Goal: Task Accomplishment & Management: Use online tool/utility

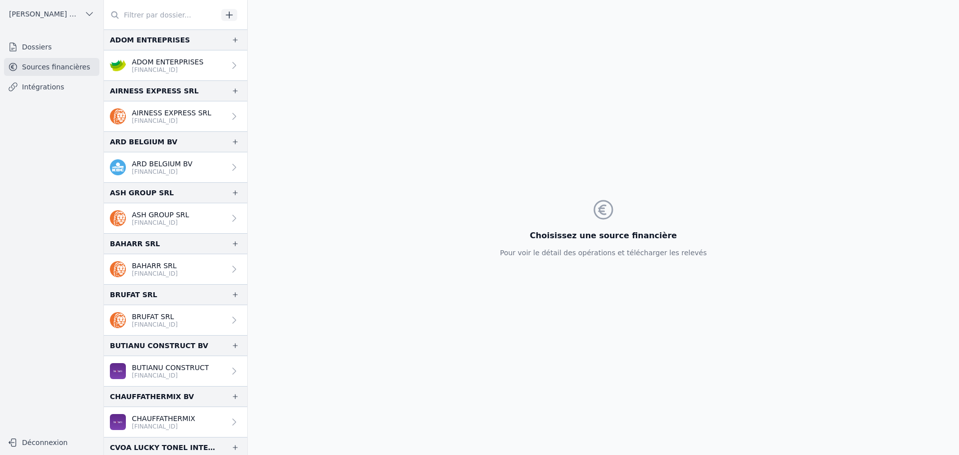
click at [40, 44] on link "Dossiers" at bounding box center [51, 47] width 95 height 18
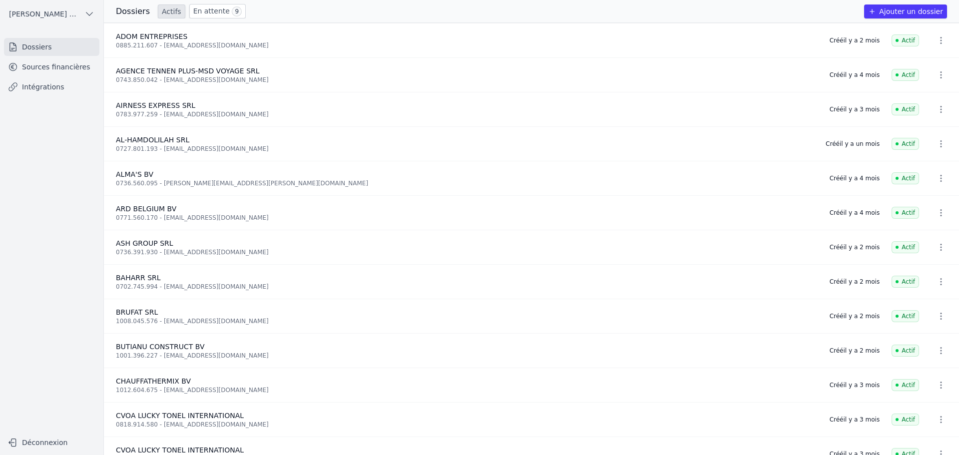
click at [903, 11] on button "Ajouter un dossier" at bounding box center [905, 11] width 83 height 14
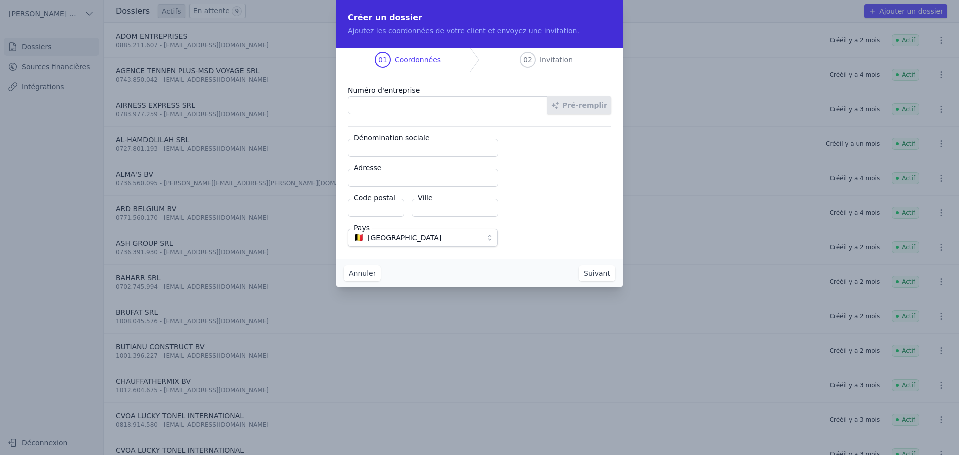
click at [353, 274] on button "Annuler" at bounding box center [362, 273] width 37 height 16
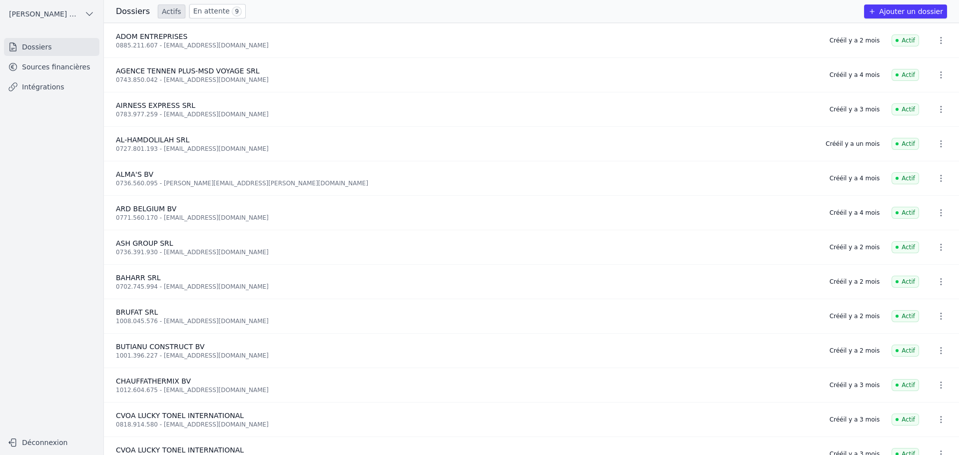
click at [39, 65] on link "Sources financières" at bounding box center [51, 67] width 95 height 18
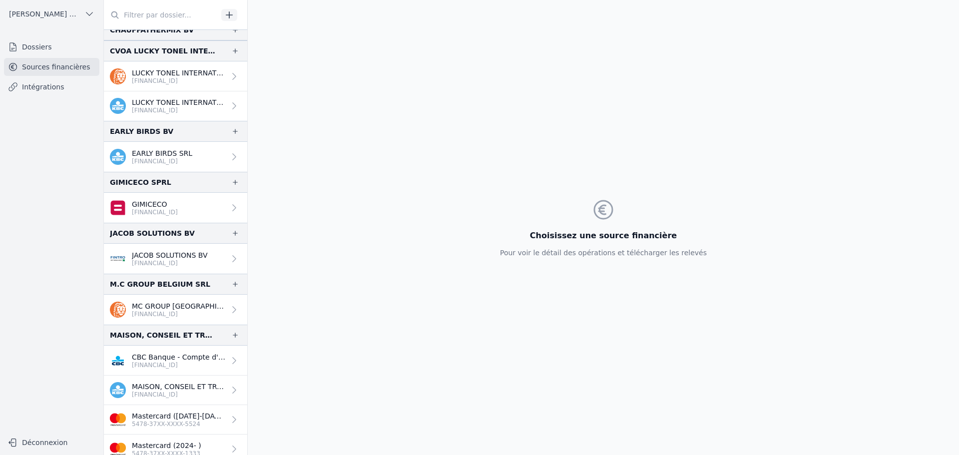
scroll to position [396, 0]
click at [127, 12] on input "text" at bounding box center [161, 15] width 114 height 18
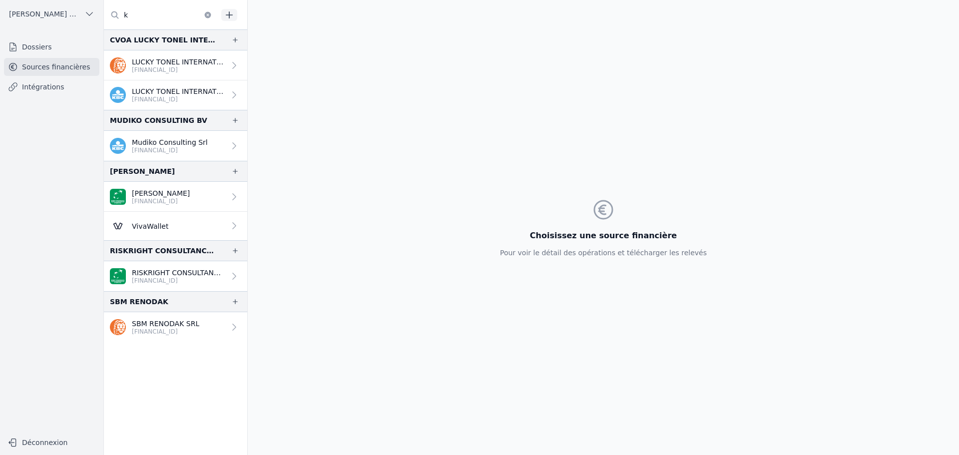
scroll to position [0, 0]
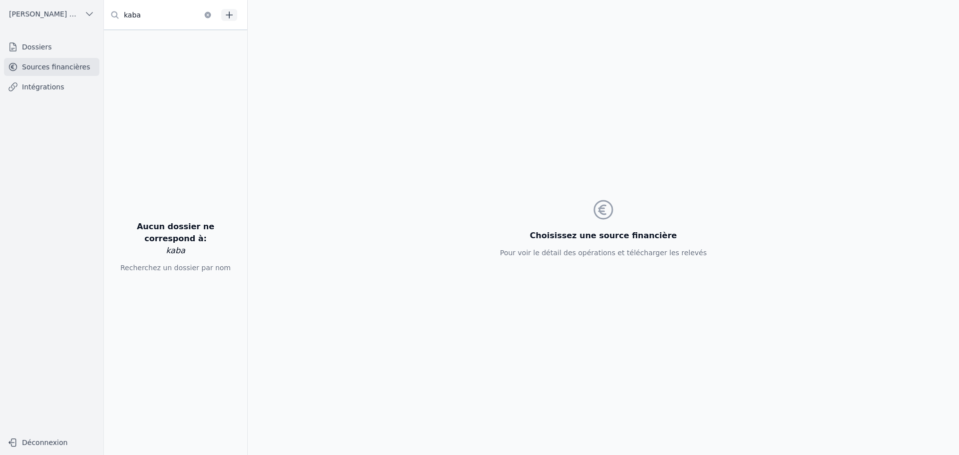
type input "kaba"
click at [43, 54] on link "Dossiers" at bounding box center [51, 47] width 95 height 18
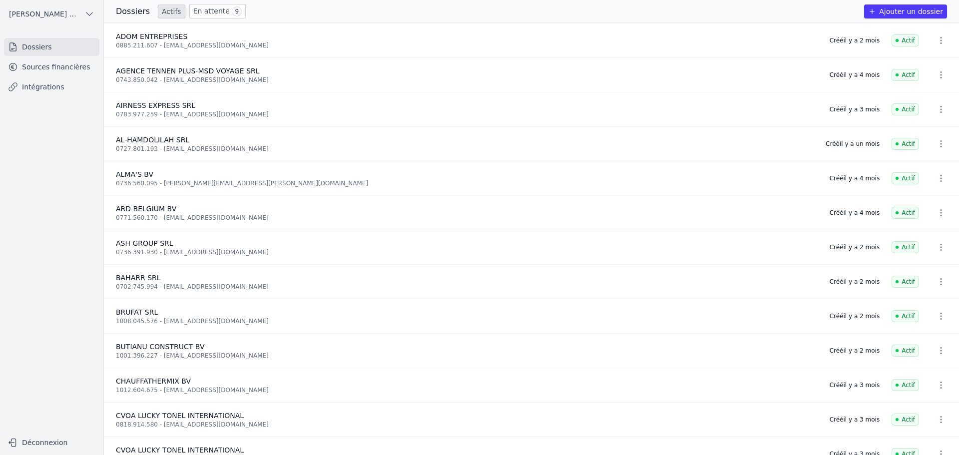
click at [908, 11] on button "Ajouter un dossier" at bounding box center [905, 11] width 83 height 14
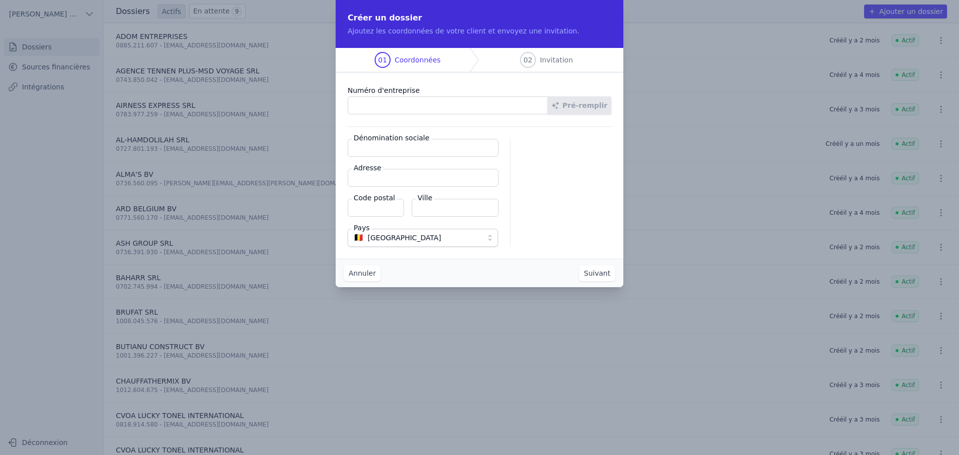
paste input "0438.611.432"
type input "0438.611.432"
click at [575, 108] on button "Pré-remplir" at bounding box center [579, 105] width 64 height 18
type input "[PERSON_NAME] ET PARTNERS SRL"
type input "Boulevard Léopold II 258"
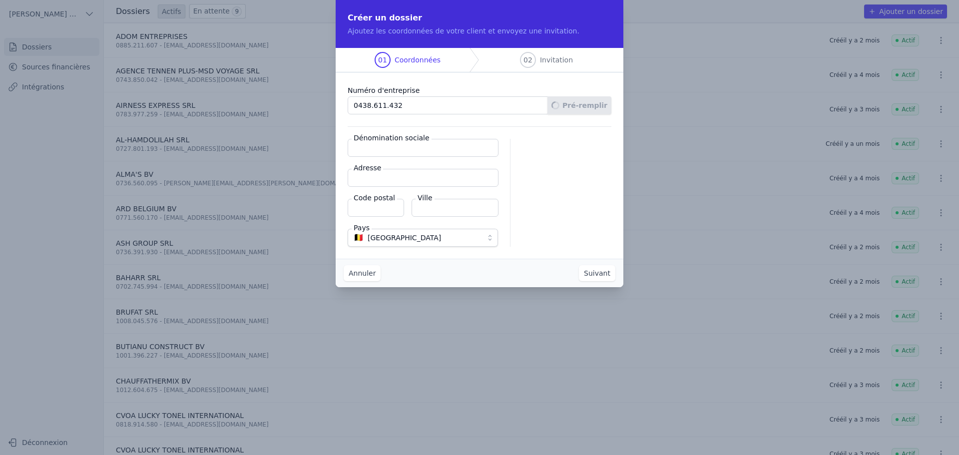
type input "1081"
type input "Koekelberg"
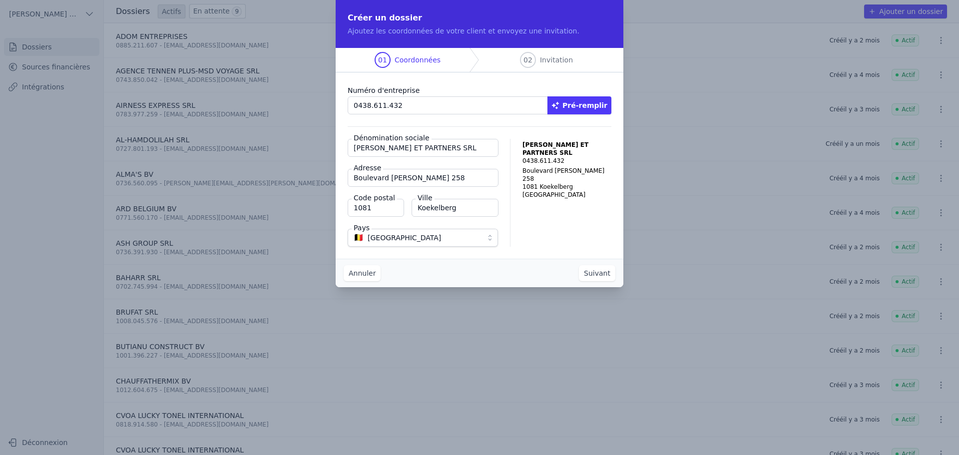
click at [602, 275] on button "Suivant" at bounding box center [597, 273] width 36 height 16
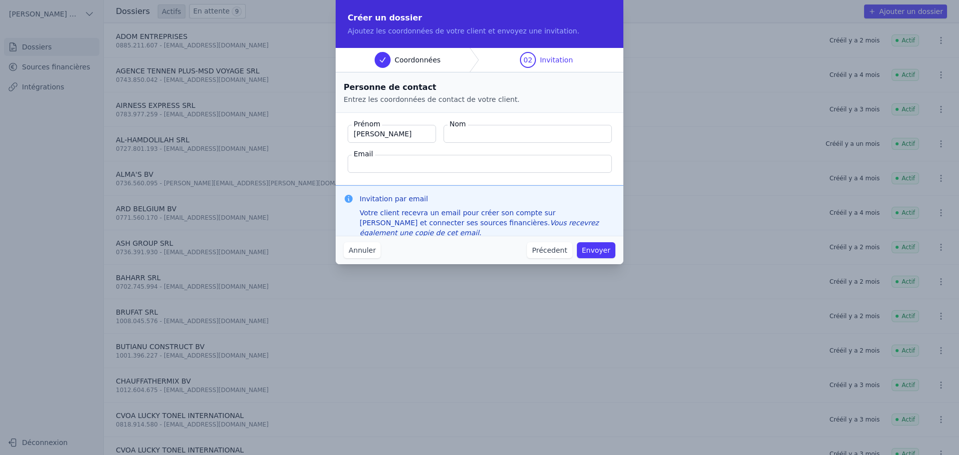
type input "Quentin"
type input "Roquet"
type input "quentin@magello.ai"
click at [600, 251] on button "Envoyer" at bounding box center [596, 250] width 38 height 16
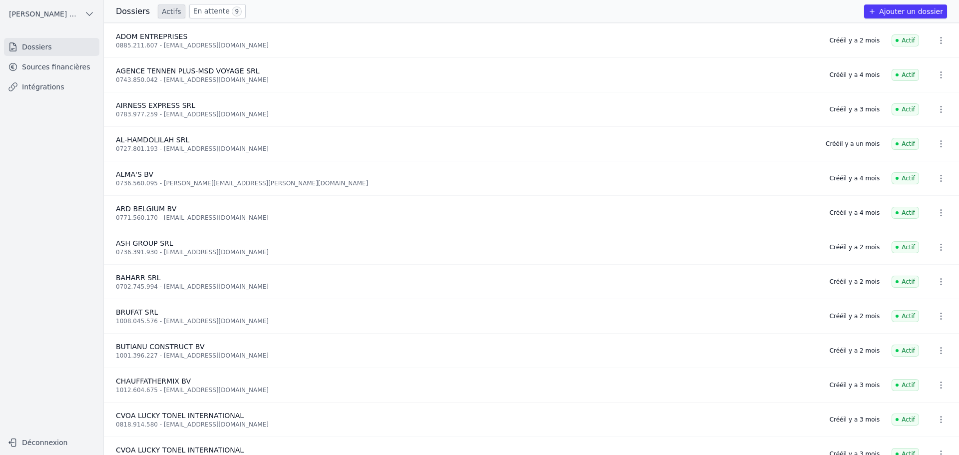
click at [39, 72] on link "Sources financières" at bounding box center [51, 67] width 95 height 18
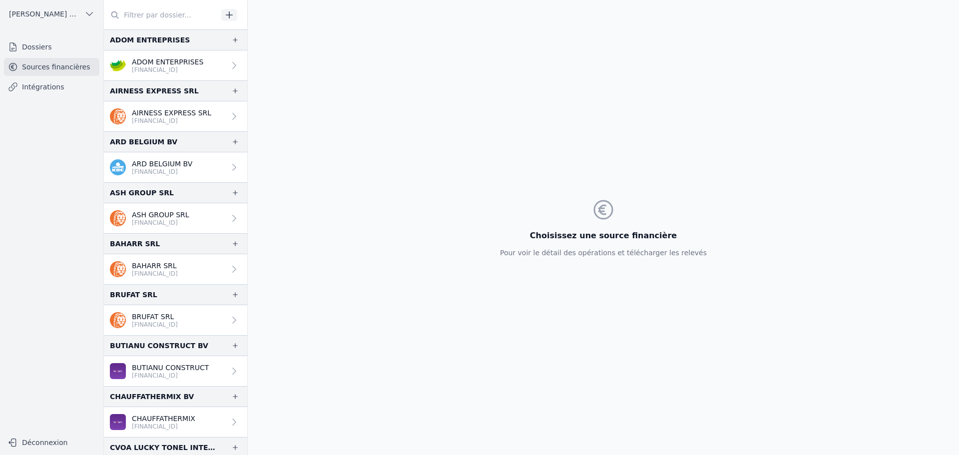
click at [226, 10] on icon "button" at bounding box center [229, 15] width 10 height 10
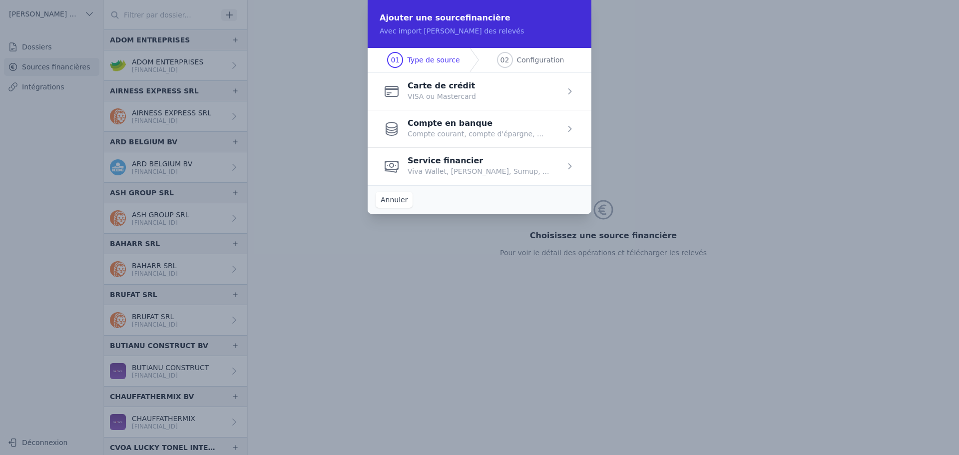
click at [466, 127] on span "button" at bounding box center [480, 128] width 224 height 37
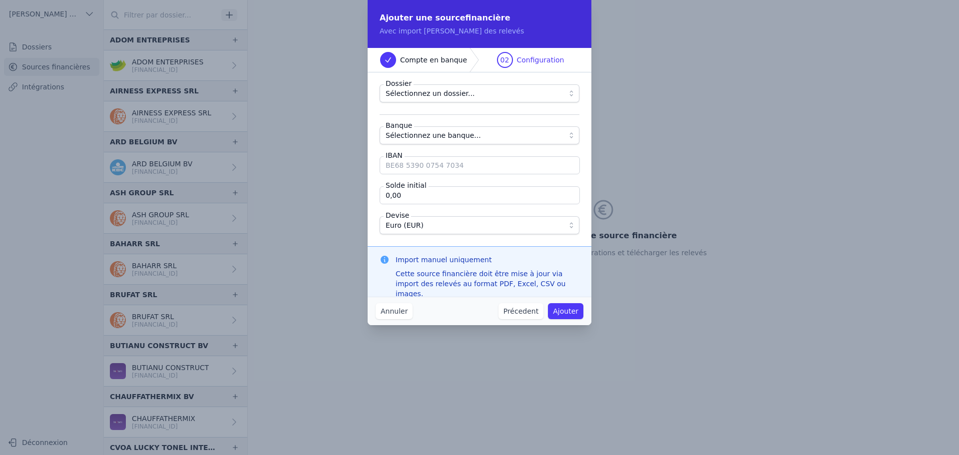
click at [445, 93] on span "Sélectionnez un dossier..." at bounding box center [430, 93] width 89 height 12
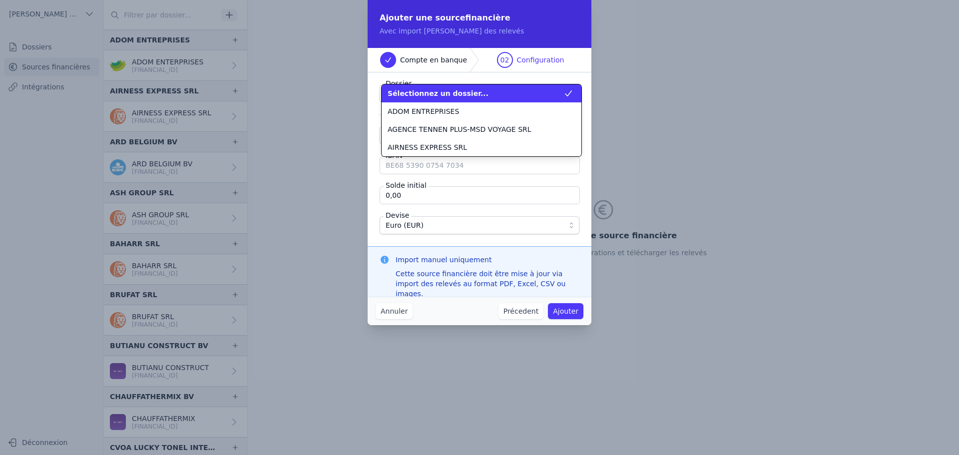
click at [445, 93] on span "Sélectionnez un dossier..." at bounding box center [438, 93] width 101 height 10
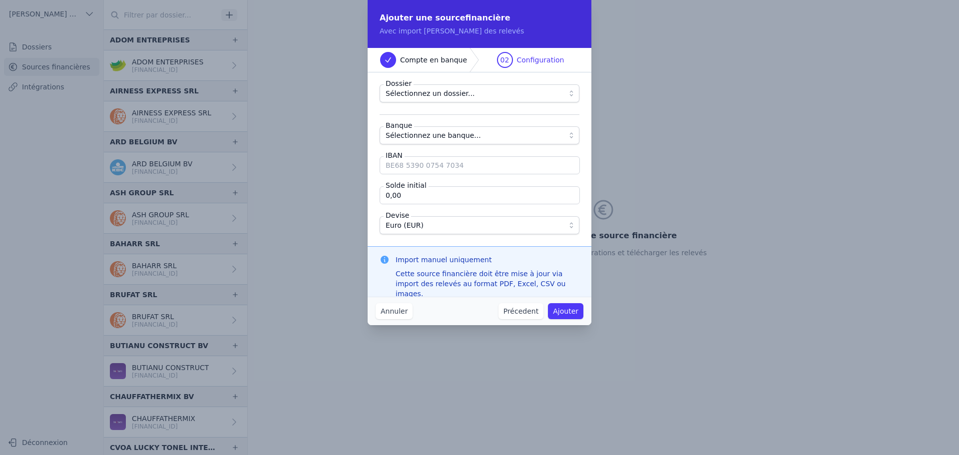
click at [434, 138] on span "Sélectionnez une banque..." at bounding box center [433, 135] width 95 height 12
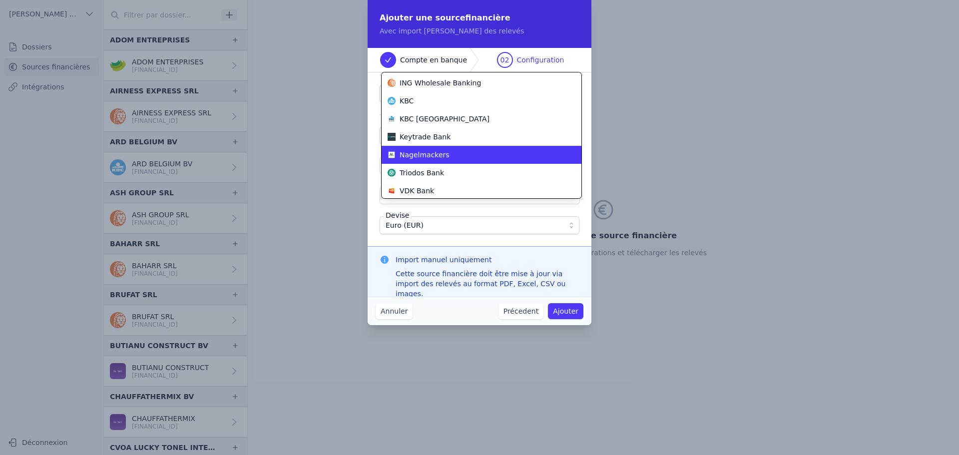
scroll to position [342, 0]
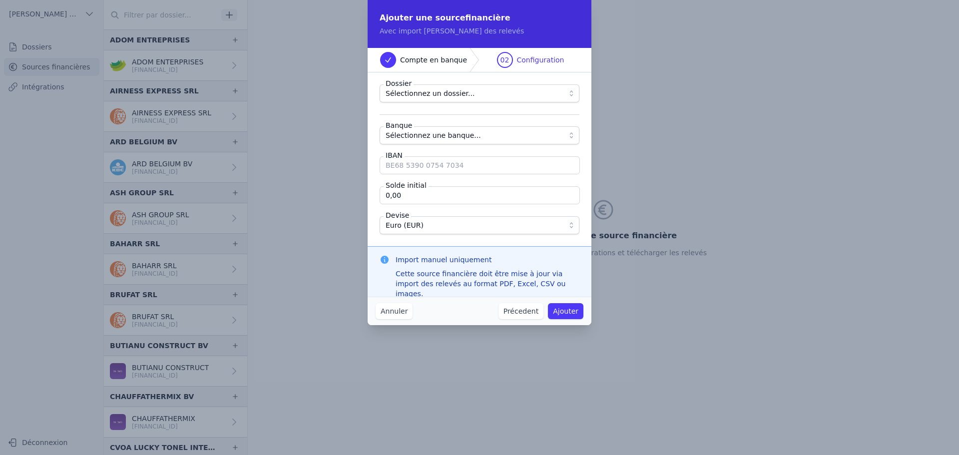
click at [516, 312] on button "Précedent" at bounding box center [520, 311] width 45 height 16
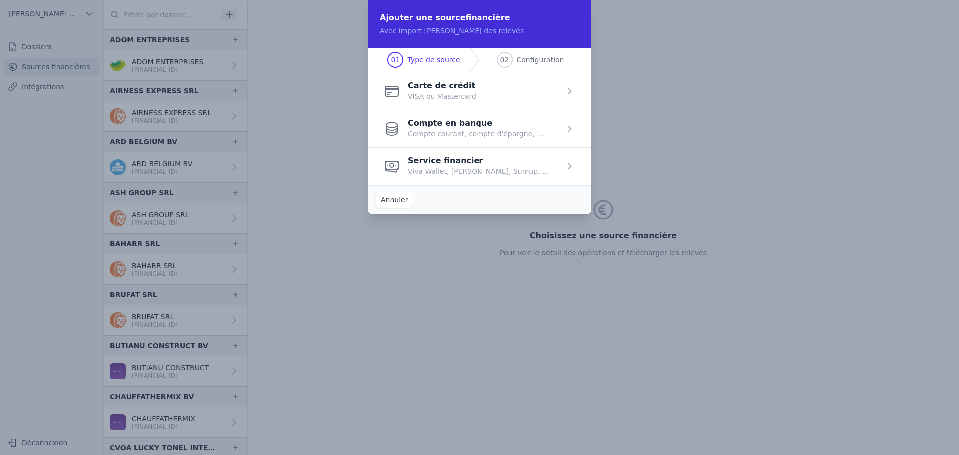
click at [453, 161] on span "button" at bounding box center [480, 165] width 224 height 37
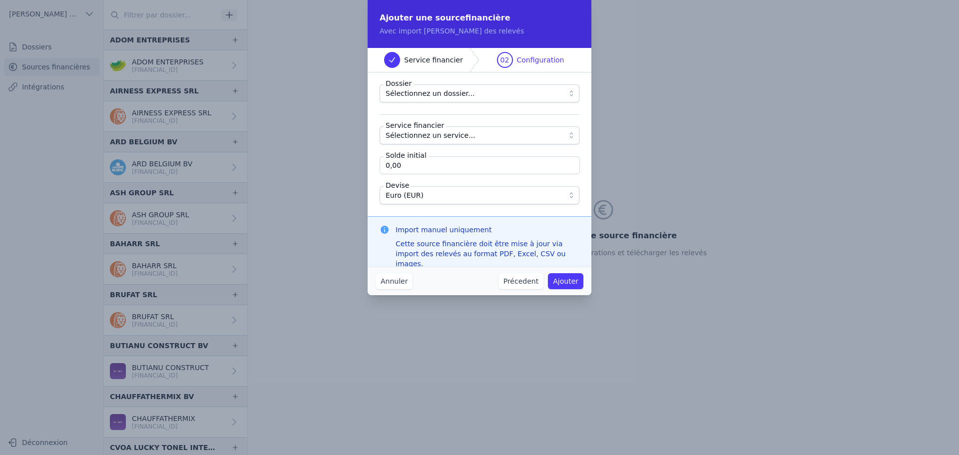
click at [439, 93] on span "Sélectionnez un dossier..." at bounding box center [430, 93] width 89 height 12
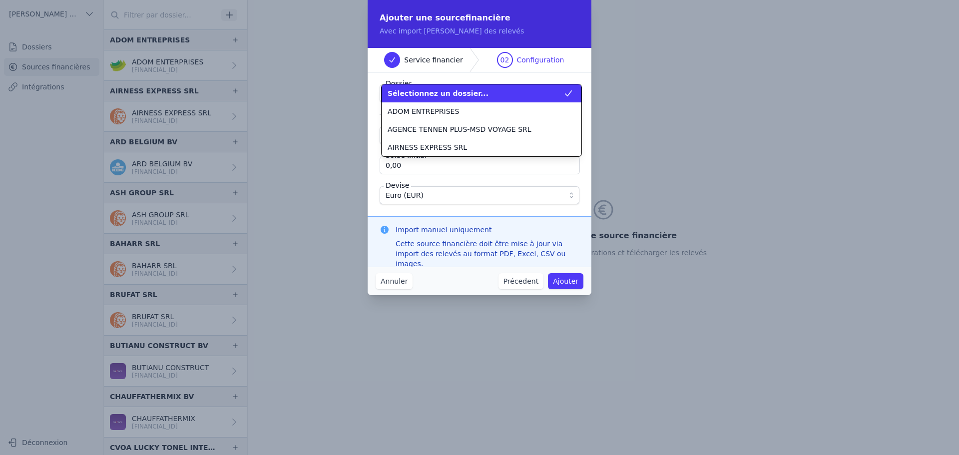
scroll to position [288, 0]
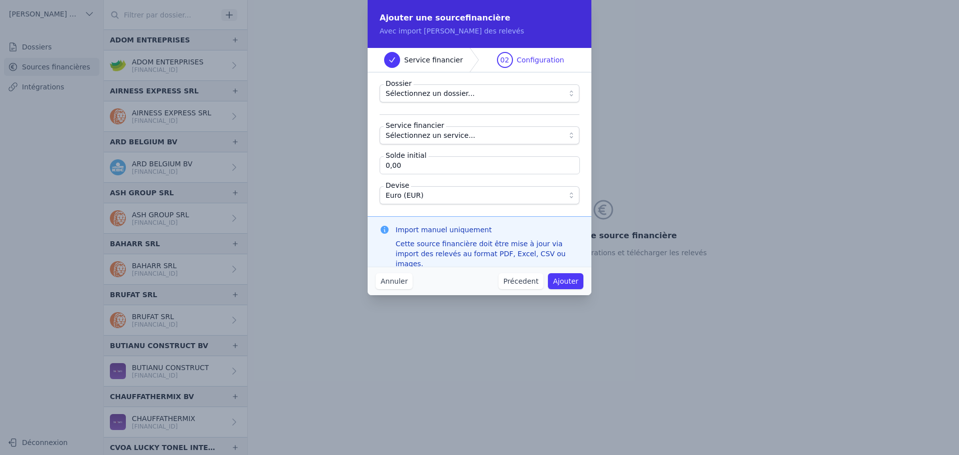
click at [387, 283] on button "Annuler" at bounding box center [394, 281] width 37 height 16
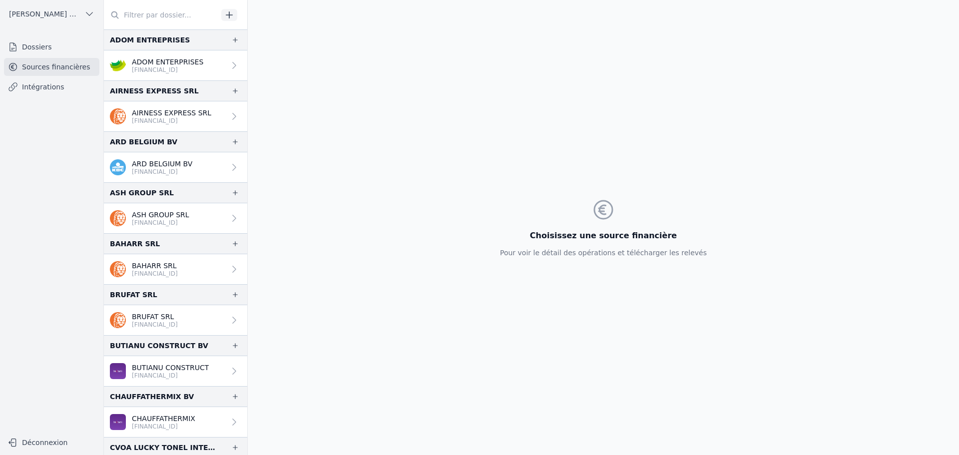
click at [136, 10] on input "text" at bounding box center [161, 15] width 114 height 18
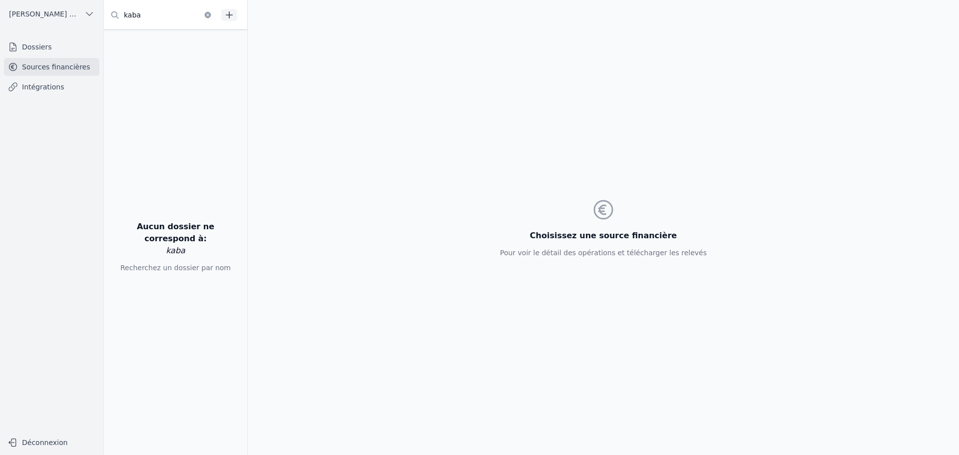
type input "kaba"
click at [60, 47] on link "Dossiers" at bounding box center [51, 47] width 95 height 18
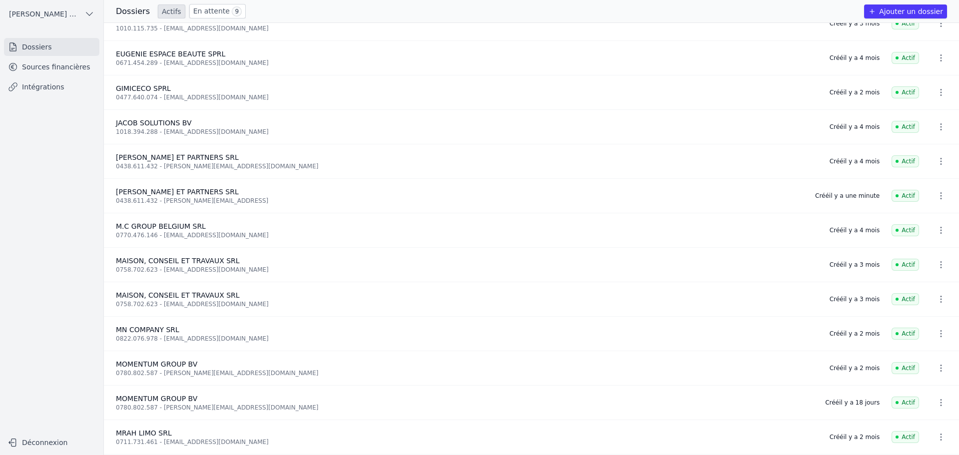
scroll to position [499, 0]
click at [938, 193] on icon "button" at bounding box center [941, 195] width 10 height 10
click at [928, 218] on button "Supprimer" at bounding box center [922, 217] width 62 height 20
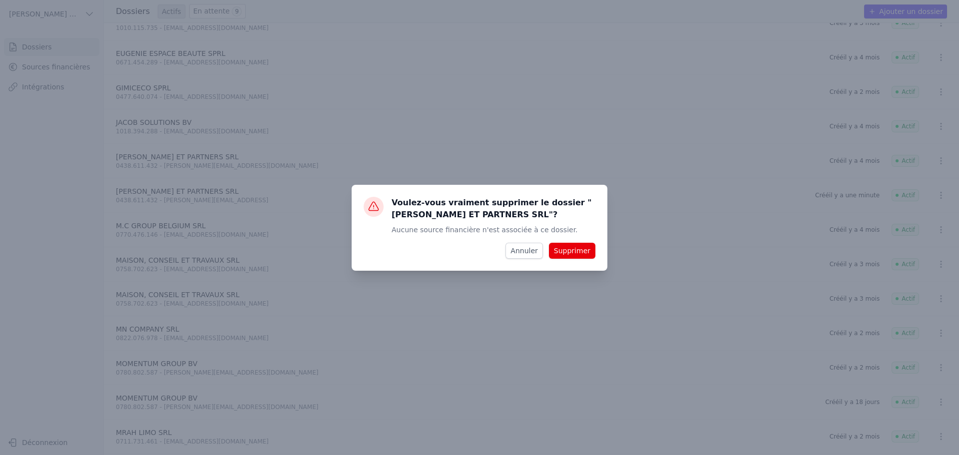
click at [569, 252] on button "Supprimer" at bounding box center [572, 251] width 46 height 16
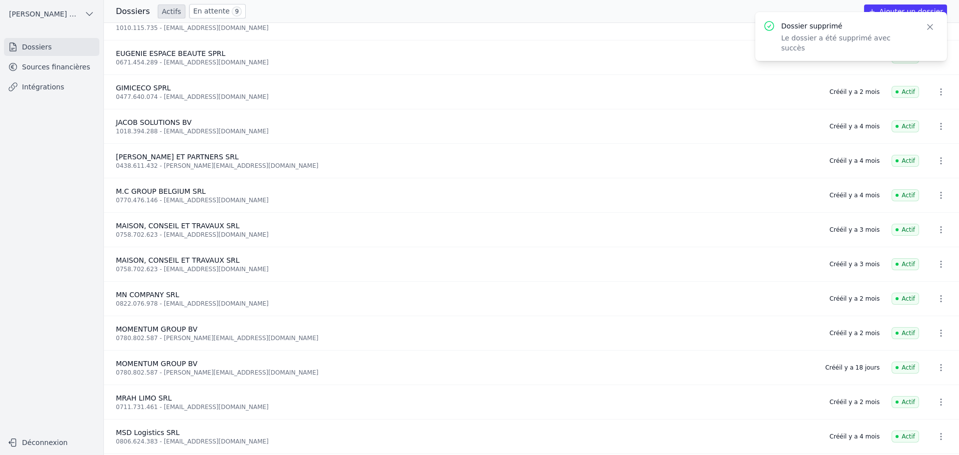
click at [55, 70] on link "Sources financières" at bounding box center [51, 67] width 95 height 18
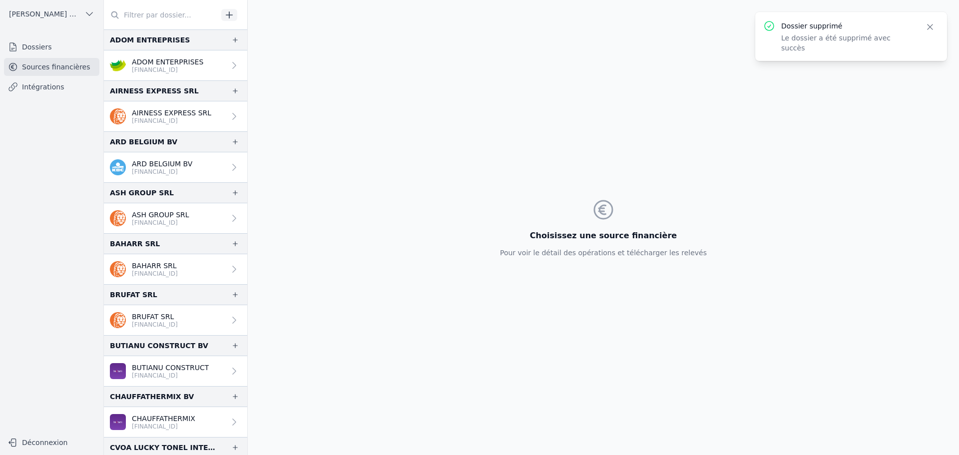
click at [231, 19] on icon "button" at bounding box center [229, 15] width 10 height 10
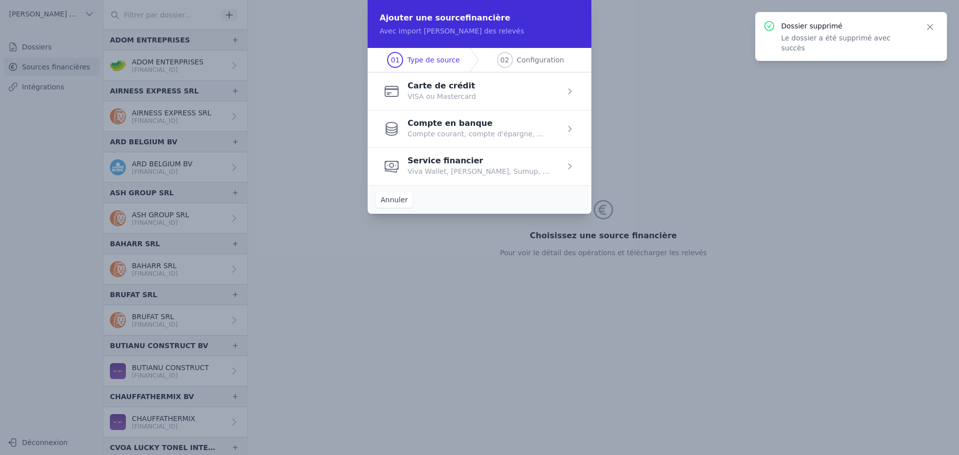
click at [448, 172] on span "button" at bounding box center [480, 165] width 224 height 37
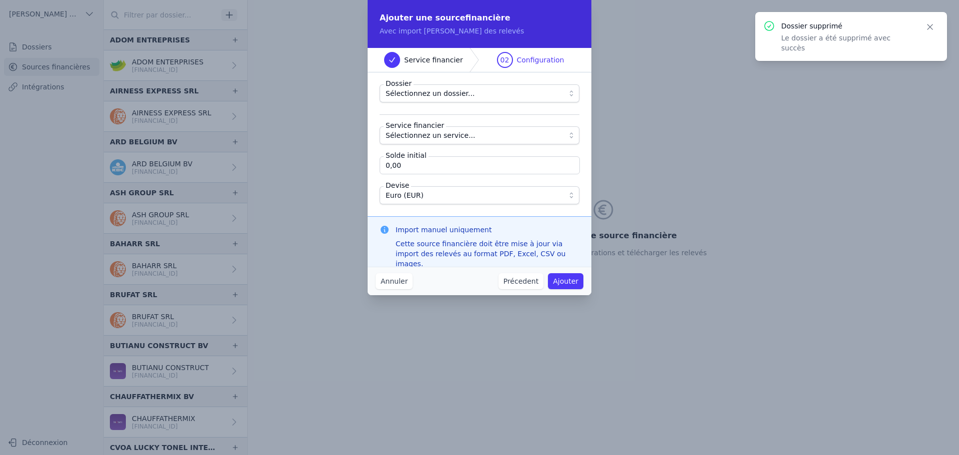
click at [429, 95] on span "Sélectionnez un dossier..." at bounding box center [430, 93] width 89 height 12
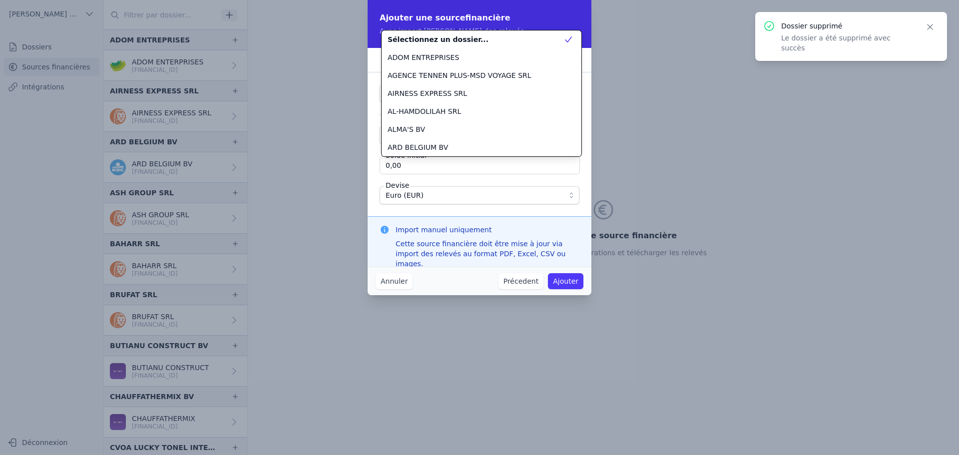
scroll to position [288, 0]
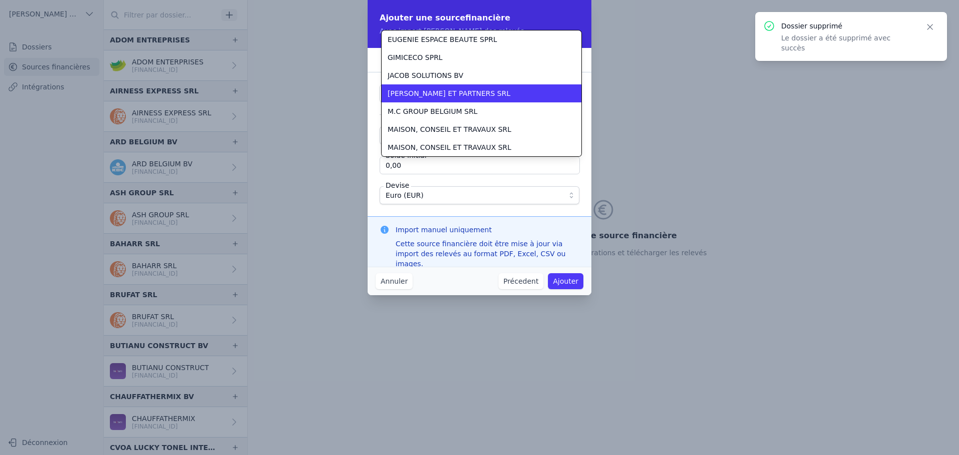
click at [429, 94] on span "[PERSON_NAME] ET PARTNERS SRL" at bounding box center [449, 93] width 123 height 10
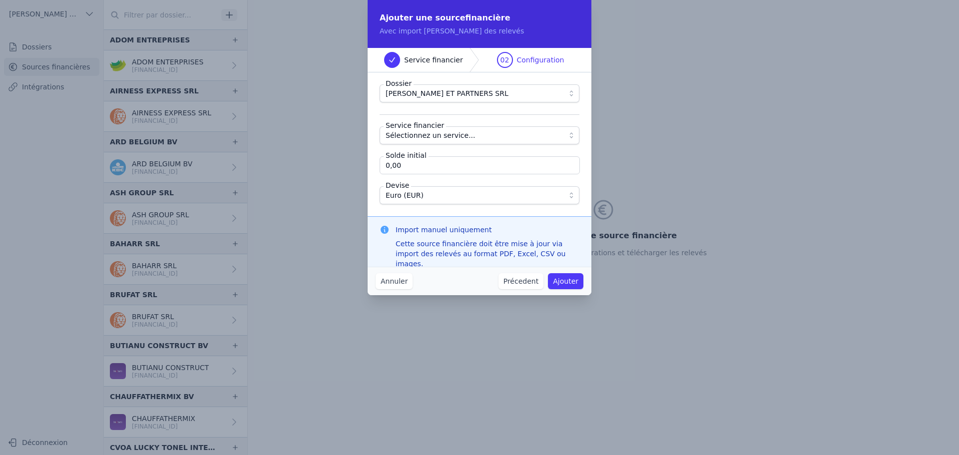
click at [444, 137] on span "Sélectionnez un service..." at bounding box center [431, 135] width 90 height 12
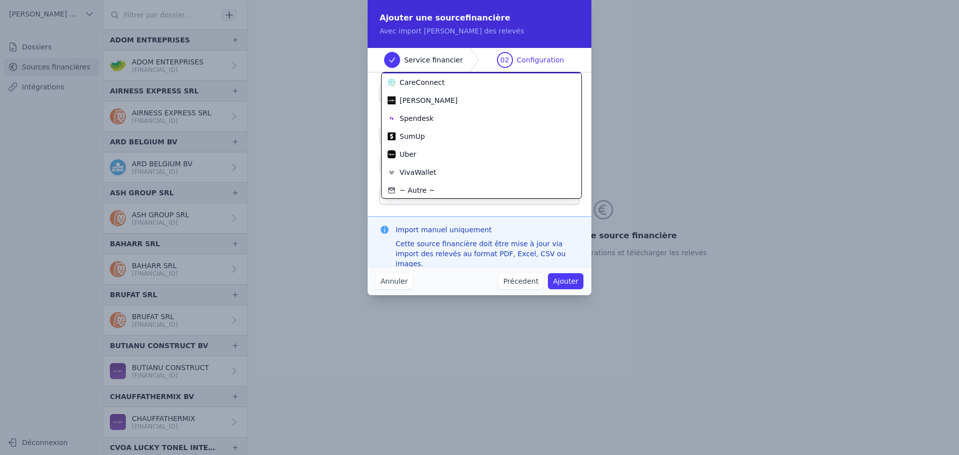
scroll to position [36, 0]
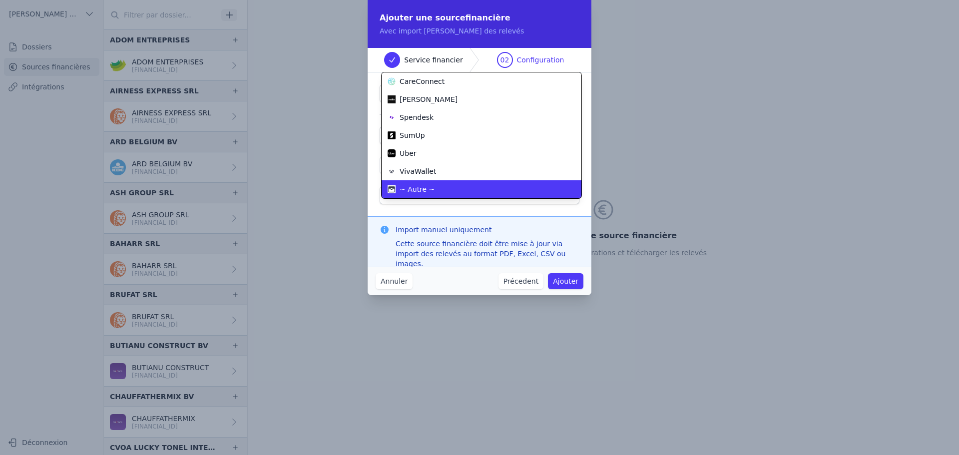
click at [437, 186] on div "~ Autre ~" at bounding box center [476, 189] width 176 height 10
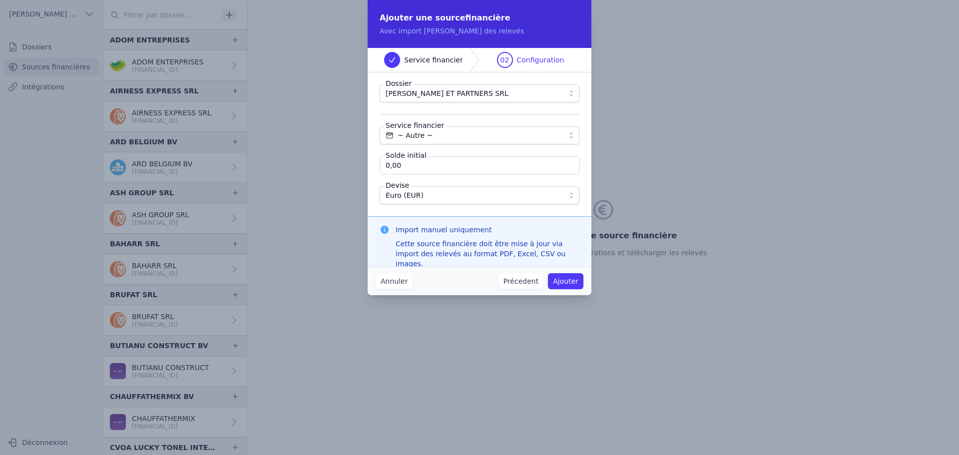
click at [405, 162] on input "0,00" at bounding box center [480, 165] width 200 height 18
type input "133,42"
click at [444, 210] on div "Dossier KABA BACHIR ET PARTNERS SRL Service financier ~ Autre ~ Solde initial 1…" at bounding box center [480, 144] width 224 height 144
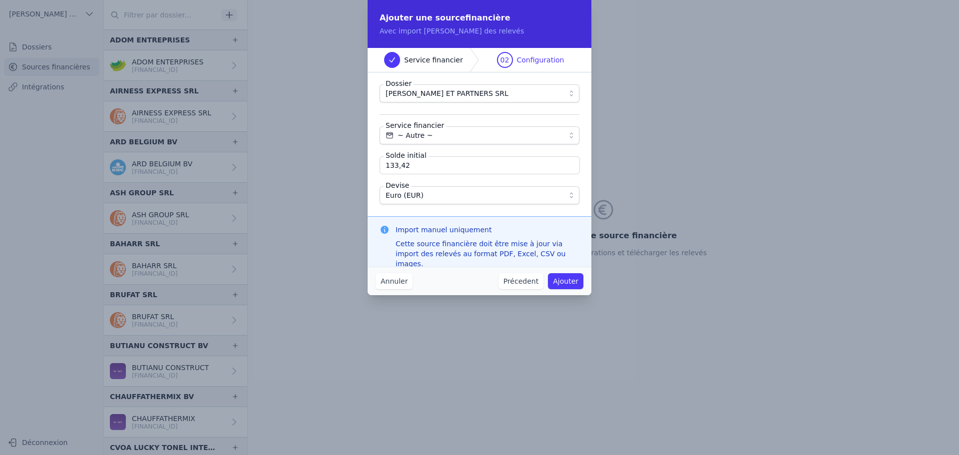
click at [451, 193] on span "Euro (EUR)" at bounding box center [473, 195] width 174 height 12
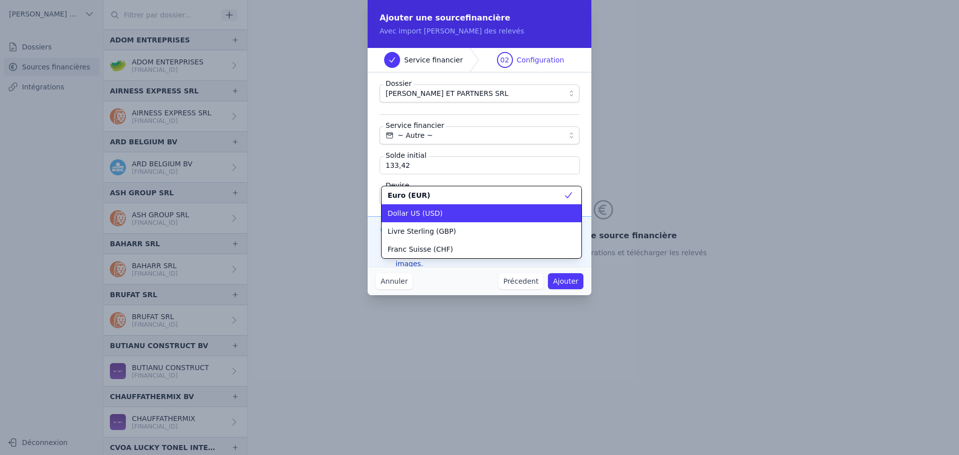
click at [450, 207] on li "Dollar US (USD)" at bounding box center [482, 213] width 200 height 18
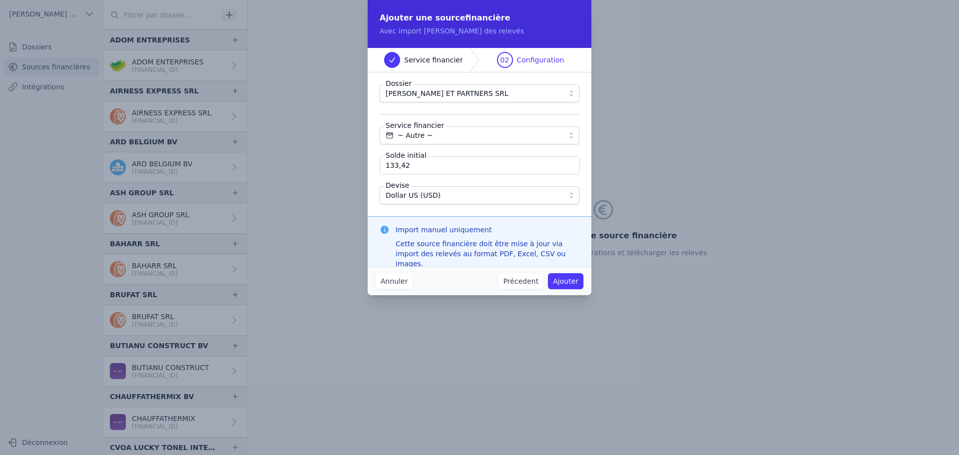
click at [452, 211] on div "Dossier KABA BACHIR ET PARTNERS SRL Service financier ~ Autre ~ Solde initial 1…" at bounding box center [480, 144] width 224 height 144
click at [569, 282] on button "Ajouter" at bounding box center [565, 281] width 35 height 16
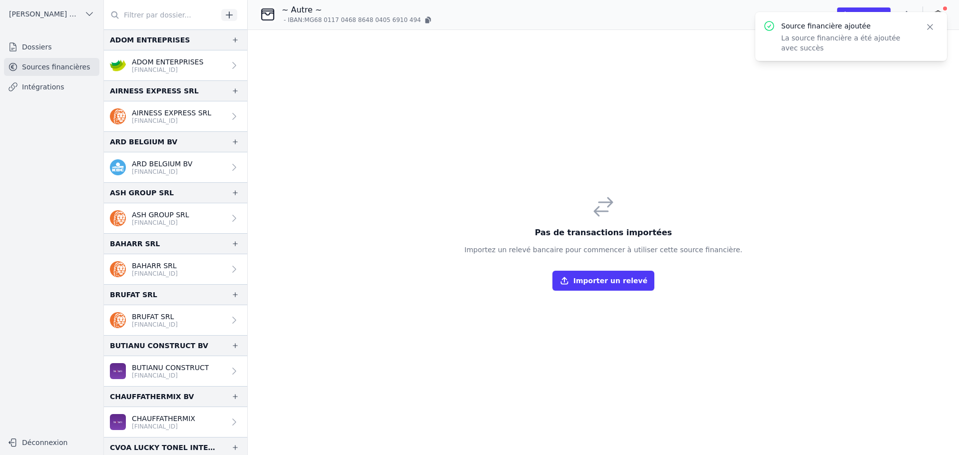
click at [925, 26] on button "Close" at bounding box center [930, 27] width 18 height 14
click at [908, 14] on icon "button" at bounding box center [906, 14] width 10 height 10
click at [882, 35] on button "Renommer" at bounding box center [883, 35] width 72 height 18
click at [344, 8] on input "~ Autre ~" at bounding box center [334, 10] width 104 height 12
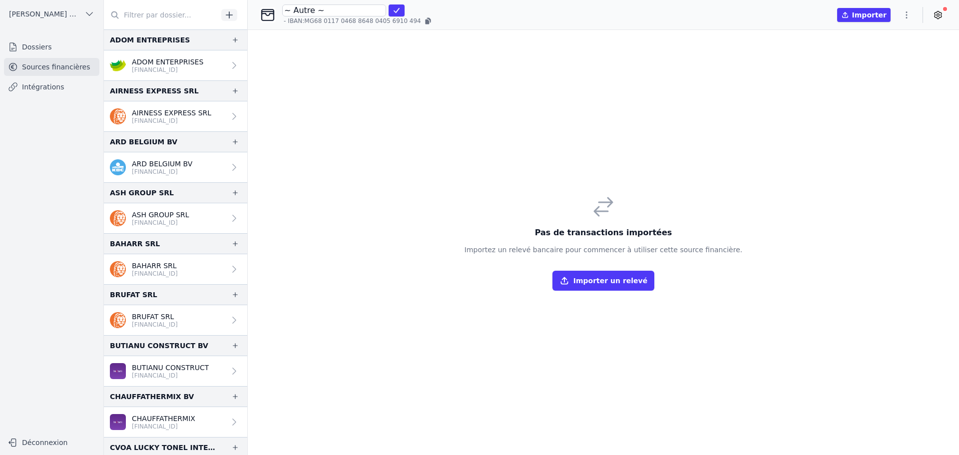
click at [344, 8] on input "~ Autre ~" at bounding box center [334, 10] width 104 height 12
paste input "000000663919929"
type input "FAMA INTERNATIONAL COMMUNICATIONS - JPMorgan Chase Bank (Account 00000066391992…"
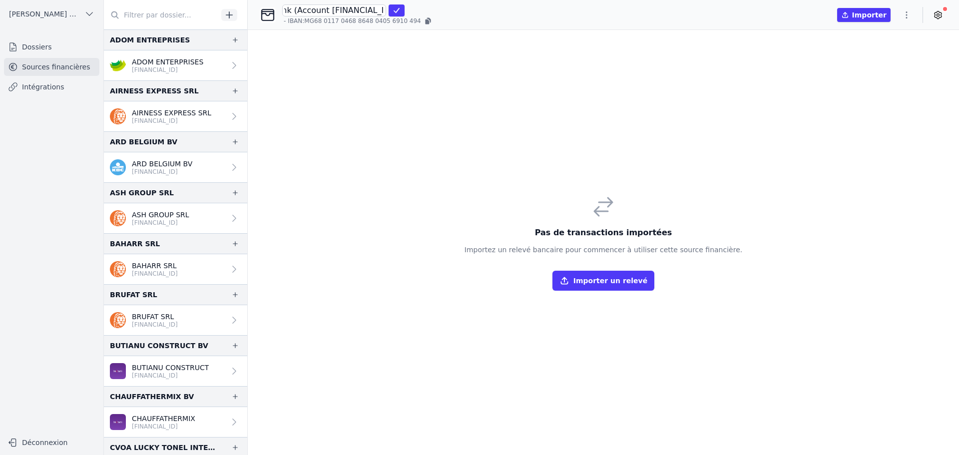
scroll to position [0, 256]
click button "submit" at bounding box center [397, 10] width 16 height 12
click at [910, 11] on icon "button" at bounding box center [906, 14] width 10 height 10
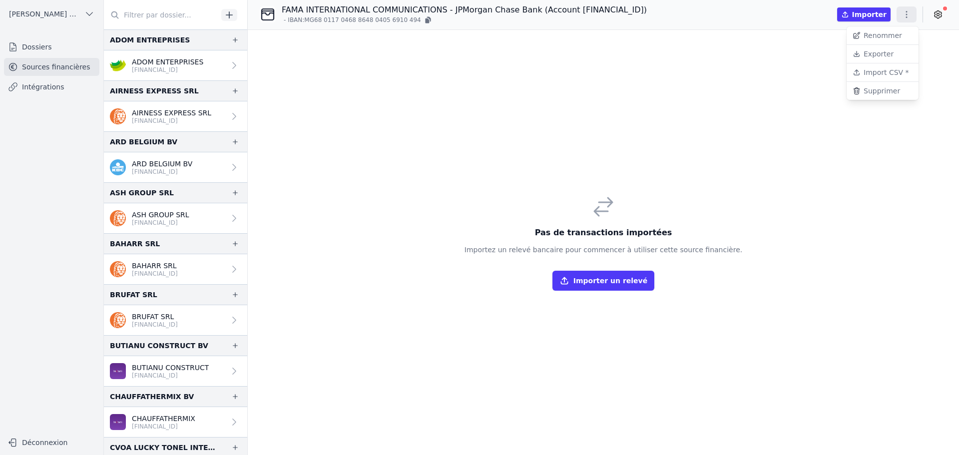
click at [887, 70] on button "Import CSV *" at bounding box center [883, 72] width 72 height 18
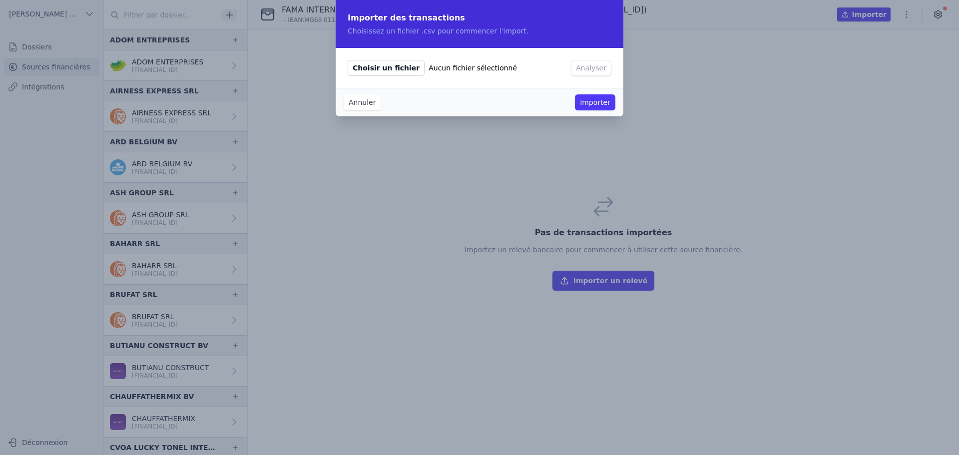
click at [376, 65] on span "Choisir un fichier" at bounding box center [386, 68] width 77 height 16
click at [348, 60] on input "Choisir un fichier Aucun fichier sélectionné" at bounding box center [347, 59] width 0 height 0
type input "C:\fakepath\202410-70FFB13B-0665-4E8C-AEAE-6EE340D0178F-list.csv"
click at [606, 66] on button "Analyser" at bounding box center [626, 68] width 40 height 16
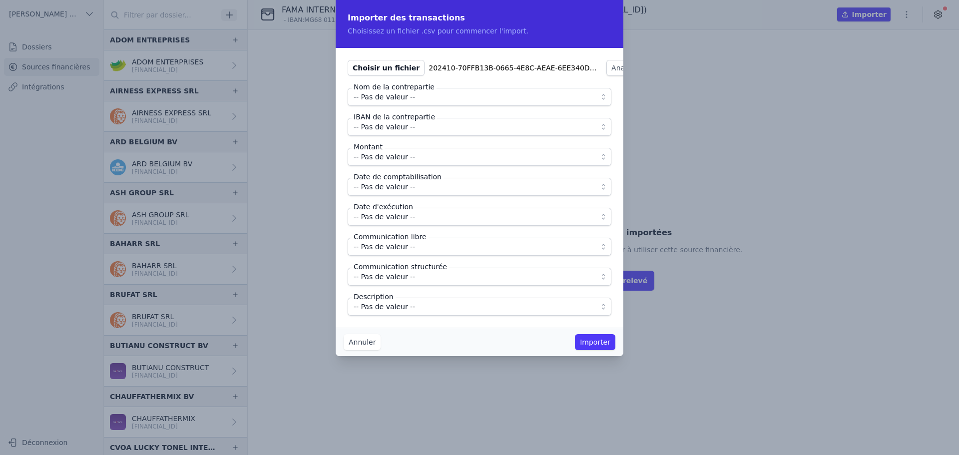
click at [404, 95] on span "-- Pas de valeur --" at bounding box center [384, 97] width 61 height 12
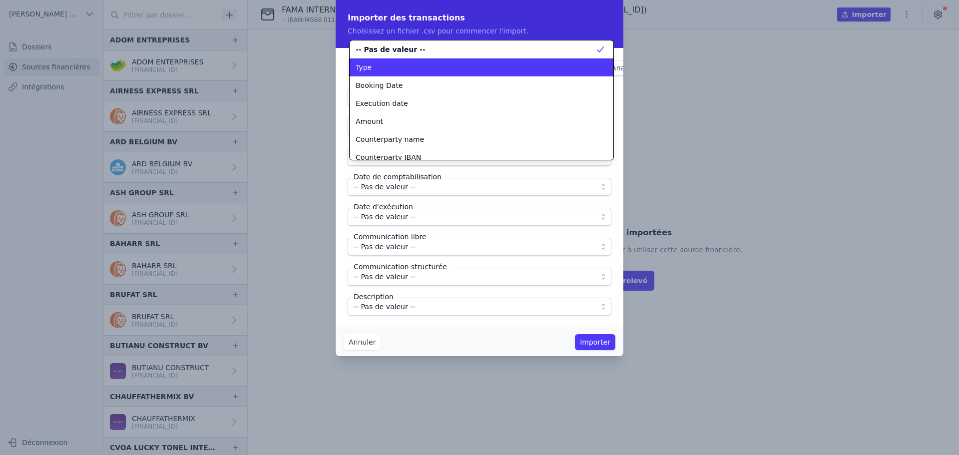
scroll to position [0, 0]
click at [415, 141] on span "Counterparty name" at bounding box center [390, 139] width 68 height 10
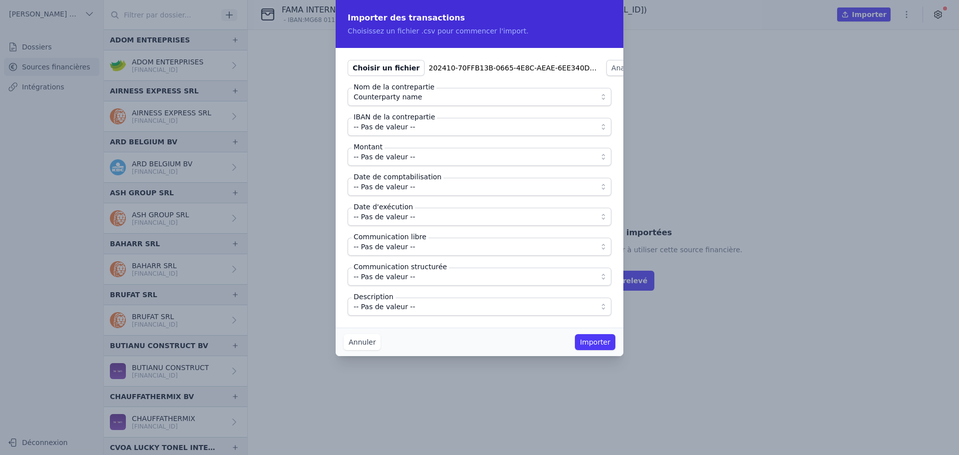
click at [415, 134] on button "-- Pas de valeur --" at bounding box center [480, 127] width 264 height 18
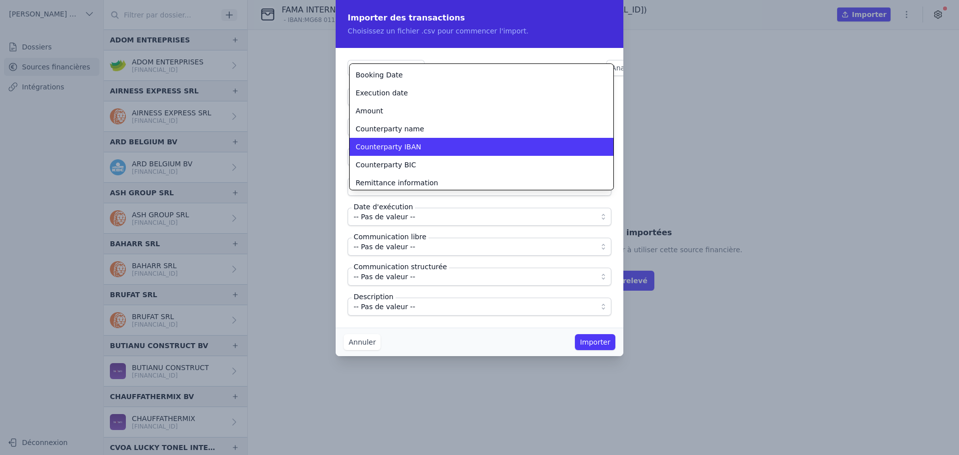
scroll to position [38, 0]
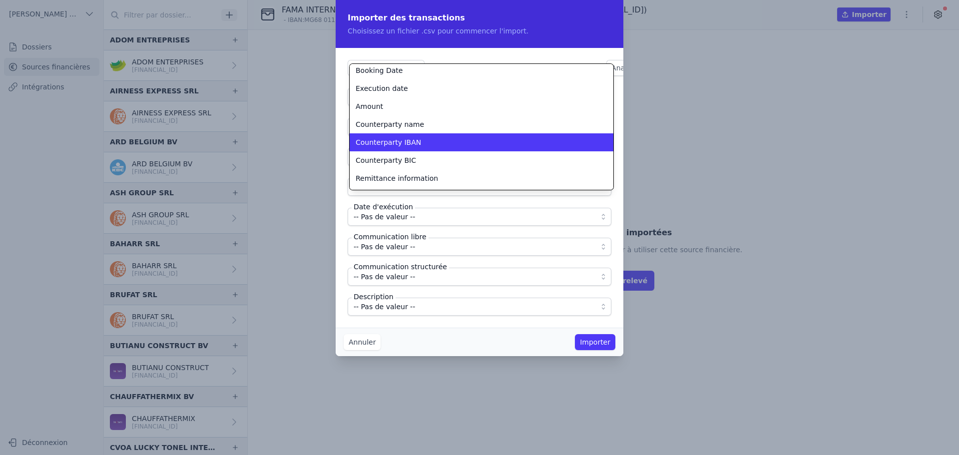
click at [419, 140] on div "Counterparty IBAN" at bounding box center [476, 142] width 240 height 10
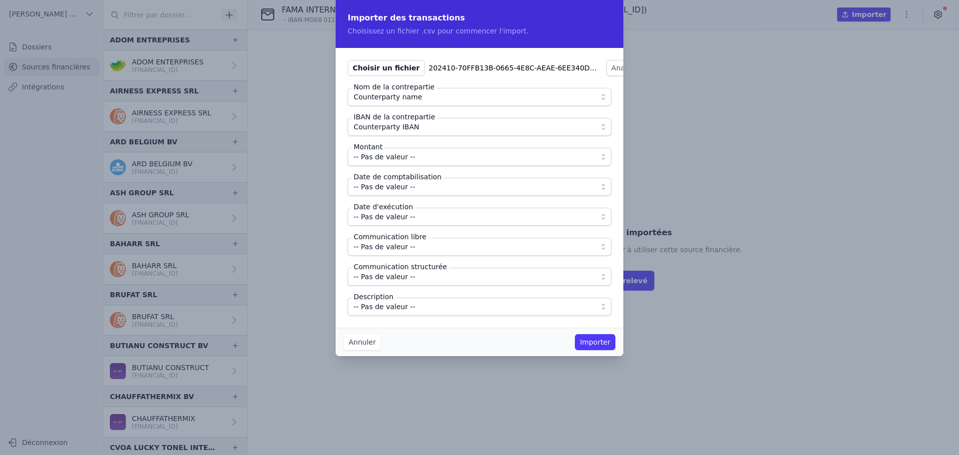
click at [416, 158] on span "-- Pas de valeur --" at bounding box center [473, 157] width 238 height 12
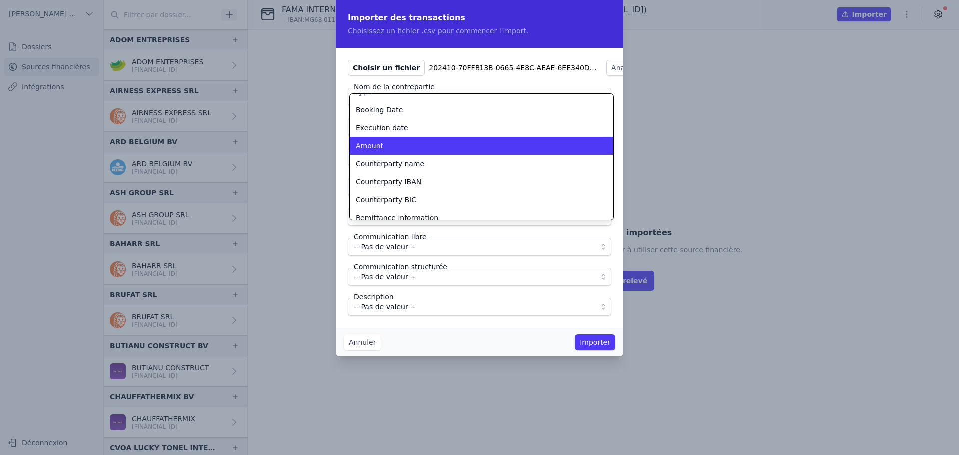
scroll to position [0, 0]
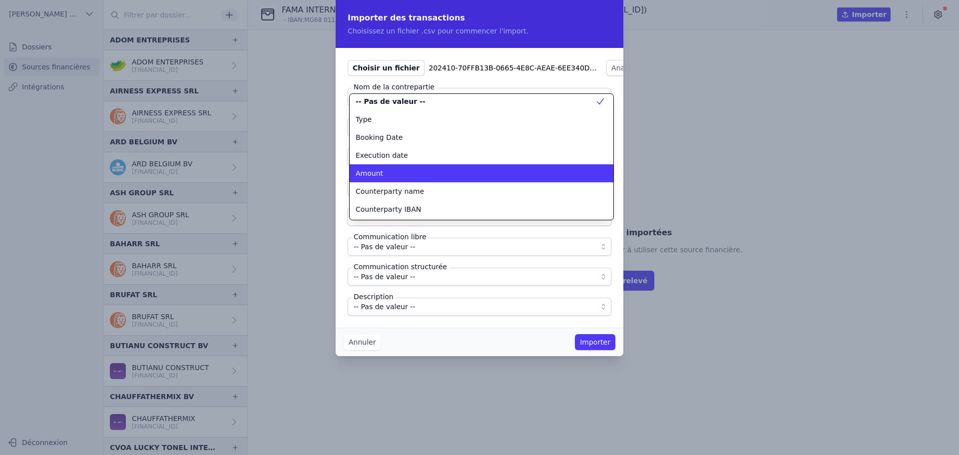
click at [383, 168] on div "Amount" at bounding box center [476, 173] width 240 height 10
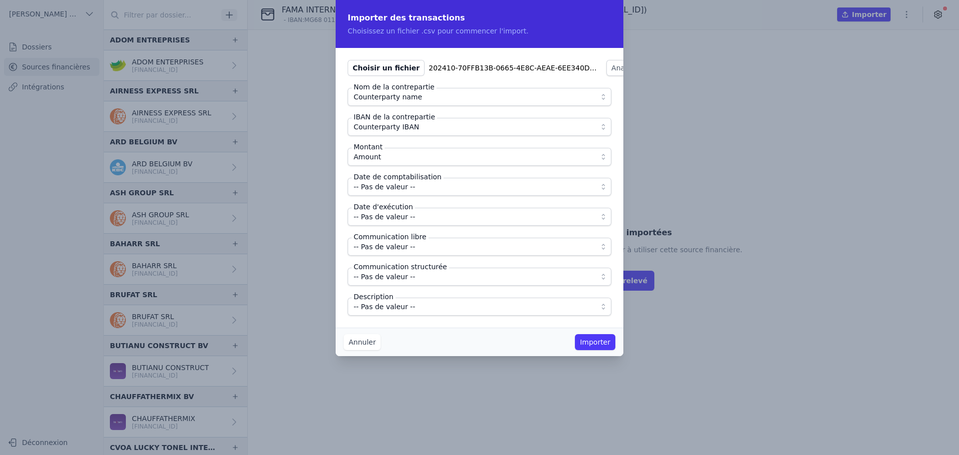
click at [392, 185] on span "-- Pas de valeur --" at bounding box center [384, 187] width 61 height 12
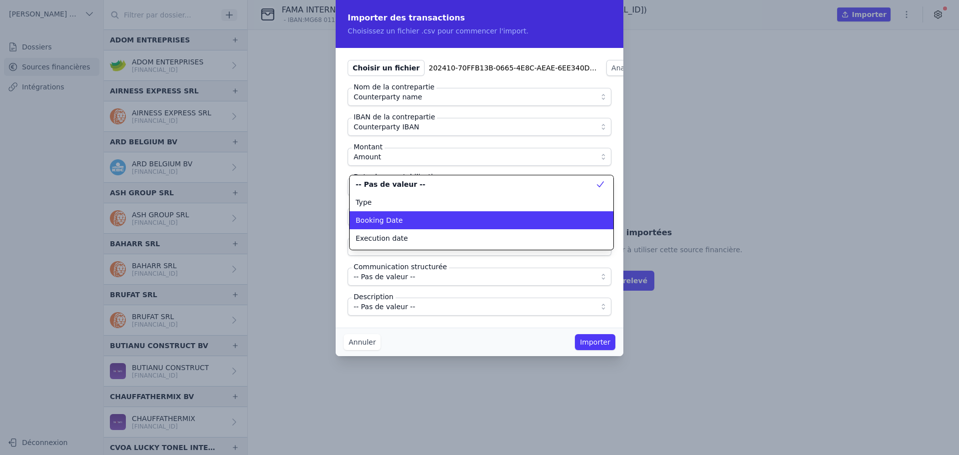
click at [405, 213] on li "Booking Date" at bounding box center [482, 220] width 264 height 18
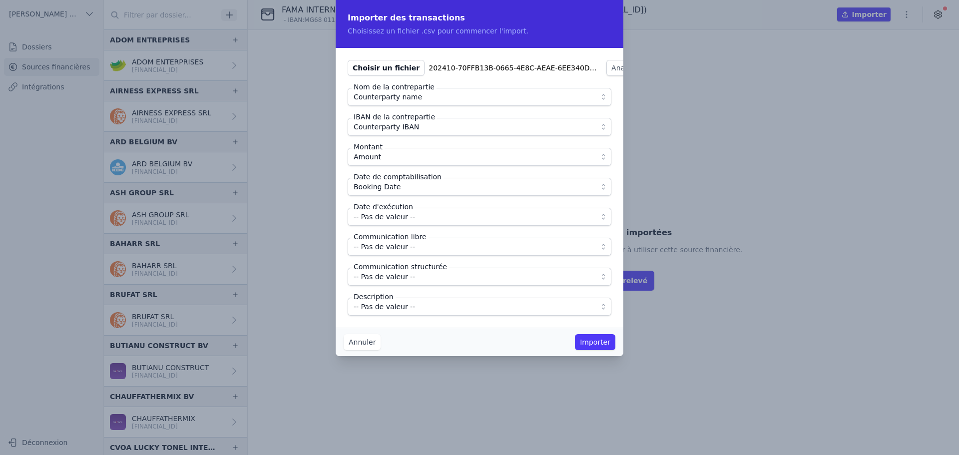
click at [393, 217] on span "-- Pas de valeur --" at bounding box center [384, 217] width 61 height 12
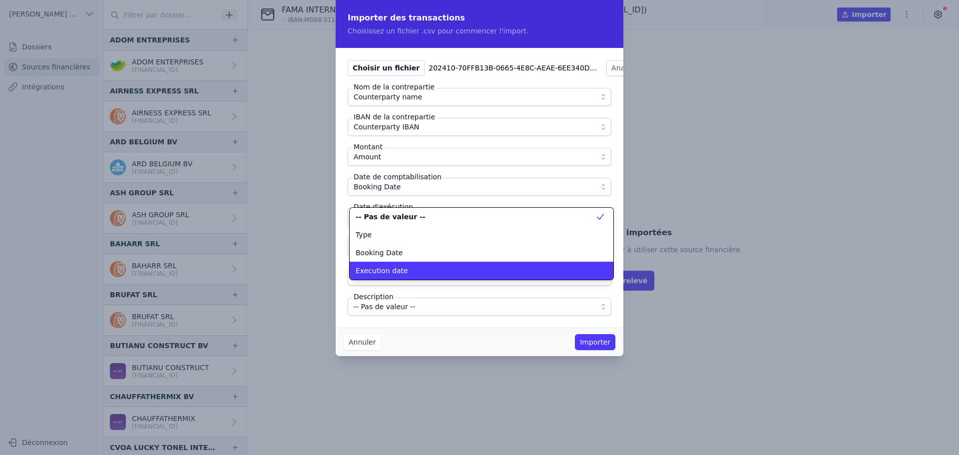
click at [390, 273] on span "Execution date" at bounding box center [382, 271] width 52 height 10
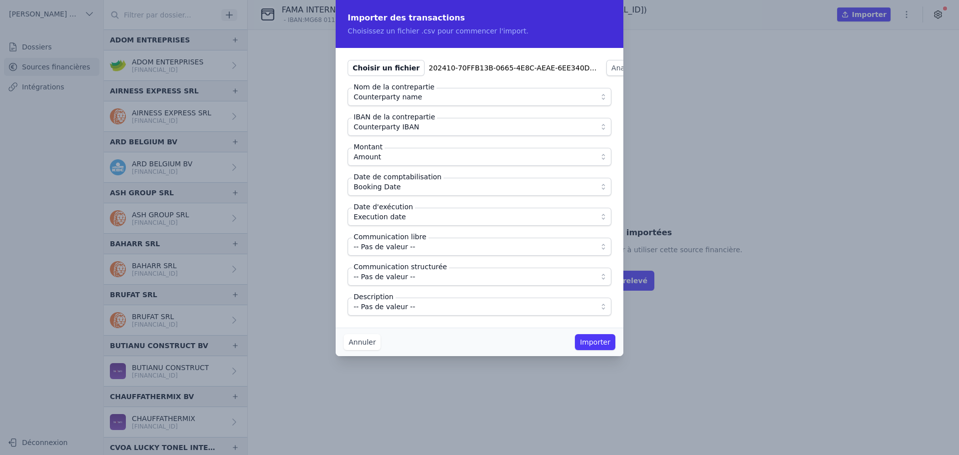
click at [401, 246] on span "-- Pas de valeur --" at bounding box center [384, 247] width 61 height 12
click at [382, 307] on span "-- Pas de valeur --" at bounding box center [384, 307] width 61 height 12
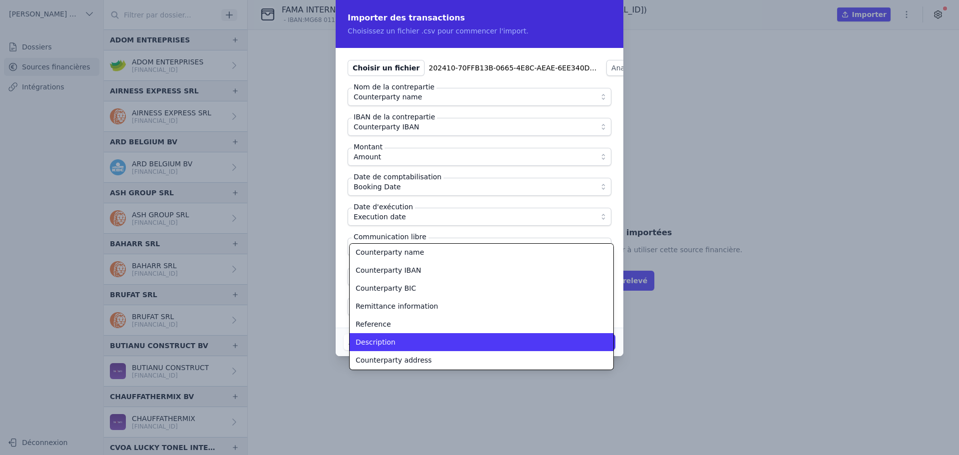
click at [397, 337] on div "Description" at bounding box center [476, 342] width 240 height 10
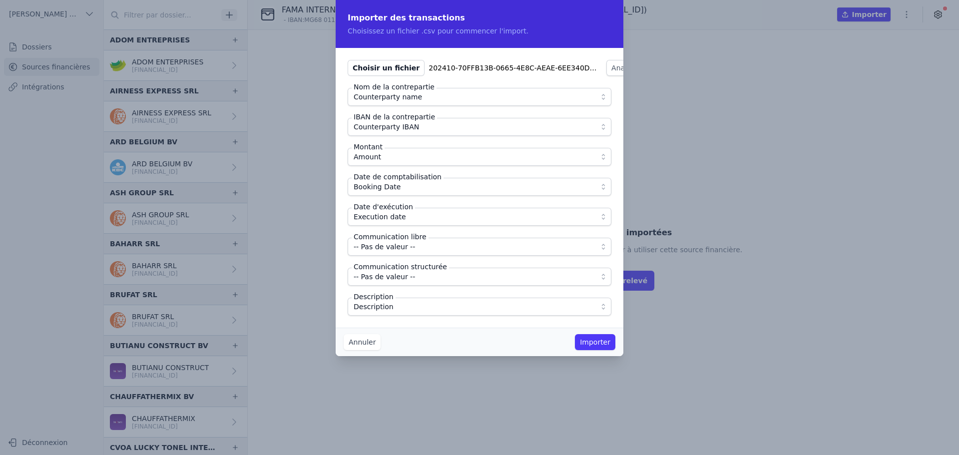
click at [595, 341] on button "Importer" at bounding box center [595, 342] width 40 height 16
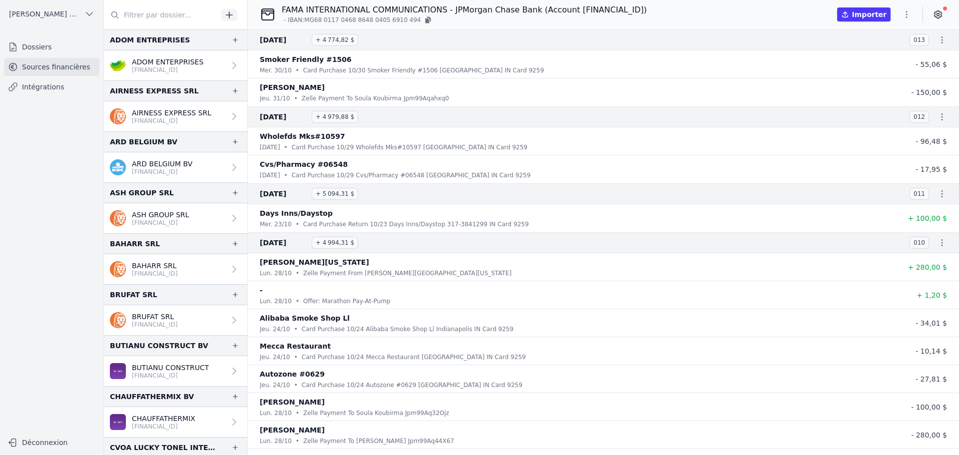
click at [907, 16] on icon "button" at bounding box center [906, 14] width 10 height 10
click at [887, 71] on button "Import CSV *" at bounding box center [883, 72] width 72 height 18
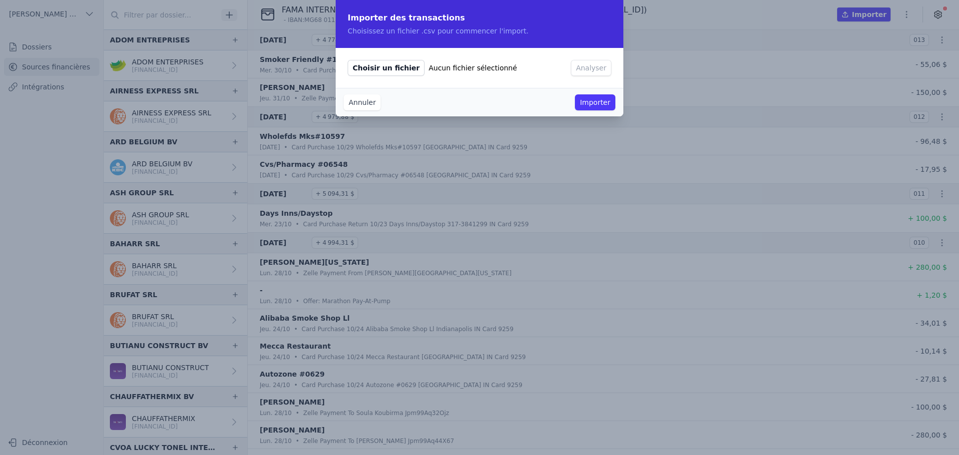
click at [372, 61] on span "Choisir un fichier" at bounding box center [386, 68] width 77 height 16
click at [348, 60] on input "Choisir un fichier Aucun fichier sélectionné" at bounding box center [347, 59] width 0 height 0
type input "C:\fakepath\202411-D3233C48-6D8F-446D-92A1-EBE6D05096DA-list.csv"
click at [611, 68] on button "Analyser" at bounding box center [631, 68] width 40 height 16
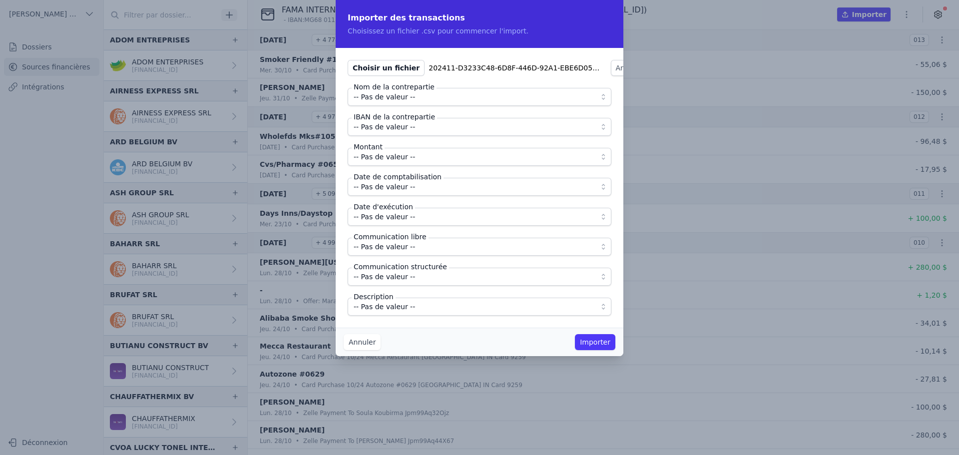
click at [395, 92] on span "-- Pas de valeur --" at bounding box center [384, 97] width 61 height 12
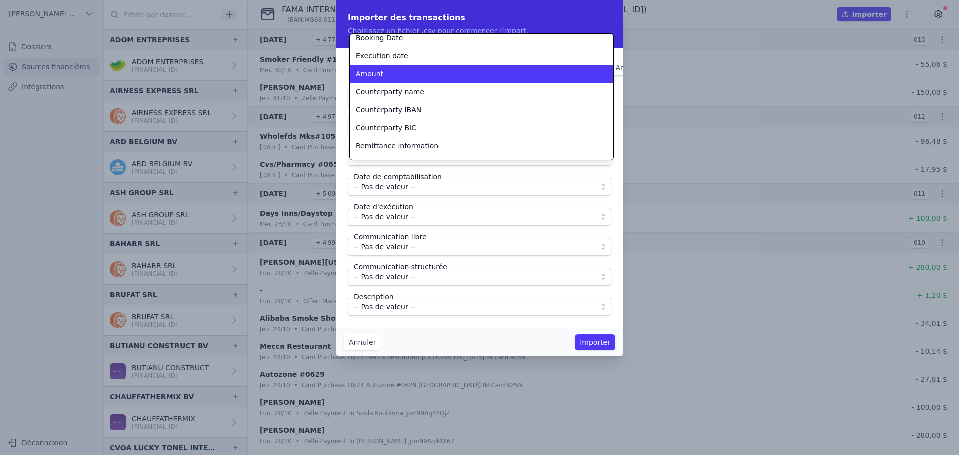
scroll to position [42, 0]
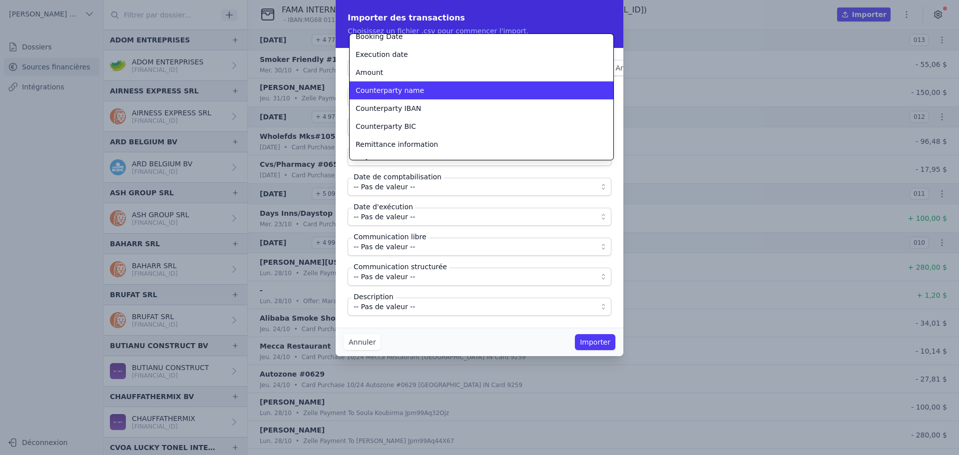
click at [388, 88] on span "Counterparty name" at bounding box center [390, 90] width 68 height 10
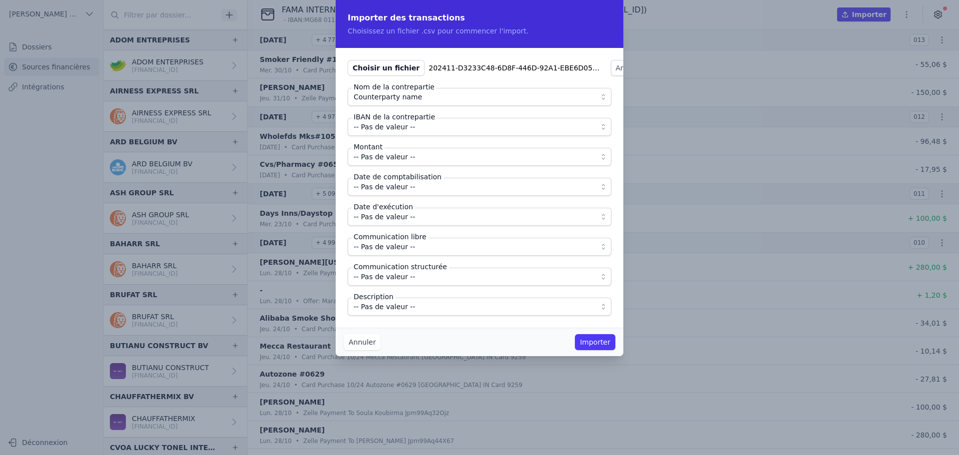
click at [389, 132] on button "-- Pas de valeur --" at bounding box center [480, 127] width 264 height 18
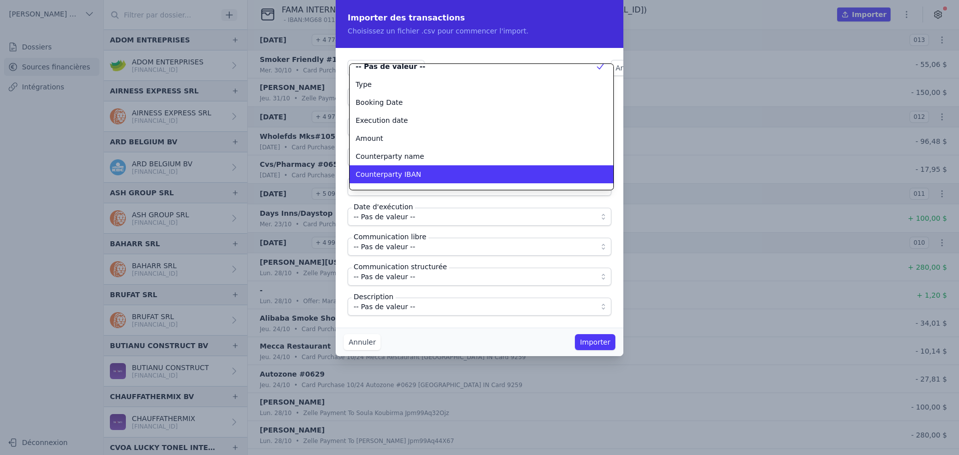
scroll to position [8, 0]
click at [406, 175] on span "Counterparty IBAN" at bounding box center [388, 172] width 65 height 10
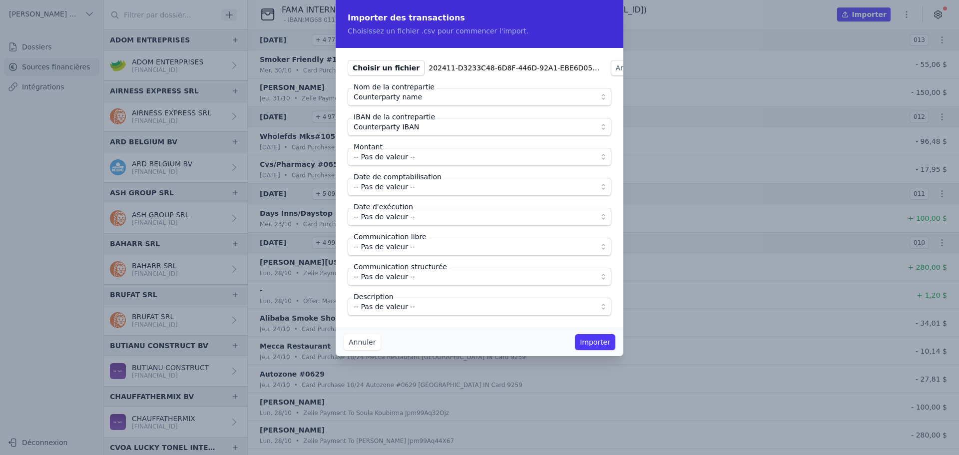
click at [403, 158] on span "-- Pas de valeur --" at bounding box center [384, 157] width 61 height 12
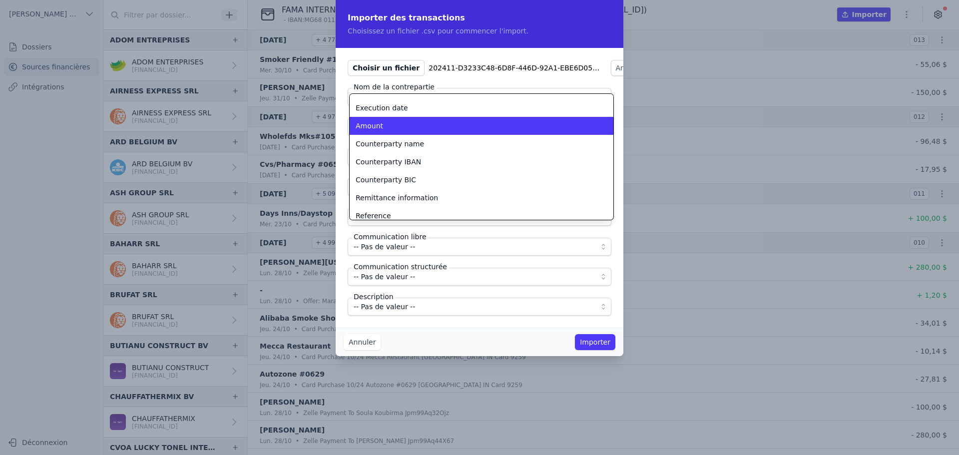
scroll to position [51, 0]
click at [376, 128] on li "Amount" at bounding box center [482, 124] width 264 height 18
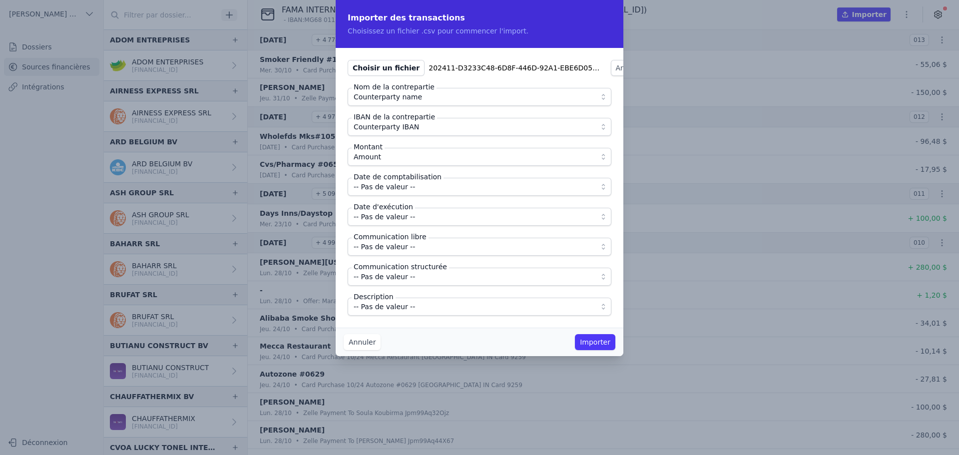
click at [396, 189] on span "-- Pas de valeur --" at bounding box center [384, 187] width 61 height 12
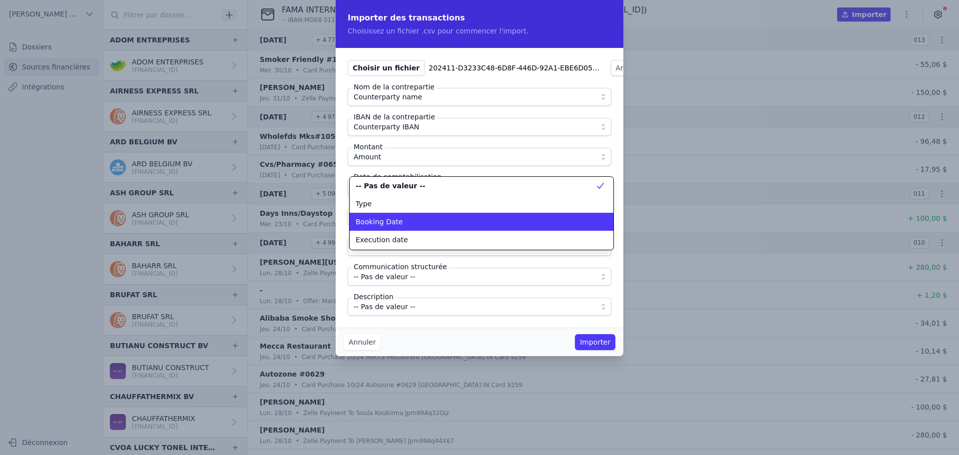
click at [393, 217] on span "Booking Date" at bounding box center [379, 222] width 47 height 10
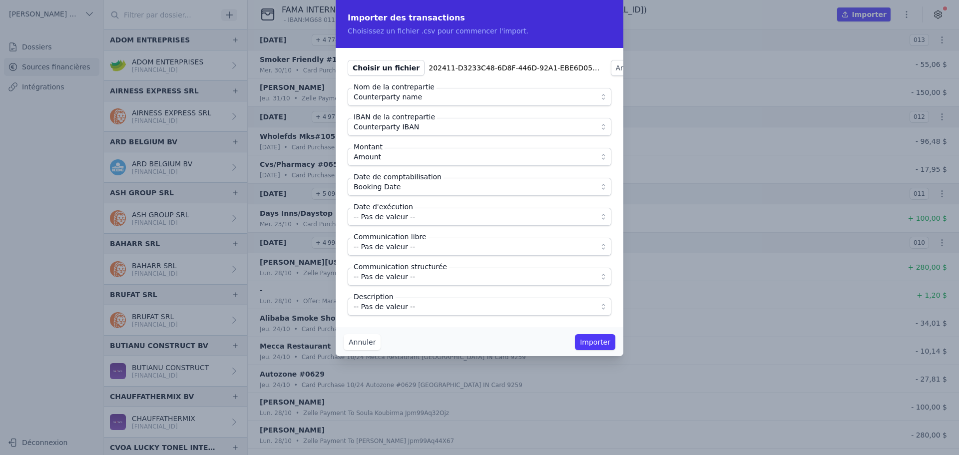
click at [393, 217] on span "-- Pas de valeur --" at bounding box center [384, 217] width 61 height 12
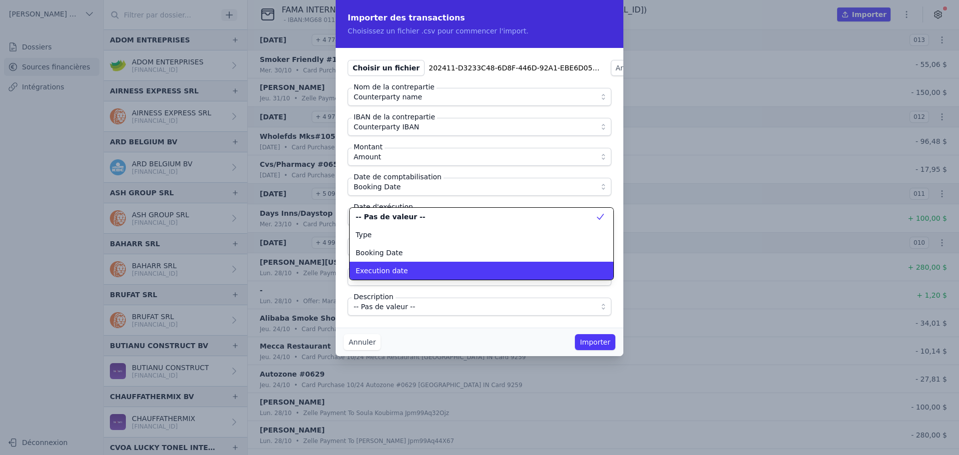
click at [396, 272] on span "Execution date" at bounding box center [382, 271] width 52 height 10
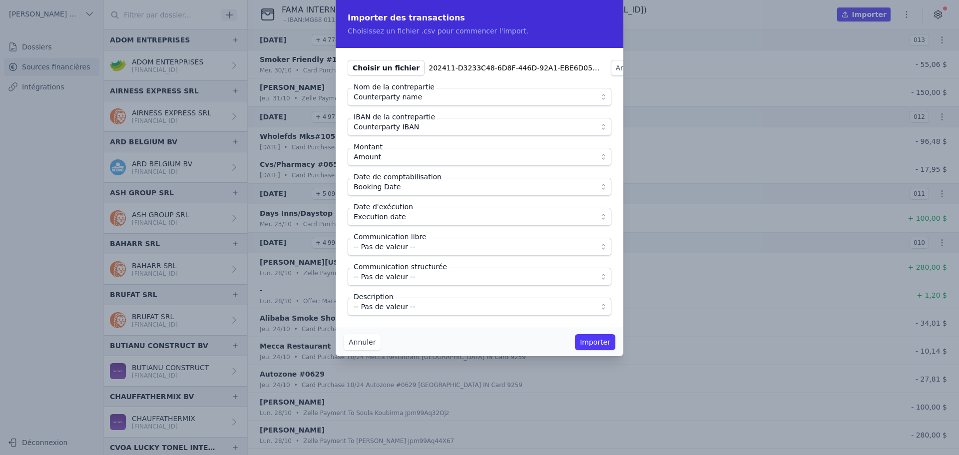
click at [381, 310] on span "-- Pas de valeur --" at bounding box center [384, 307] width 61 height 12
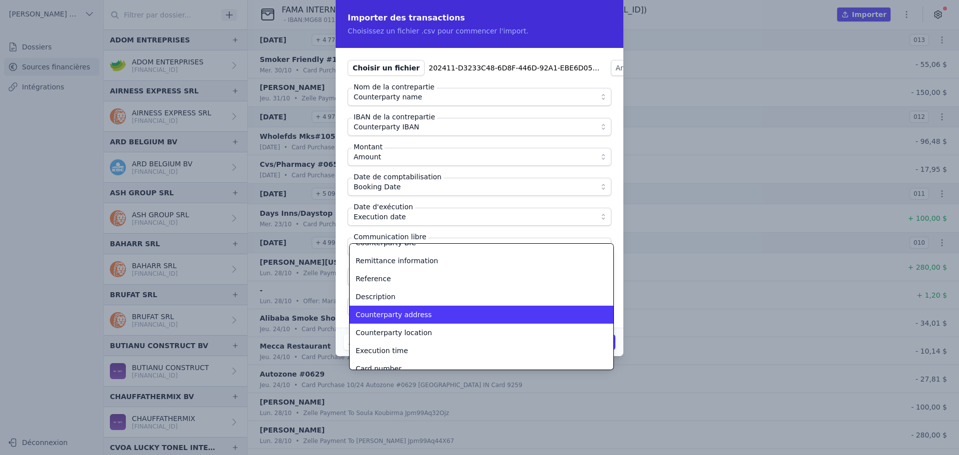
scroll to position [136, 0]
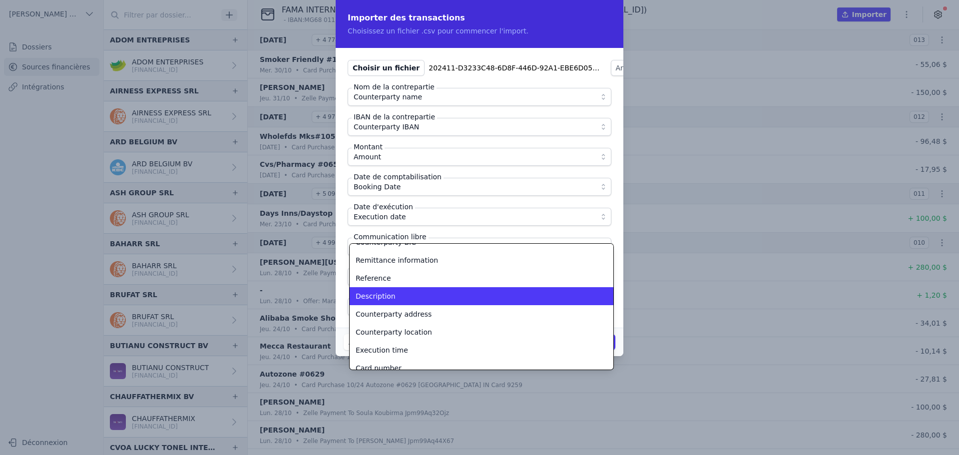
click at [383, 293] on span "Description" at bounding box center [376, 296] width 40 height 10
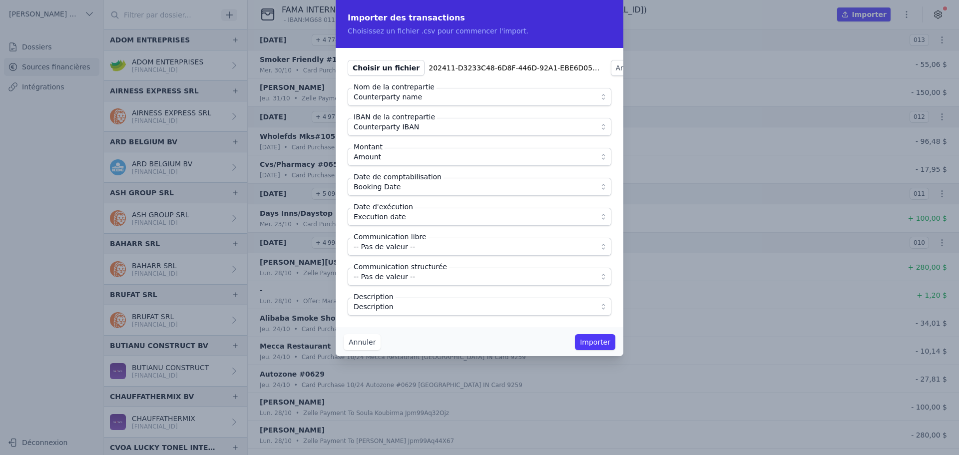
click at [399, 331] on div "Annuler Importer" at bounding box center [480, 342] width 288 height 28
click at [582, 342] on button "Importer" at bounding box center [595, 342] width 40 height 16
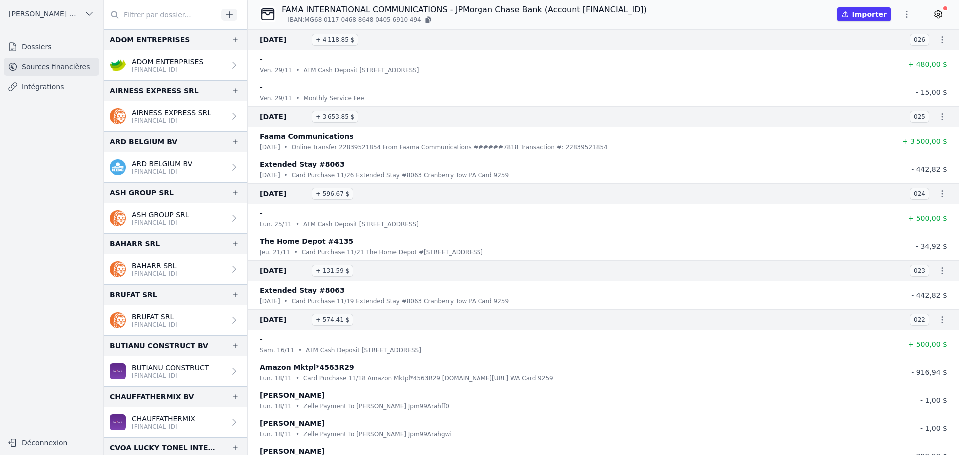
click at [905, 12] on icon "button" at bounding box center [906, 14] width 10 height 10
click at [880, 93] on button "Supprimer" at bounding box center [883, 91] width 72 height 18
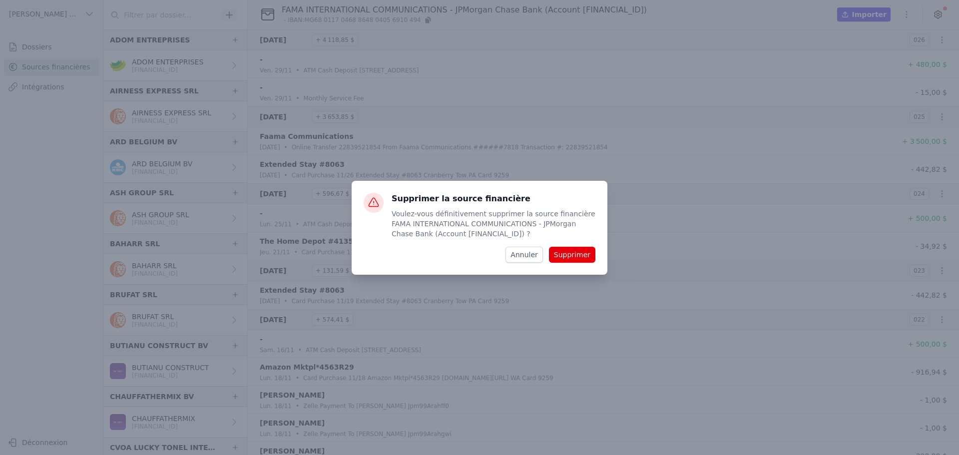
click at [518, 251] on button "Annuler" at bounding box center [523, 255] width 37 height 16
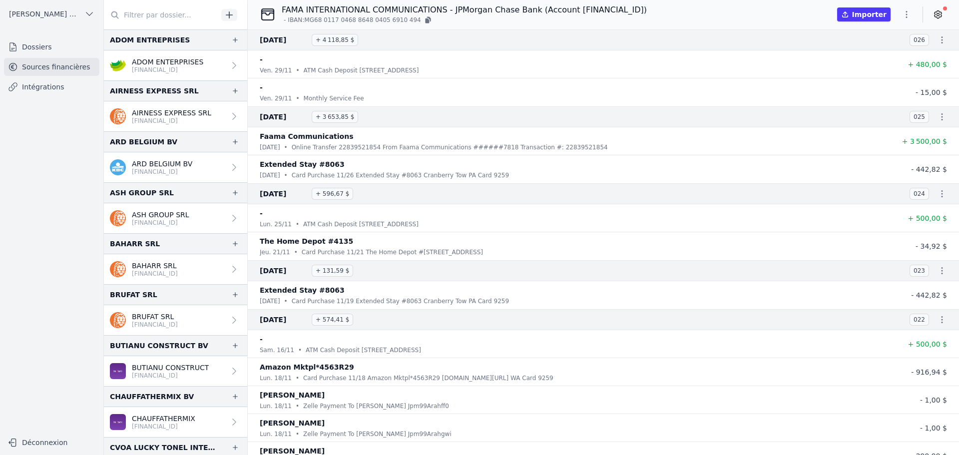
click at [906, 11] on icon "button" at bounding box center [906, 14] width 1 height 7
click at [871, 74] on button "Import CSV *" at bounding box center [883, 72] width 72 height 18
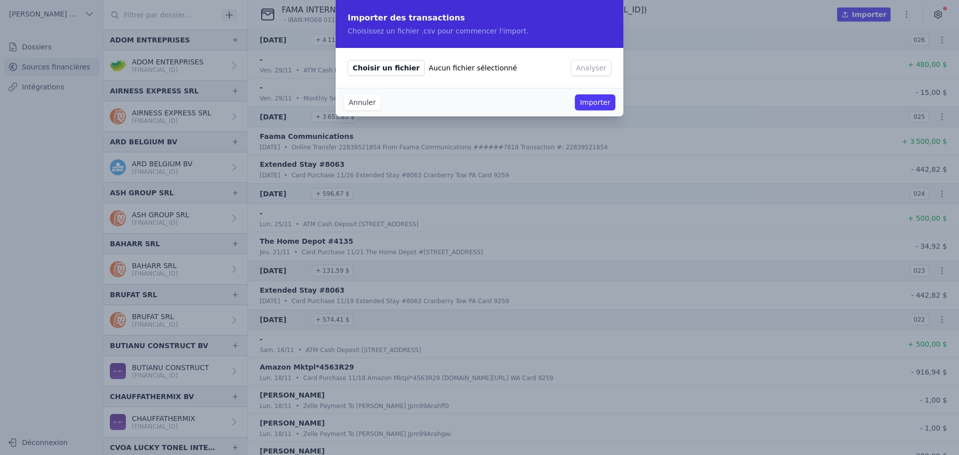
click at [378, 66] on span "Choisir un fichier" at bounding box center [386, 68] width 77 height 16
click at [348, 60] on input "Choisir un fichier Aucun fichier sélectionné" at bounding box center [347, 59] width 0 height 0
type input "C:\fakepath\202412-670E24D8-0BCB-43F1-B715-58768AB15A72-list.csv"
click at [608, 60] on button "Analyser" at bounding box center [628, 68] width 40 height 16
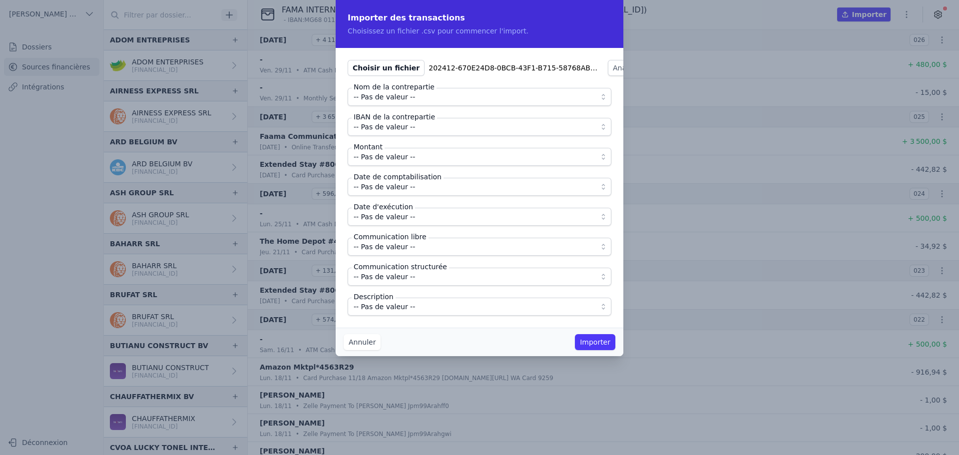
click at [441, 101] on span "-- Pas de valeur --" at bounding box center [473, 97] width 238 height 12
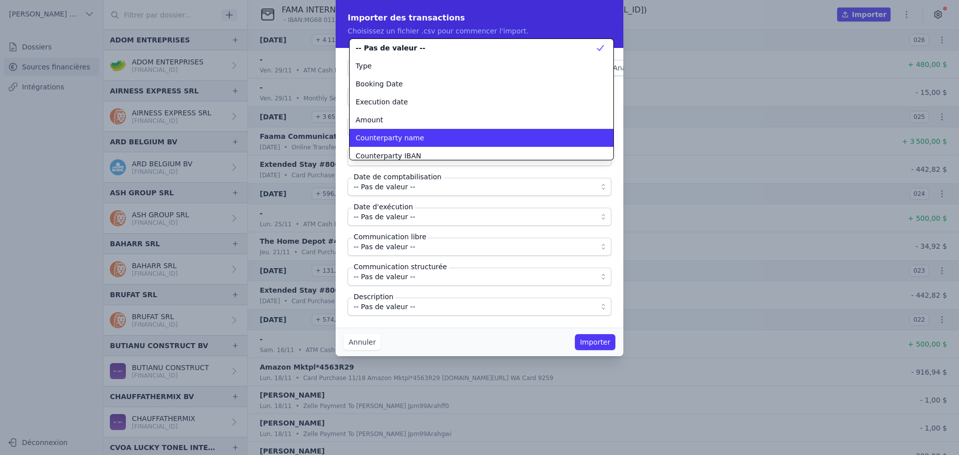
scroll to position [0, 0]
click at [404, 138] on span "Counterparty name" at bounding box center [390, 138] width 68 height 10
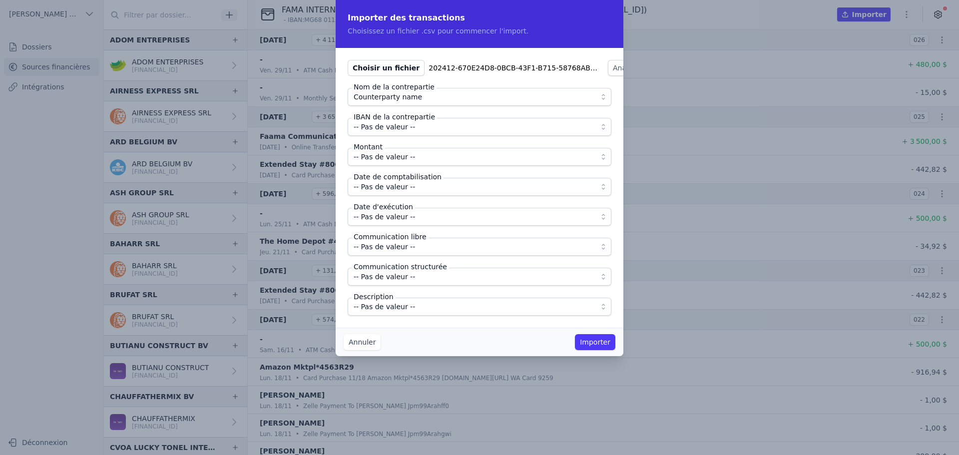
click at [399, 132] on span "-- Pas de valeur --" at bounding box center [384, 127] width 61 height 12
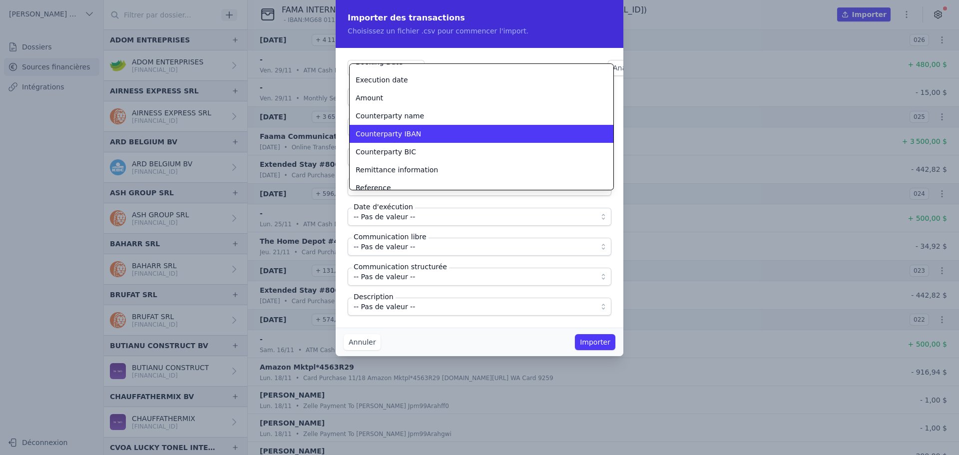
scroll to position [47, 0]
click at [396, 132] on span "Counterparty IBAN" at bounding box center [388, 133] width 65 height 10
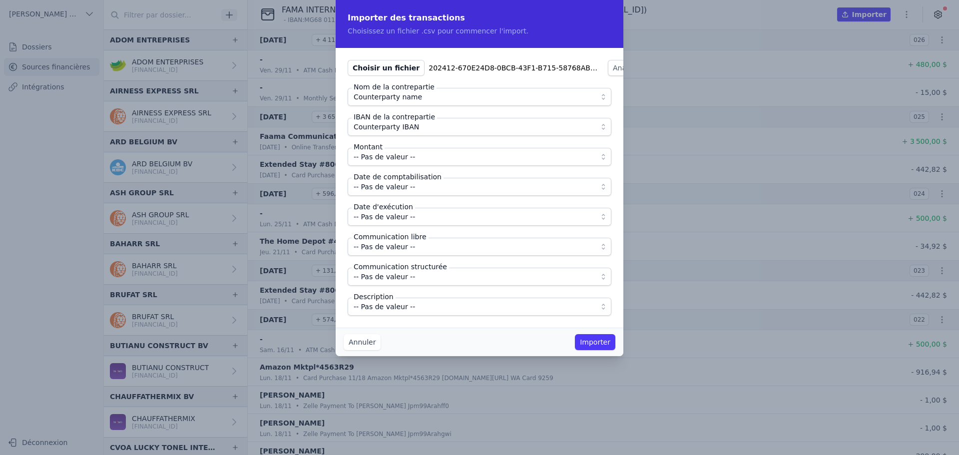
click at [392, 157] on span "-- Pas de valeur --" at bounding box center [384, 157] width 61 height 12
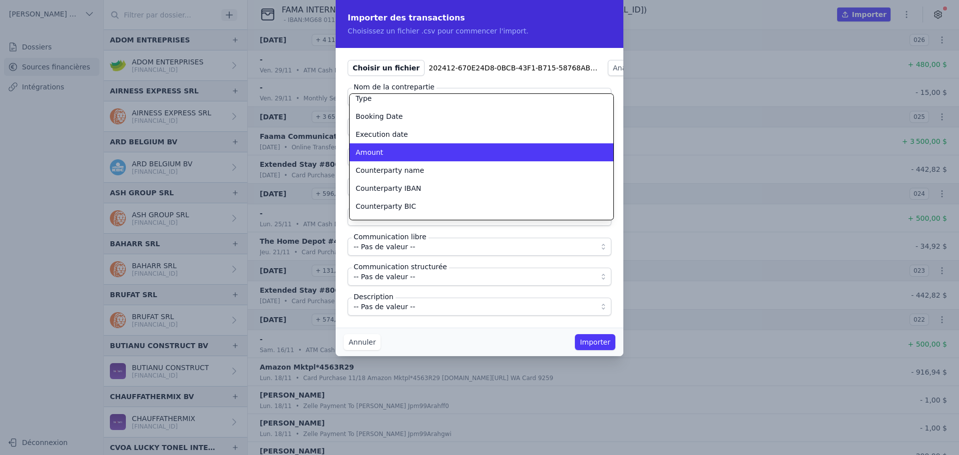
scroll to position [31, 0]
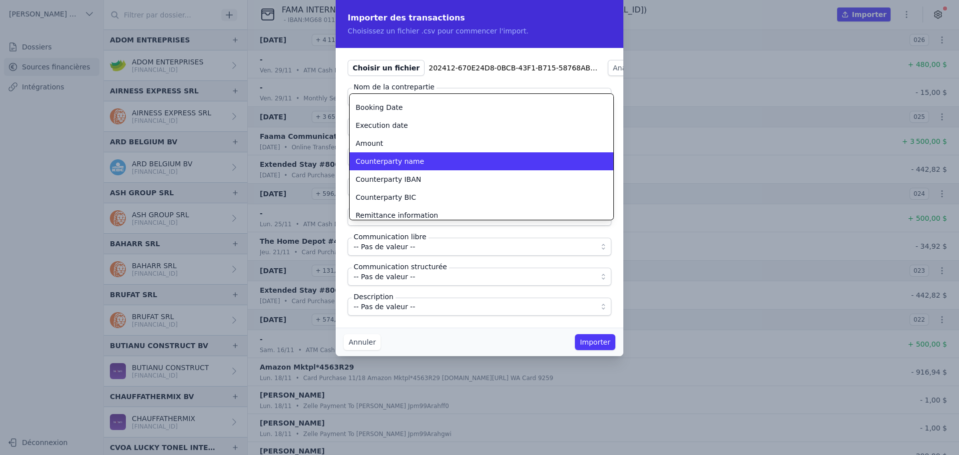
click at [383, 157] on li "Counterparty name" at bounding box center [482, 161] width 264 height 18
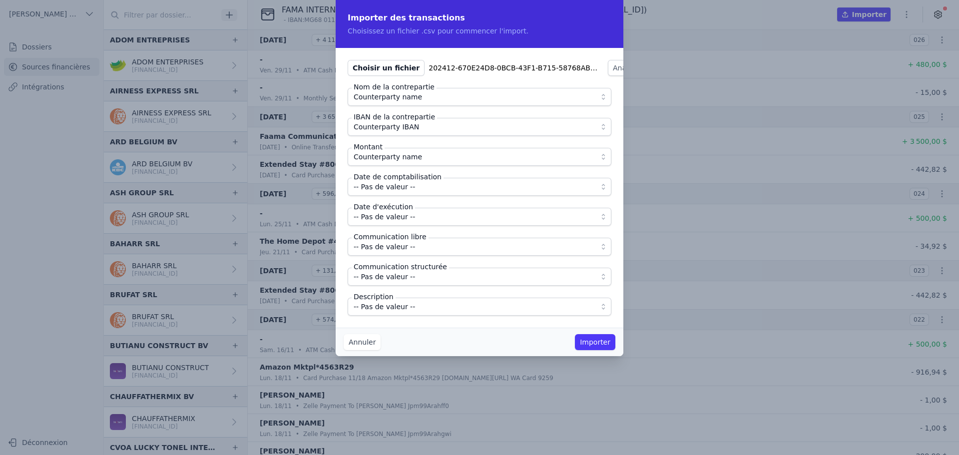
click at [382, 158] on span "Counterparty name" at bounding box center [388, 157] width 68 height 12
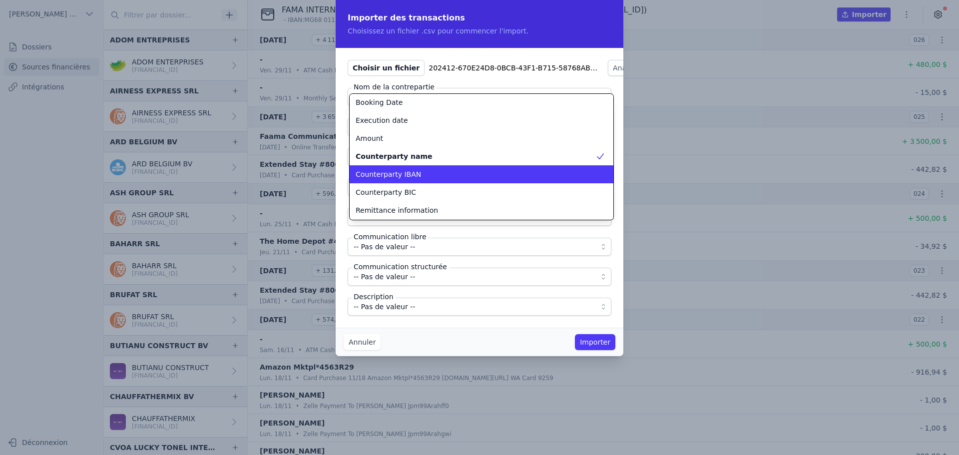
scroll to position [37, 0]
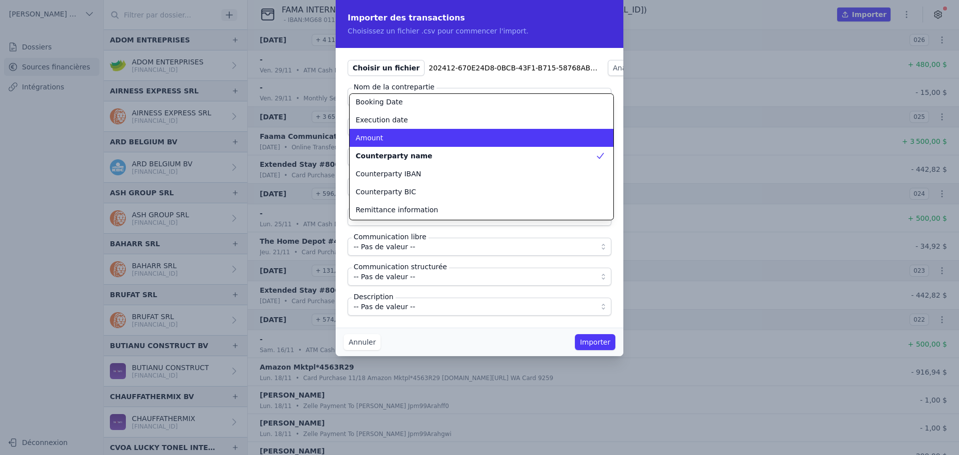
click at [377, 137] on span "Amount" at bounding box center [369, 138] width 27 height 10
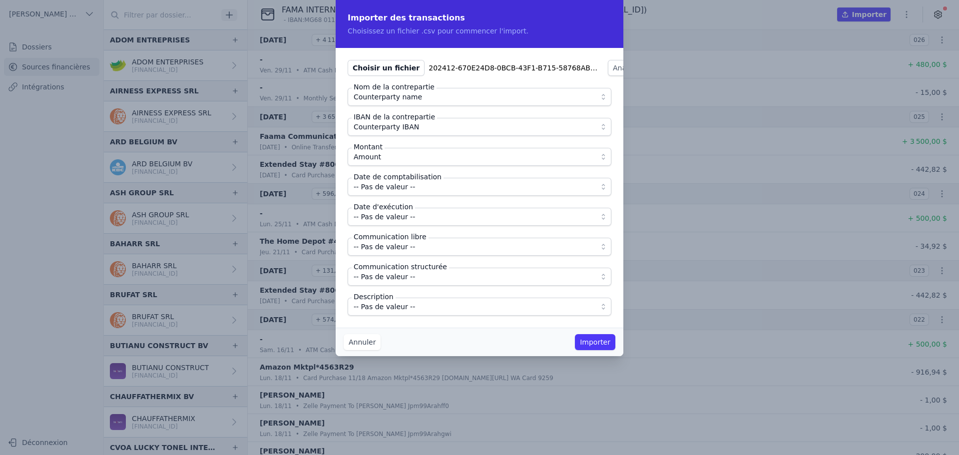
click at [385, 189] on span "-- Pas de valeur --" at bounding box center [384, 187] width 61 height 12
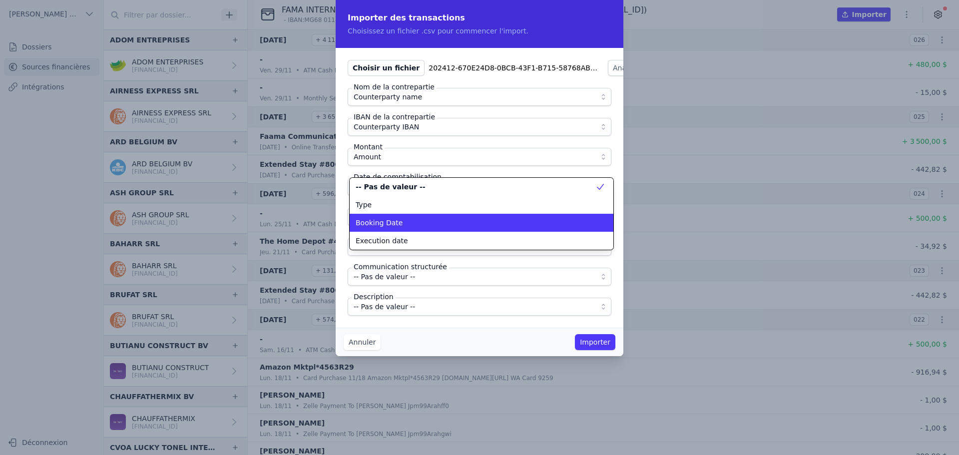
click at [391, 225] on span "Booking Date" at bounding box center [379, 223] width 47 height 10
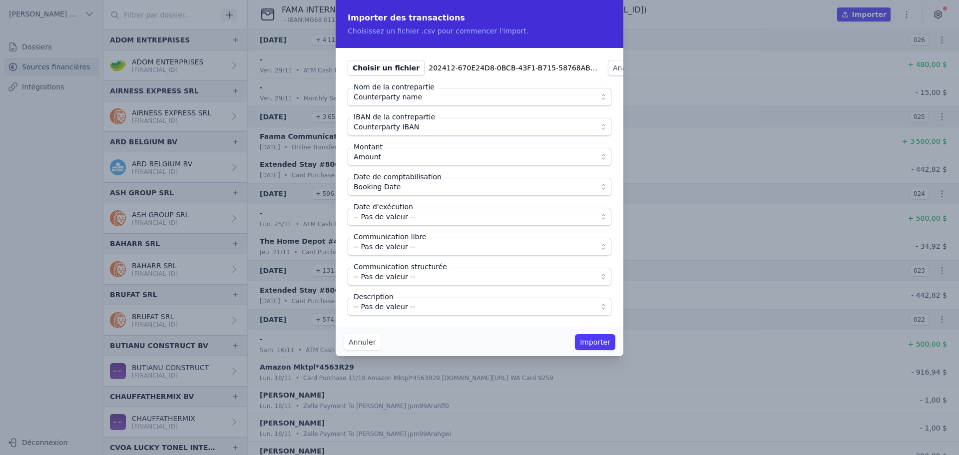
click at [391, 225] on button "-- Pas de valeur --" at bounding box center [480, 217] width 264 height 18
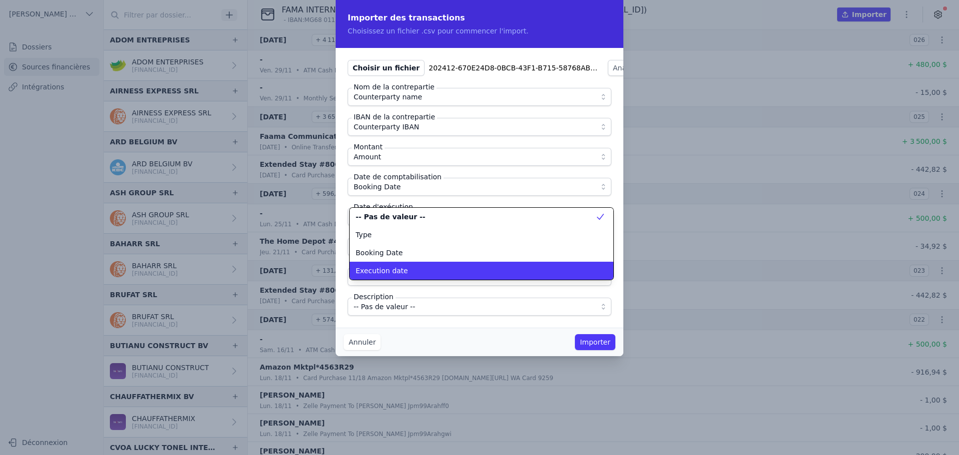
click at [387, 267] on span "Execution date" at bounding box center [382, 271] width 52 height 10
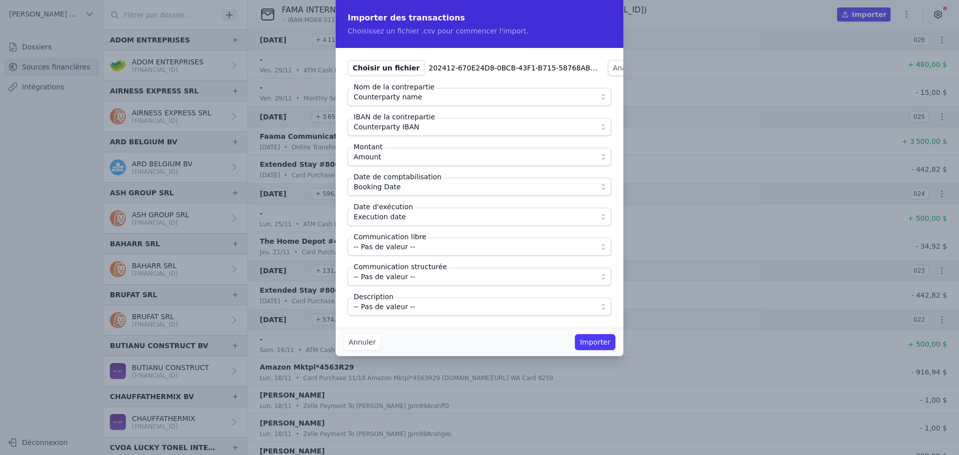
click at [384, 305] on span "-- Pas de valeur --" at bounding box center [384, 307] width 61 height 12
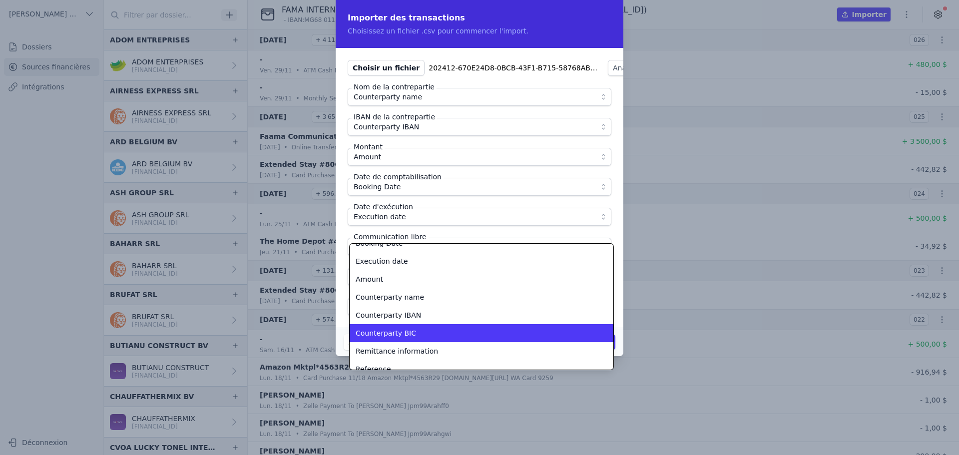
scroll to position [72, 0]
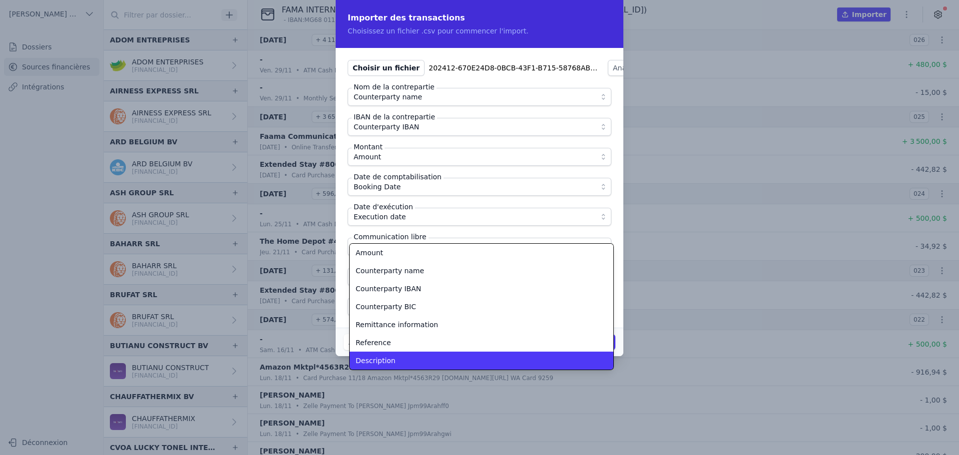
click at [389, 354] on li "Description" at bounding box center [482, 361] width 264 height 18
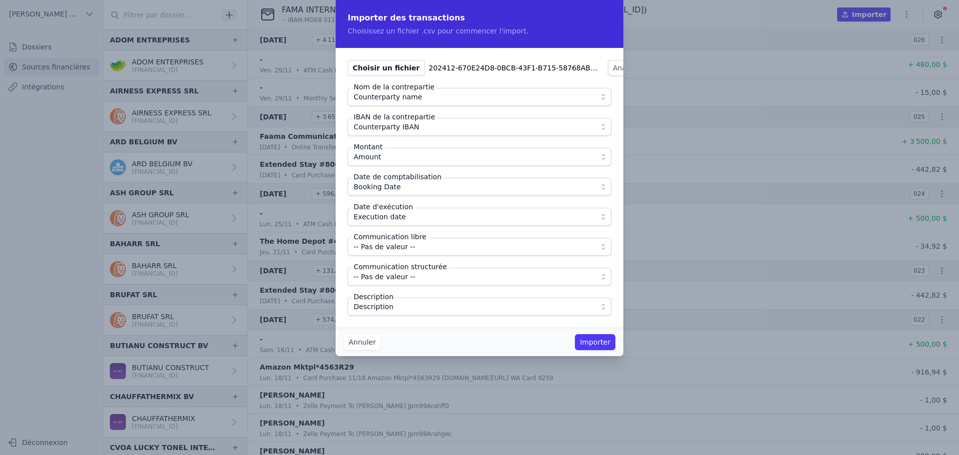
click at [445, 326] on div "Choisir un fichier 202412-670E24D8-0BCB-43F1-B715-58768AB15A72-list.csv Analyse…" at bounding box center [480, 188] width 288 height 280
click at [590, 339] on button "Importer" at bounding box center [595, 342] width 40 height 16
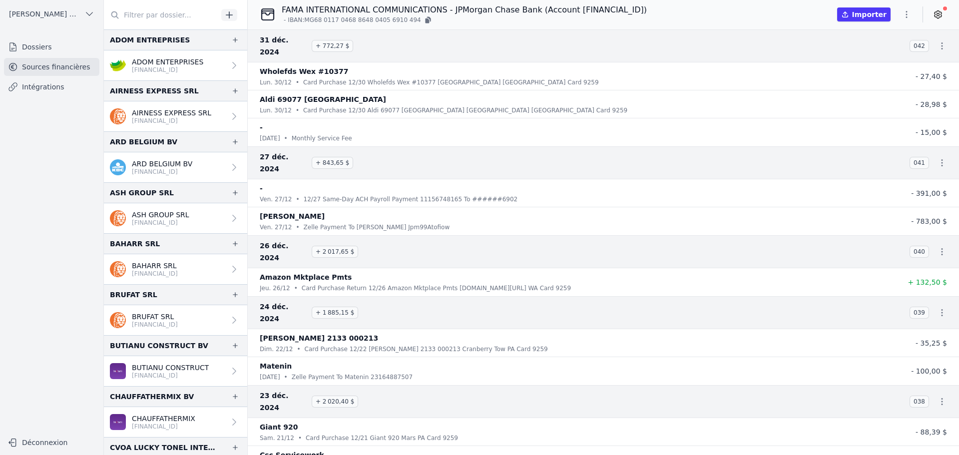
click at [906, 12] on icon "button" at bounding box center [906, 14] width 1 height 7
click at [876, 74] on button "Import CSV *" at bounding box center [883, 72] width 72 height 18
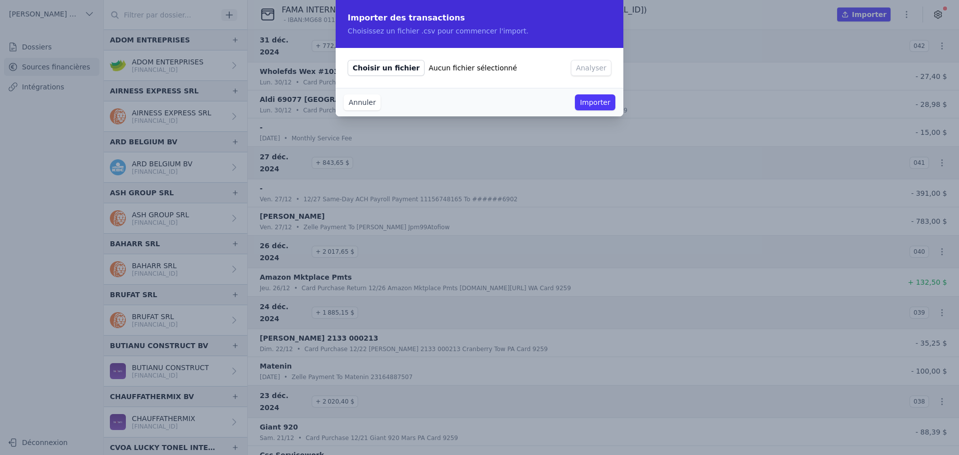
click at [388, 69] on span "Choisir un fichier" at bounding box center [386, 68] width 77 height 16
click at [348, 60] on input "Choisir un fichier Aucun fichier sélectionné" at bounding box center [347, 59] width 0 height 0
type input "C:\fakepath\202501-B340BD09-90A5-432D-83E0-1AFB1AD16C58-list.csv"
click at [610, 65] on button "Analyser" at bounding box center [630, 68] width 40 height 16
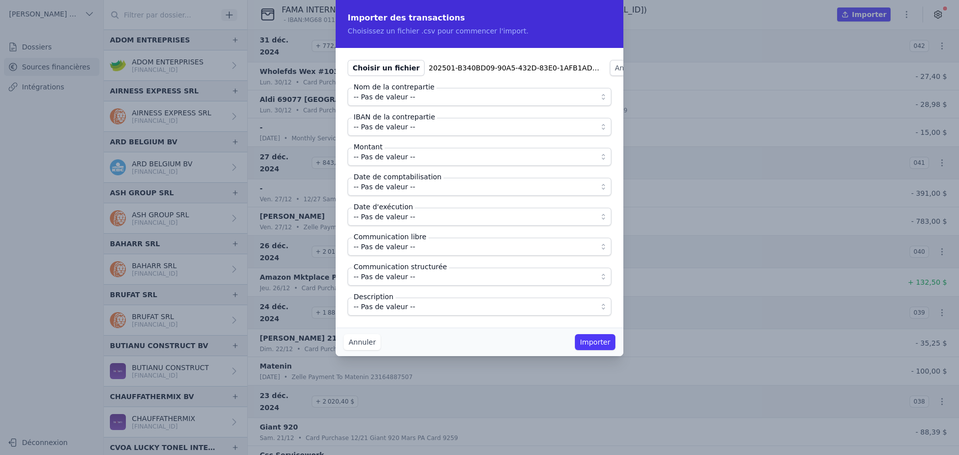
click at [387, 97] on span "-- Pas de valeur --" at bounding box center [384, 97] width 61 height 12
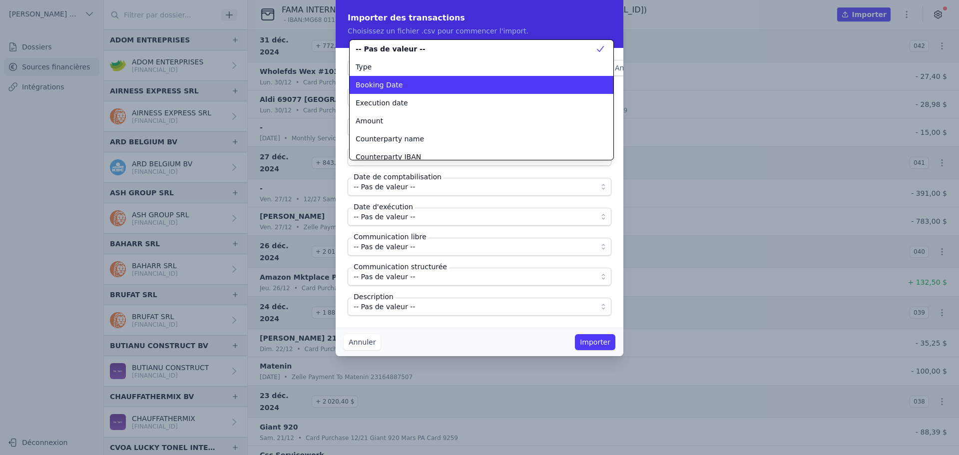
scroll to position [0, 0]
click at [393, 138] on span "Counterparty name" at bounding box center [390, 139] width 68 height 10
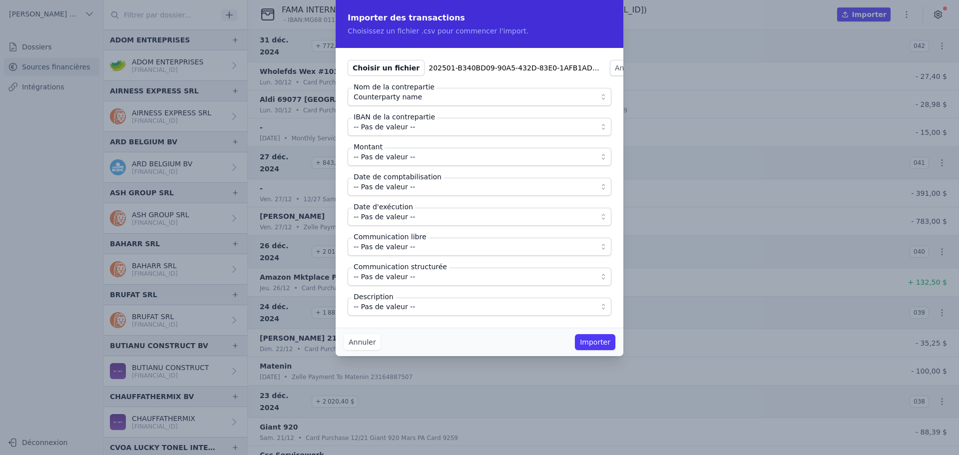
click at [398, 126] on span "-- Pas de valeur --" at bounding box center [384, 127] width 61 height 12
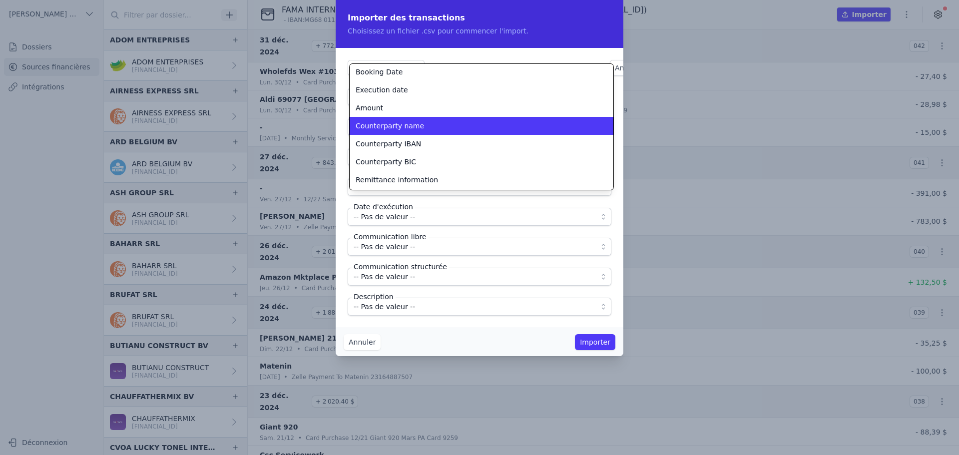
scroll to position [37, 0]
click at [402, 126] on span "Counterparty name" at bounding box center [390, 125] width 68 height 10
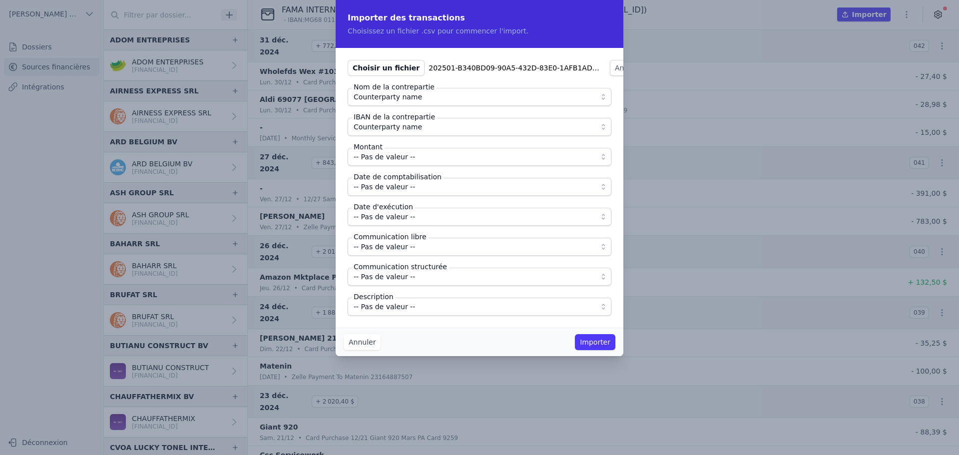
click at [402, 126] on span "Counterparty name" at bounding box center [388, 127] width 68 height 12
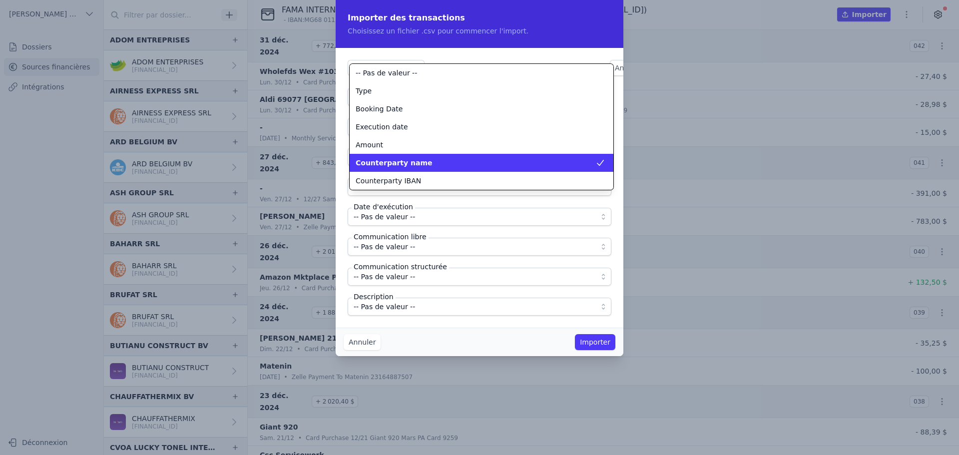
scroll to position [36, 0]
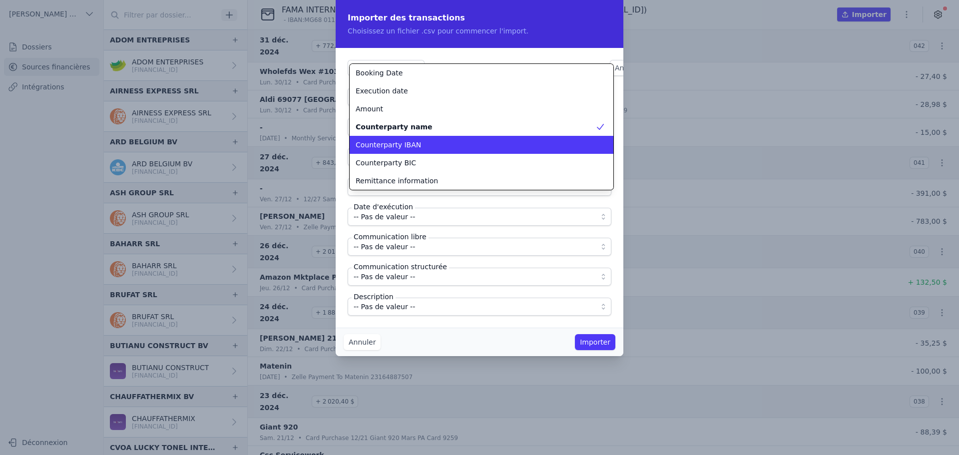
click at [401, 147] on span "Counterparty IBAN" at bounding box center [388, 145] width 65 height 10
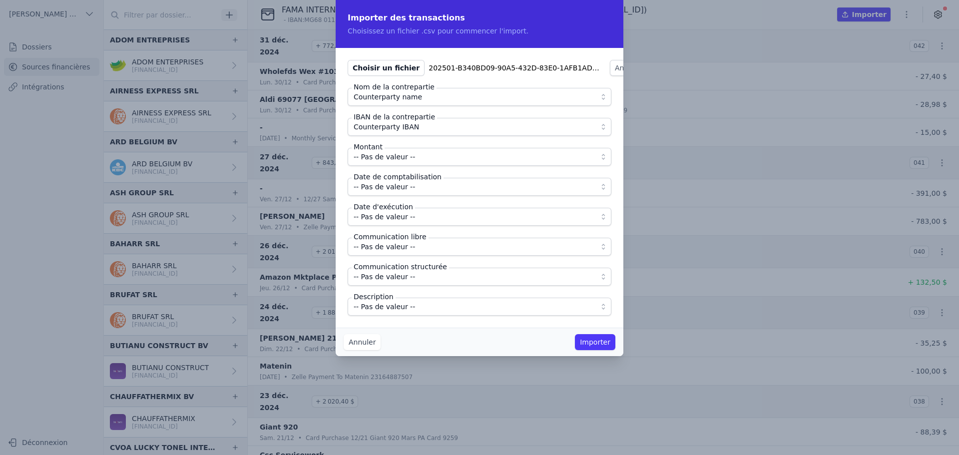
click at [397, 159] on span "-- Pas de valeur --" at bounding box center [384, 157] width 61 height 12
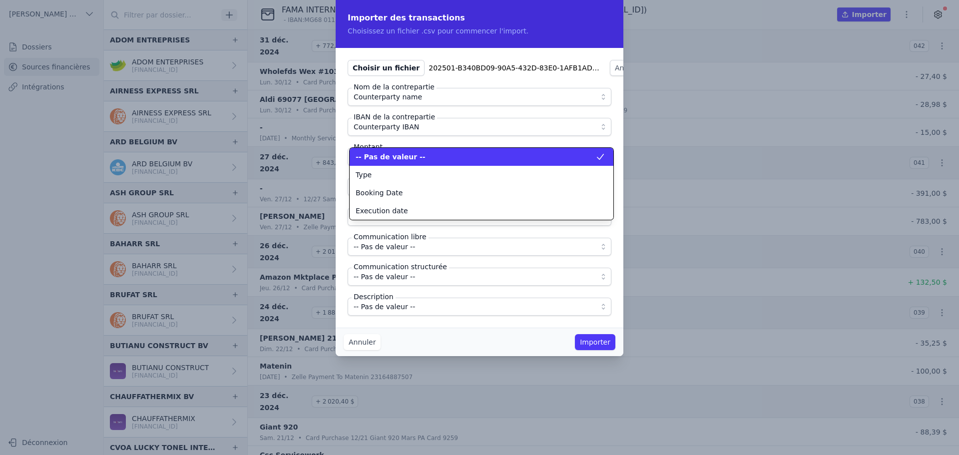
scroll to position [0, 0]
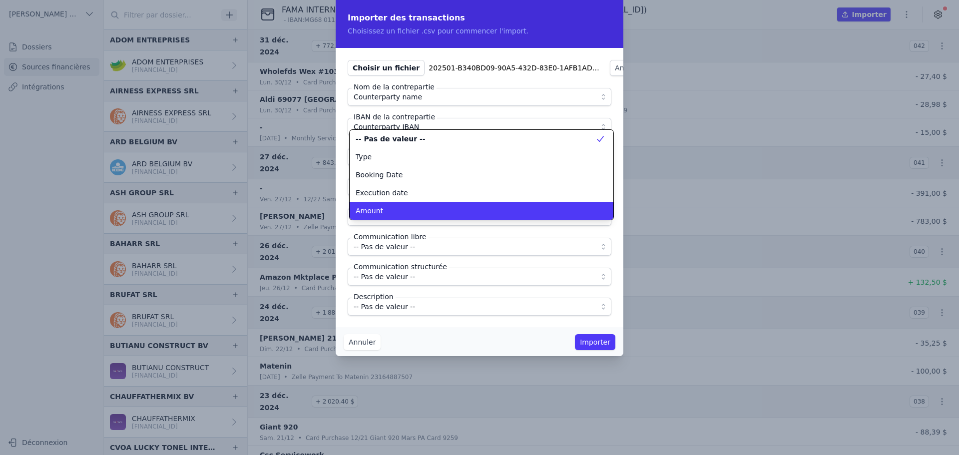
click at [385, 207] on div "Amount" at bounding box center [476, 211] width 240 height 10
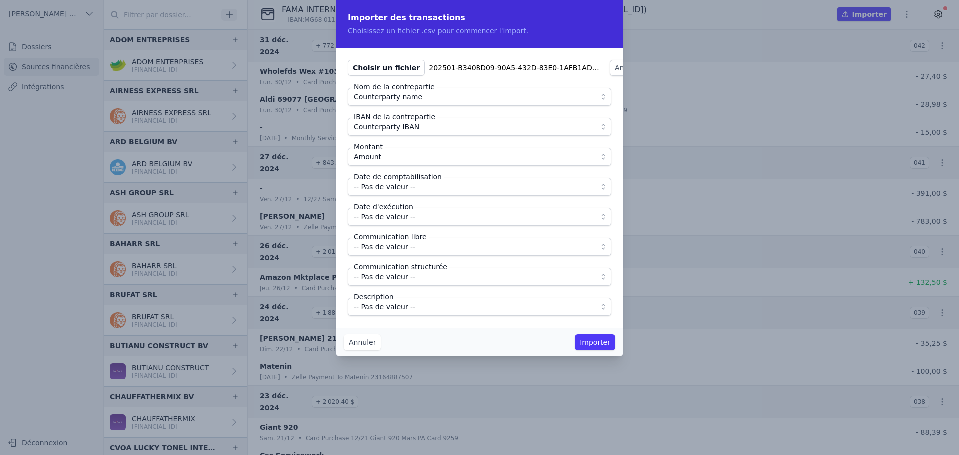
click at [393, 188] on span "-- Pas de valeur --" at bounding box center [384, 187] width 61 height 12
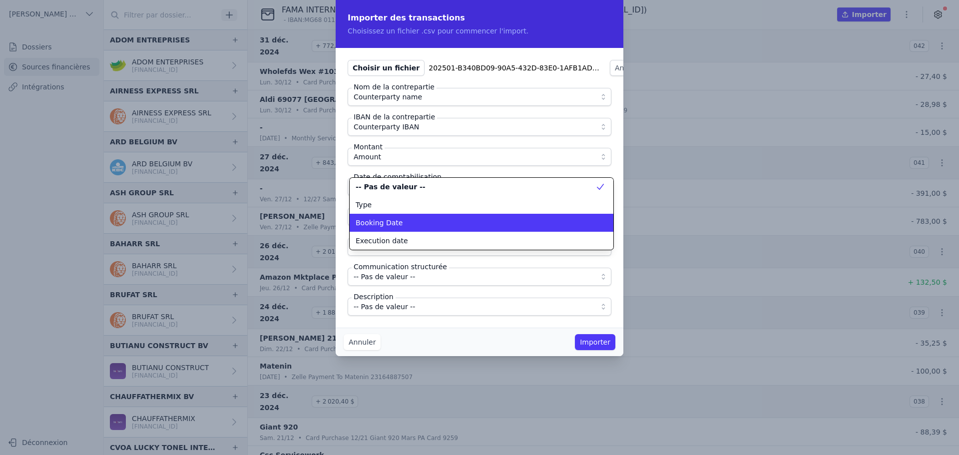
click at [391, 220] on span "Booking Date" at bounding box center [379, 223] width 47 height 10
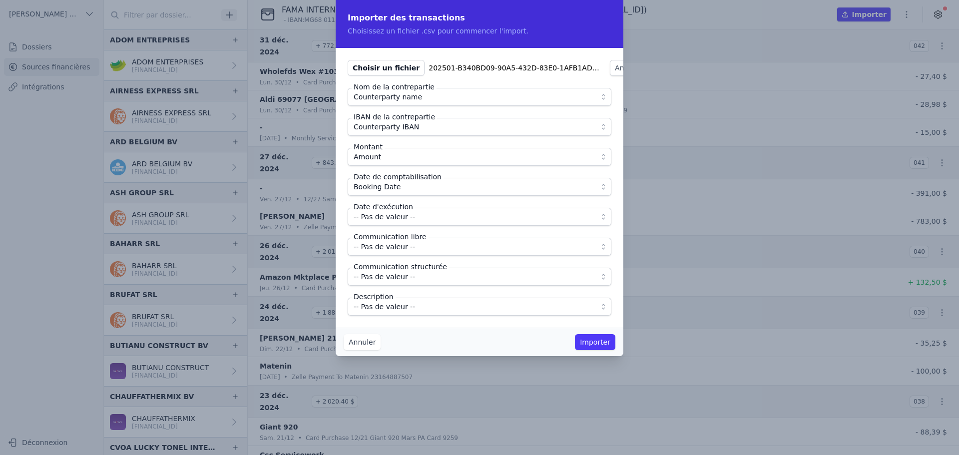
click at [391, 219] on span "-- Pas de valeur --" at bounding box center [384, 217] width 61 height 12
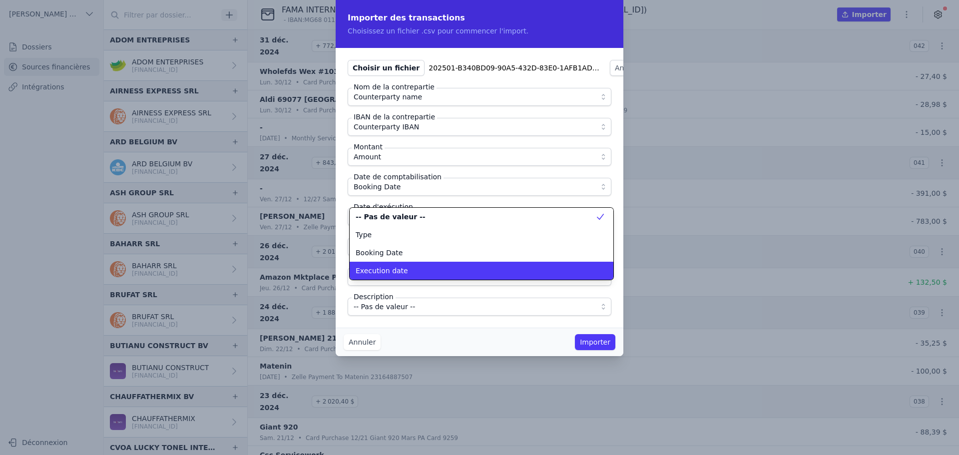
click at [387, 268] on span "Execution date" at bounding box center [382, 271] width 52 height 10
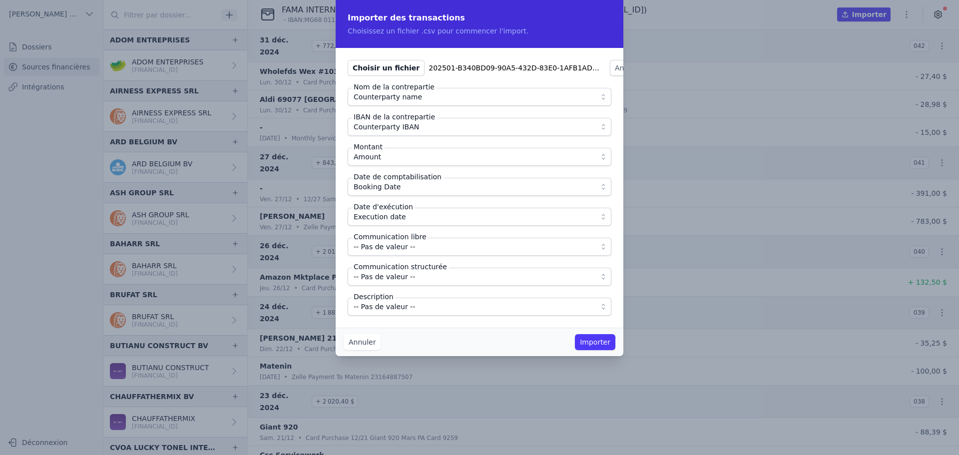
click at [384, 308] on span "-- Pas de valeur --" at bounding box center [384, 307] width 61 height 12
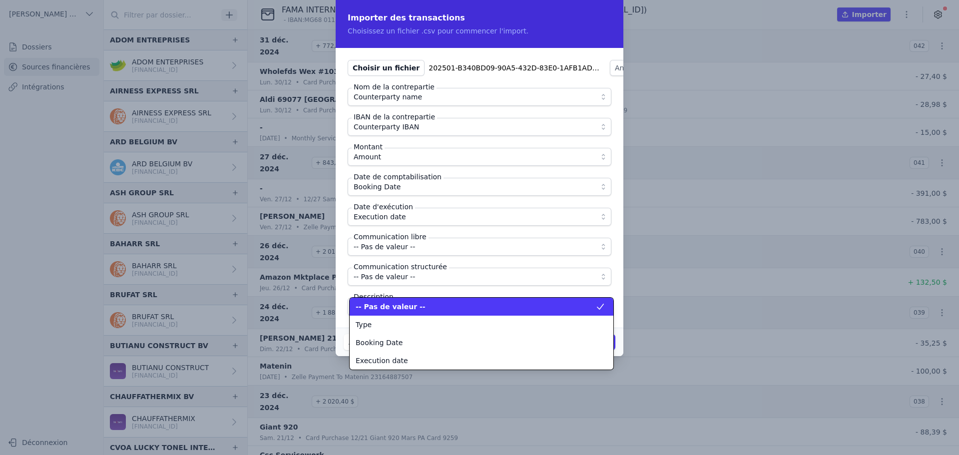
scroll to position [126, 0]
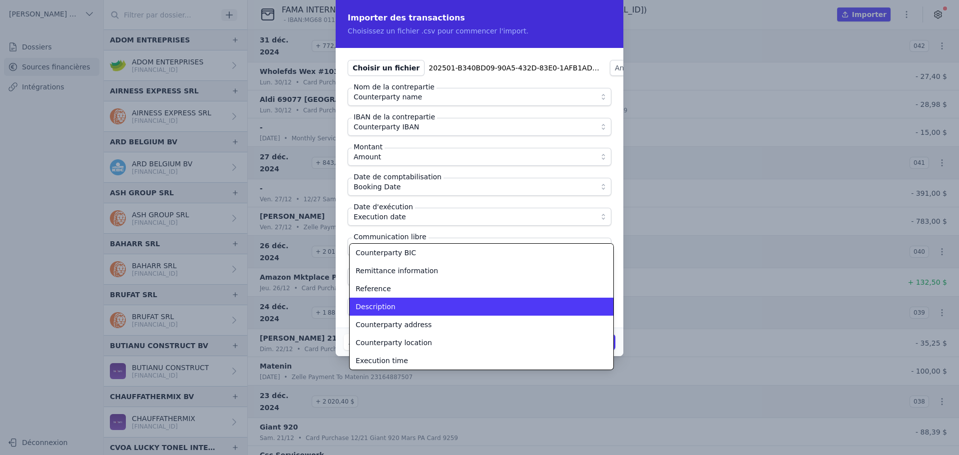
click at [389, 303] on span "Description" at bounding box center [376, 307] width 40 height 10
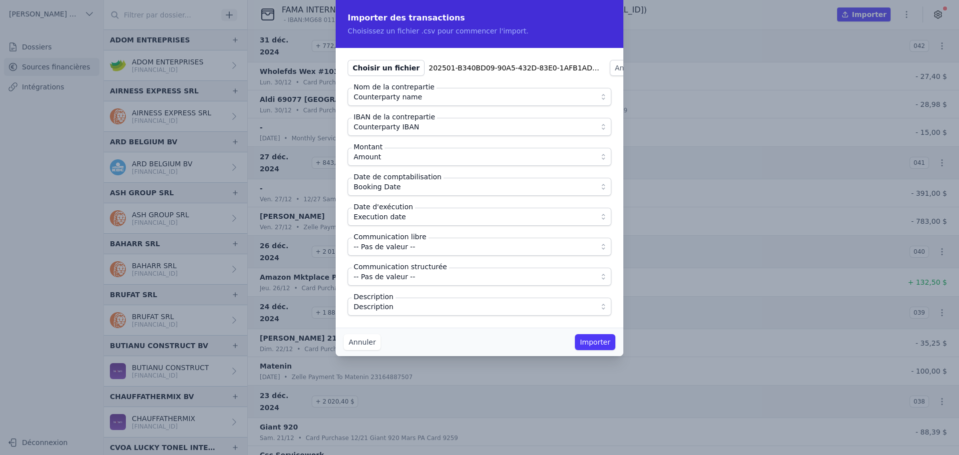
click at [415, 319] on div "Choisir un fichier 202501-B340BD09-90A5-432D-83E0-1AFB1AD16C58-list.csv Analyse…" at bounding box center [480, 188] width 288 height 280
click at [595, 340] on button "Importer" at bounding box center [595, 342] width 40 height 16
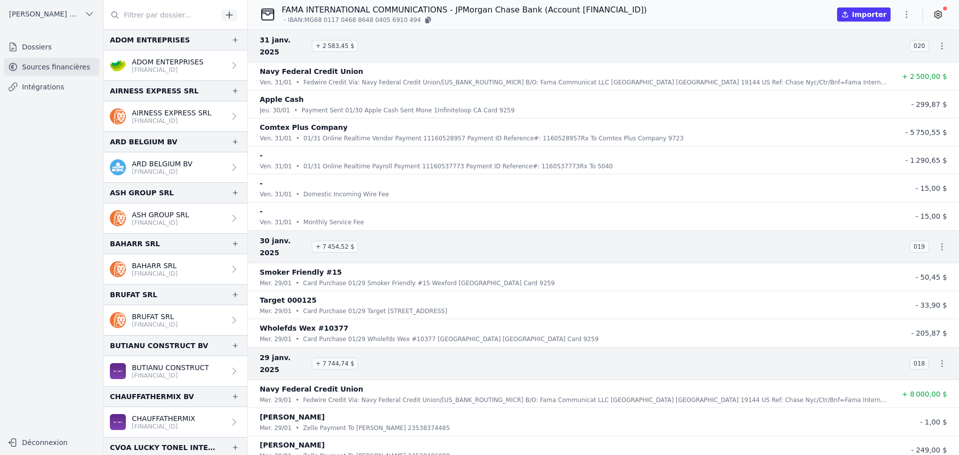
click at [904, 17] on icon "button" at bounding box center [906, 14] width 10 height 10
click at [885, 67] on button "Import CSV *" at bounding box center [883, 72] width 72 height 18
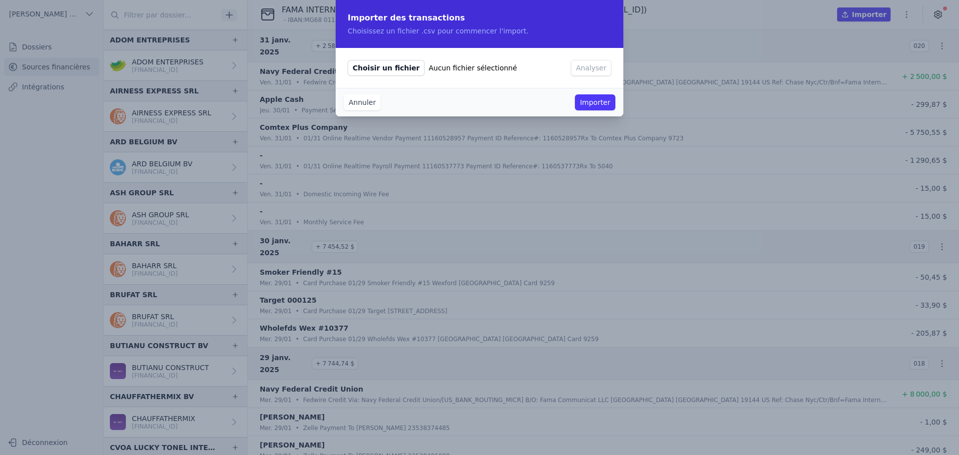
click at [374, 62] on span "Choisir un fichier" at bounding box center [386, 68] width 77 height 16
click at [348, 60] on input "Choisir un fichier Aucun fichier sélectionné" at bounding box center [347, 59] width 0 height 0
type input "C:\fakepath\202502-106F5945-2DD3-4013-B6AA-CD9221E12E57-list.csv"
click at [602, 59] on div "Choisir un fichier 202502-106F5945-2DD3-4013-B6AA-CD9221E12E57-list.csv Analyser" at bounding box center [480, 68] width 288 height 40
click at [609, 60] on button "Analyser" at bounding box center [629, 68] width 40 height 16
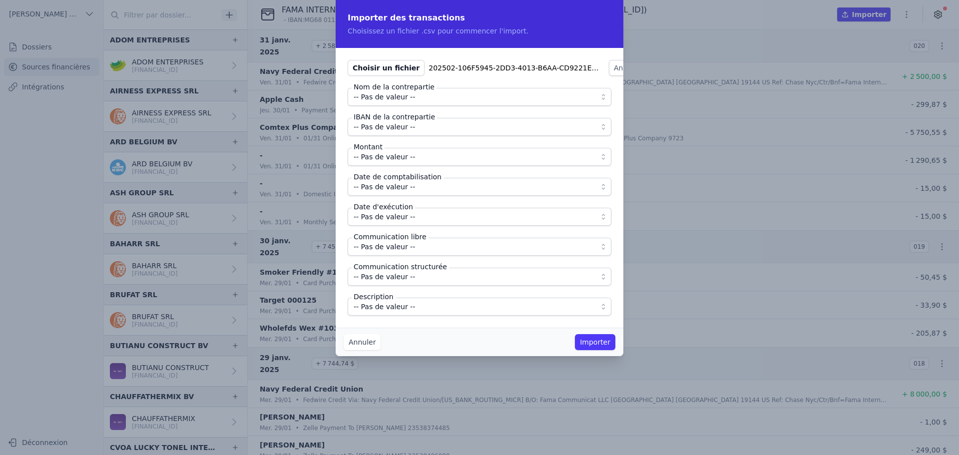
click at [419, 98] on span "-- Pas de valeur --" at bounding box center [473, 97] width 238 height 12
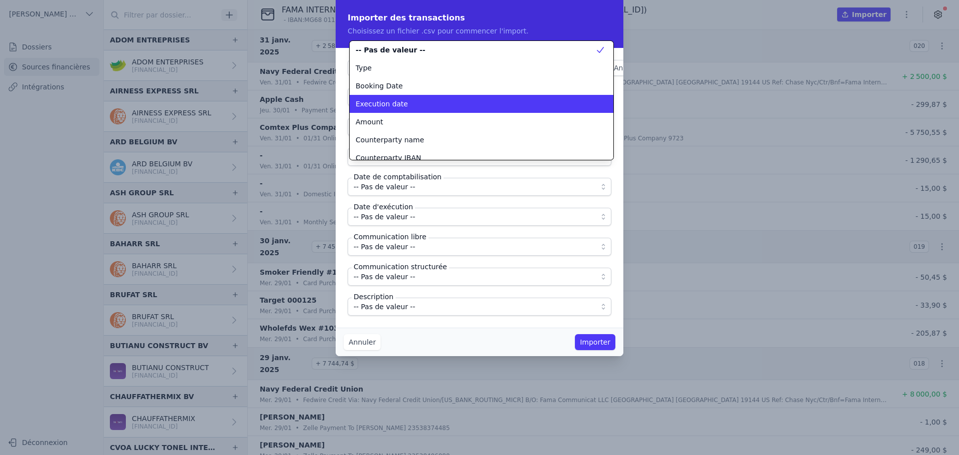
scroll to position [0, 0]
click at [415, 139] on span "Counterparty name" at bounding box center [390, 140] width 68 height 10
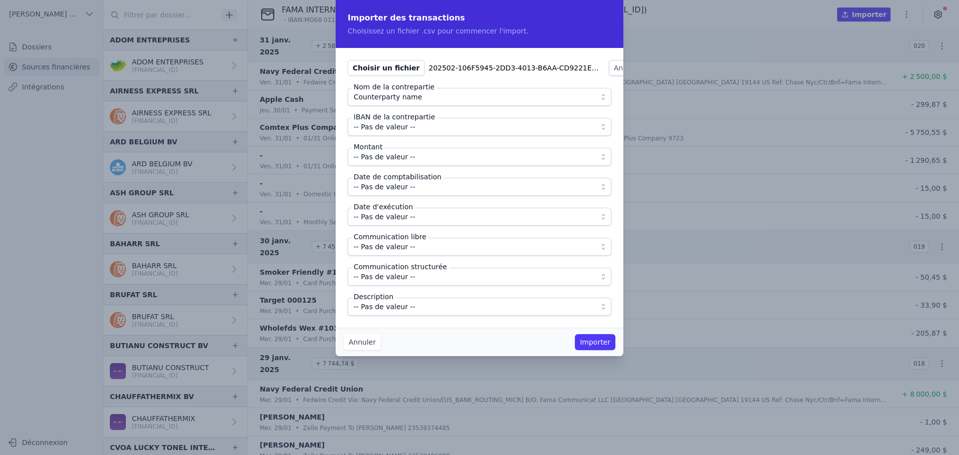
click at [413, 126] on span "-- Pas de valeur --" at bounding box center [473, 127] width 238 height 12
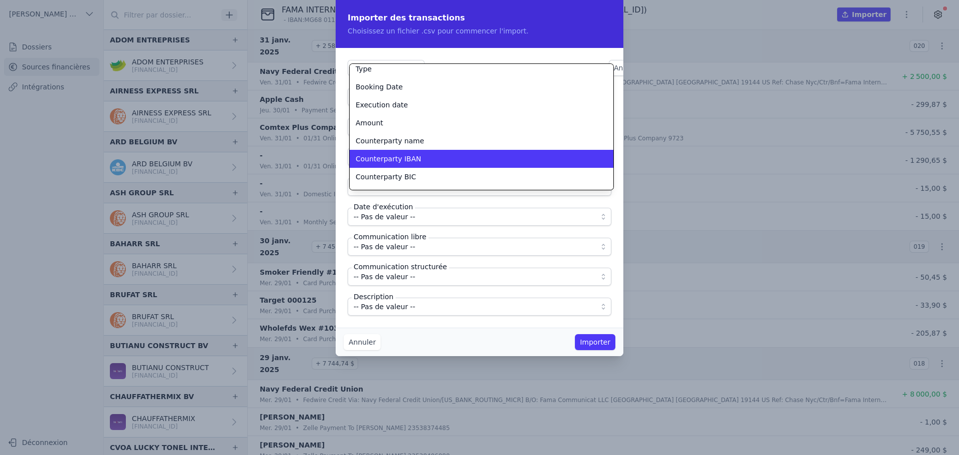
scroll to position [24, 0]
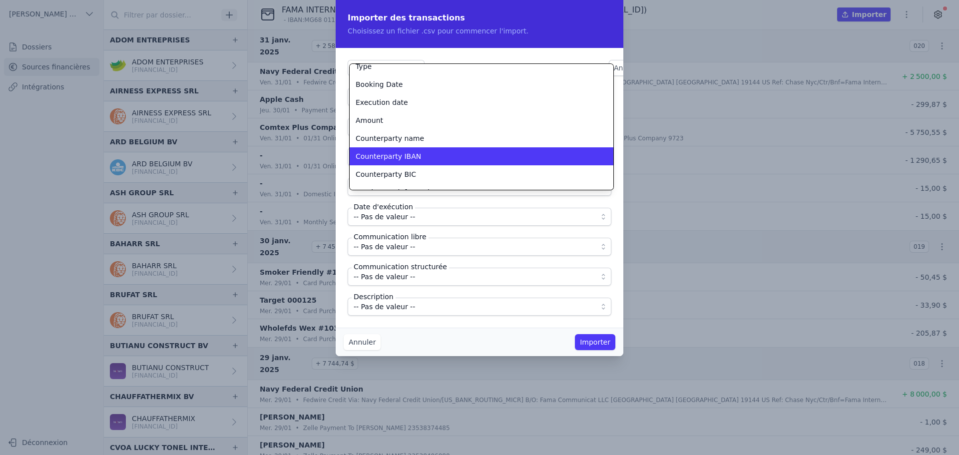
click at [417, 166] on li "Counterparty BIC" at bounding box center [482, 174] width 264 height 18
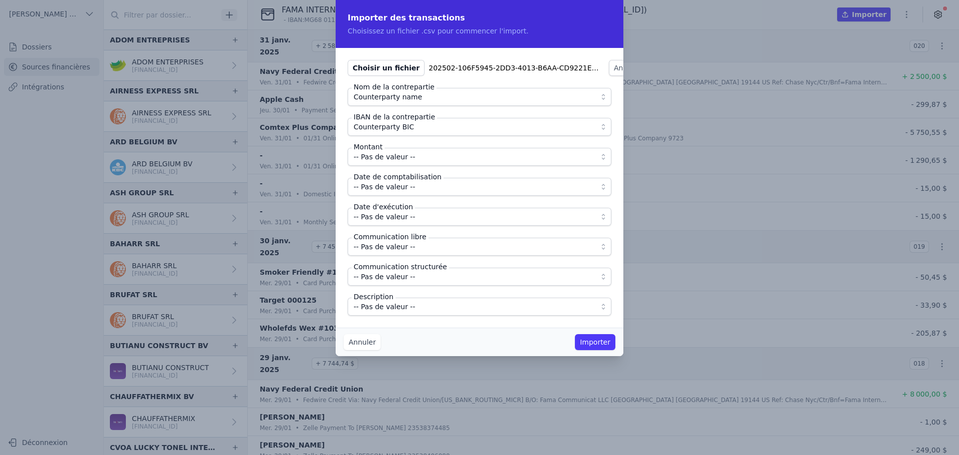
click at [414, 124] on span "Counterparty BIC" at bounding box center [473, 127] width 238 height 12
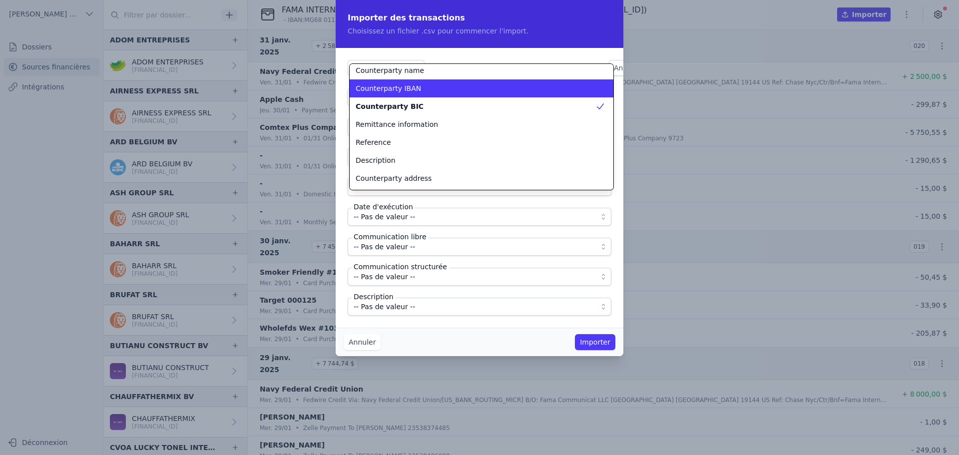
scroll to position [94, 0]
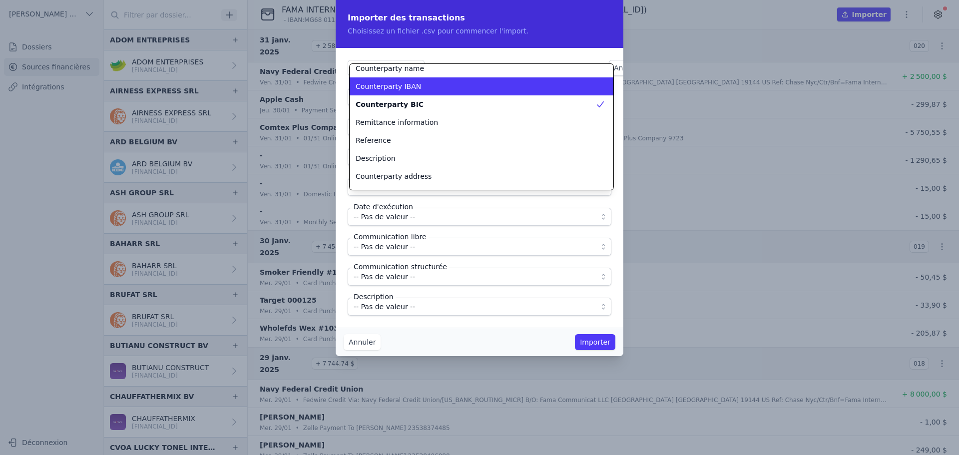
click at [408, 90] on li "Counterparty IBAN" at bounding box center [482, 86] width 264 height 18
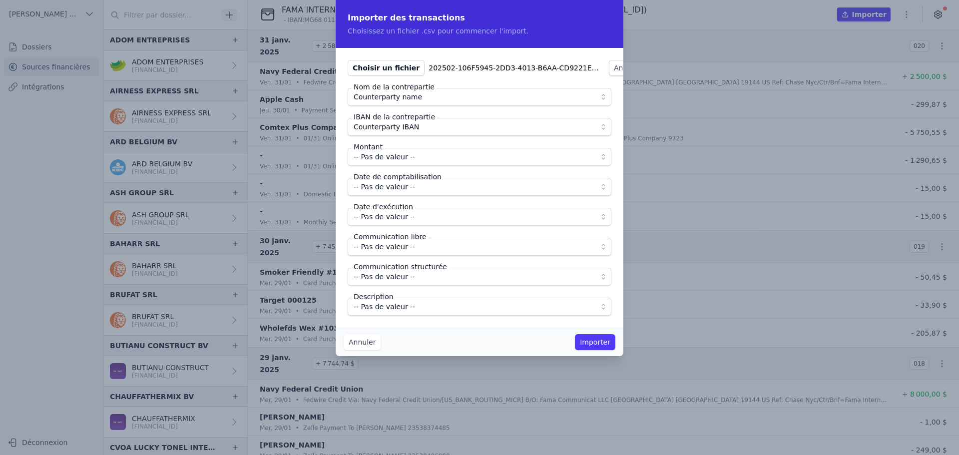
click at [405, 156] on span "-- Pas de valeur --" at bounding box center [384, 157] width 61 height 12
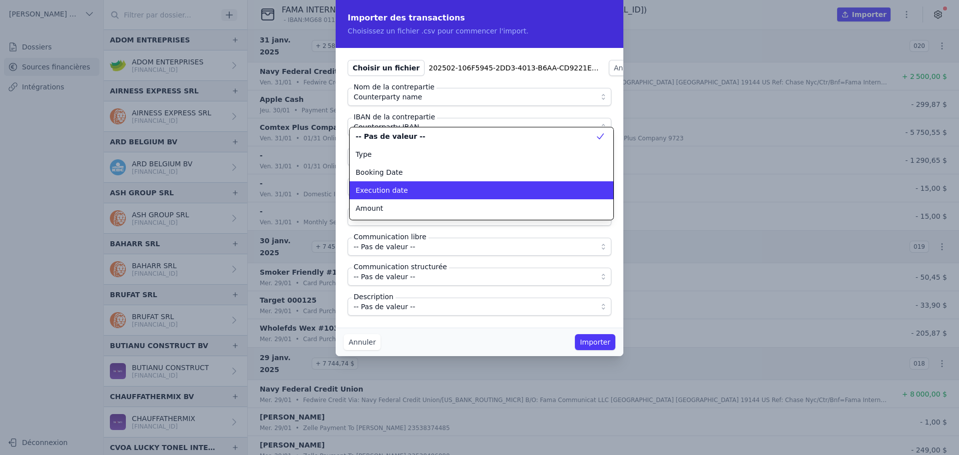
click at [389, 212] on div "Amount" at bounding box center [476, 208] width 240 height 10
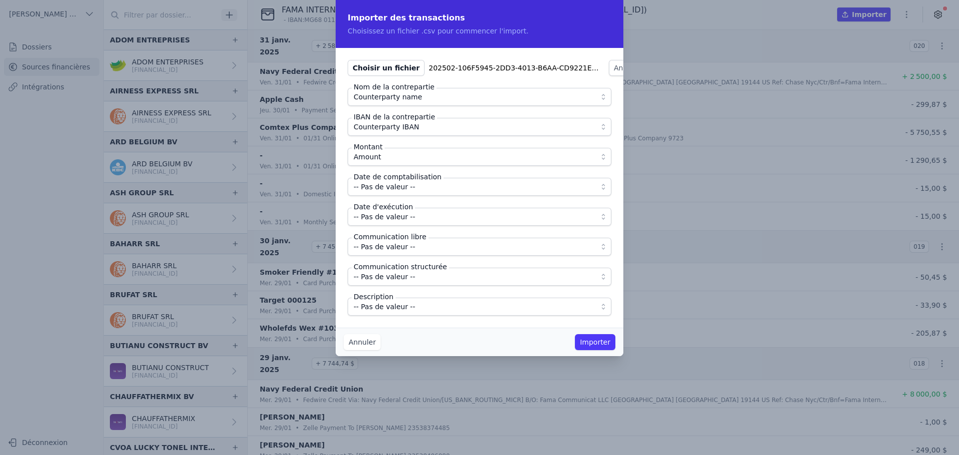
click at [393, 186] on span "-- Pas de valeur --" at bounding box center [384, 187] width 61 height 12
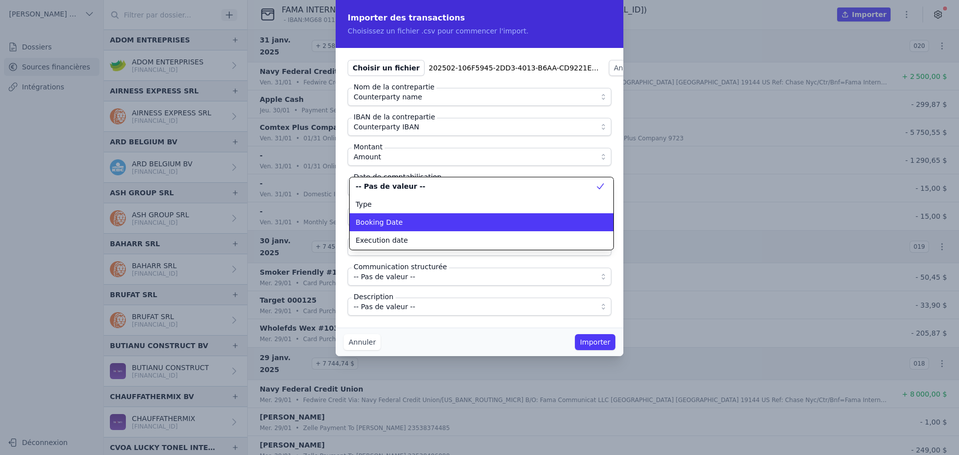
click at [394, 219] on span "Booking Date" at bounding box center [379, 222] width 47 height 10
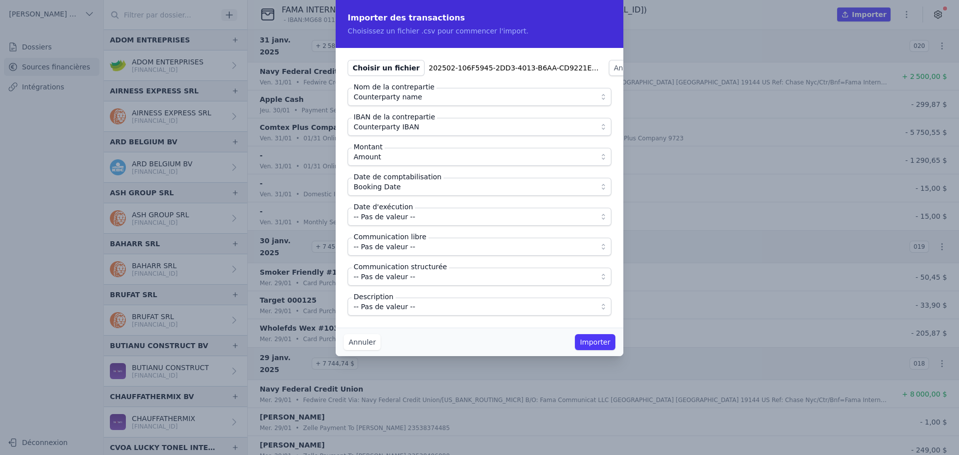
click at [395, 219] on span "-- Pas de valeur --" at bounding box center [384, 217] width 61 height 12
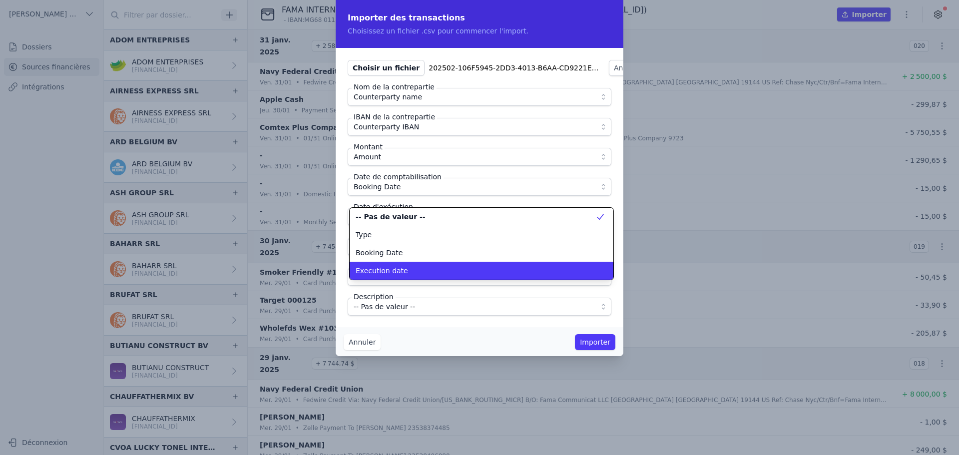
click at [399, 266] on span "Execution date" at bounding box center [382, 271] width 52 height 10
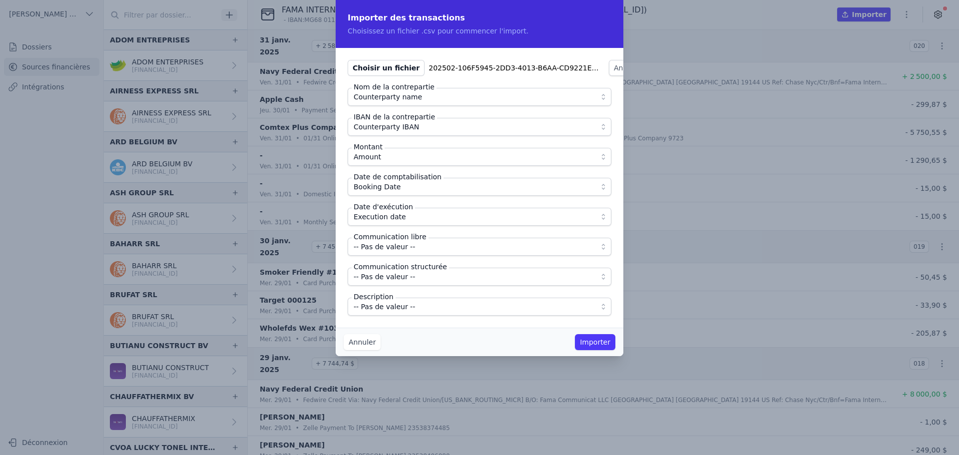
click at [399, 302] on span "-- Pas de valeur --" at bounding box center [384, 307] width 61 height 12
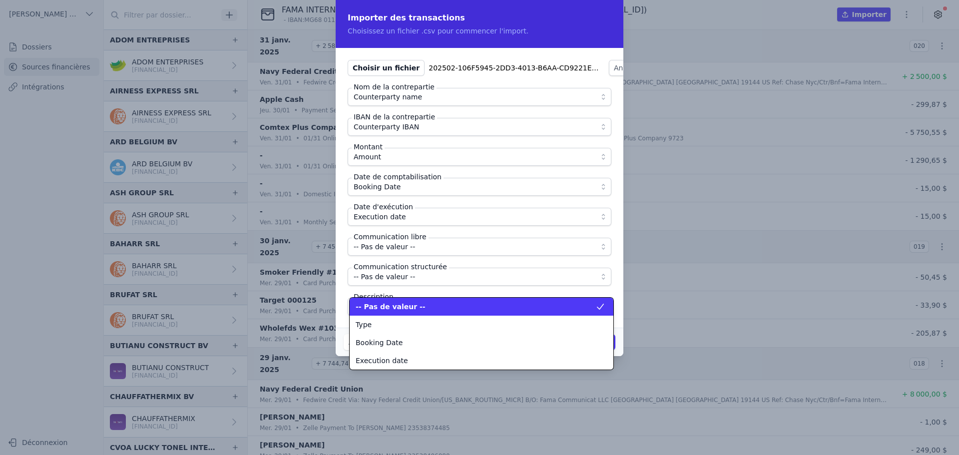
scroll to position [126, 0]
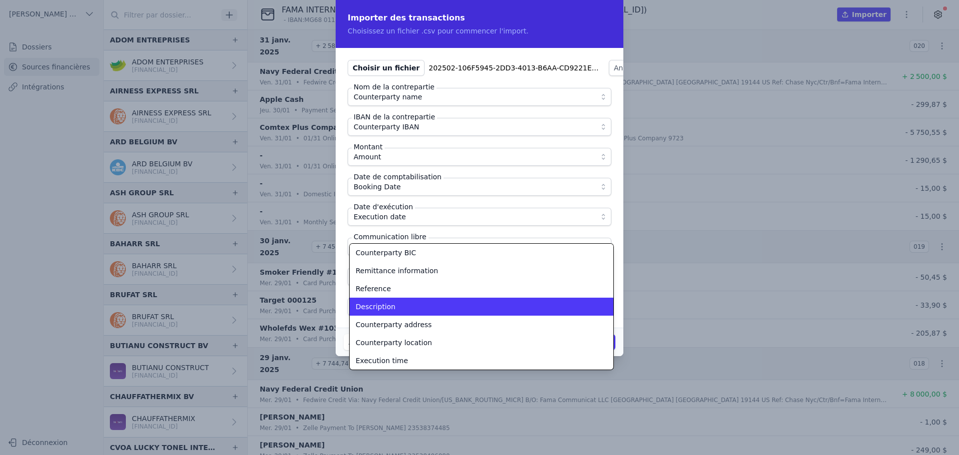
click at [399, 302] on div "Description" at bounding box center [476, 307] width 240 height 10
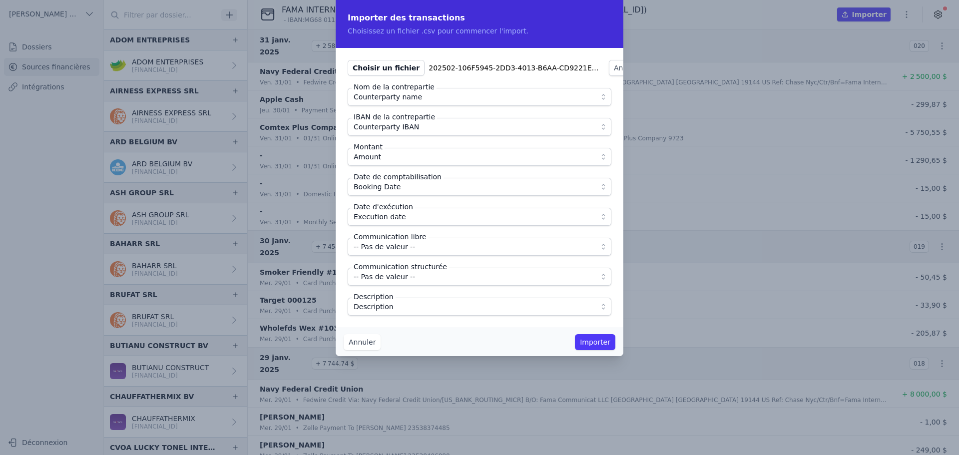
click at [422, 332] on div "Annuler Importer" at bounding box center [480, 342] width 288 height 28
click at [600, 345] on button "Importer" at bounding box center [595, 342] width 40 height 16
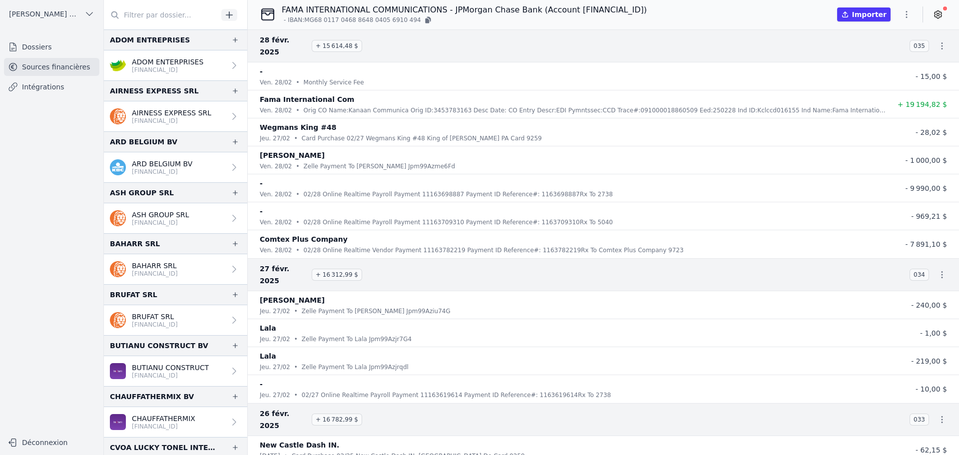
click at [905, 14] on icon "button" at bounding box center [906, 14] width 10 height 10
click at [868, 72] on button "Import CSV *" at bounding box center [883, 72] width 72 height 18
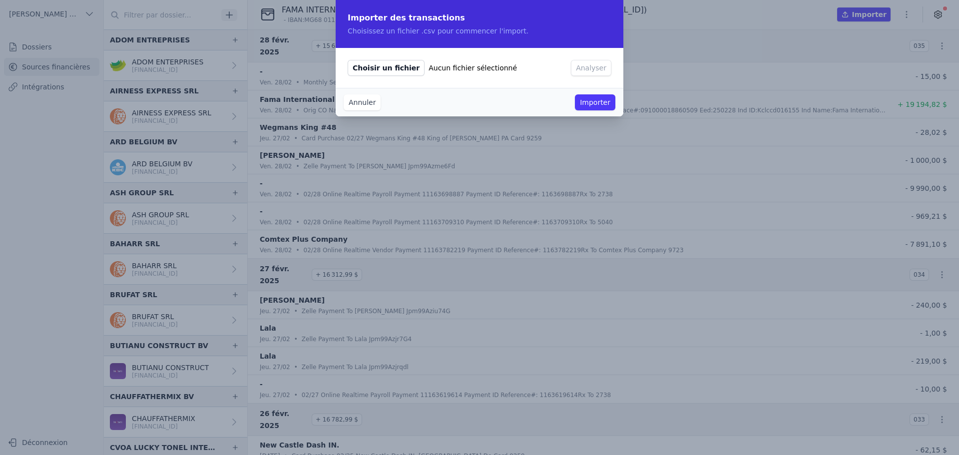
click at [356, 65] on span "Choisir un fichier" at bounding box center [386, 68] width 77 height 16
click at [348, 60] on input "Choisir un fichier Aucun fichier sélectionné" at bounding box center [347, 59] width 0 height 0
type input "C:\fakepath\202503-9151C83D-6E36-4FD8-82E4-2D39A25EF655-list.csv"
click at [611, 72] on button "Analyser" at bounding box center [628, 68] width 40 height 16
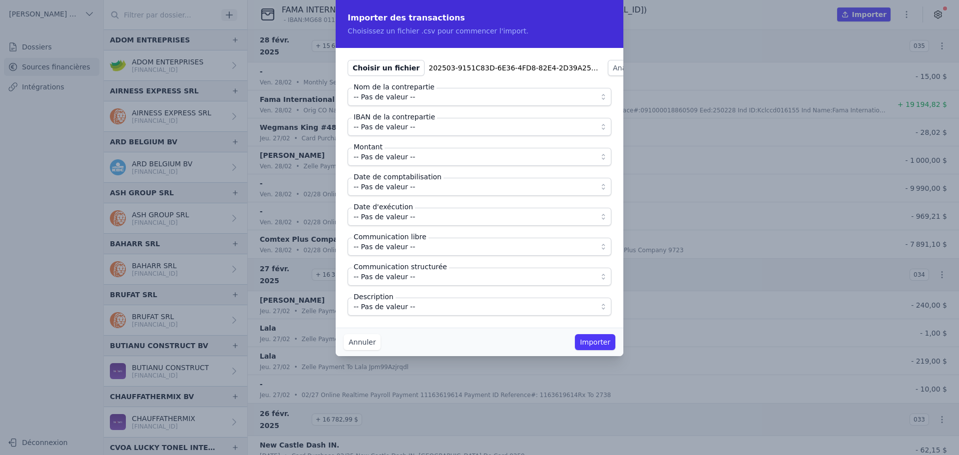
click at [448, 98] on span "-- Pas de valeur --" at bounding box center [473, 97] width 238 height 12
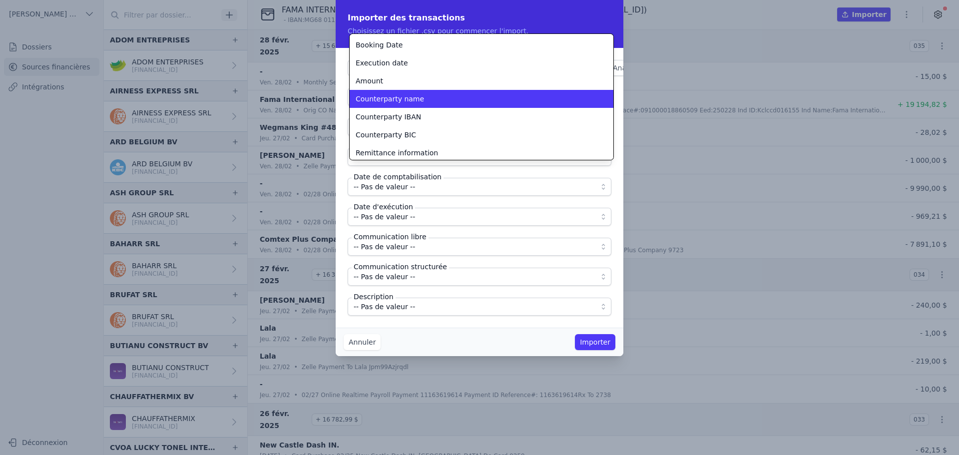
scroll to position [36, 0]
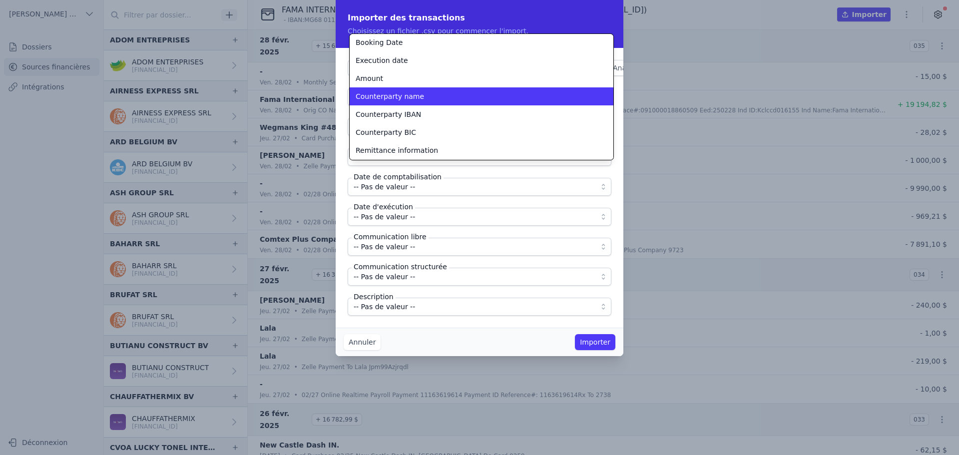
click at [431, 100] on div "Counterparty name" at bounding box center [476, 96] width 240 height 10
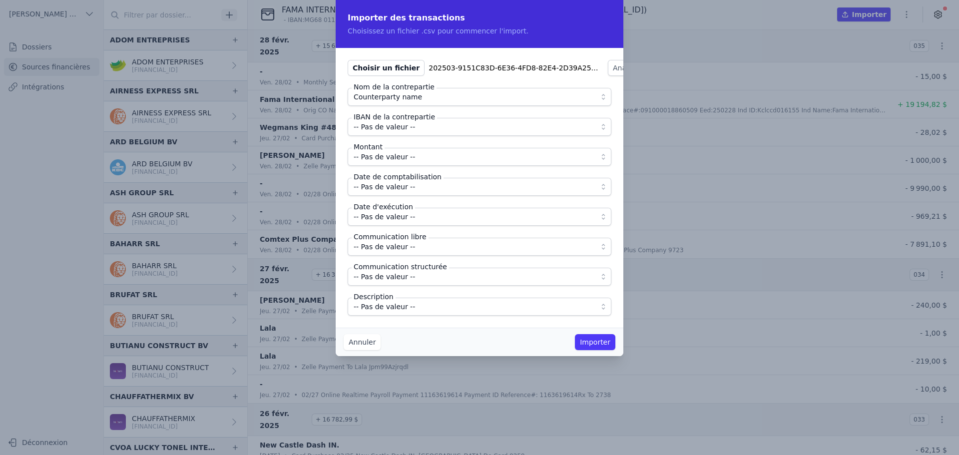
click at [428, 132] on span "-- Pas de valeur --" at bounding box center [473, 127] width 238 height 12
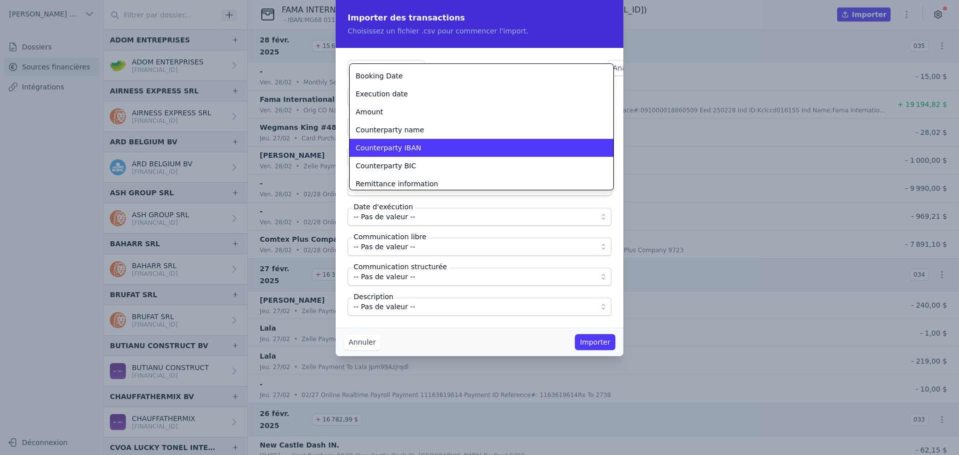
scroll to position [35, 0]
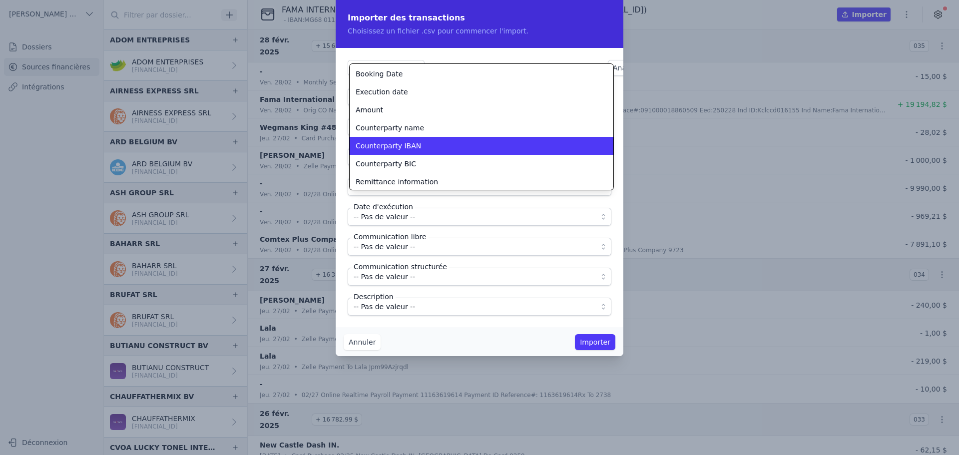
click at [417, 142] on div "Counterparty IBAN" at bounding box center [476, 146] width 240 height 10
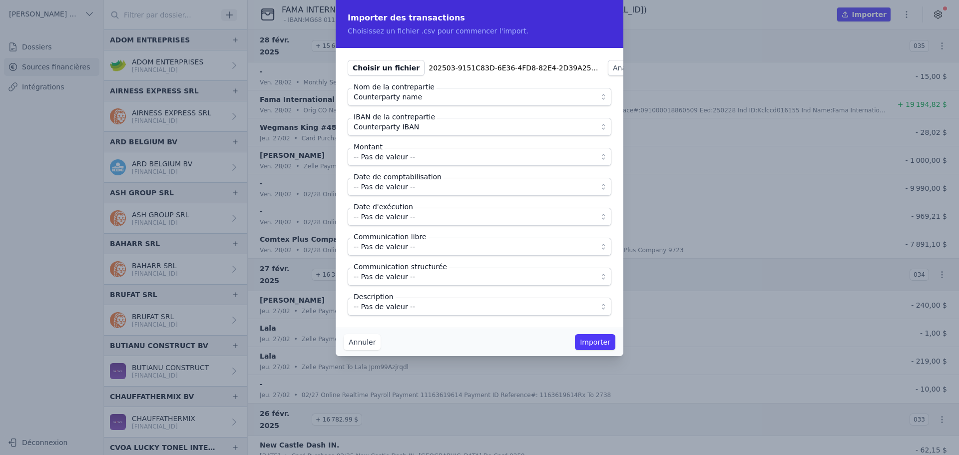
click at [415, 158] on span "-- Pas de valeur --" at bounding box center [473, 157] width 238 height 12
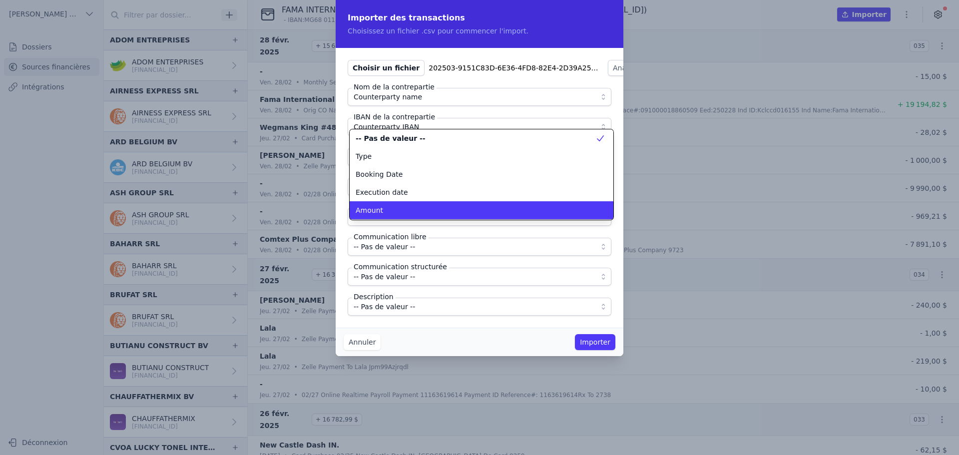
click at [399, 205] on li "Amount" at bounding box center [482, 210] width 264 height 18
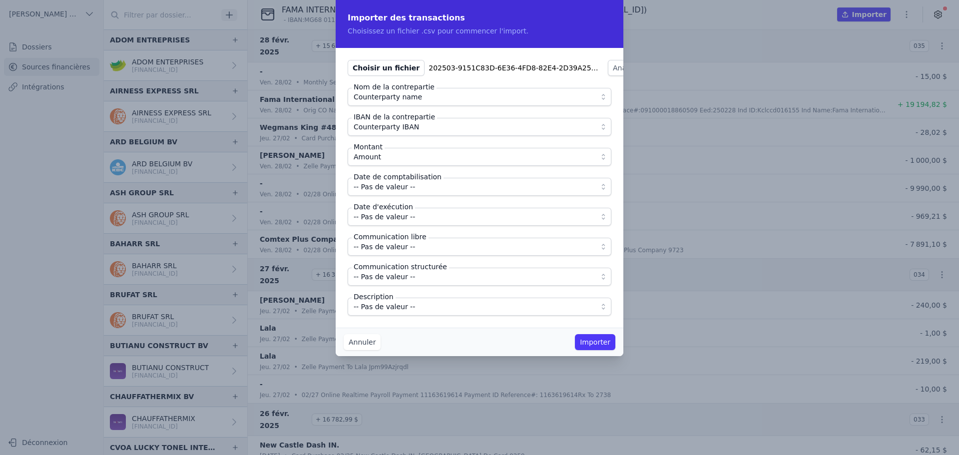
click at [403, 192] on span "-- Pas de valeur --" at bounding box center [384, 187] width 61 height 12
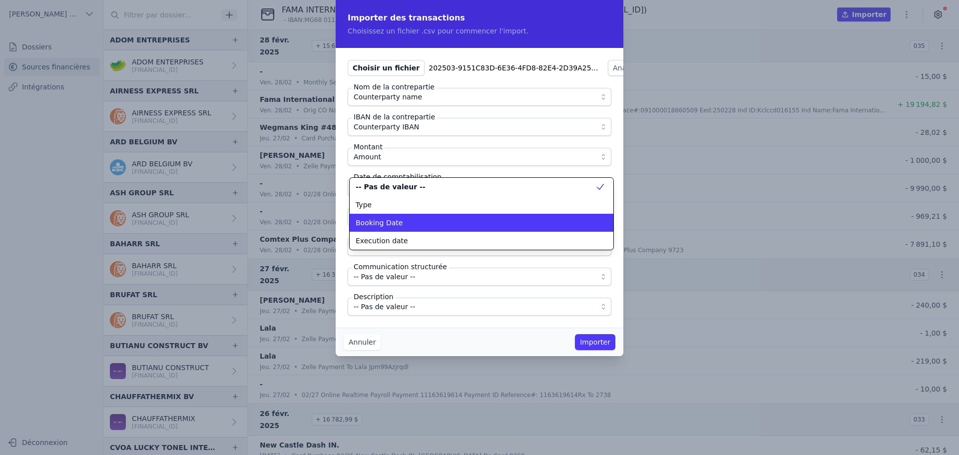
click at [401, 221] on div "Booking Date" at bounding box center [476, 223] width 240 height 10
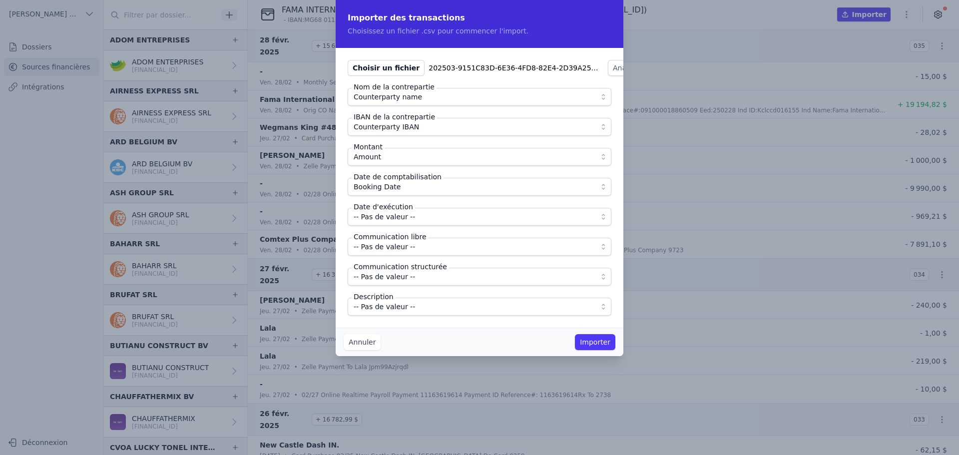
click at [401, 220] on span "-- Pas de valeur --" at bounding box center [384, 217] width 61 height 12
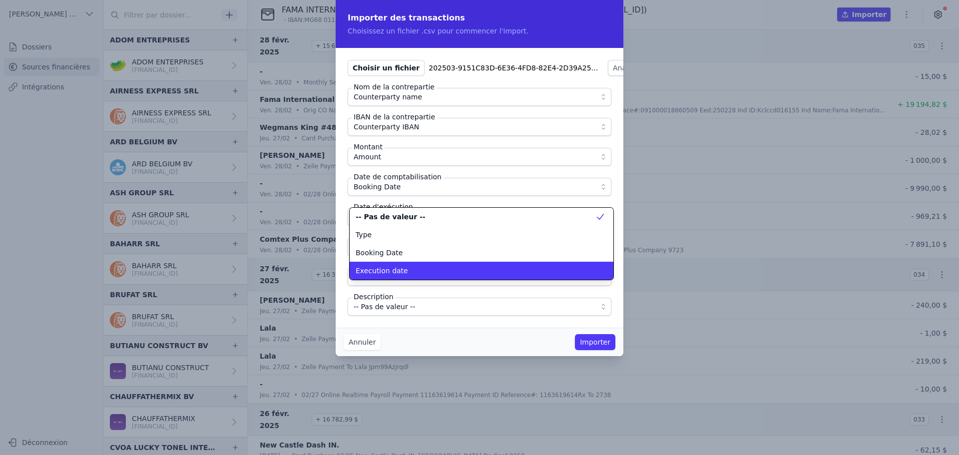
click at [399, 269] on span "Execution date" at bounding box center [382, 271] width 52 height 10
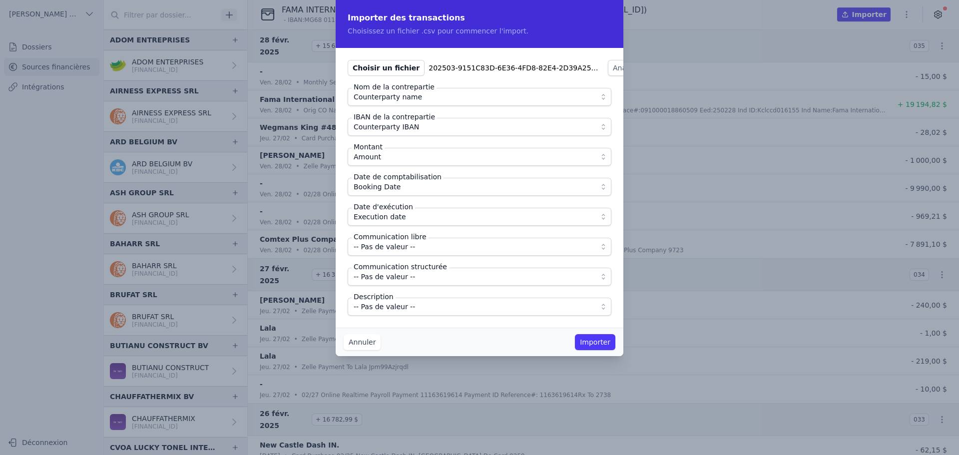
click at [400, 306] on span "-- Pas de valeur --" at bounding box center [384, 307] width 61 height 12
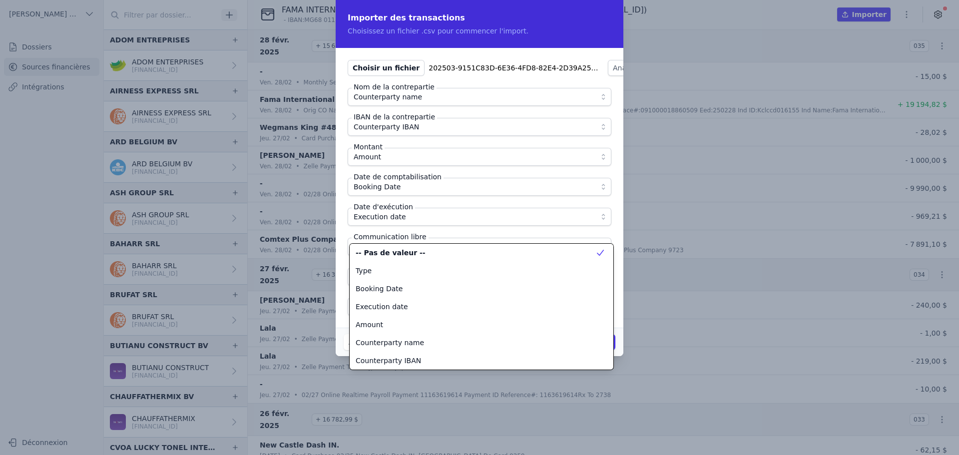
scroll to position [126, 0]
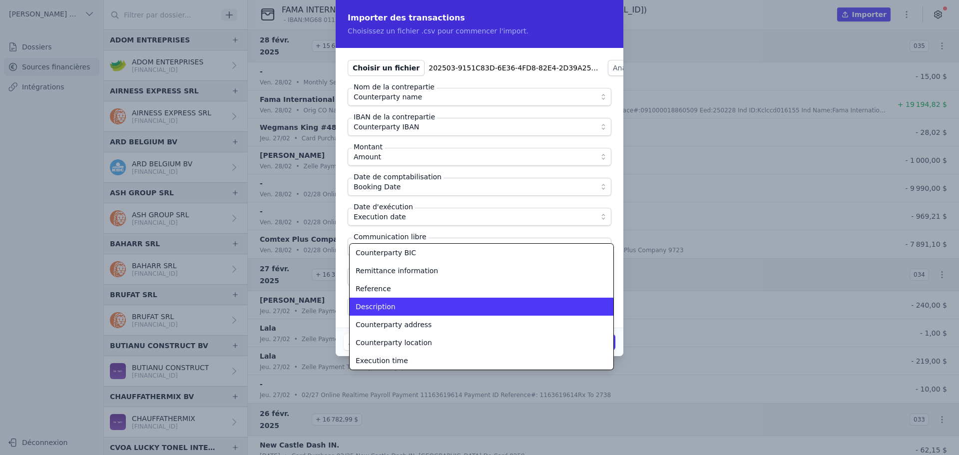
click at [400, 305] on div "Description" at bounding box center [476, 307] width 240 height 10
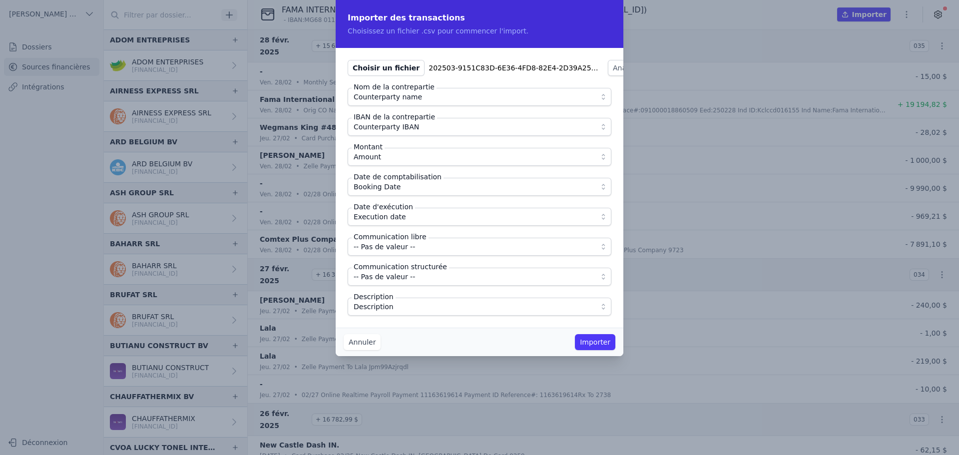
click at [411, 322] on div "Choisir un fichier 202503-9151C83D-6E36-4FD8-82E4-2D39A25EF655-list.csv Analyse…" at bounding box center [480, 188] width 288 height 280
click at [595, 339] on button "Importer" at bounding box center [595, 342] width 40 height 16
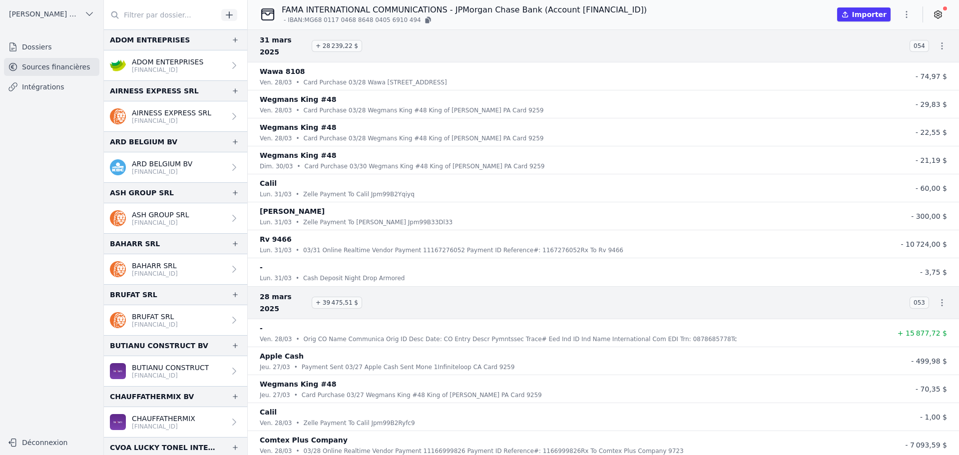
click at [910, 12] on icon "button" at bounding box center [906, 14] width 10 height 10
click at [878, 74] on button "Import CSV *" at bounding box center [883, 72] width 72 height 18
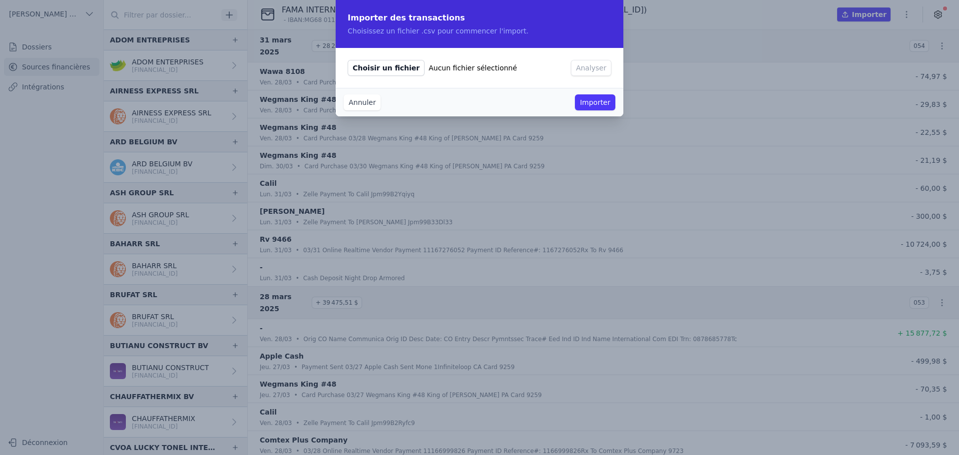
click at [390, 73] on span "Choisir un fichier" at bounding box center [386, 68] width 77 height 16
click at [348, 60] on input "Choisir un fichier Aucun fichier sélectionné" at bounding box center [347, 59] width 0 height 0
type input "C:\fakepath\202504-C2F718E2-2530-4946-8FC7-549F38C5F1F6-list.csv"
click at [604, 66] on button "Analyser" at bounding box center [624, 68] width 40 height 16
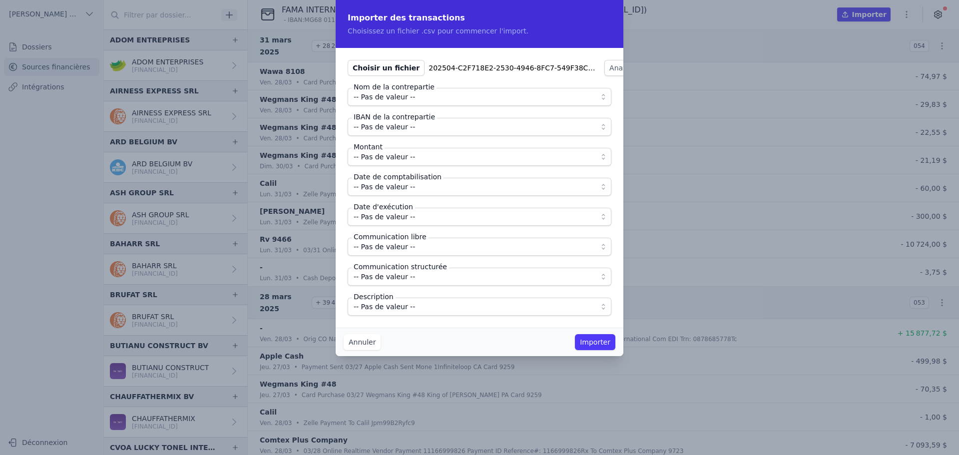
click at [374, 97] on span "-- Pas de valeur --" at bounding box center [384, 97] width 61 height 12
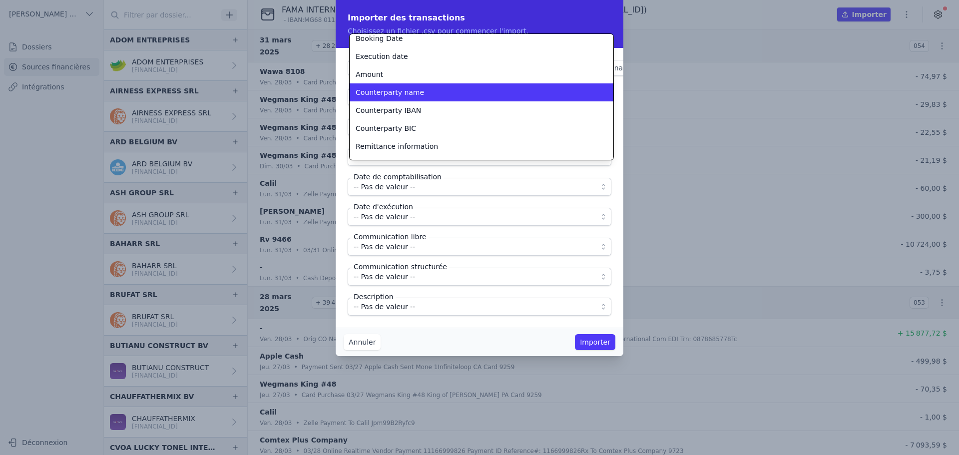
scroll to position [42, 0]
click at [392, 92] on span "Counterparty name" at bounding box center [390, 91] width 68 height 10
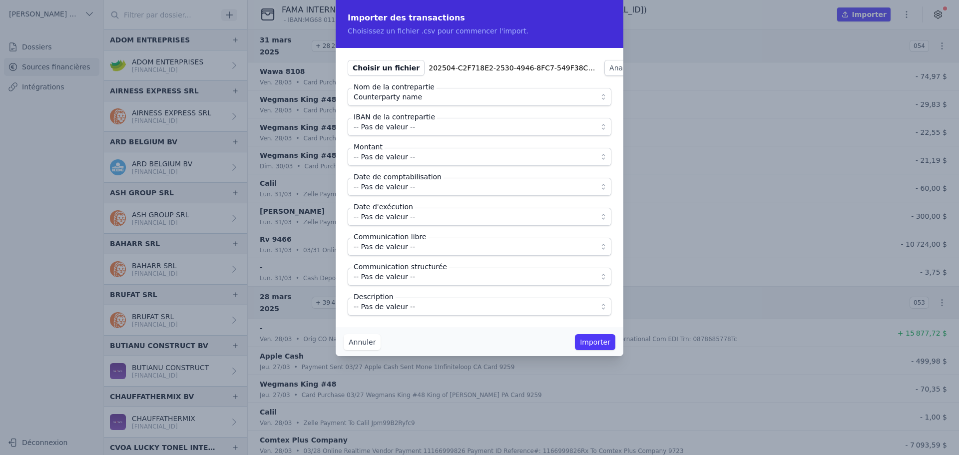
click at [394, 128] on span "-- Pas de valeur --" at bounding box center [384, 127] width 61 height 12
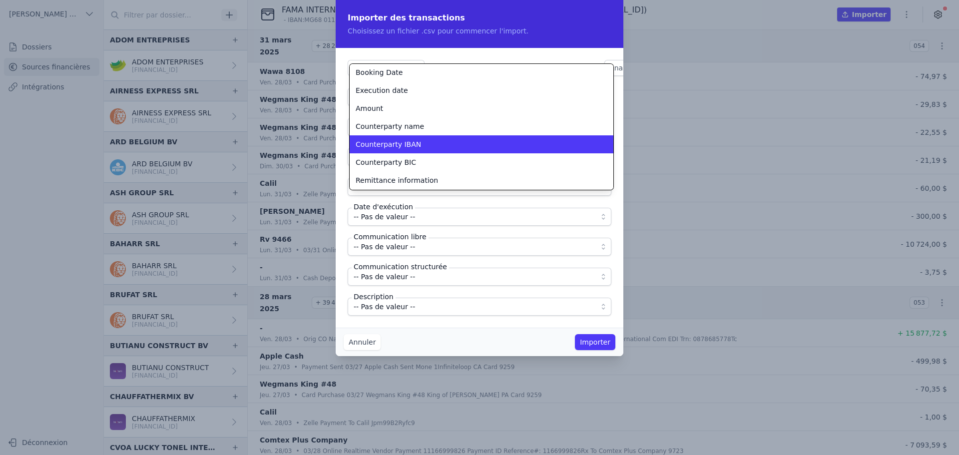
scroll to position [38, 0]
click at [409, 142] on span "Counterparty IBAN" at bounding box center [388, 143] width 65 height 10
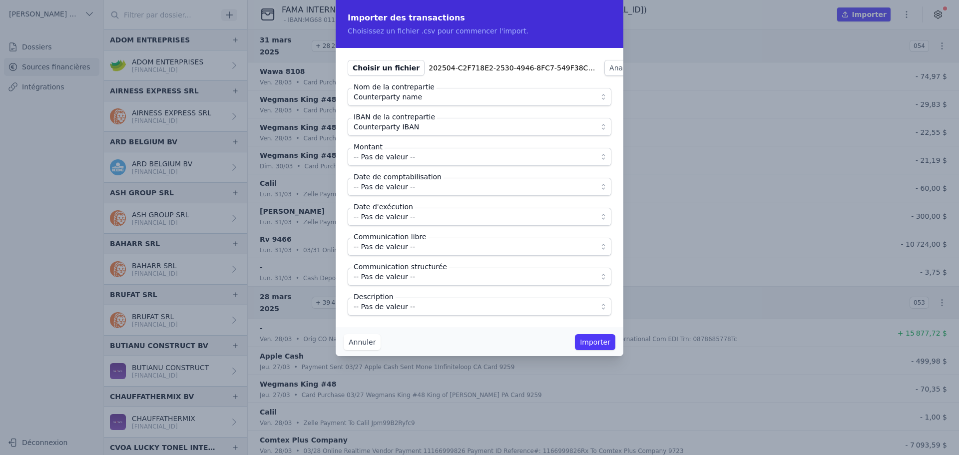
click at [407, 155] on span "-- Pas de valeur --" at bounding box center [384, 157] width 61 height 12
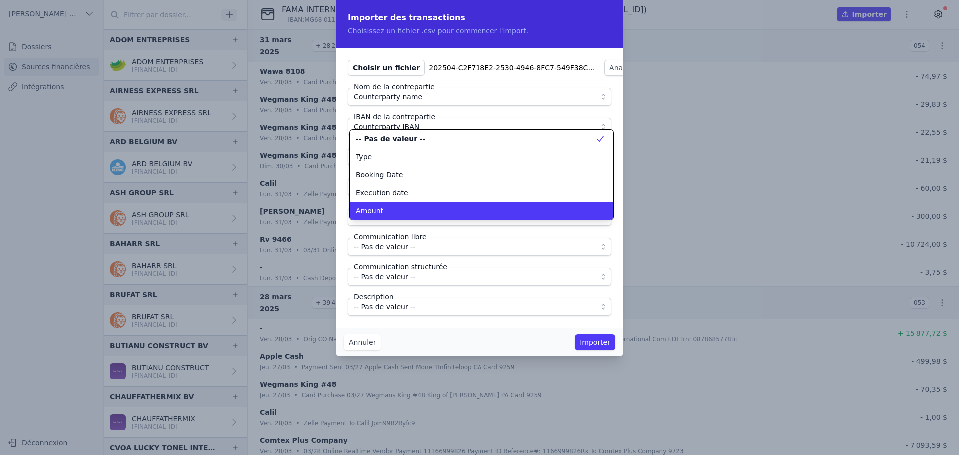
click at [398, 205] on li "Amount" at bounding box center [482, 211] width 264 height 18
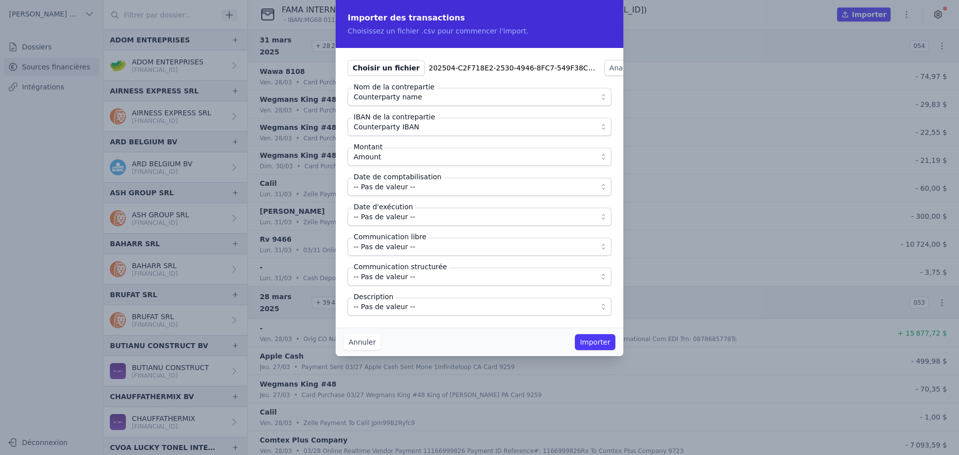
click at [403, 184] on span "-- Pas de valeur --" at bounding box center [384, 187] width 61 height 12
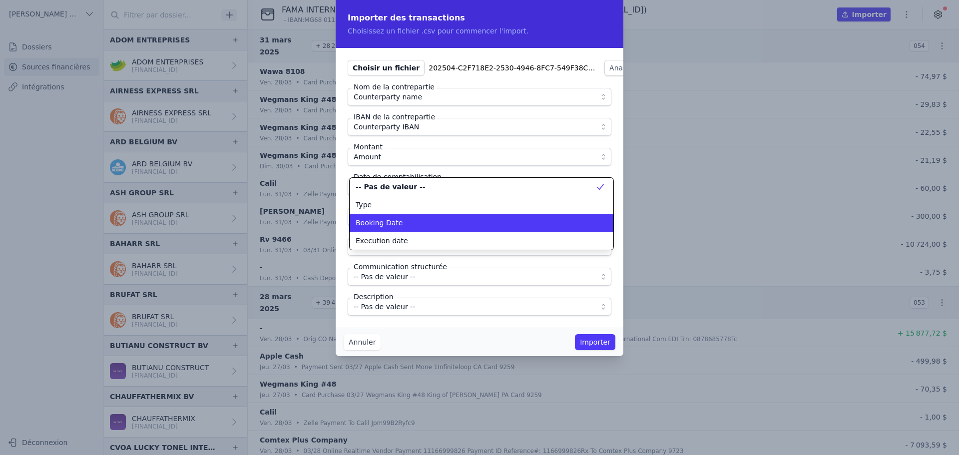
click at [403, 220] on div "Booking Date" at bounding box center [476, 223] width 240 height 10
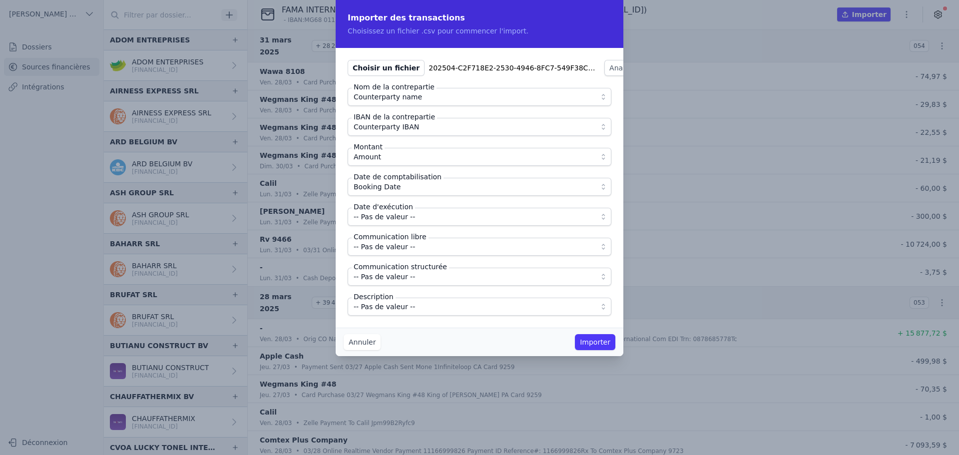
click at [403, 224] on button "-- Pas de valeur --" at bounding box center [480, 217] width 264 height 18
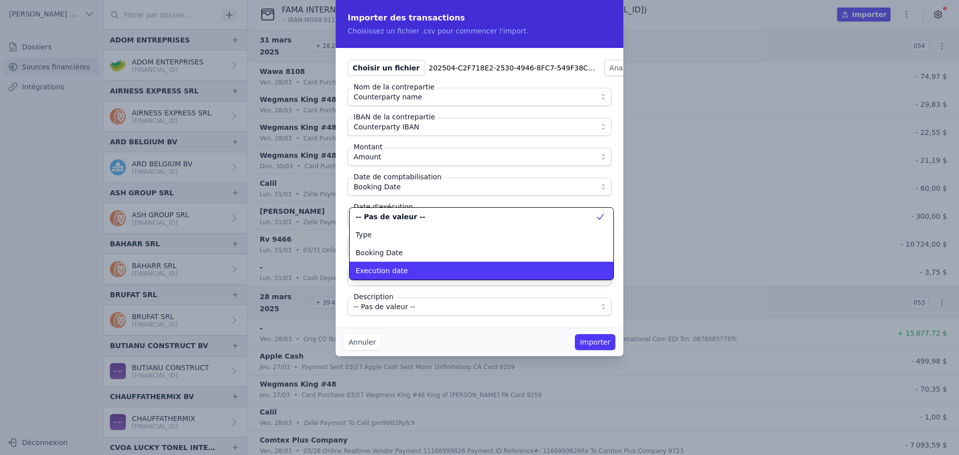
click at [408, 271] on div "Execution date" at bounding box center [476, 271] width 240 height 10
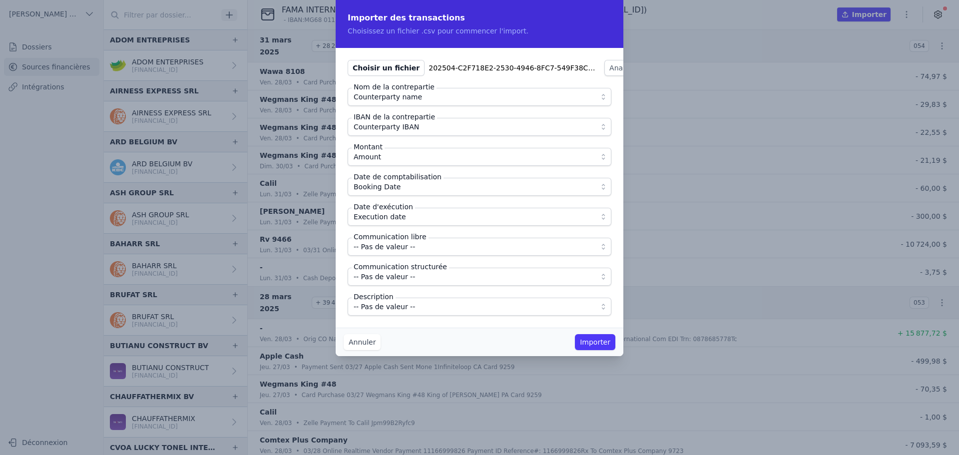
click at [402, 306] on span "-- Pas de valeur --" at bounding box center [384, 307] width 61 height 12
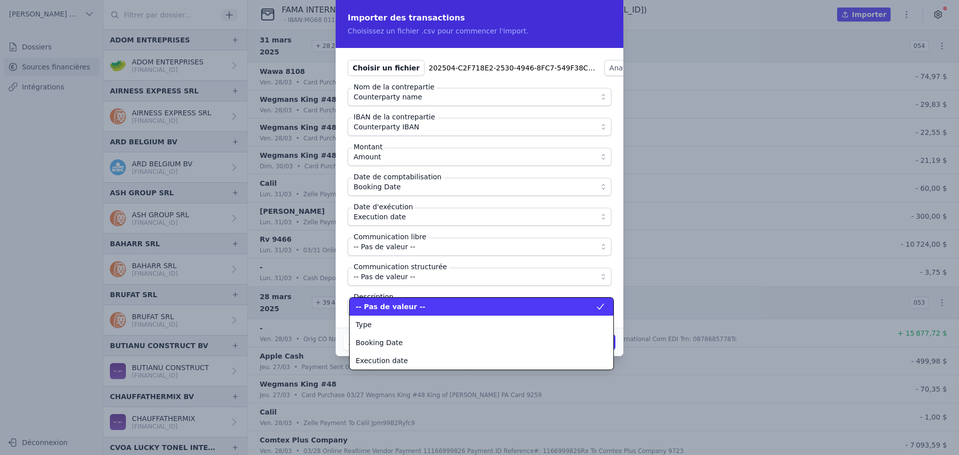
scroll to position [126, 0]
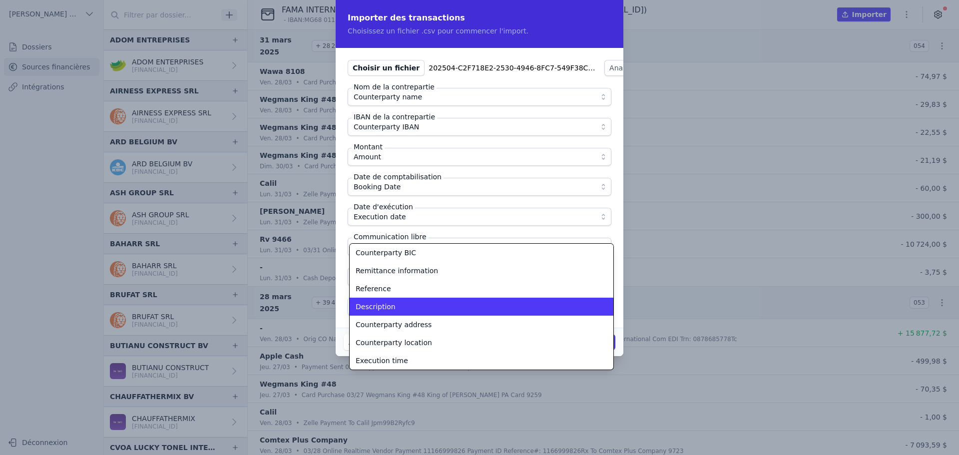
click at [402, 306] on div "Description" at bounding box center [476, 307] width 240 height 10
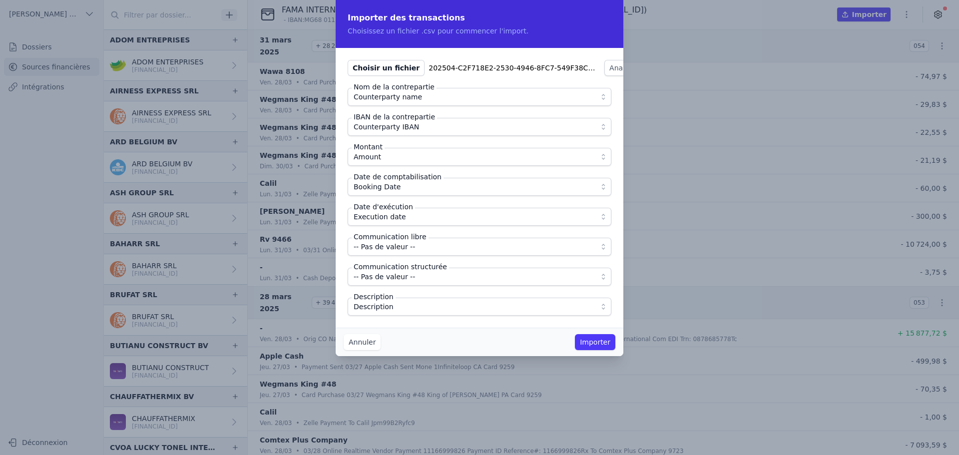
click at [415, 327] on div "Choisir un fichier 202504-C2F718E2-2530-4946-8FC7-549F38C5F1F6-list.csv Analyse…" at bounding box center [480, 188] width 288 height 280
click at [589, 344] on button "Importer" at bounding box center [595, 342] width 40 height 16
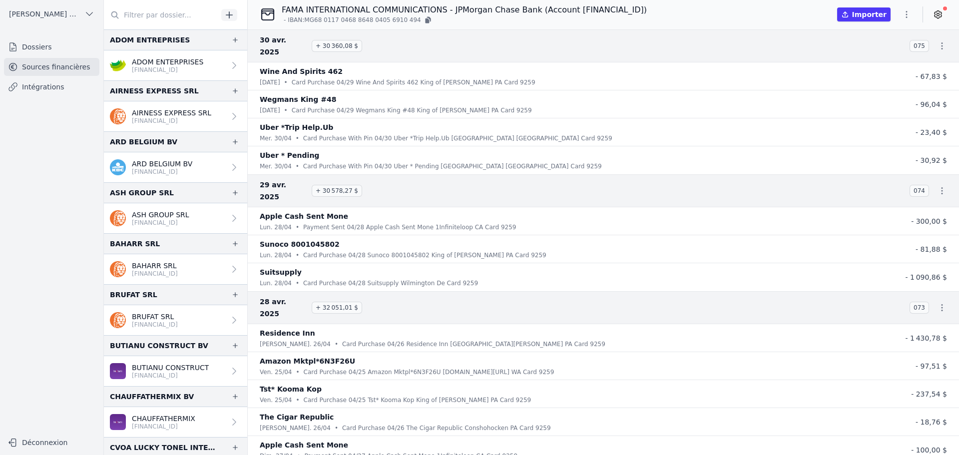
click at [906, 16] on icon "button" at bounding box center [906, 14] width 10 height 10
click at [882, 74] on button "Import CSV *" at bounding box center [883, 72] width 72 height 18
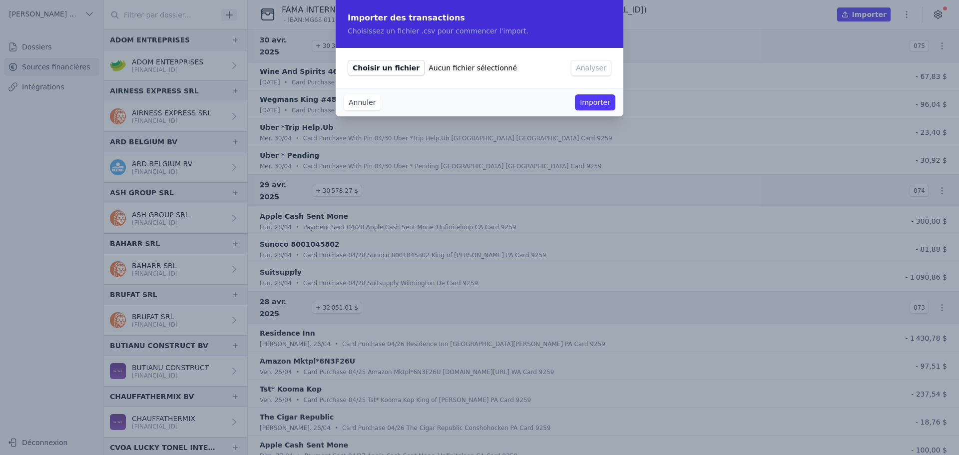
click at [386, 69] on span "Choisir un fichier" at bounding box center [386, 68] width 77 height 16
click at [394, 65] on span "Choisir un fichier" at bounding box center [386, 68] width 77 height 16
click at [348, 60] on input "Choisir un fichier Aucun fichier sélectionné" at bounding box center [347, 59] width 0 height 0
type input "C:\fakepath\202505-4B946C4B-9B92-4BCE-83C4-BA3F27A9A91F-list.csv"
click at [608, 74] on button "Analyser" at bounding box center [628, 68] width 40 height 16
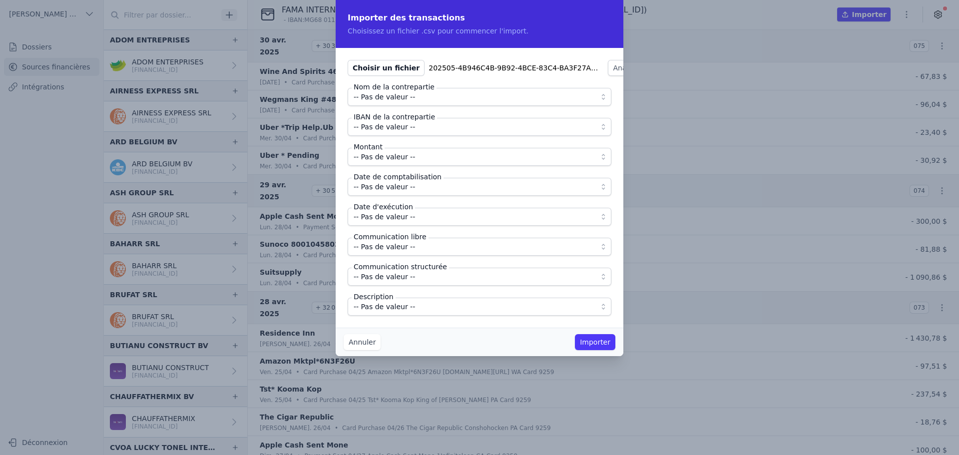
click at [363, 92] on span "-- Pas de valeur --" at bounding box center [384, 97] width 61 height 12
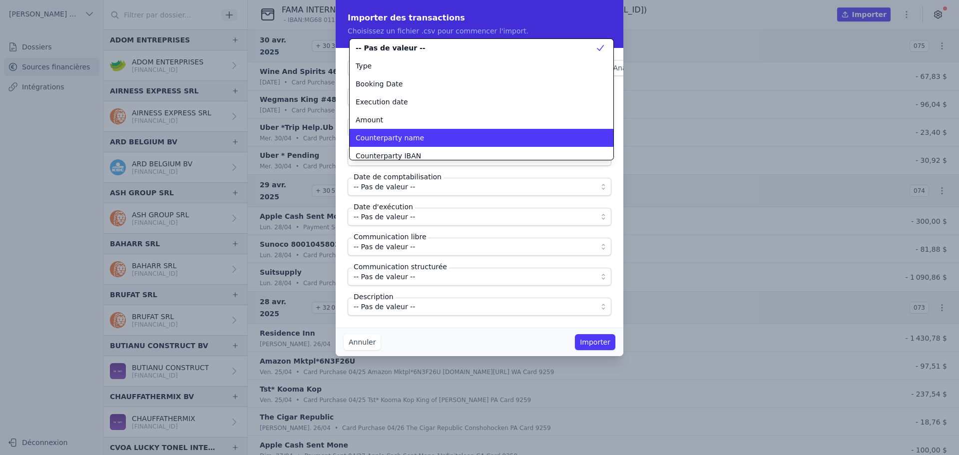
click at [374, 134] on span "Counterparty name" at bounding box center [390, 138] width 68 height 10
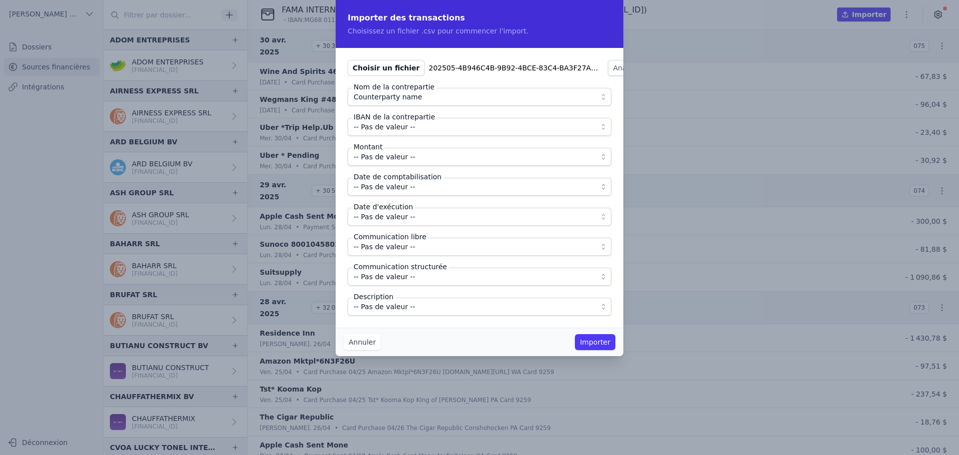
click at [375, 130] on span "-- Pas de valeur --" at bounding box center [384, 127] width 61 height 12
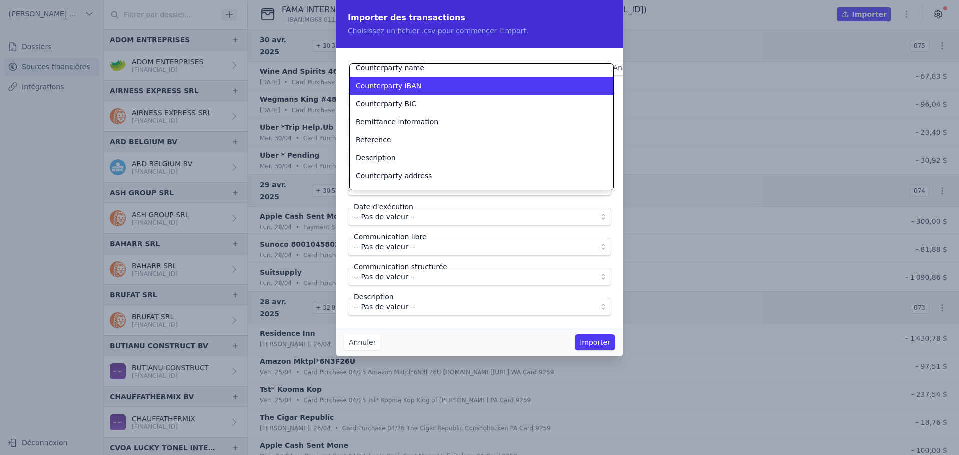
scroll to position [95, 0]
click at [394, 85] on span "Counterparty IBAN" at bounding box center [388, 85] width 65 height 10
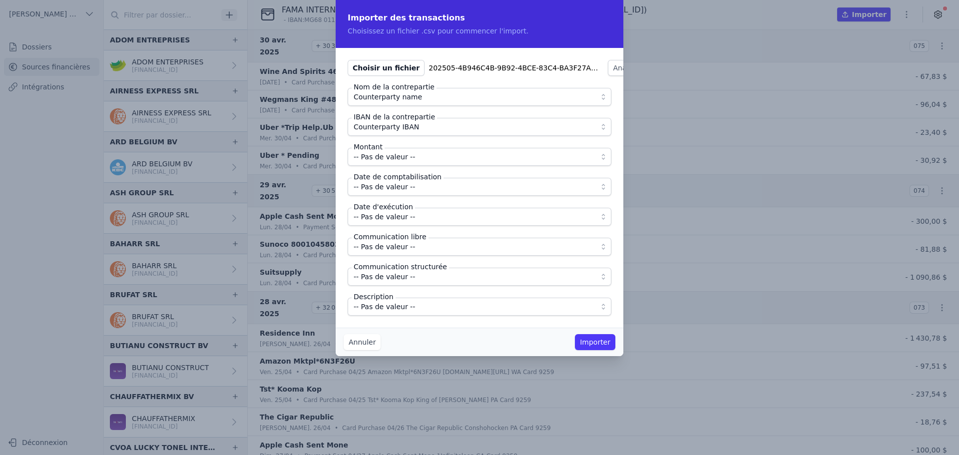
click at [392, 155] on span "-- Pas de valeur --" at bounding box center [384, 157] width 61 height 12
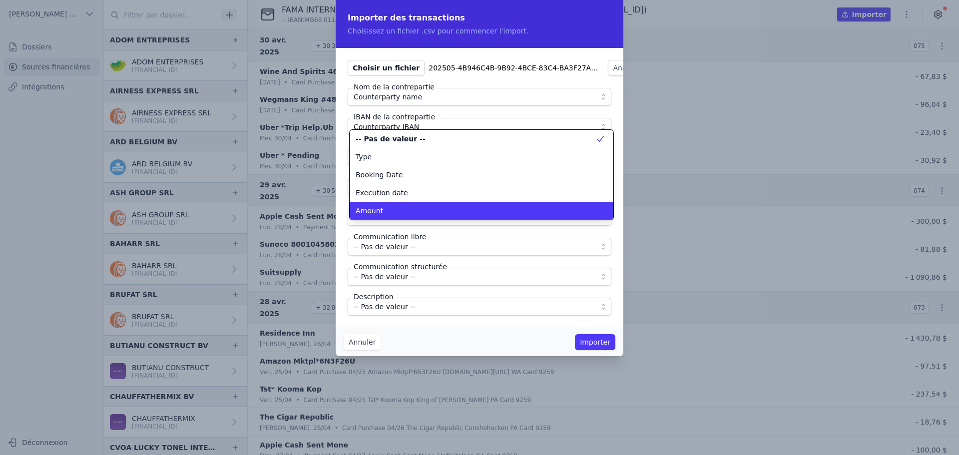
scroll to position [0, 0]
click at [379, 211] on span "Amount" at bounding box center [369, 211] width 27 height 10
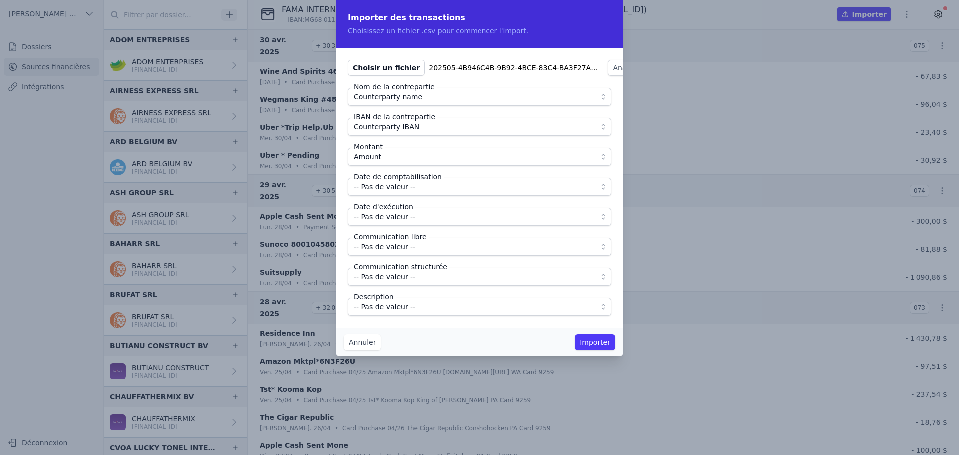
click at [387, 190] on span "-- Pas de valeur --" at bounding box center [384, 187] width 61 height 12
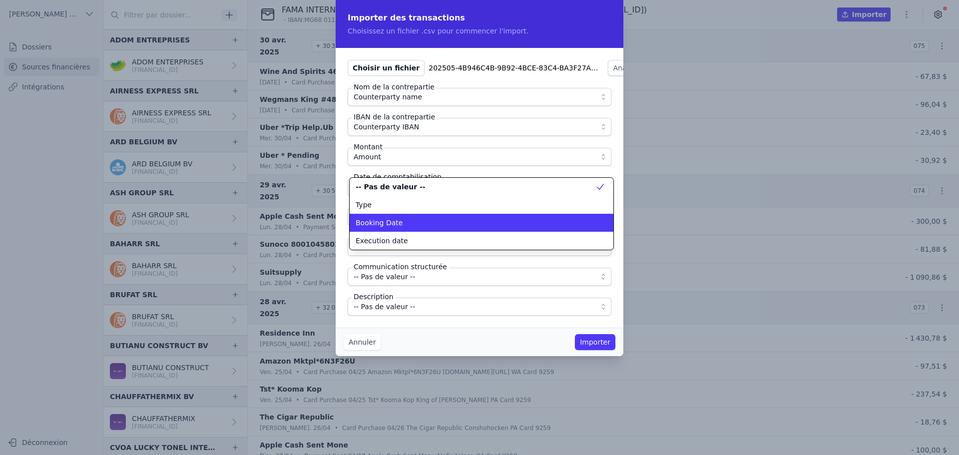
click at [388, 217] on li "Booking Date" at bounding box center [482, 223] width 264 height 18
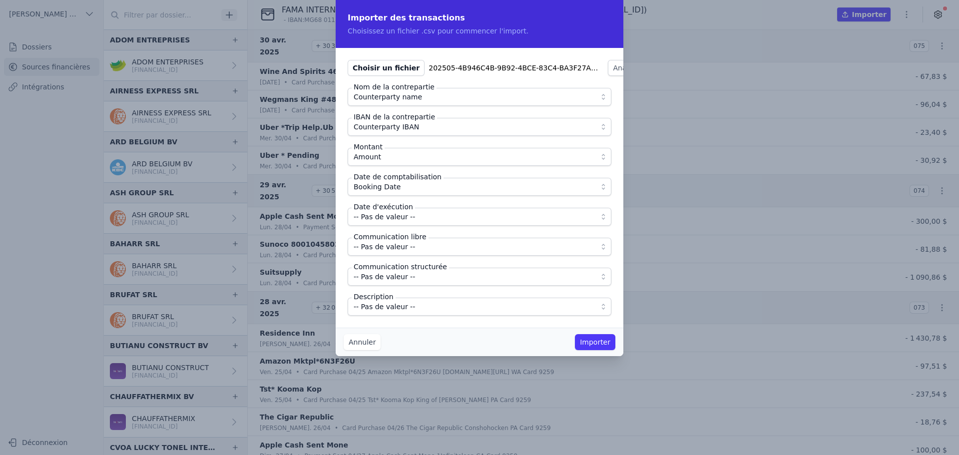
click at [388, 220] on span "-- Pas de valeur --" at bounding box center [384, 217] width 61 height 12
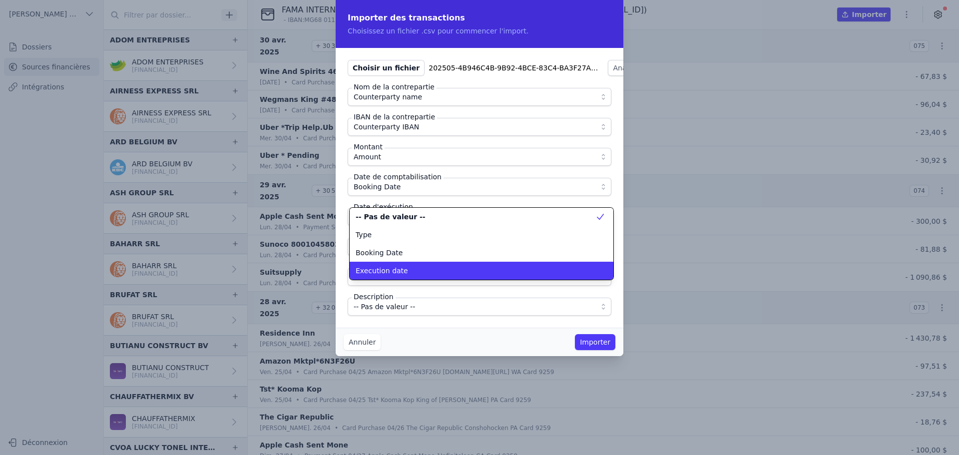
click at [396, 273] on span "Execution date" at bounding box center [382, 271] width 52 height 10
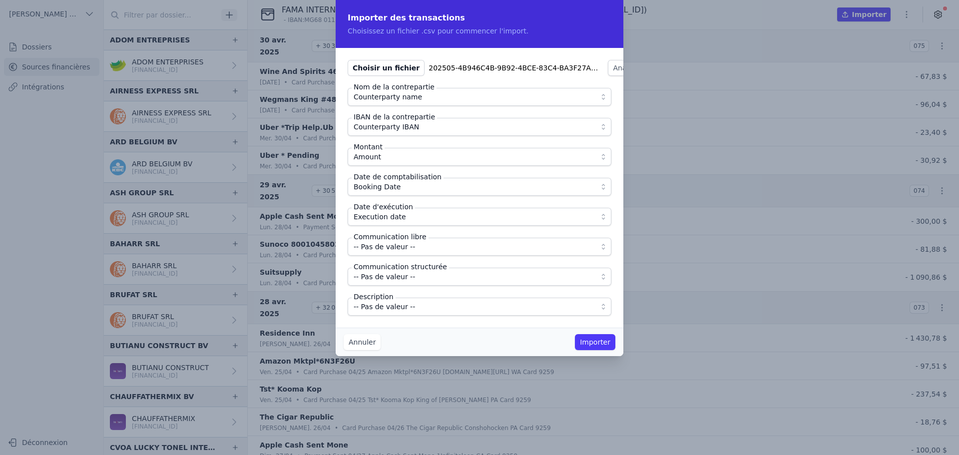
click at [395, 248] on span "-- Pas de valeur --" at bounding box center [384, 247] width 61 height 12
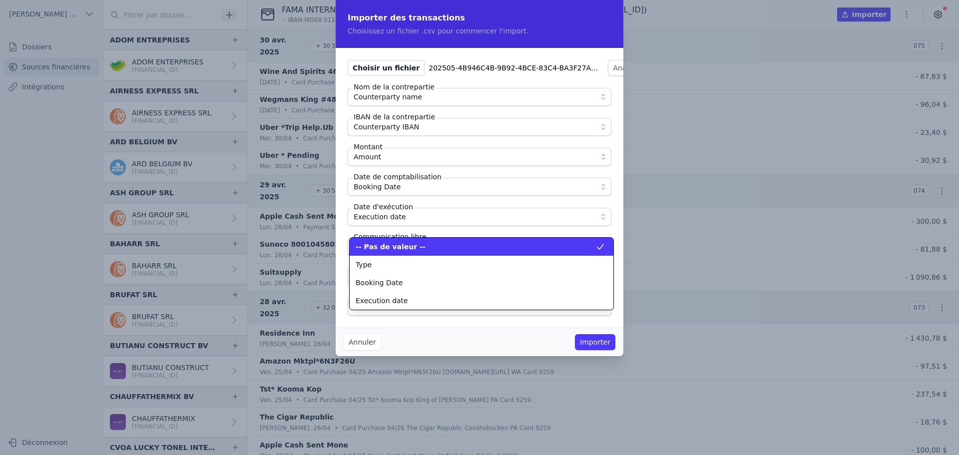
click at [398, 247] on span "-- Pas de valeur --" at bounding box center [391, 247] width 70 height 10
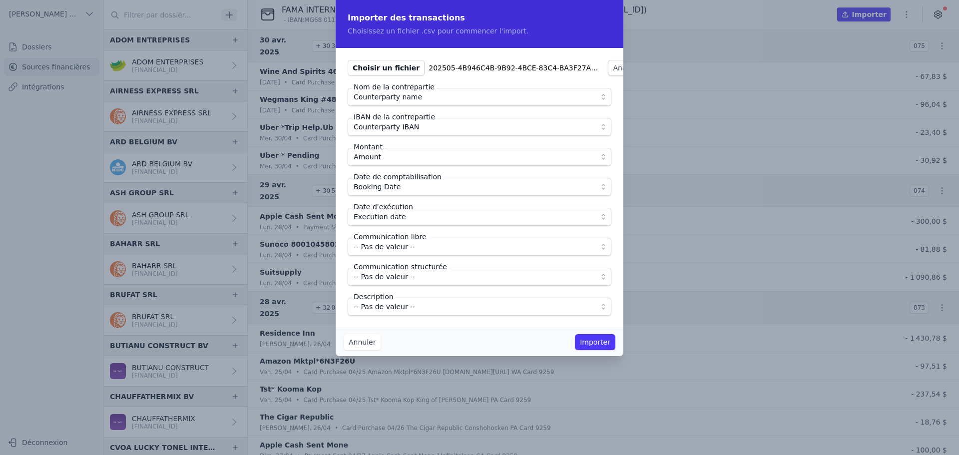
click at [406, 307] on span "-- Pas de valeur --" at bounding box center [384, 307] width 61 height 12
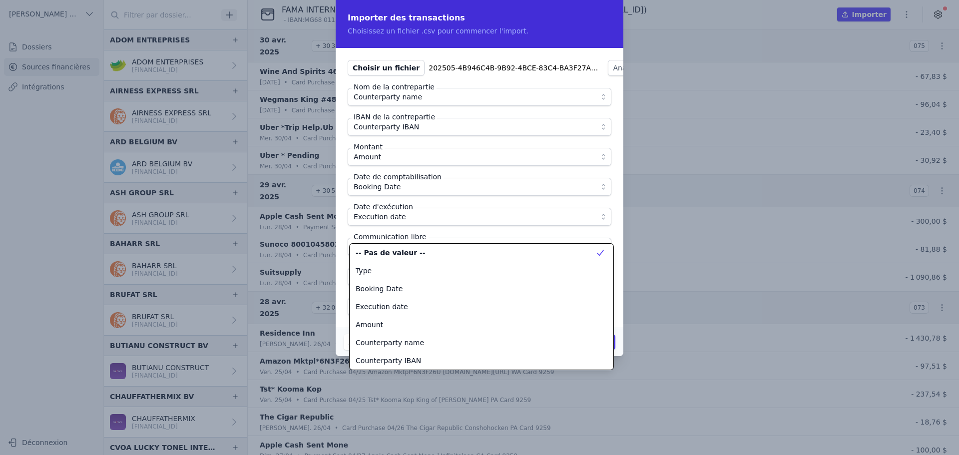
scroll to position [126, 0]
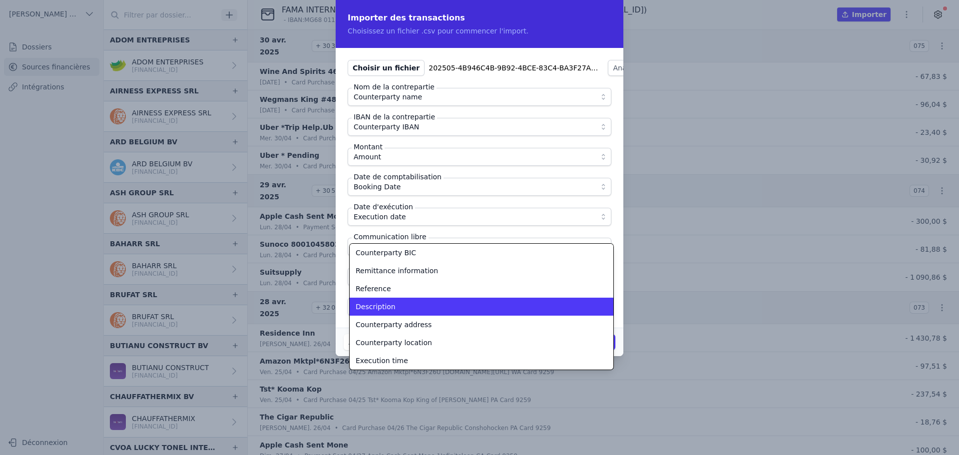
click at [406, 306] on div "Description" at bounding box center [476, 307] width 240 height 10
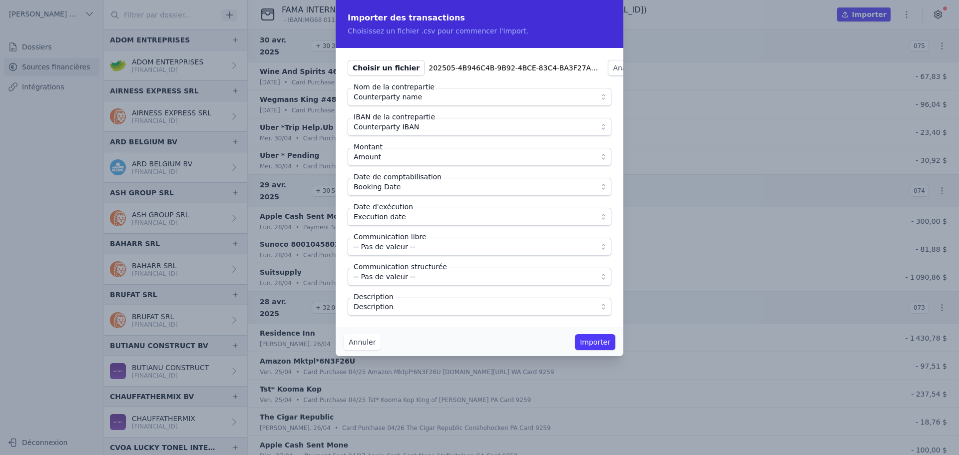
click at [420, 330] on div "Annuler Importer" at bounding box center [480, 342] width 288 height 28
click at [606, 345] on button "Importer" at bounding box center [595, 342] width 40 height 16
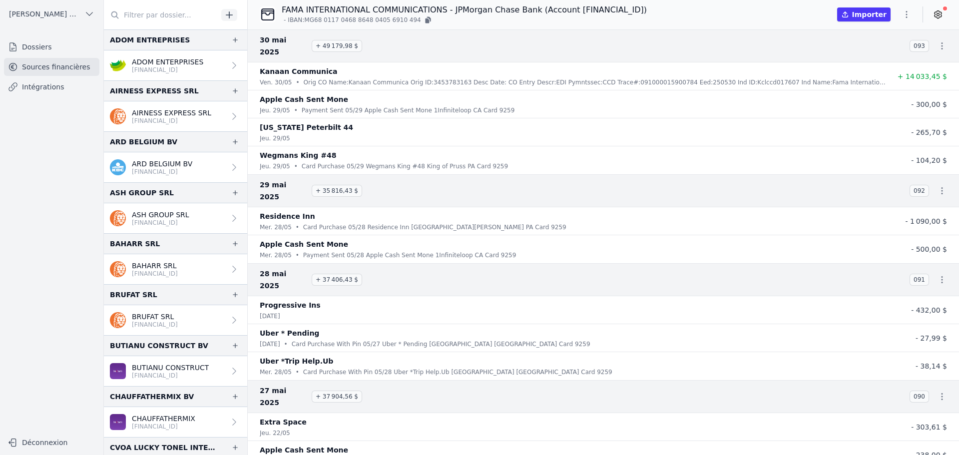
click at [167, 12] on input "text" at bounding box center [161, 15] width 114 height 18
click at [231, 17] on icon "button" at bounding box center [229, 15] width 10 height 10
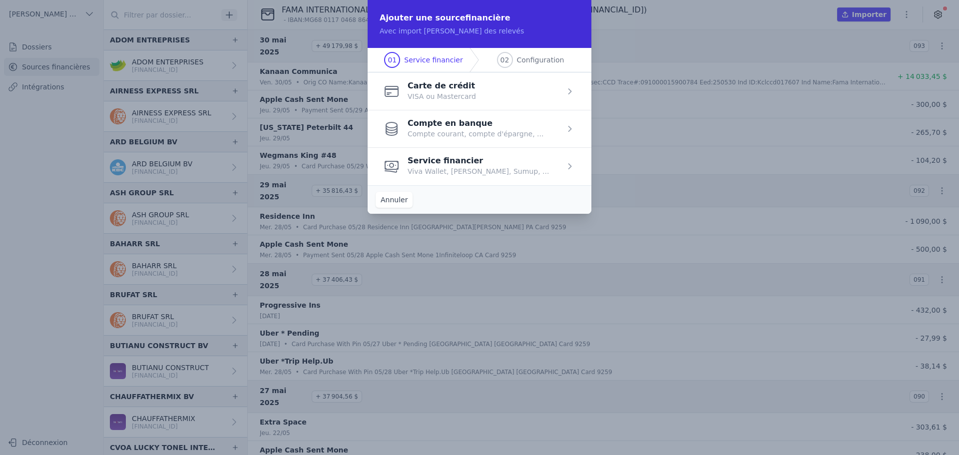
click at [444, 161] on span "button" at bounding box center [480, 165] width 224 height 37
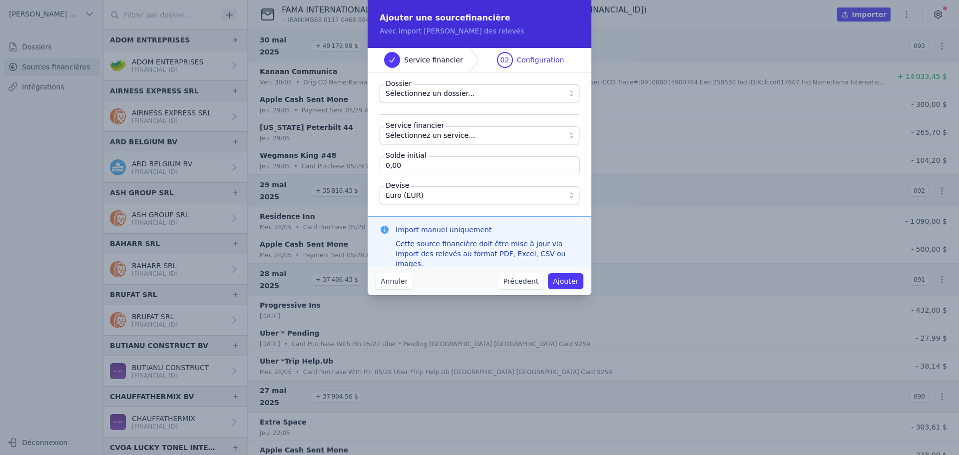
click at [448, 95] on span "Sélectionnez un dossier..." at bounding box center [430, 93] width 89 height 12
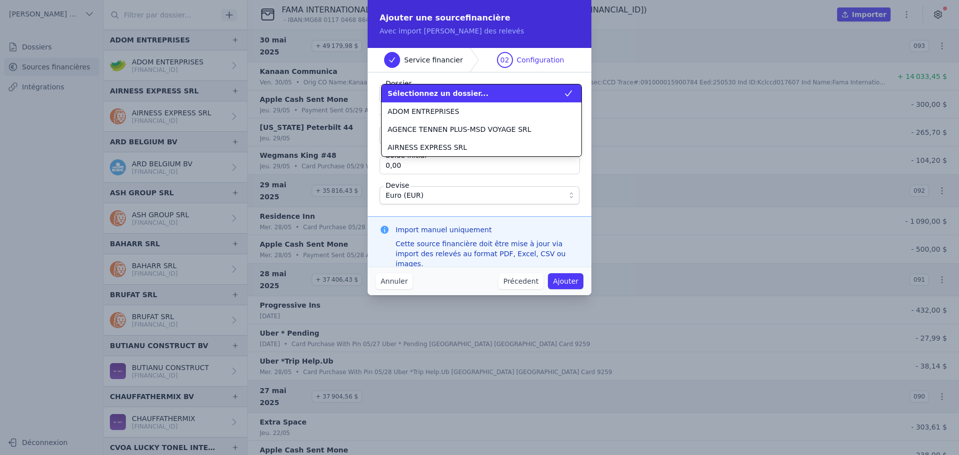
scroll to position [288, 0]
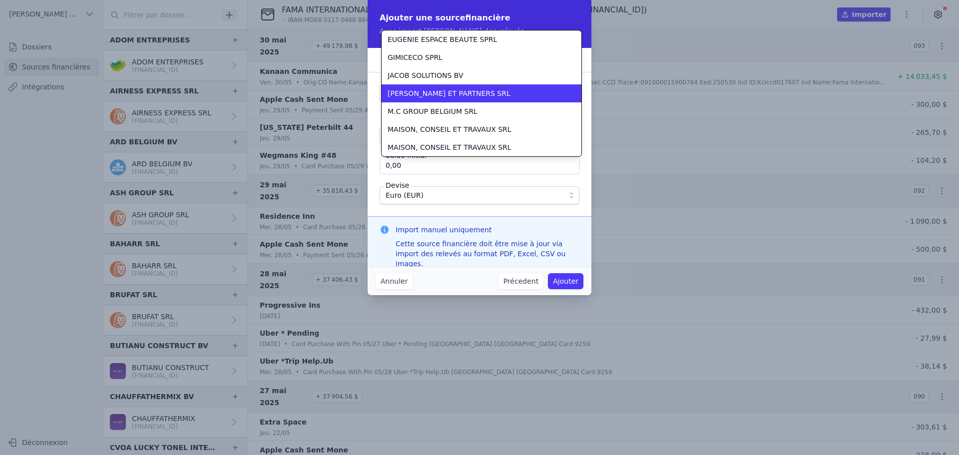
click at [449, 94] on span "[PERSON_NAME] ET PARTNERS SRL" at bounding box center [449, 93] width 123 height 10
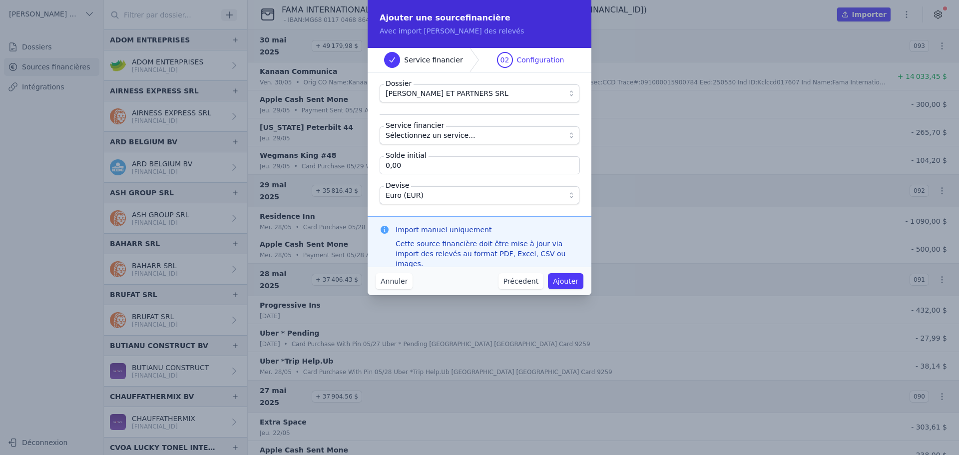
click at [444, 141] on button "Sélectionnez un service..." at bounding box center [480, 135] width 200 height 18
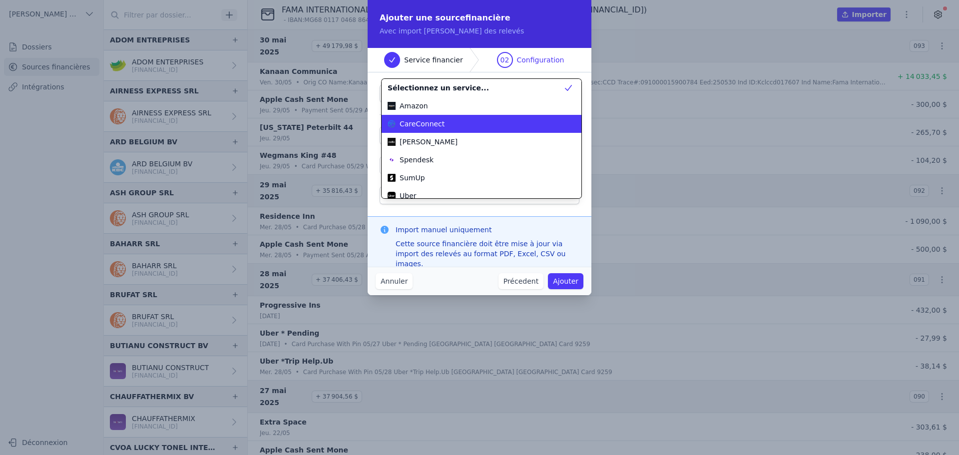
scroll to position [36, 0]
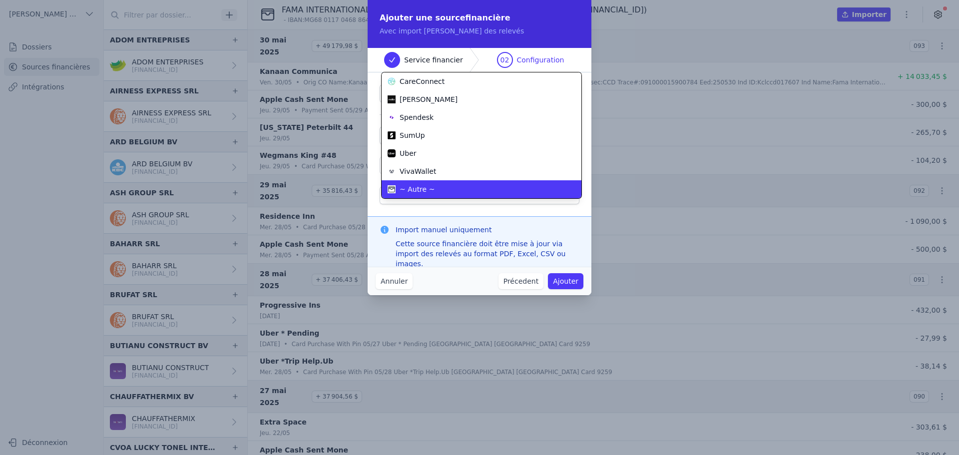
click at [453, 190] on div "~ Autre ~" at bounding box center [476, 189] width 176 height 10
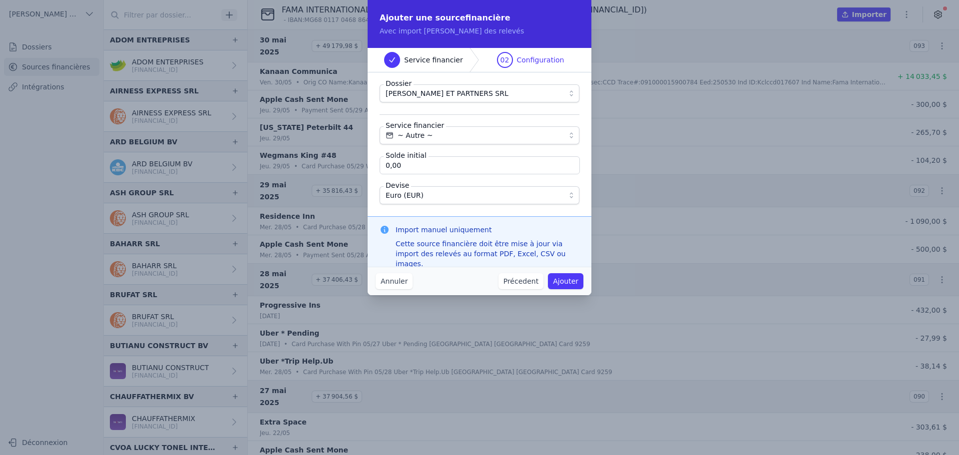
click at [451, 166] on input "0,00" at bounding box center [480, 165] width 200 height 18
click at [408, 170] on input "0,00" at bounding box center [480, 165] width 200 height 18
type input "1 553,38"
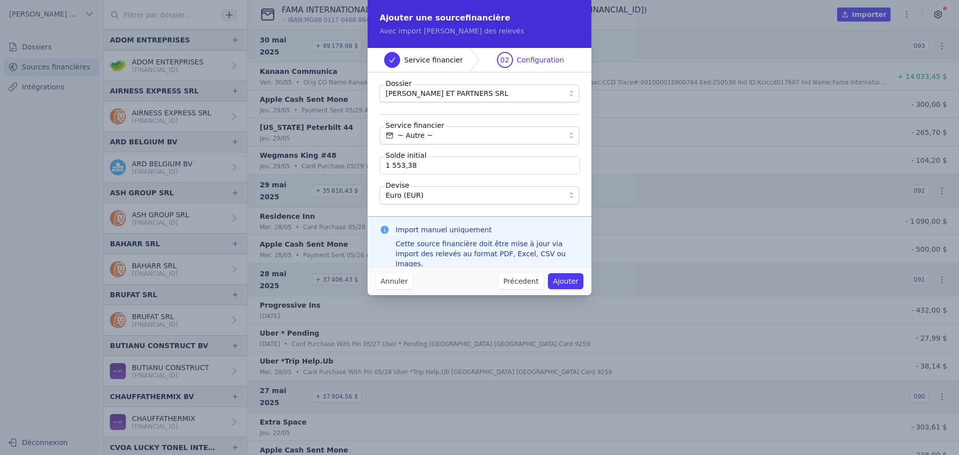
click at [425, 198] on span "Euro (EUR)" at bounding box center [473, 195] width 174 height 12
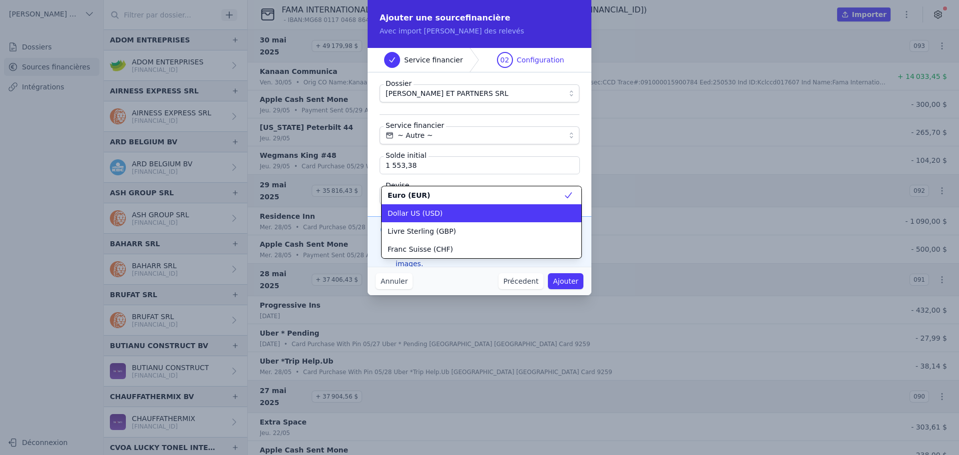
click at [427, 212] on span "Dollar US (USD)" at bounding box center [415, 213] width 55 height 10
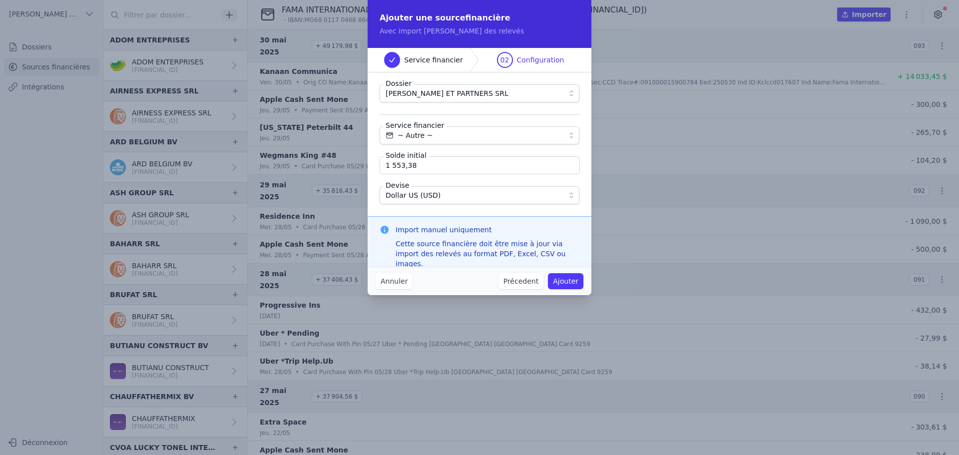
click at [444, 211] on div "Dossier KABA BACHIR ET PARTNERS SRL Service financier ~ Autre ~ Solde initial 1…" at bounding box center [480, 144] width 224 height 144
click at [574, 280] on button "Ajouter" at bounding box center [565, 281] width 35 height 16
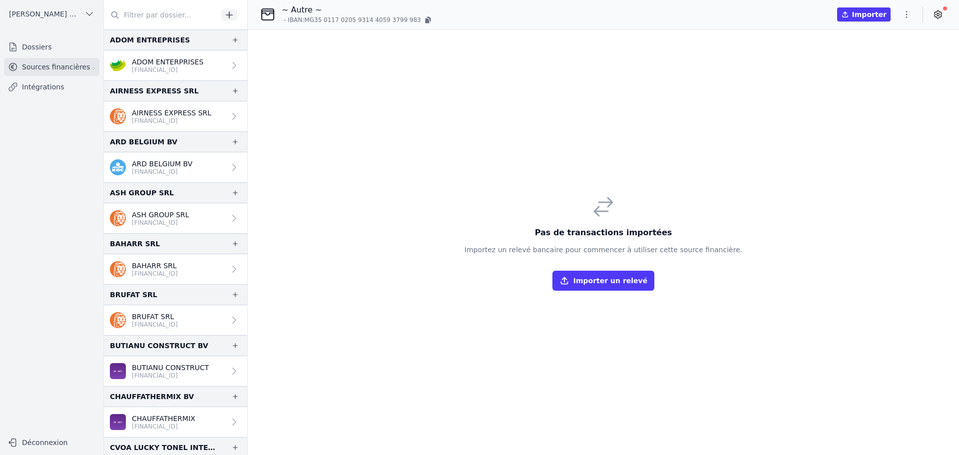
click at [906, 12] on icon "button" at bounding box center [906, 14] width 10 height 10
click at [870, 91] on button "Supprimer" at bounding box center [883, 91] width 72 height 18
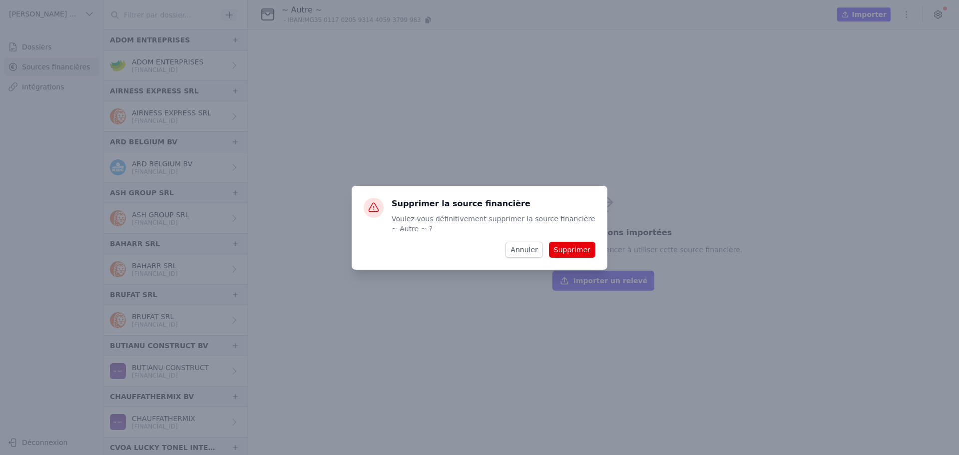
click at [578, 249] on button "Supprimer" at bounding box center [572, 250] width 46 height 16
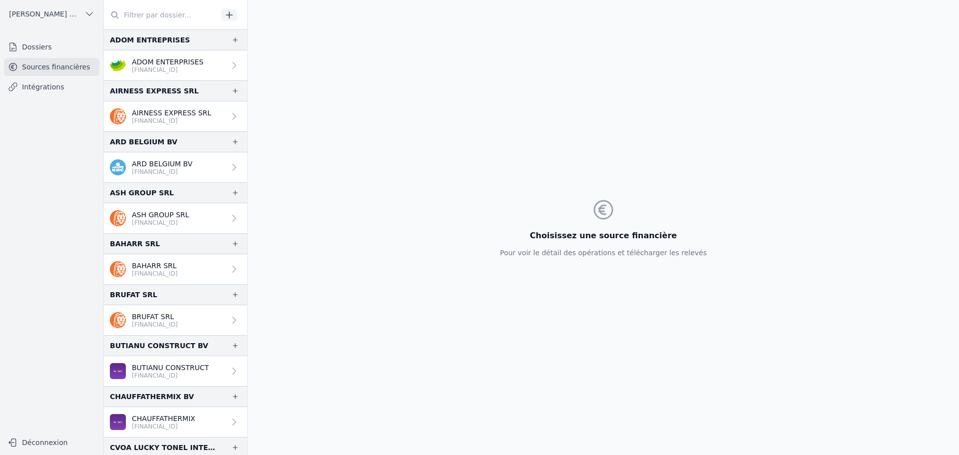
click at [230, 16] on icon "button" at bounding box center [229, 15] width 10 height 10
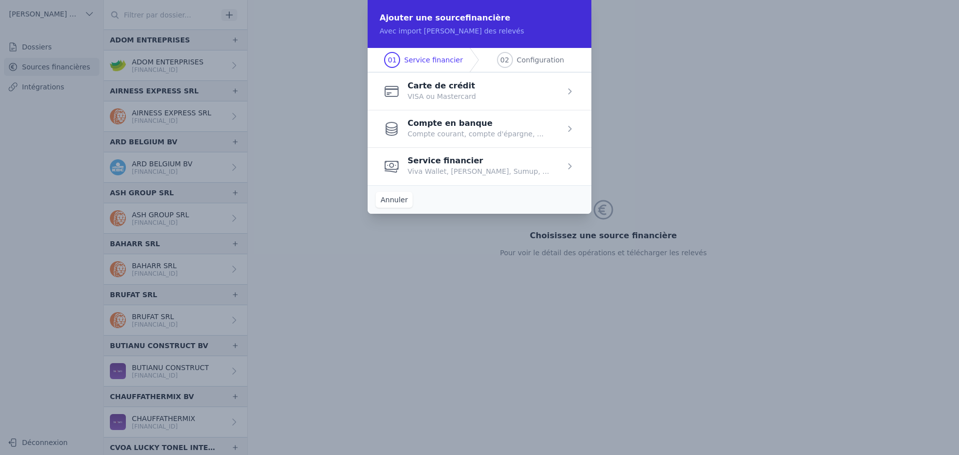
click at [456, 164] on span "button" at bounding box center [480, 165] width 224 height 37
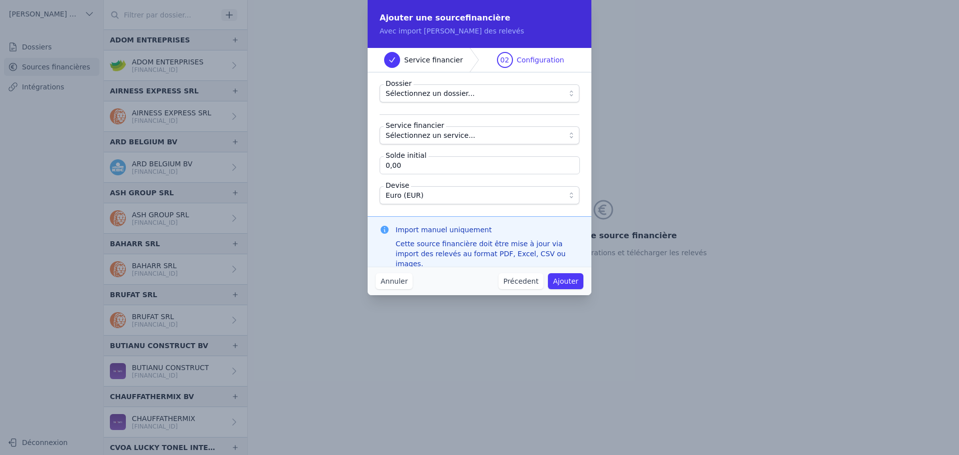
click at [449, 87] on button "Sélectionnez un dossier..." at bounding box center [480, 93] width 200 height 18
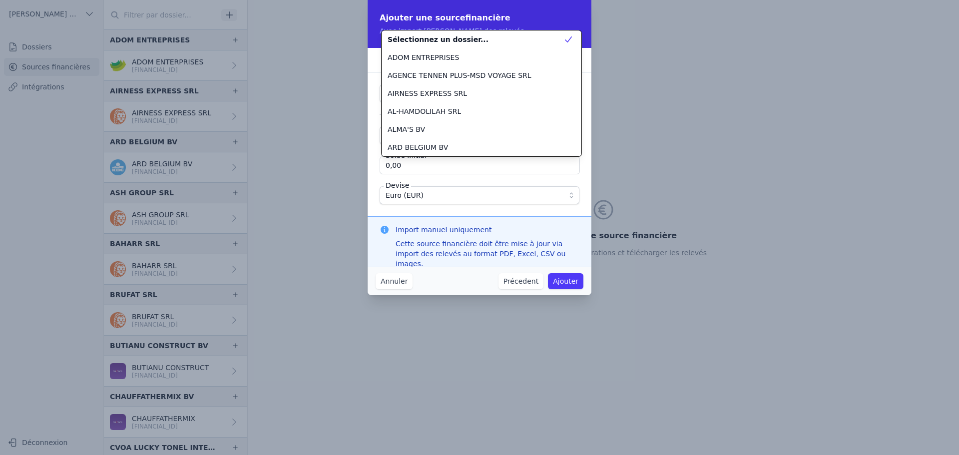
scroll to position [288, 0]
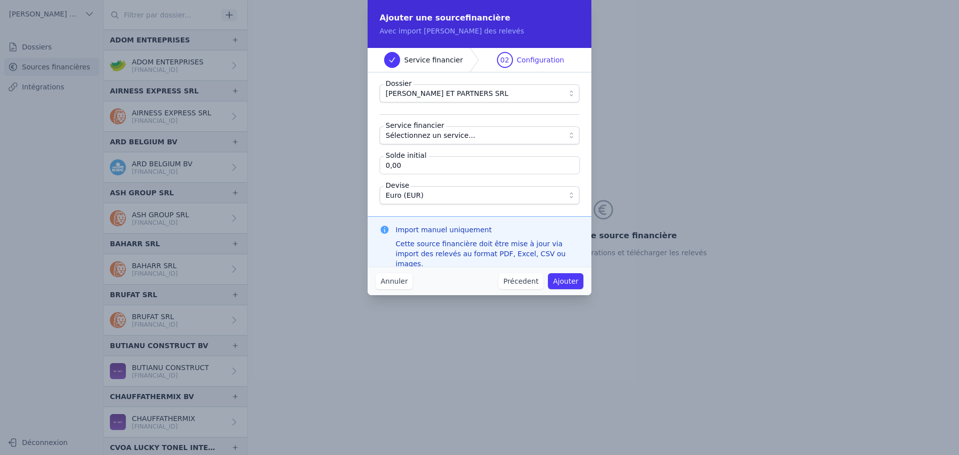
click at [439, 135] on span "Sélectionnez un service..." at bounding box center [431, 135] width 90 height 12
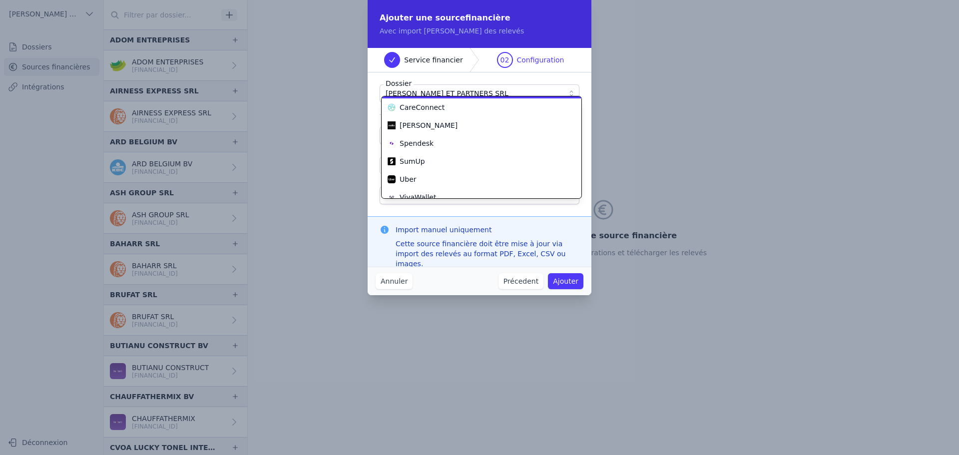
scroll to position [36, 0]
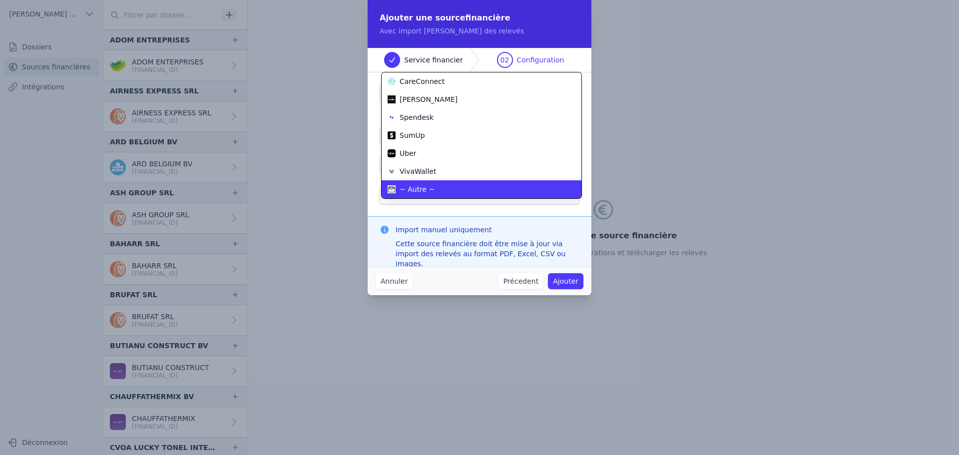
click at [436, 192] on div "~ Autre ~" at bounding box center [476, 189] width 176 height 10
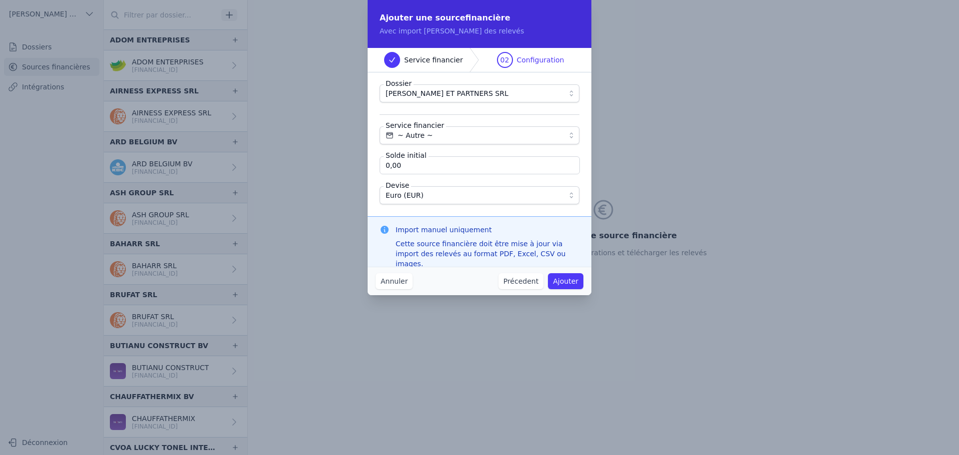
click at [431, 171] on input "0,00" at bounding box center [480, 165] width 200 height 18
type input "1 548,33"
click at [428, 200] on span "Euro (EUR)" at bounding box center [473, 195] width 174 height 12
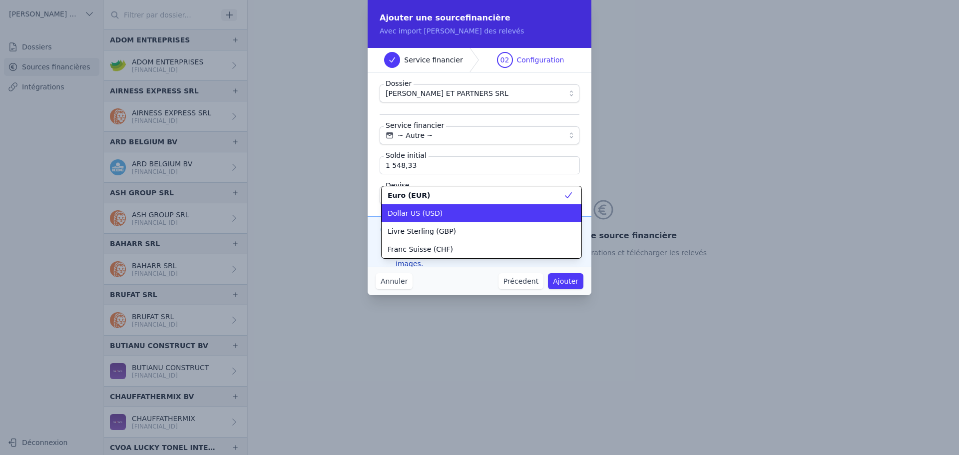
click at [427, 211] on span "Dollar US (USD)" at bounding box center [415, 213] width 55 height 10
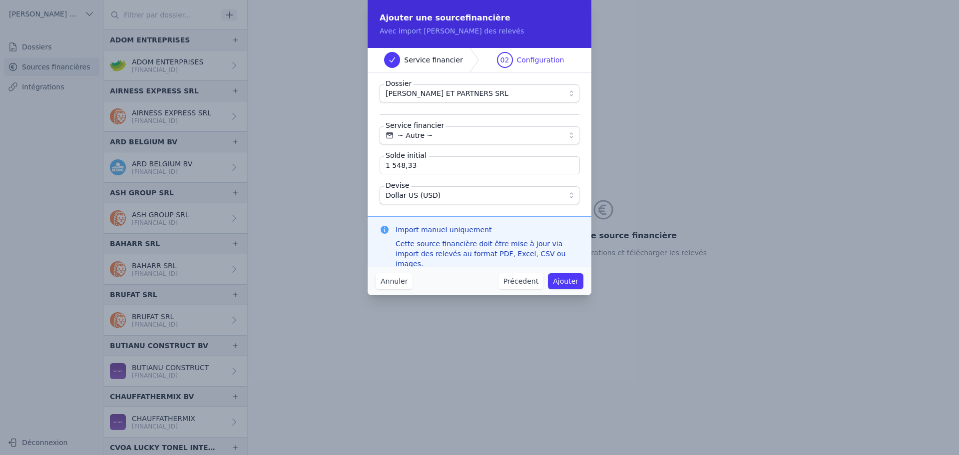
click at [452, 215] on div "Dossier KABA BACHIR ET PARTNERS SRL Service financier ~ Autre ~ Solde initial 1…" at bounding box center [480, 144] width 224 height 144
click at [572, 280] on button "Ajouter" at bounding box center [565, 281] width 35 height 16
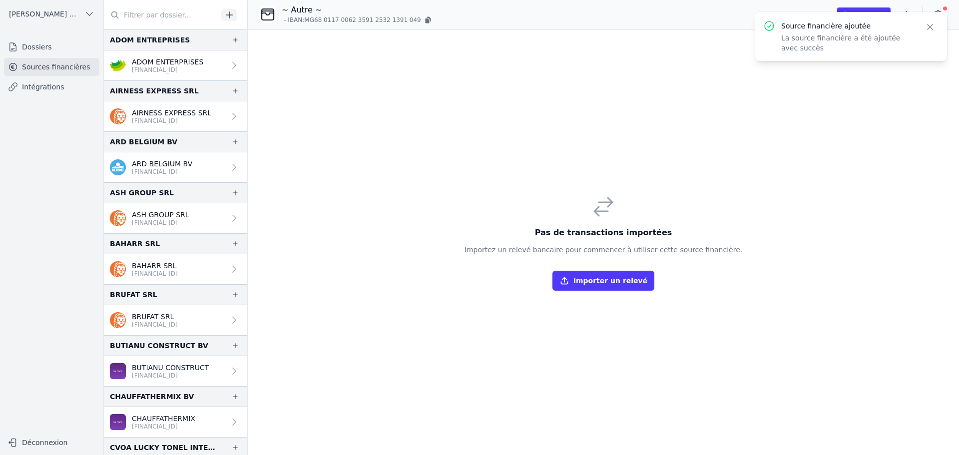
click at [929, 24] on icon "button" at bounding box center [930, 27] width 10 height 10
click at [910, 16] on icon "button" at bounding box center [906, 14] width 10 height 10
click at [881, 40] on button "Renommer" at bounding box center [883, 35] width 72 height 18
click at [322, 10] on input "~ Autre ~" at bounding box center [334, 10] width 104 height 12
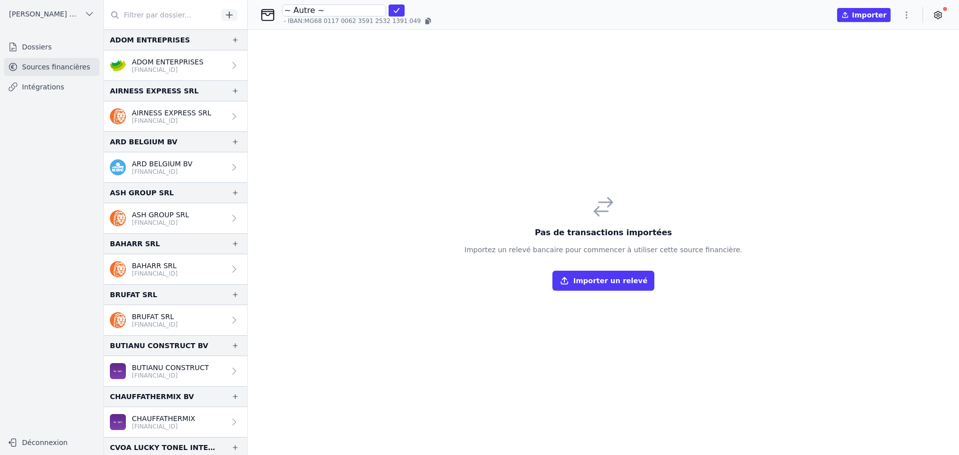
click at [322, 9] on input "~ Autre ~" at bounding box center [334, 10] width 104 height 12
click at [374, 7] on body "Open sidebar KABA BACHIR ET PARTNERS SRL KABA BACHIR ET PARTNERS SRL Dossiers S…" at bounding box center [479, 227] width 959 height 455
paste input "7166937818"
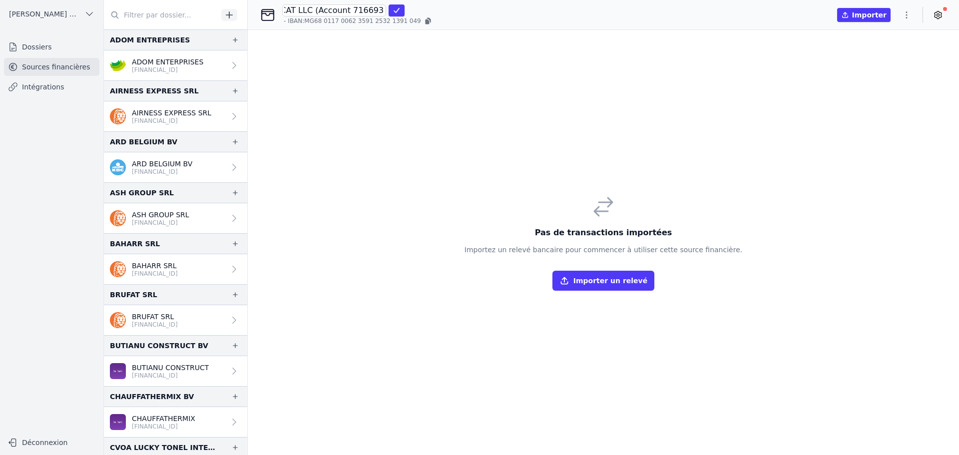
drag, startPoint x: 335, startPoint y: 12, endPoint x: 371, endPoint y: 25, distance: 37.8
click at [336, 12] on input "NAVY FEDERAL CREDIT UNION - FAMA COMMUNICAT LLC (Account 7166937818)" at bounding box center [334, 10] width 104 height 12
type input "NAVY FEDERAL CREDIT UNION - FAMA COMMUNICAT LLC (Business Checking Account 7166…"
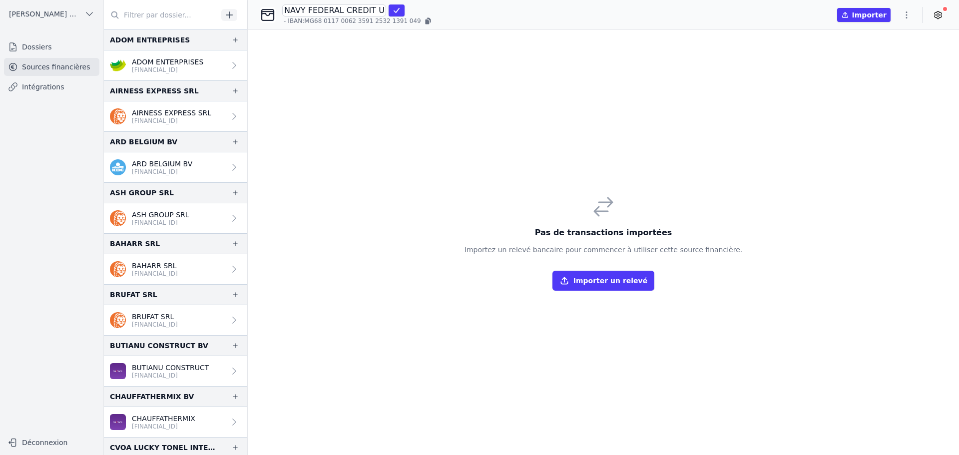
click at [397, 11] on icon "submit" at bounding box center [397, 10] width 8 height 8
click at [907, 11] on icon "button" at bounding box center [906, 14] width 1 height 7
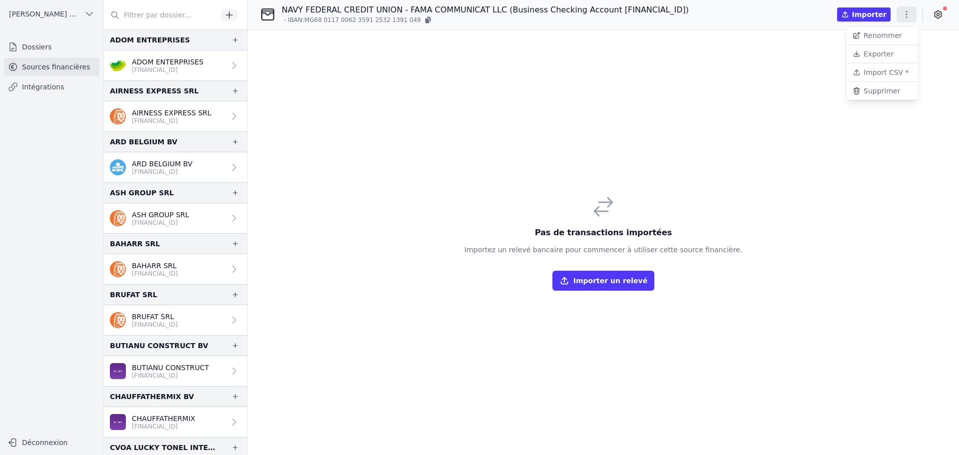
click at [480, 177] on div at bounding box center [479, 227] width 959 height 455
drag, startPoint x: 676, startPoint y: 104, endPoint x: 711, endPoint y: 96, distance: 35.4
click at [677, 104] on div "Pas de transactions importées Importez un relevé bancaire pour commencer à util…" at bounding box center [603, 242] width 711 height 425
click at [907, 14] on icon "button" at bounding box center [906, 14] width 10 height 10
click at [868, 74] on button "Import CSV *" at bounding box center [883, 72] width 72 height 18
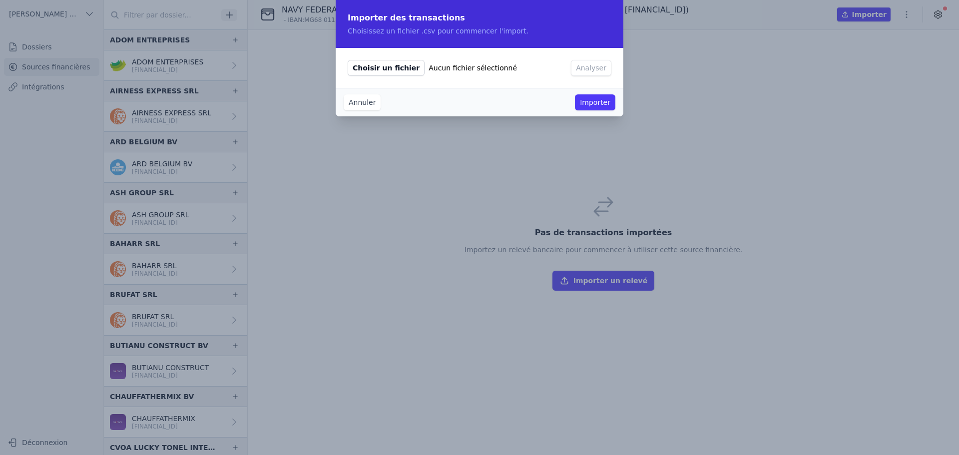
click at [401, 70] on span "Choisir un fichier" at bounding box center [386, 68] width 77 height 16
click at [348, 60] on input "Choisir un fichier Aucun fichier sélectionné" at bounding box center [347, 59] width 0 height 0
type input "C:\fakepath\july_2024_monthly_statement.csv"
click at [598, 63] on button "Analyser" at bounding box center [591, 68] width 40 height 16
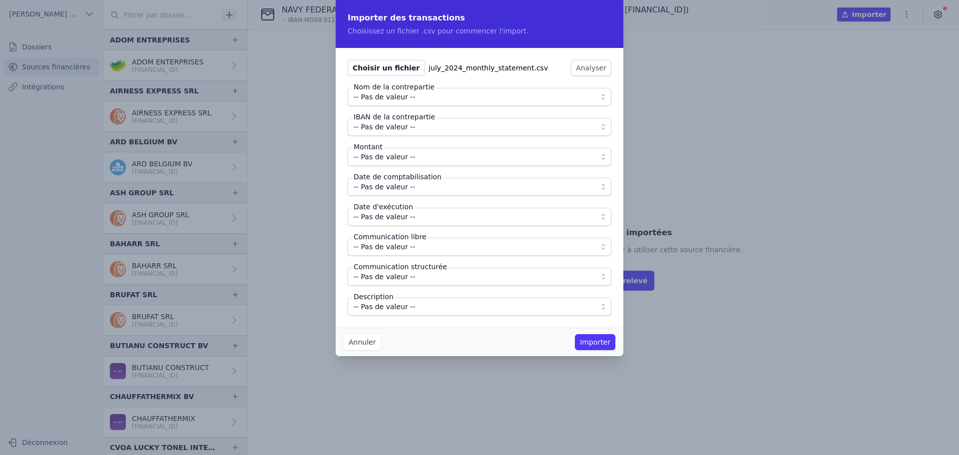
click at [364, 101] on span "-- Pas de valeur --" at bounding box center [384, 97] width 61 height 12
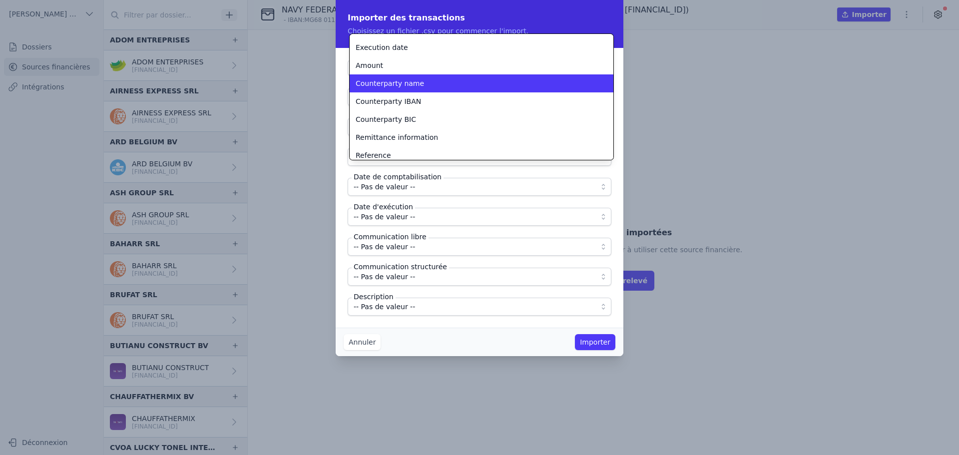
scroll to position [50, 0]
click at [394, 87] on span "Counterparty name" at bounding box center [390, 83] width 68 height 10
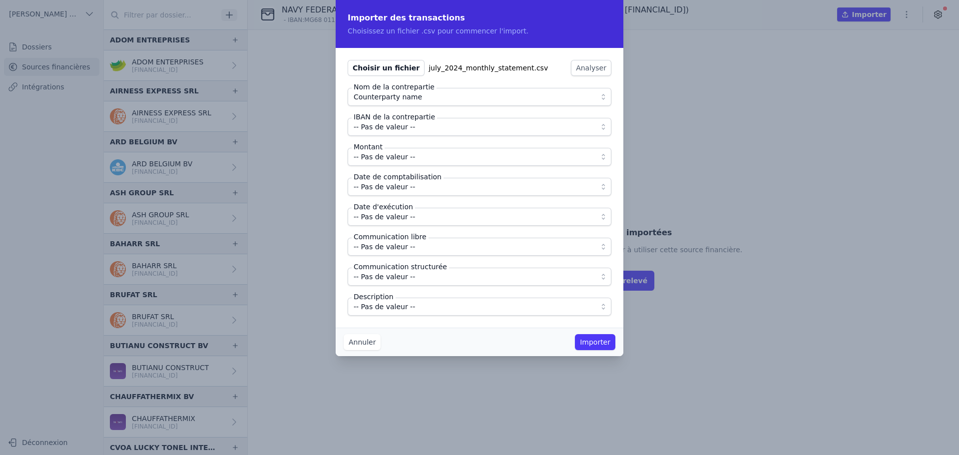
click at [389, 129] on span "-- Pas de valeur --" at bounding box center [384, 127] width 61 height 12
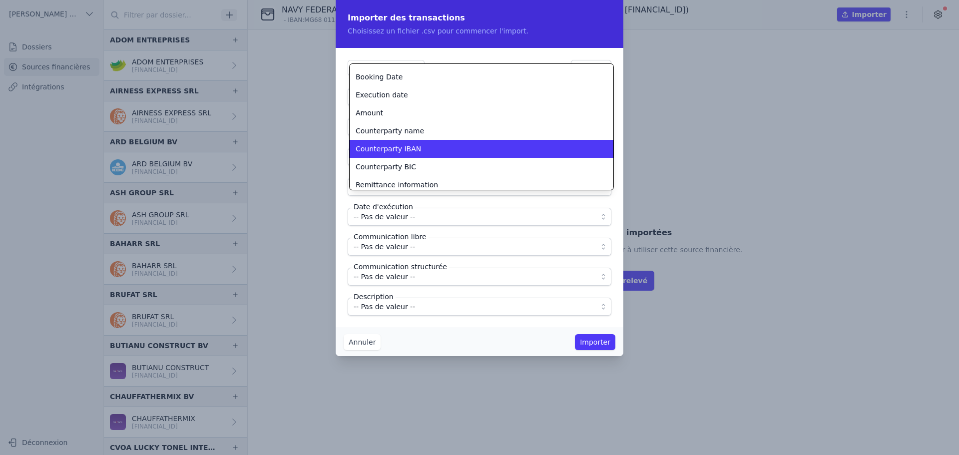
scroll to position [35, 0]
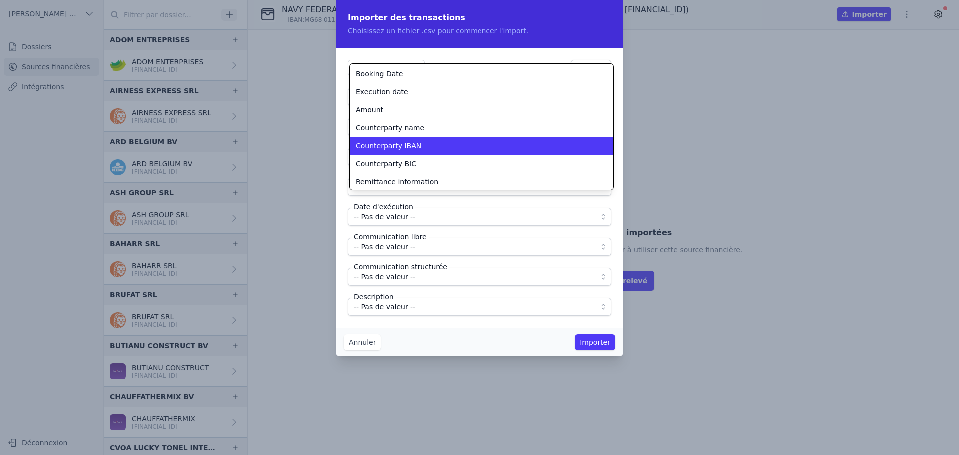
click at [405, 151] on li "Counterparty IBAN" at bounding box center [482, 146] width 264 height 18
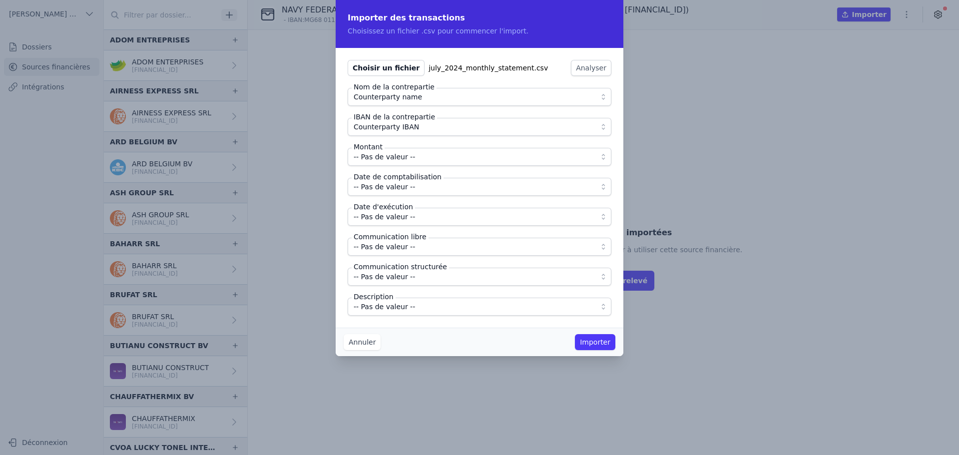
click at [405, 160] on span "-- Pas de valeur --" at bounding box center [384, 157] width 61 height 12
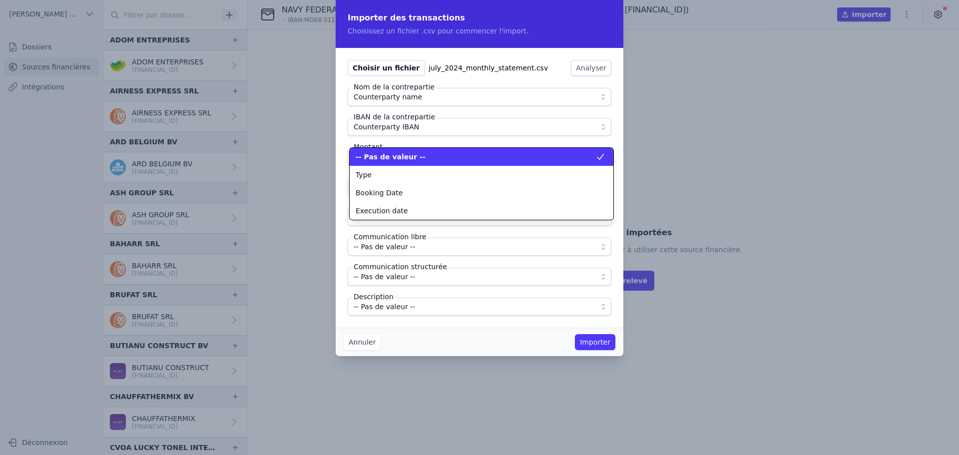
scroll to position [0, 0]
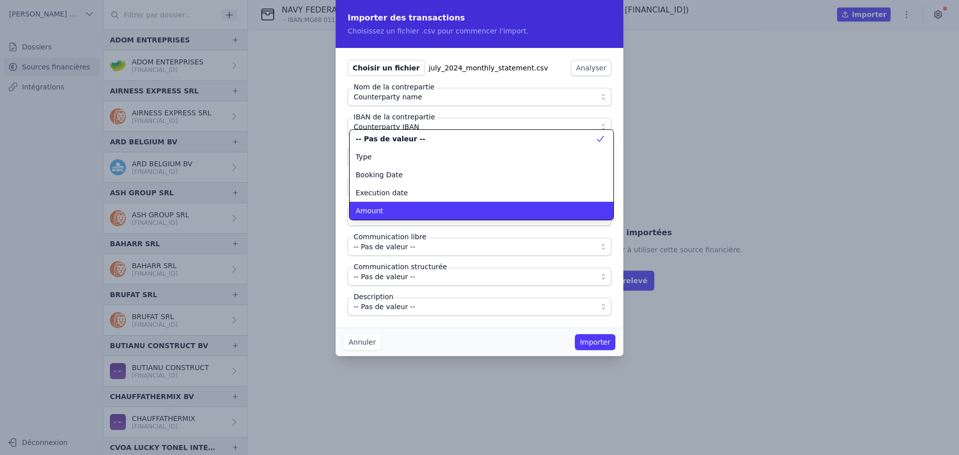
click at [395, 214] on div "Amount" at bounding box center [476, 211] width 240 height 10
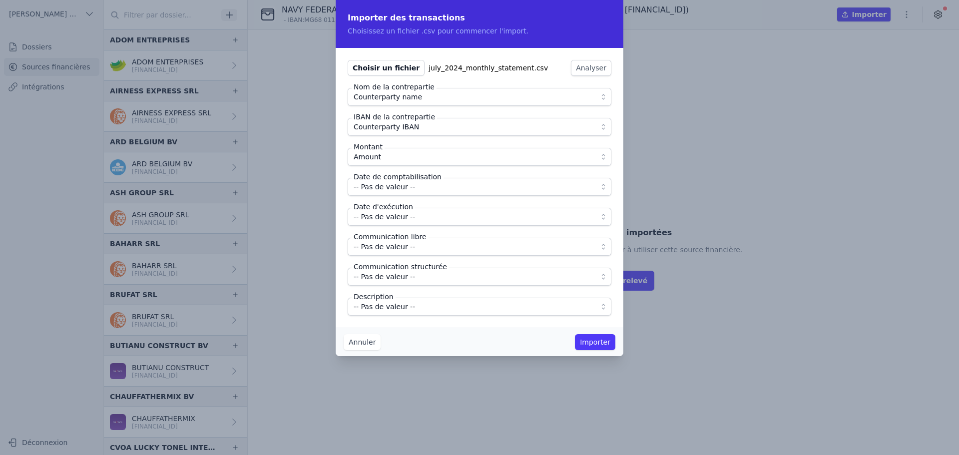
click at [406, 189] on span "-- Pas de valeur --" at bounding box center [384, 187] width 61 height 12
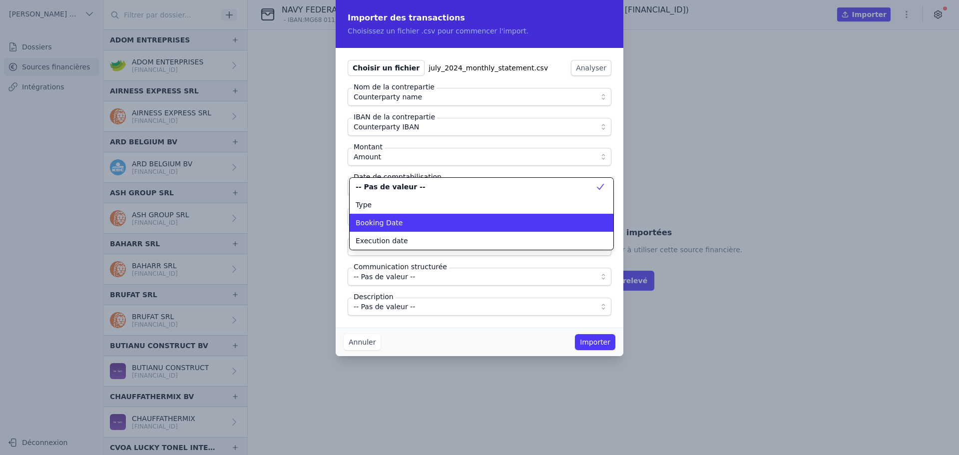
click at [402, 220] on div "Booking Date" at bounding box center [476, 223] width 240 height 10
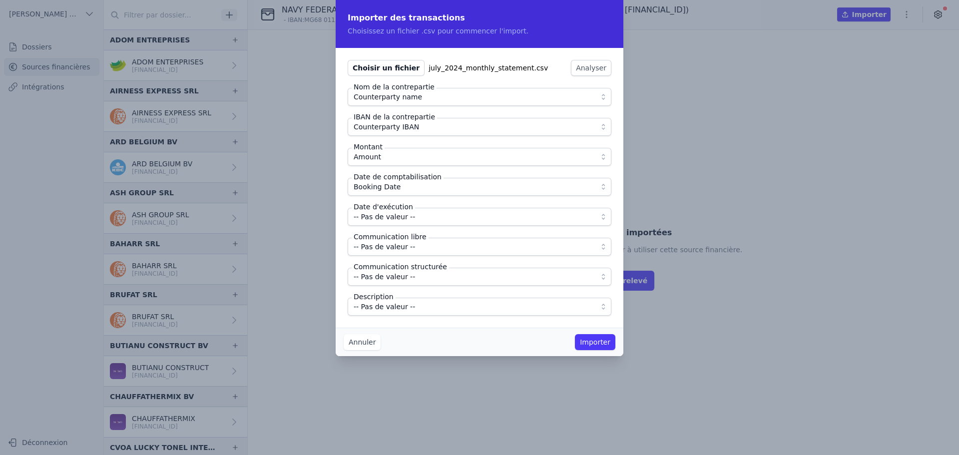
click at [402, 220] on span "-- Pas de valeur --" at bounding box center [384, 217] width 61 height 12
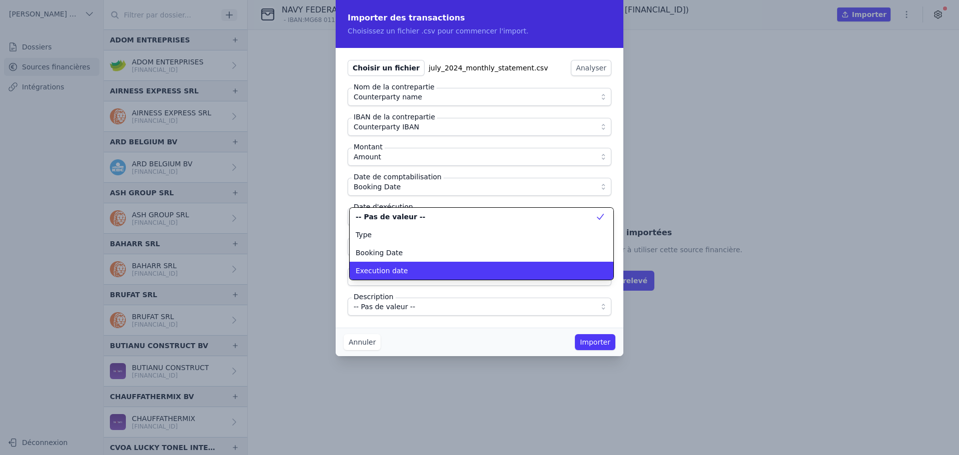
click at [397, 272] on span "Execution date" at bounding box center [382, 271] width 52 height 10
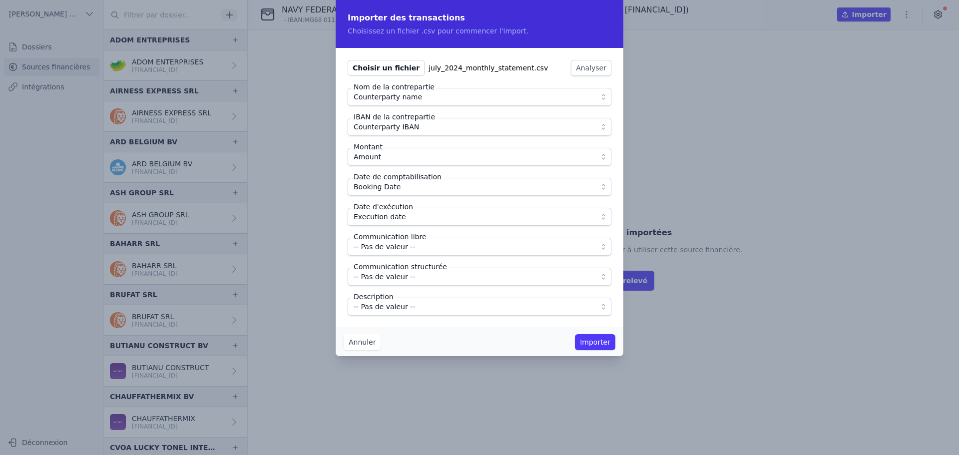
click at [398, 307] on span "-- Pas de valeur --" at bounding box center [384, 307] width 61 height 12
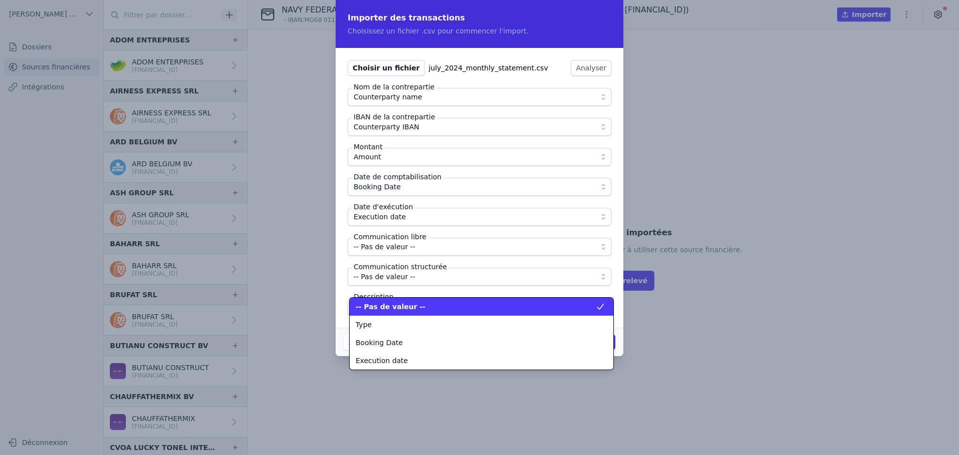
scroll to position [126, 0]
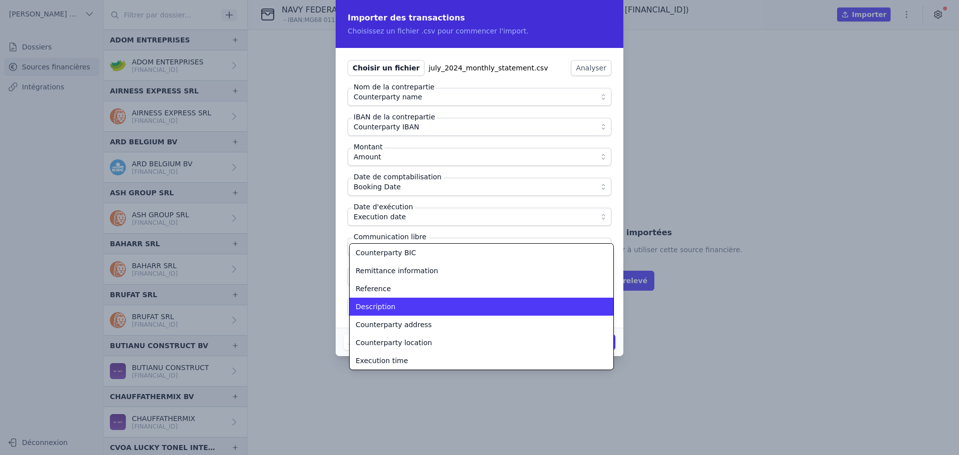
click at [398, 306] on div "Description" at bounding box center [476, 307] width 240 height 10
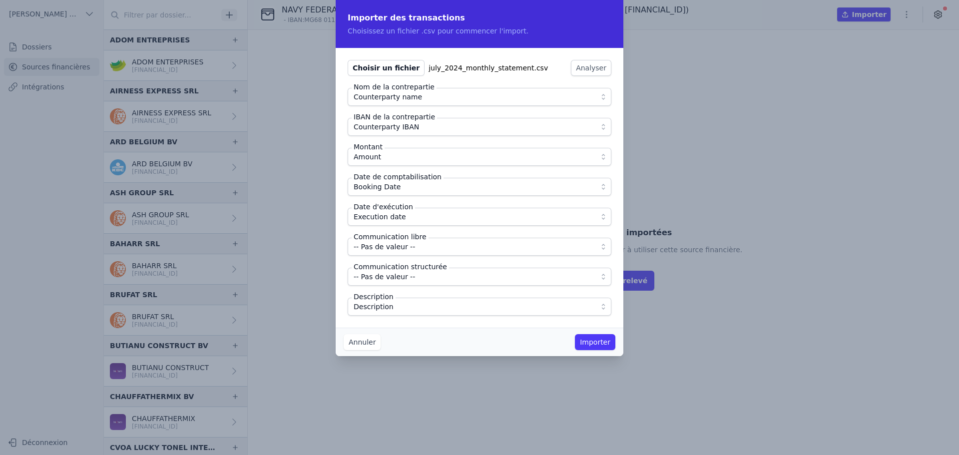
click at [591, 338] on button "Importer" at bounding box center [595, 342] width 40 height 16
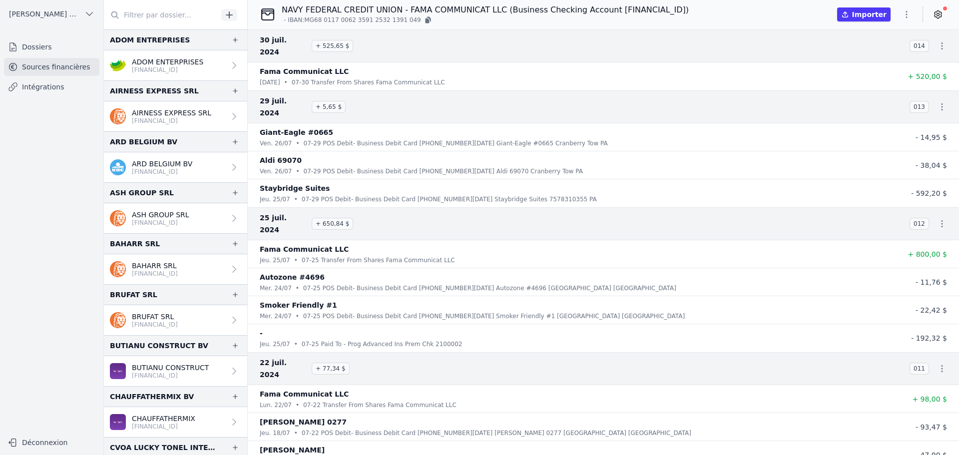
click at [908, 11] on icon "button" at bounding box center [906, 14] width 10 height 10
click at [866, 75] on button "Import CSV *" at bounding box center [883, 72] width 72 height 18
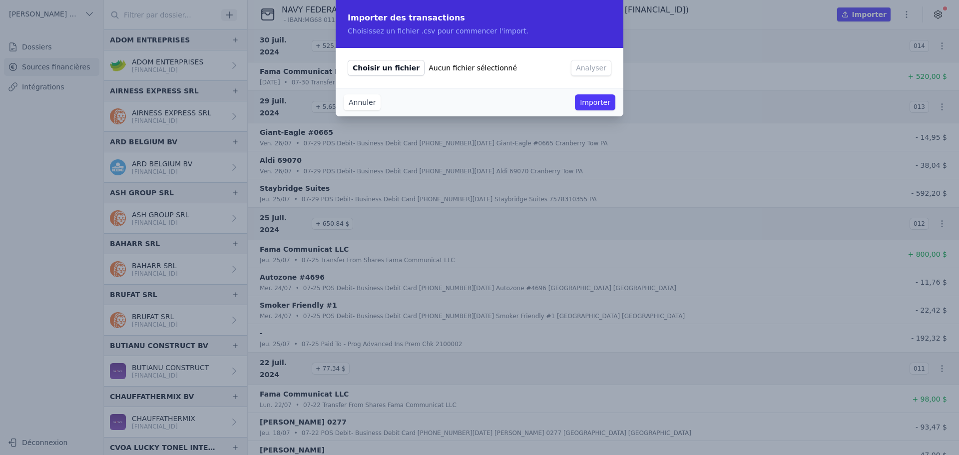
click at [364, 69] on span "Choisir un fichier" at bounding box center [386, 68] width 77 height 16
click at [387, 65] on span "Choisir un fichier" at bounding box center [386, 68] width 77 height 16
click at [348, 60] on input "Choisir un fichier Aucun fichier sélectionné" at bounding box center [347, 59] width 0 height 0
type input "C:\fakepath\august_2024_monthly_statement.csv"
click at [575, 64] on button "Analyser" at bounding box center [591, 68] width 40 height 16
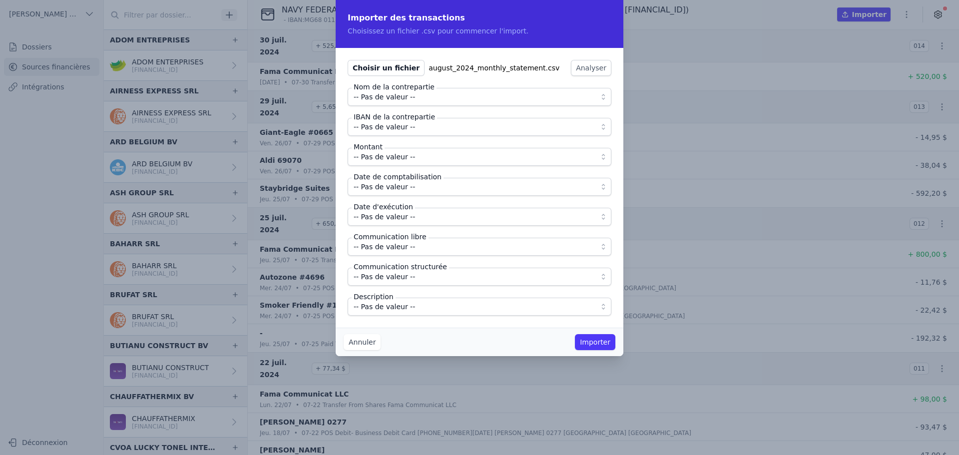
click at [406, 97] on span "-- Pas de valeur --" at bounding box center [384, 97] width 61 height 12
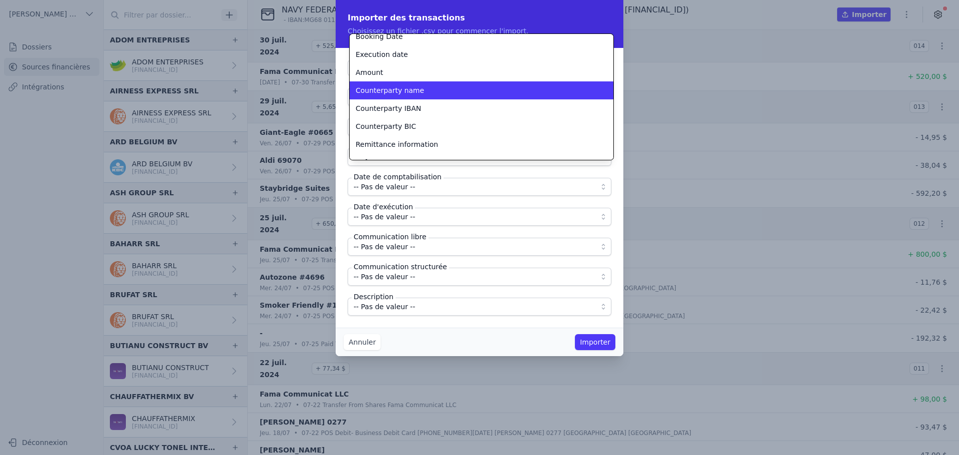
scroll to position [45, 0]
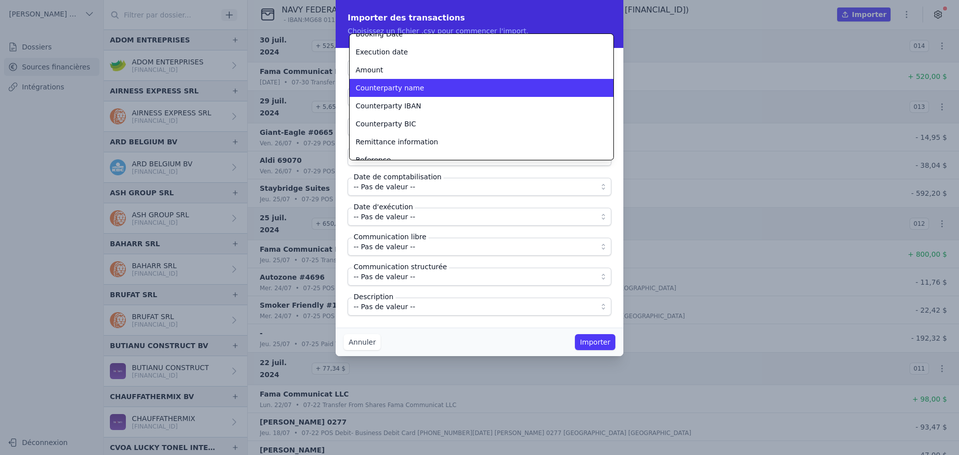
click at [402, 85] on span "Counterparty name" at bounding box center [390, 88] width 68 height 10
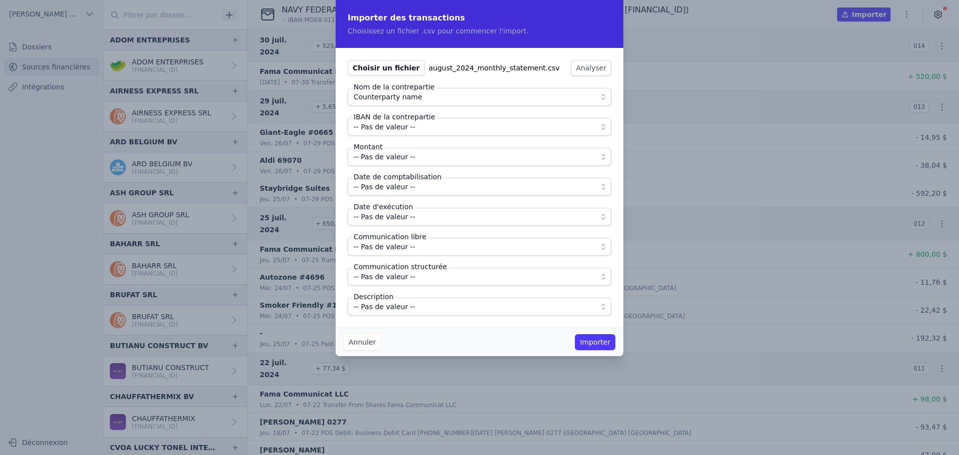
click at [395, 124] on span "-- Pas de valeur --" at bounding box center [384, 127] width 61 height 12
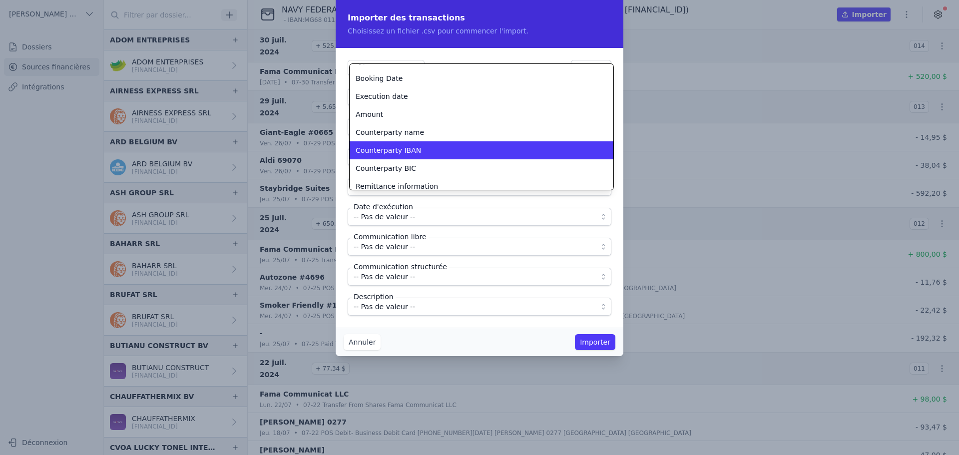
scroll to position [41, 0]
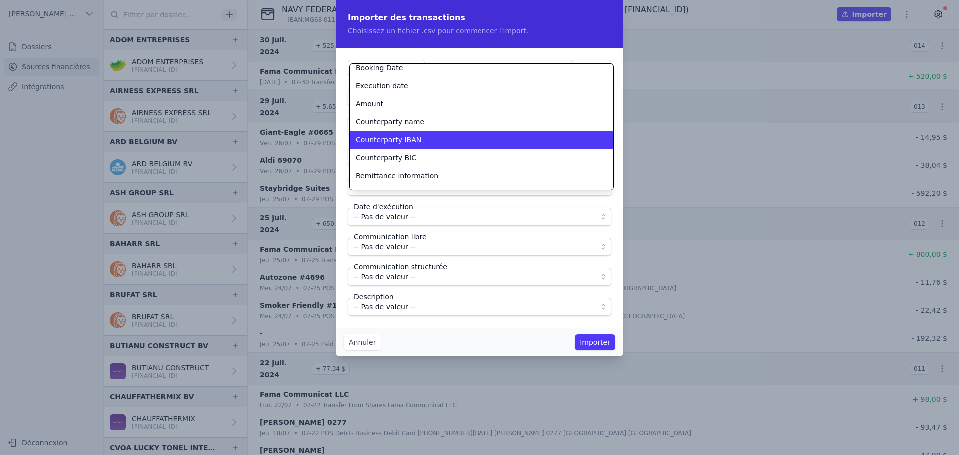
click at [403, 151] on li "Counterparty BIC" at bounding box center [482, 158] width 264 height 18
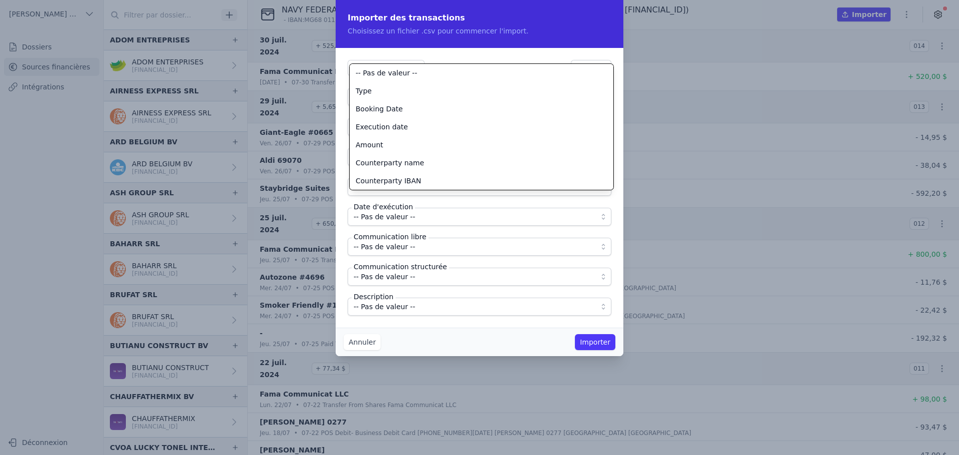
scroll to position [72, 0]
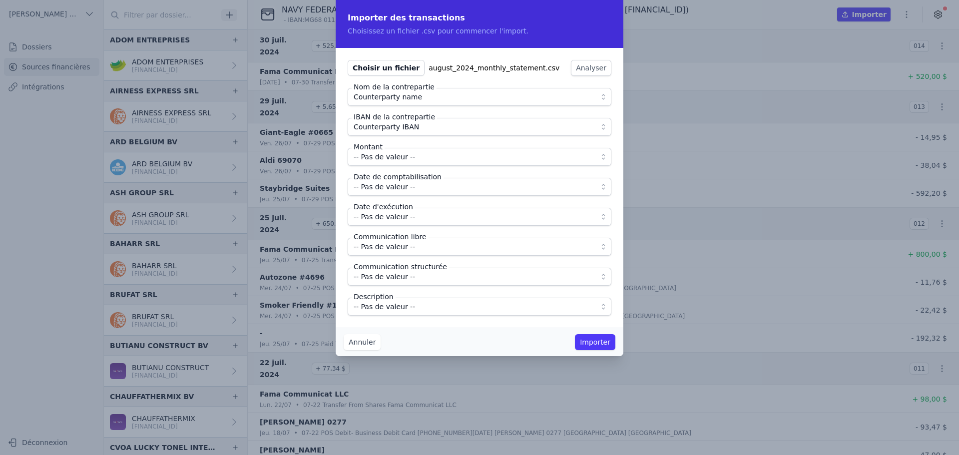
click at [400, 160] on span "-- Pas de valeur --" at bounding box center [384, 157] width 61 height 12
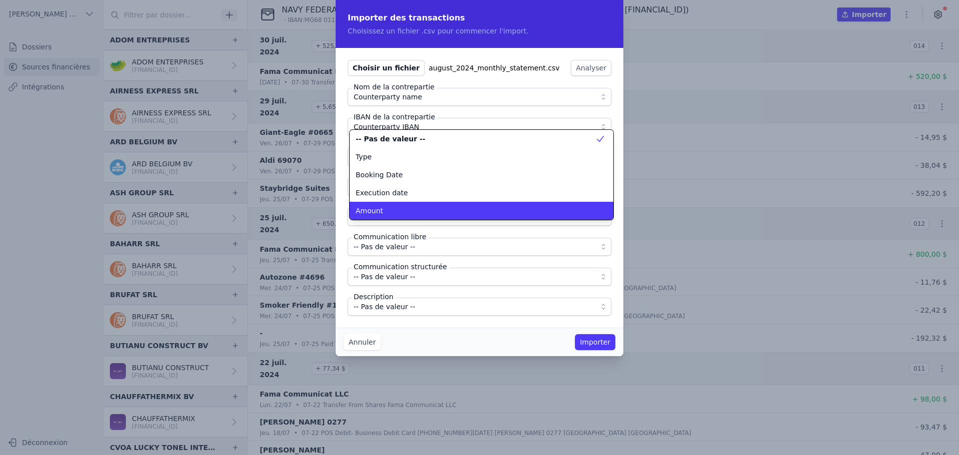
scroll to position [0, 0]
click at [389, 212] on div "Amount" at bounding box center [476, 211] width 240 height 10
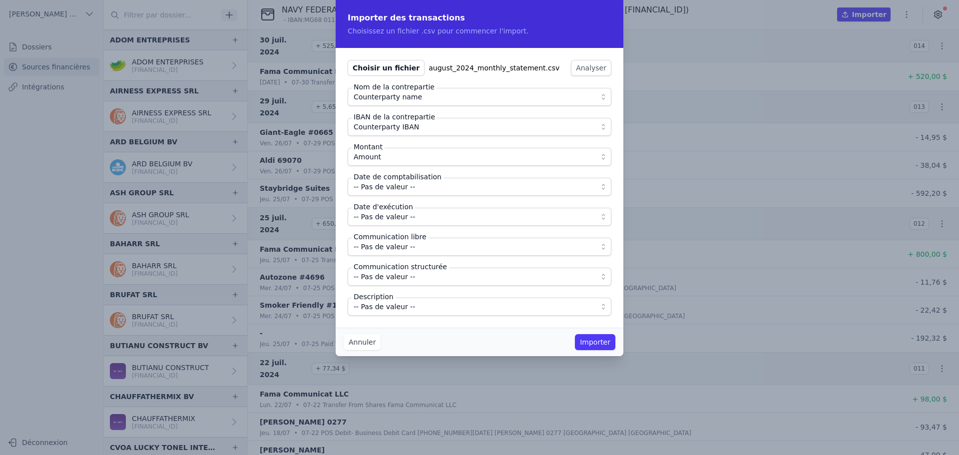
click at [398, 189] on span "-- Pas de valeur --" at bounding box center [384, 187] width 61 height 12
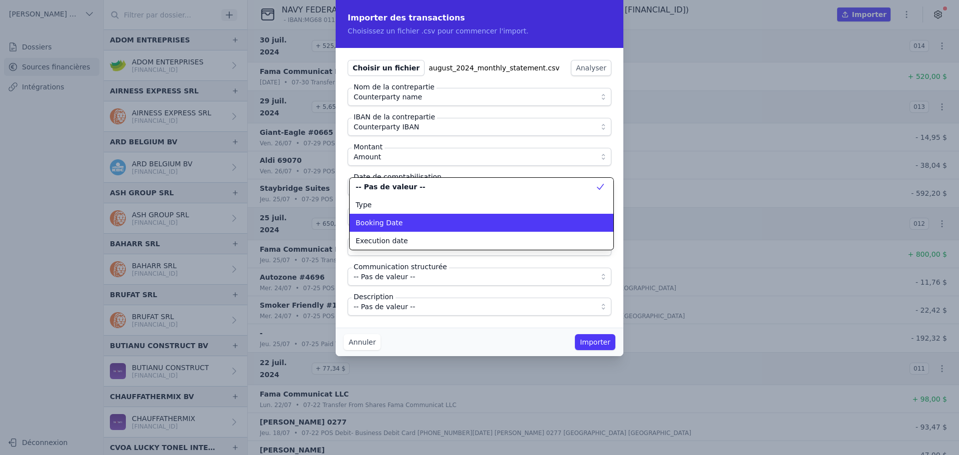
click at [399, 221] on div "Booking Date" at bounding box center [476, 223] width 240 height 10
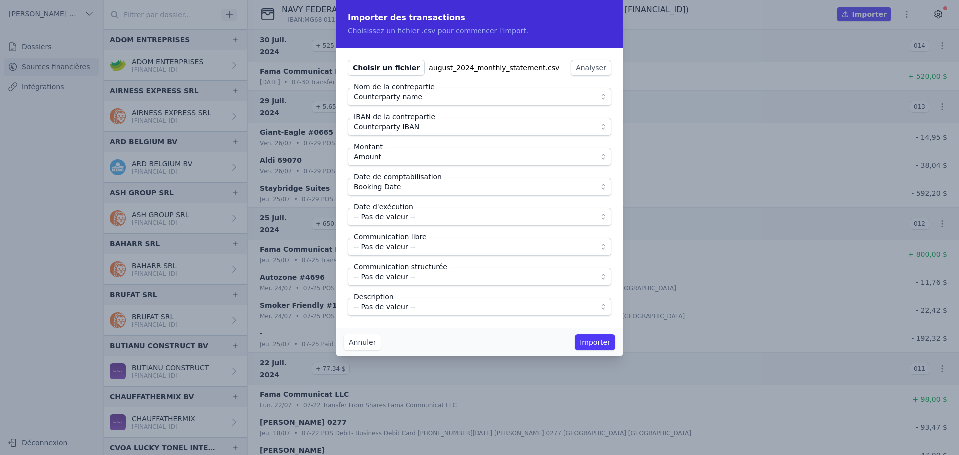
click at [399, 220] on span "-- Pas de valeur --" at bounding box center [384, 217] width 61 height 12
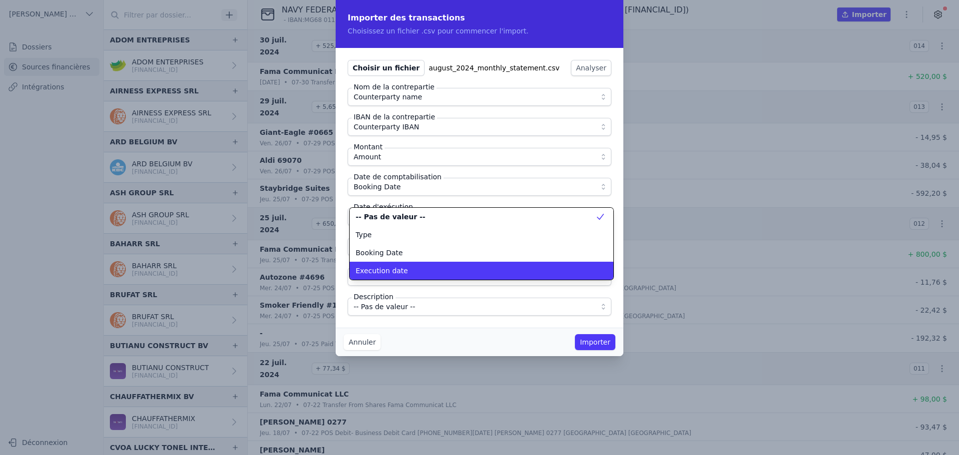
click at [401, 264] on li "Execution date" at bounding box center [482, 271] width 264 height 18
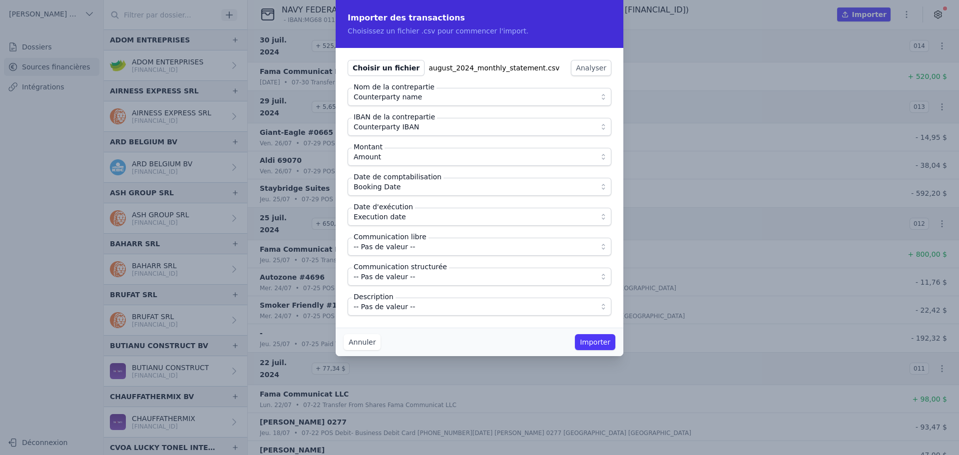
click at [398, 311] on span "-- Pas de valeur --" at bounding box center [384, 307] width 61 height 12
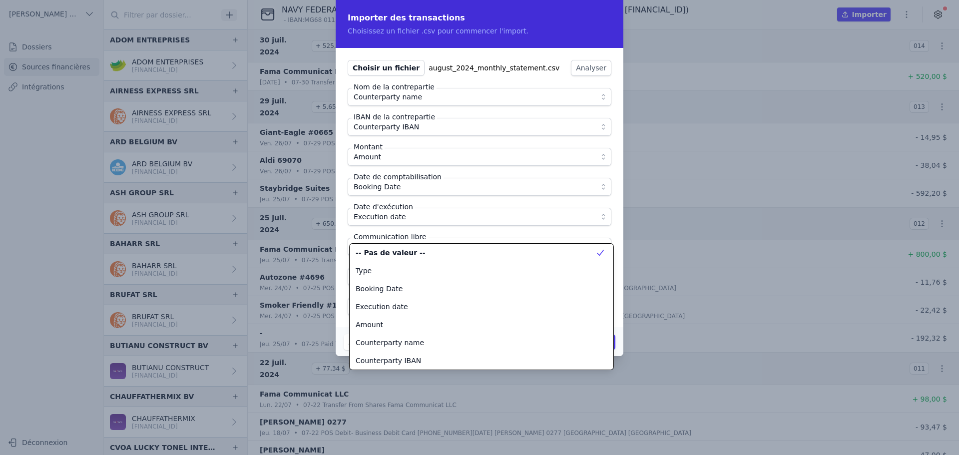
scroll to position [126, 0]
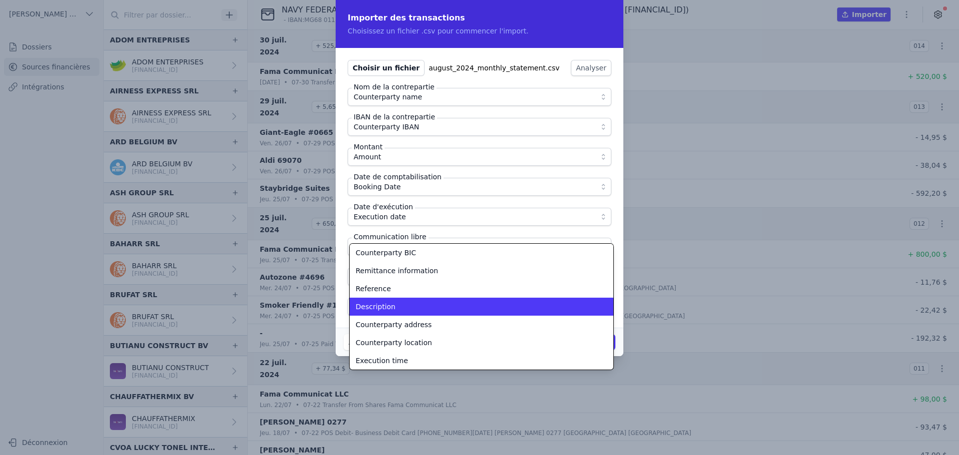
click at [398, 310] on div "Description" at bounding box center [476, 307] width 240 height 10
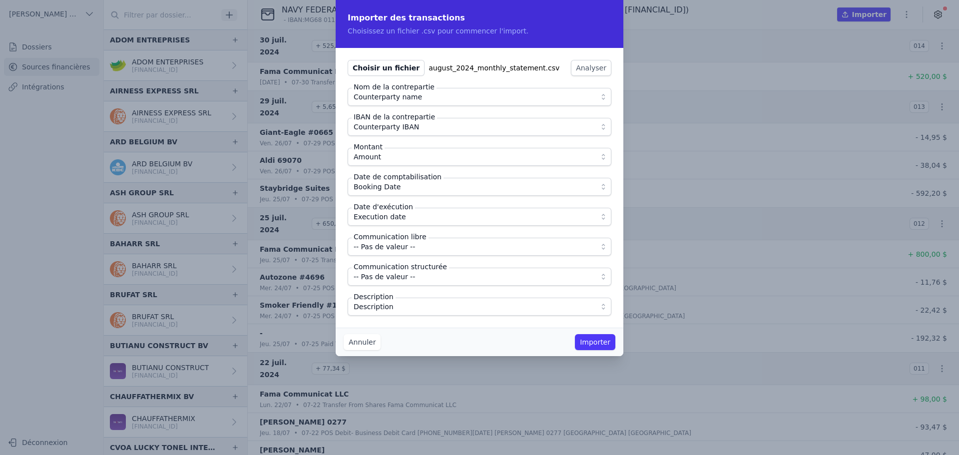
click at [407, 322] on div "Choisir un fichier august_2024_monthly_statement.csv Analyser Nom de la contrep…" at bounding box center [480, 188] width 288 height 280
click at [598, 344] on button "Importer" at bounding box center [595, 342] width 40 height 16
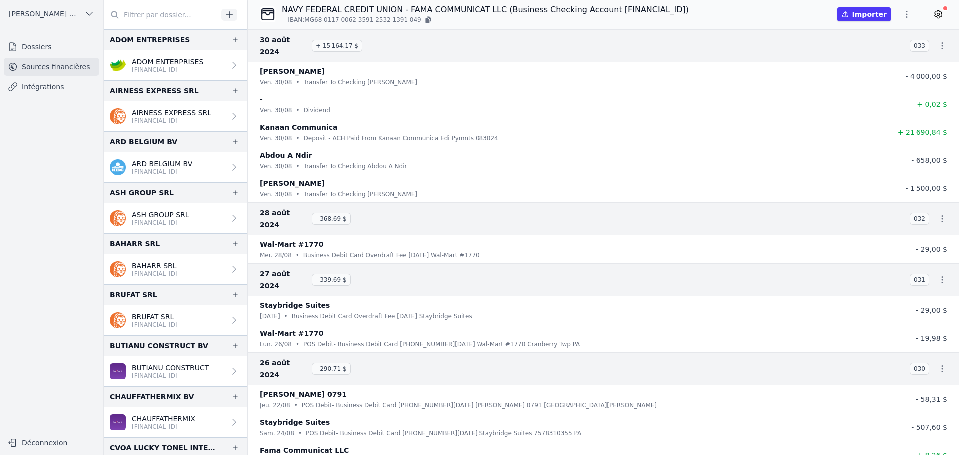
click at [910, 16] on icon "button" at bounding box center [906, 14] width 10 height 10
click at [876, 73] on button "Import CSV *" at bounding box center [883, 72] width 72 height 18
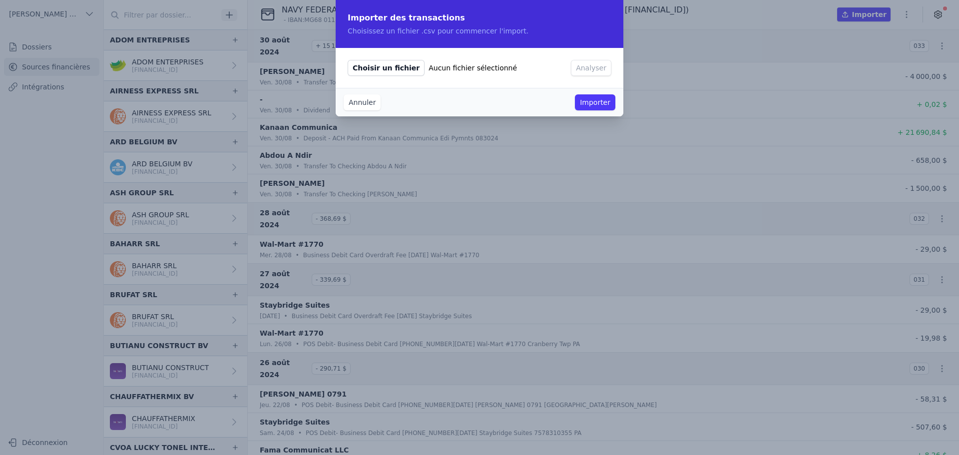
click at [389, 62] on span "Choisir un fichier" at bounding box center [386, 68] width 77 height 16
click at [348, 60] on input "Choisir un fichier Aucun fichier sélectionné" at bounding box center [347, 59] width 0 height 0
type input "C:\fakepath\september_2024_monthly_statement.csv"
click at [581, 64] on button "Analyser" at bounding box center [591, 68] width 40 height 16
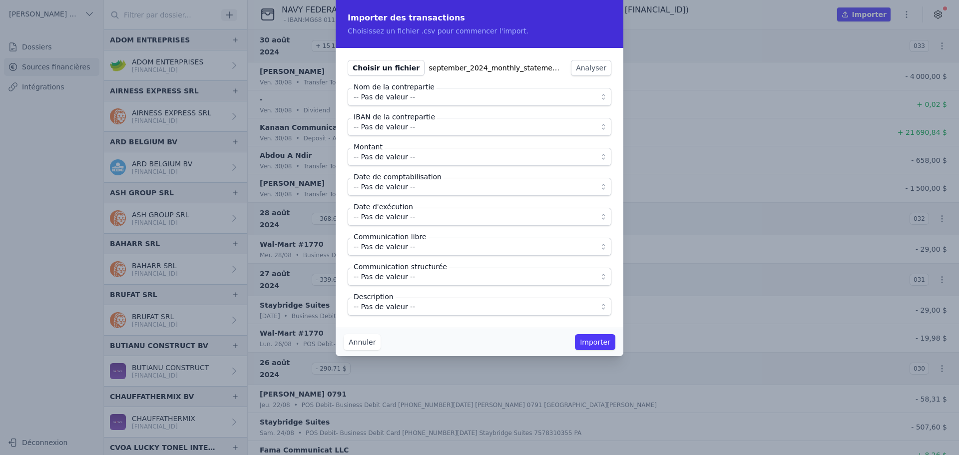
click at [374, 95] on span "-- Pas de valeur --" at bounding box center [384, 97] width 61 height 12
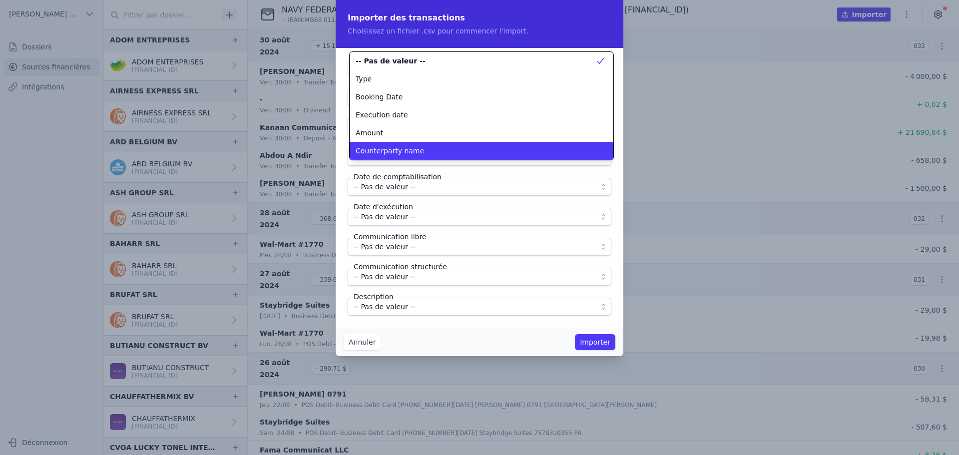
scroll to position [0, 0]
click at [372, 152] on span "Counterparty name" at bounding box center [390, 151] width 68 height 10
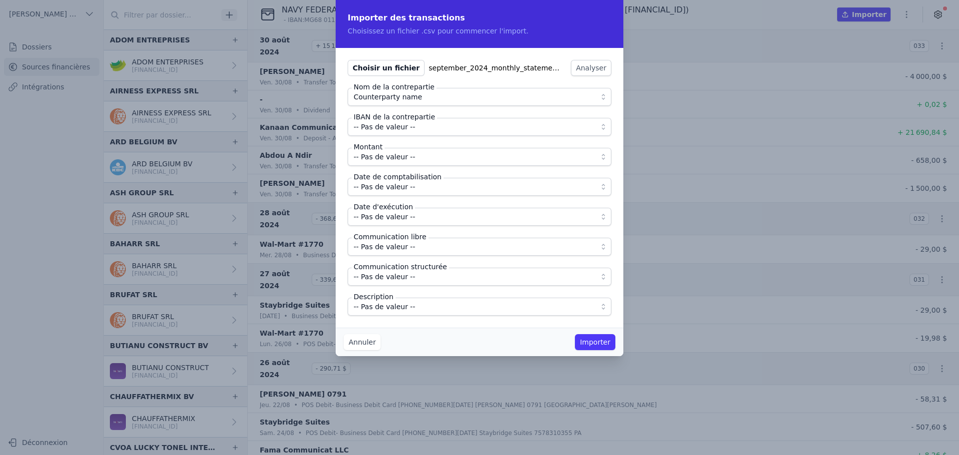
click at [369, 130] on span "-- Pas de valeur --" at bounding box center [384, 127] width 61 height 12
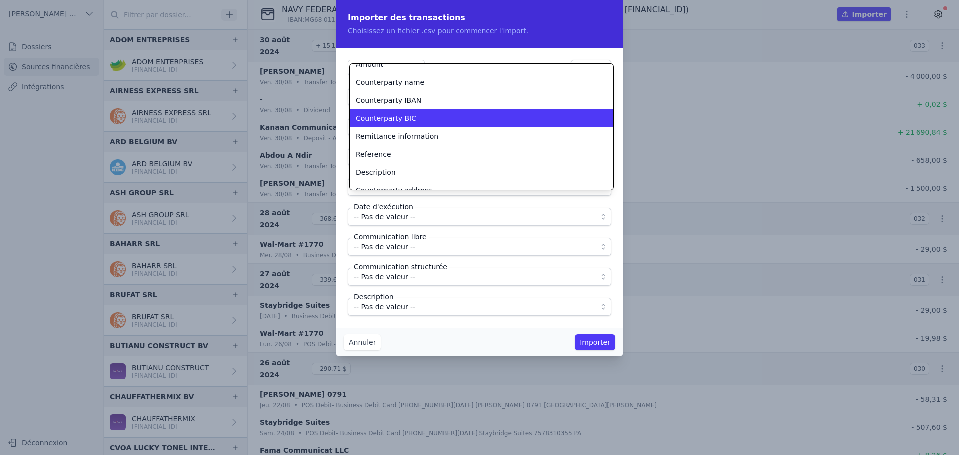
scroll to position [81, 0]
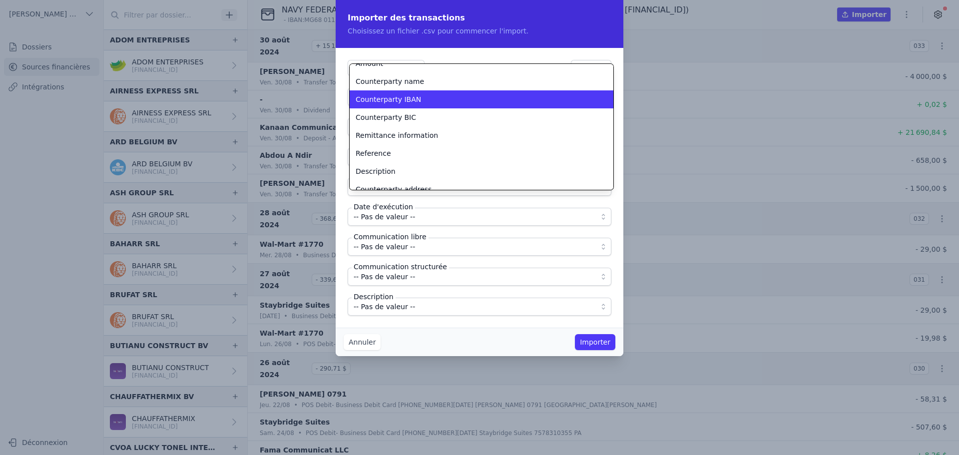
click at [386, 94] on span "Counterparty IBAN" at bounding box center [388, 99] width 65 height 10
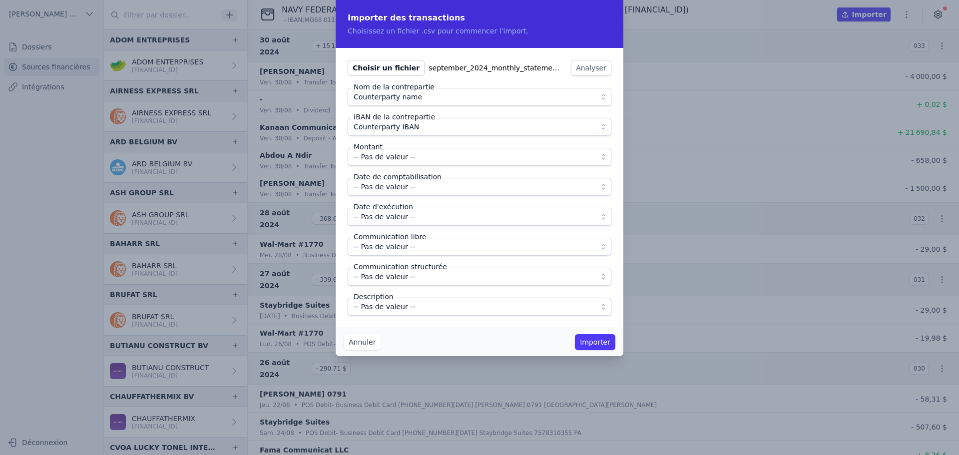
click at [375, 155] on span "-- Pas de valeur --" at bounding box center [384, 157] width 61 height 12
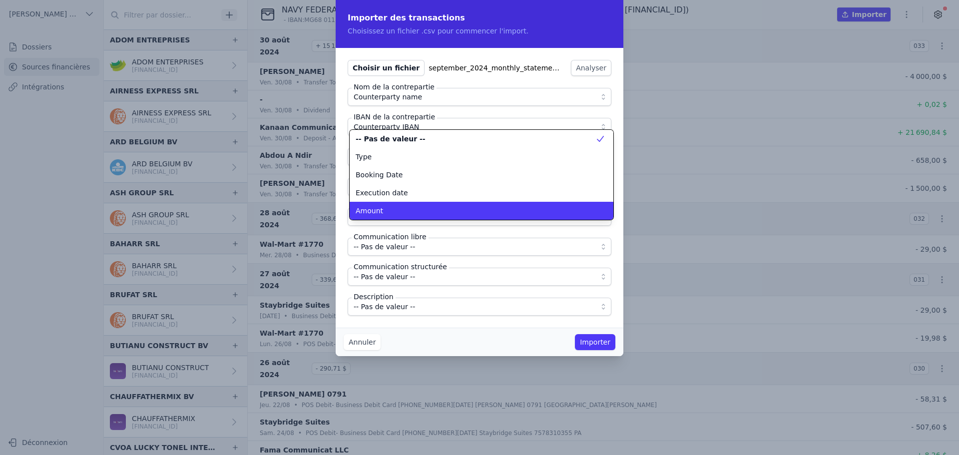
click at [375, 209] on span "Amount" at bounding box center [369, 211] width 27 height 10
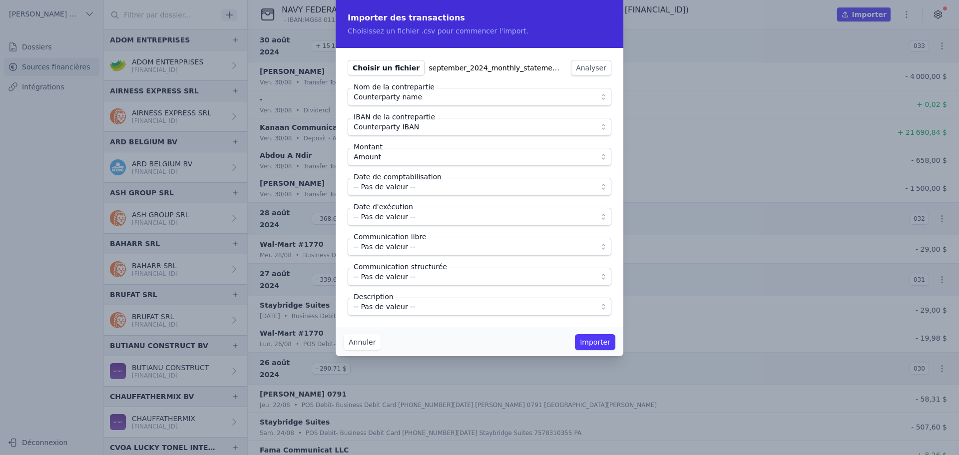
click at [374, 189] on span "-- Pas de valeur --" at bounding box center [384, 187] width 61 height 12
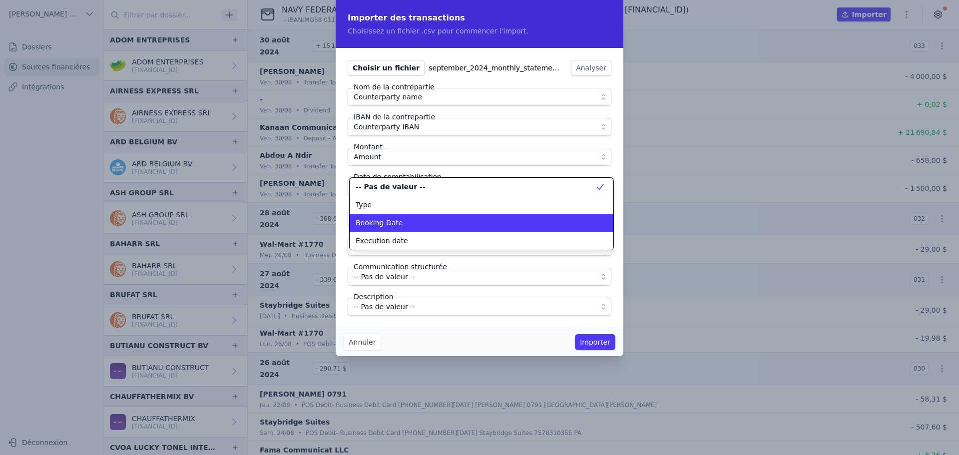
click at [389, 225] on span "Booking Date" at bounding box center [379, 223] width 47 height 10
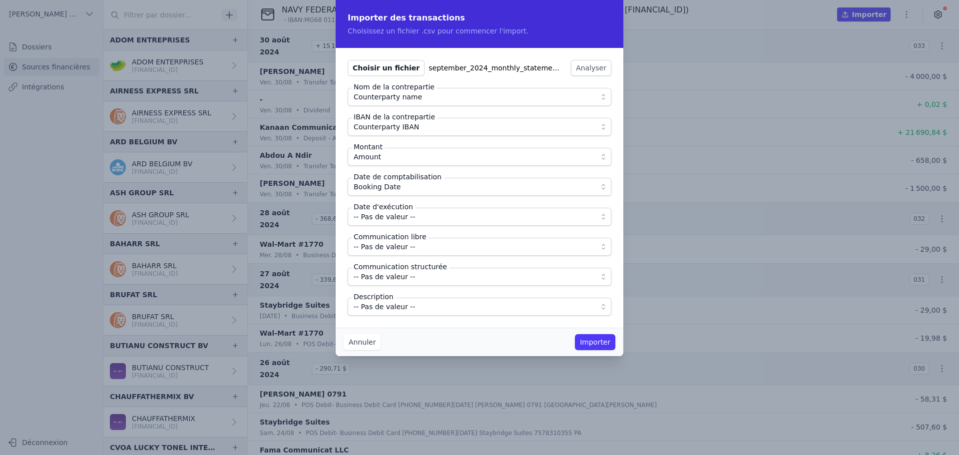
click at [387, 217] on span "-- Pas de valeur --" at bounding box center [384, 217] width 61 height 12
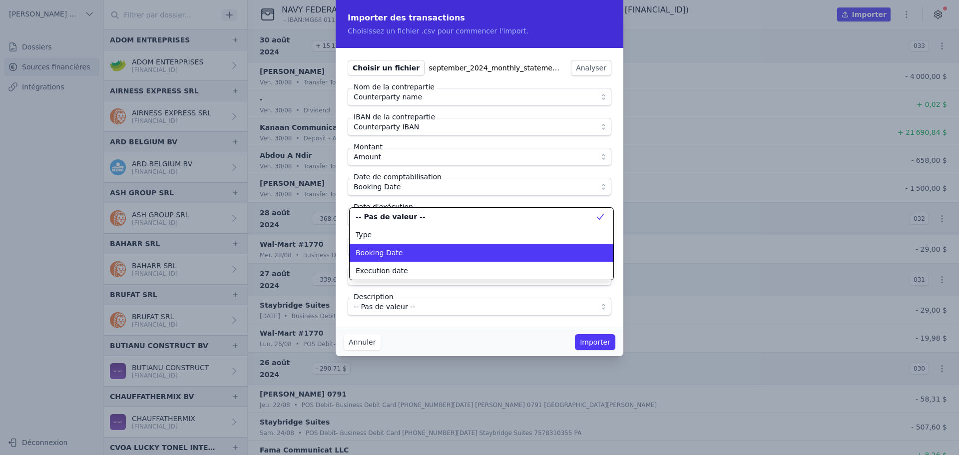
click at [396, 260] on li "Booking Date" at bounding box center [482, 253] width 264 height 18
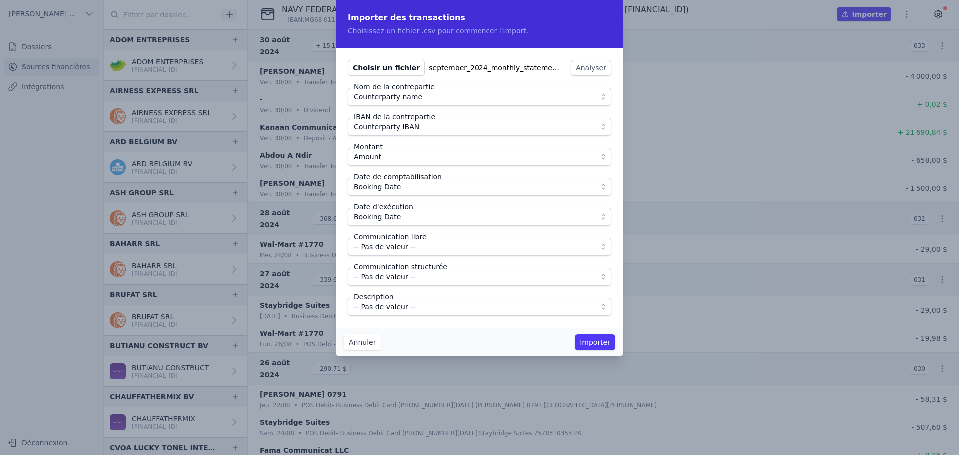
click at [385, 215] on span "Booking Date" at bounding box center [377, 217] width 47 height 12
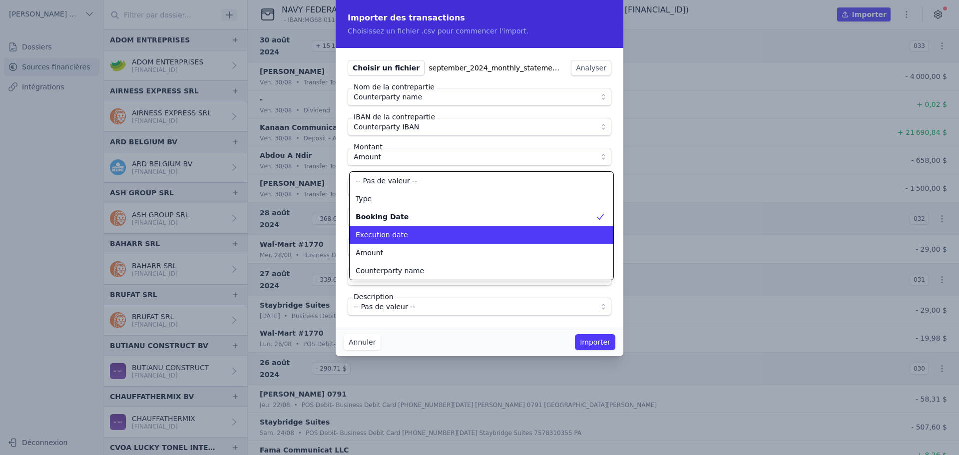
click at [387, 230] on span "Execution date" at bounding box center [382, 235] width 52 height 10
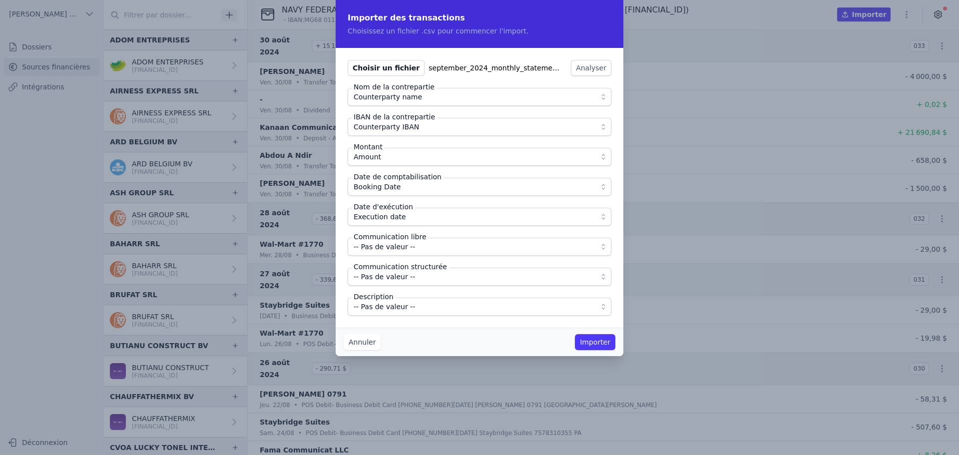
click at [379, 300] on label "Description" at bounding box center [374, 297] width 44 height 10
click at [380, 305] on span "-- Pas de valeur --" at bounding box center [384, 307] width 61 height 12
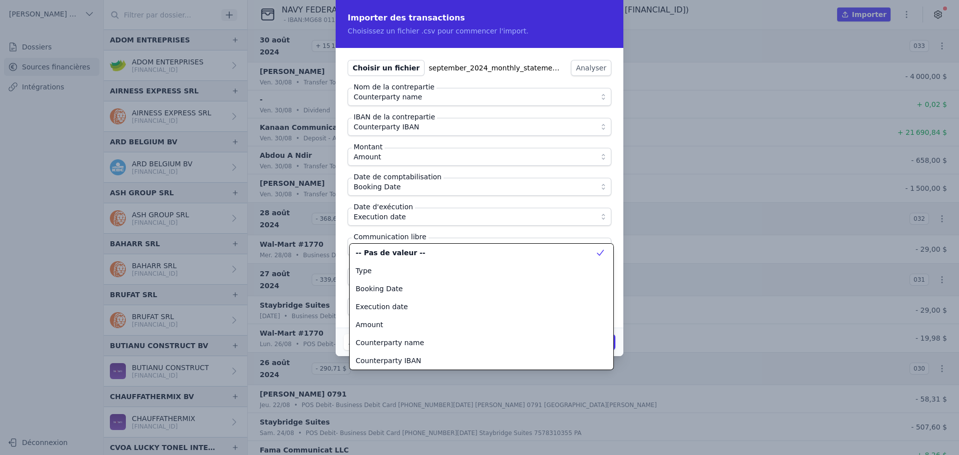
scroll to position [126, 0]
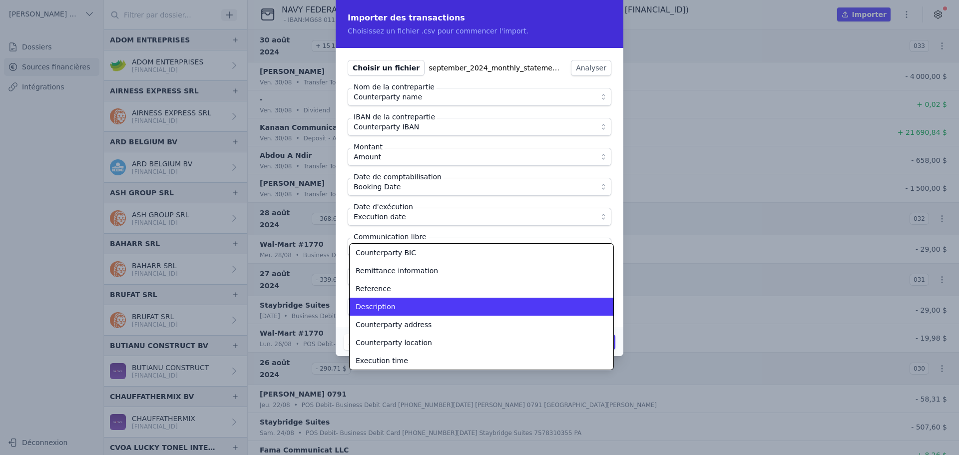
click at [380, 305] on span "Description" at bounding box center [376, 307] width 40 height 10
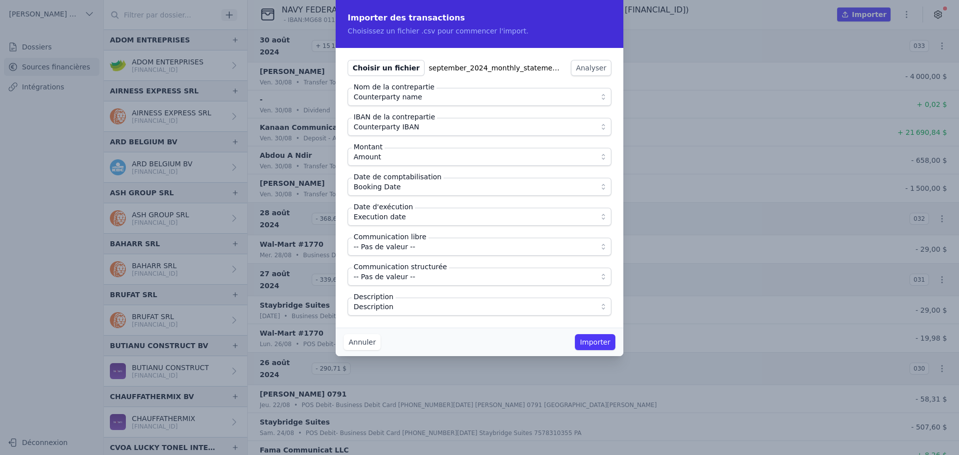
click at [391, 325] on div "Choisir un fichier september_2024_monthly_statement.csv Analyser Nom de la cont…" at bounding box center [480, 188] width 288 height 280
click at [594, 344] on button "Importer" at bounding box center [595, 342] width 40 height 16
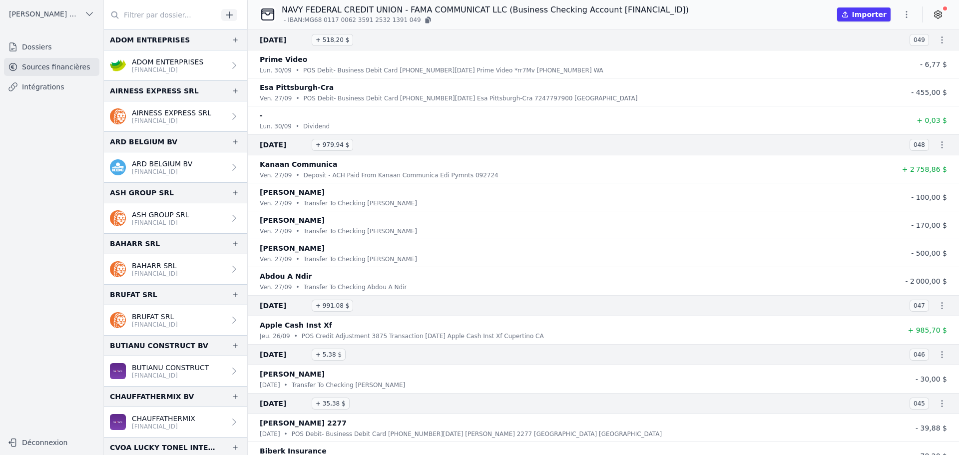
click at [908, 14] on icon "button" at bounding box center [906, 14] width 10 height 10
click at [881, 73] on button "Import CSV *" at bounding box center [883, 72] width 72 height 18
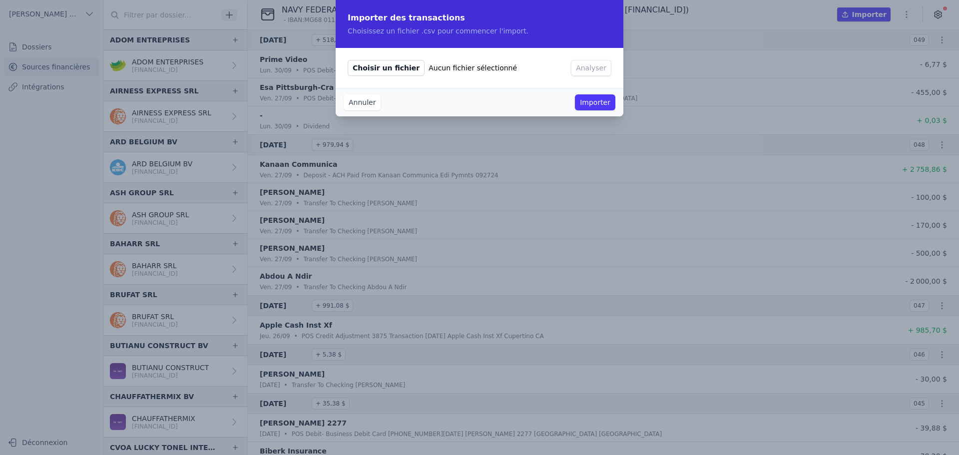
click at [379, 68] on span "Choisir un fichier" at bounding box center [386, 68] width 77 height 16
click at [348, 60] on input "Choisir un fichier Aucun fichier sélectionné" at bounding box center [347, 59] width 0 height 0
type input "C:\fakepath\october_2024_monthly_statement.csv"
click at [585, 69] on button "Analyser" at bounding box center [591, 68] width 40 height 16
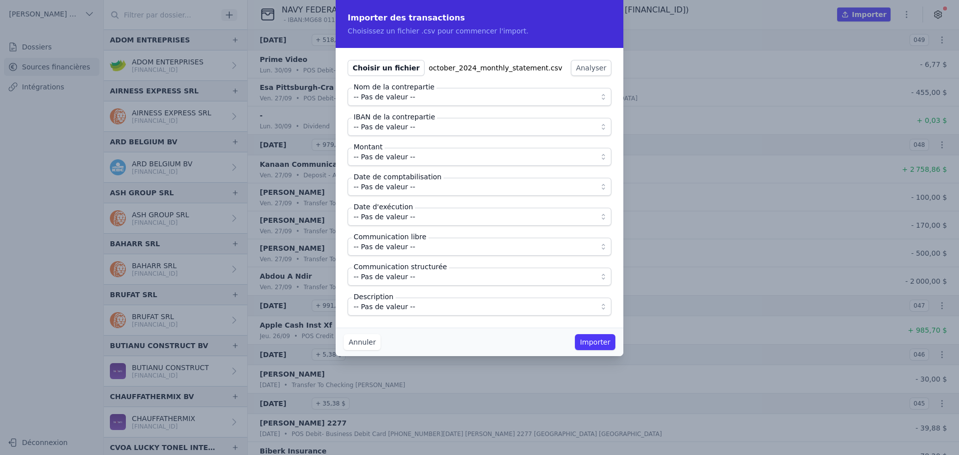
click at [383, 96] on span "-- Pas de valeur --" at bounding box center [384, 97] width 61 height 12
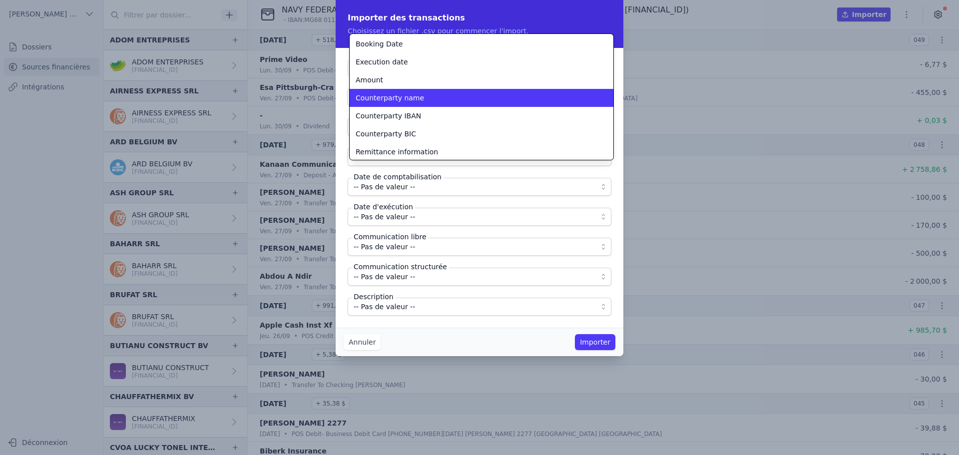
scroll to position [39, 0]
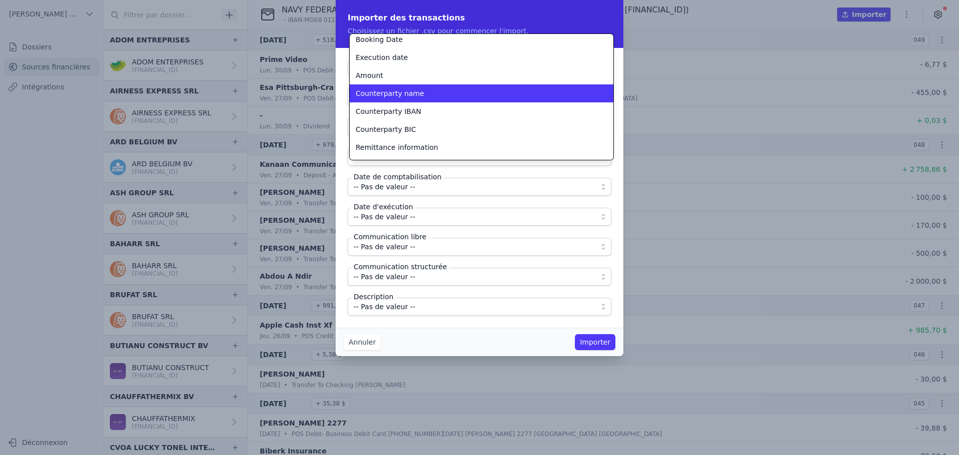
click at [385, 95] on span "Counterparty name" at bounding box center [390, 93] width 68 height 10
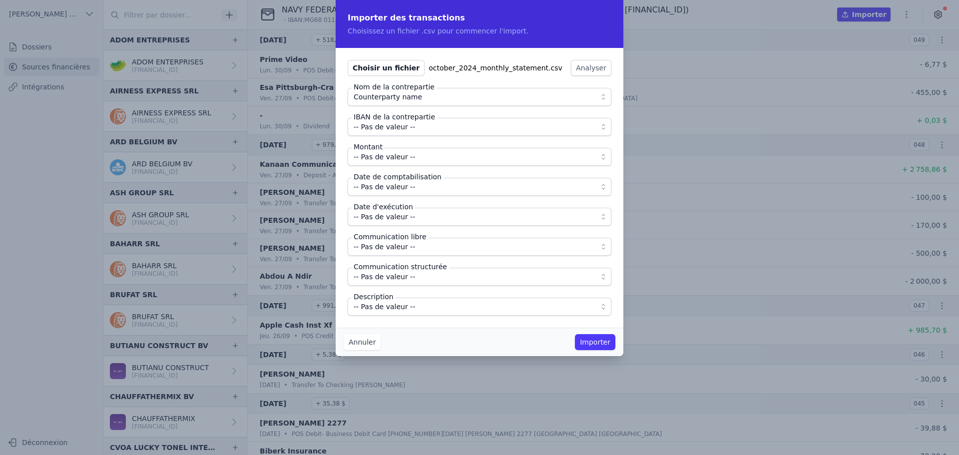
click at [386, 122] on span "-- Pas de valeur --" at bounding box center [384, 127] width 61 height 12
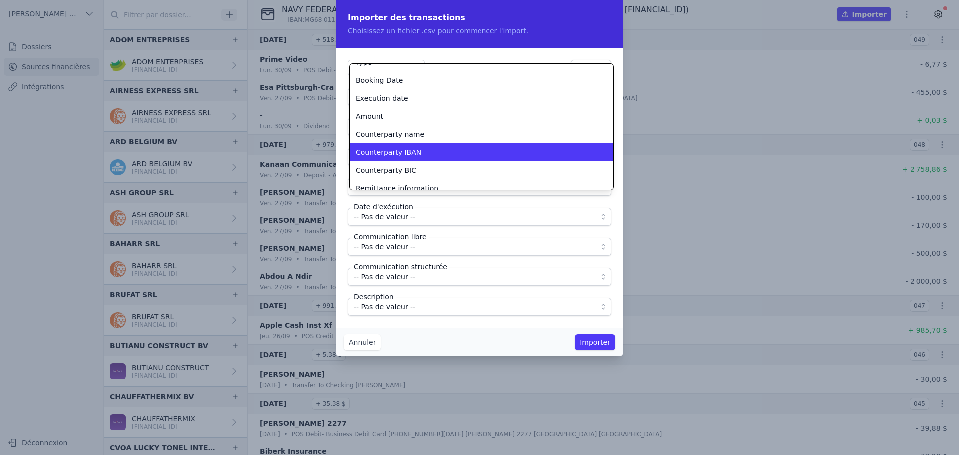
scroll to position [30, 0]
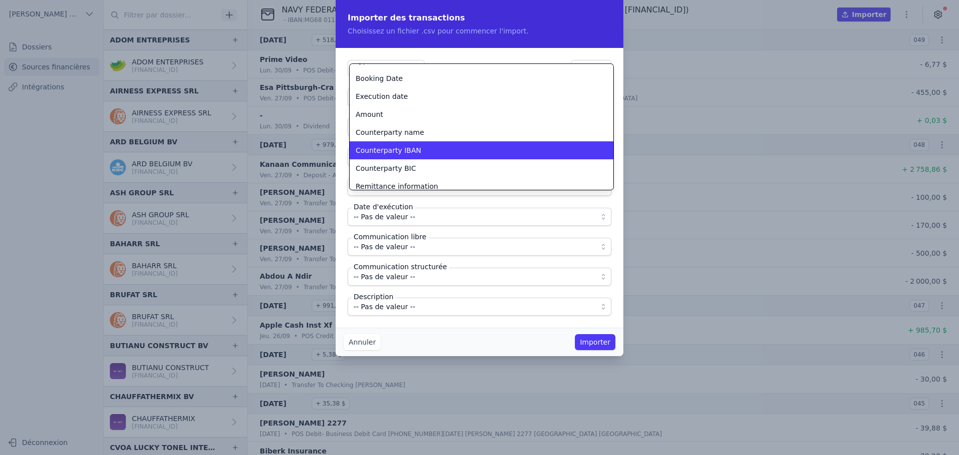
click at [396, 154] on span "Counterparty IBAN" at bounding box center [388, 150] width 65 height 10
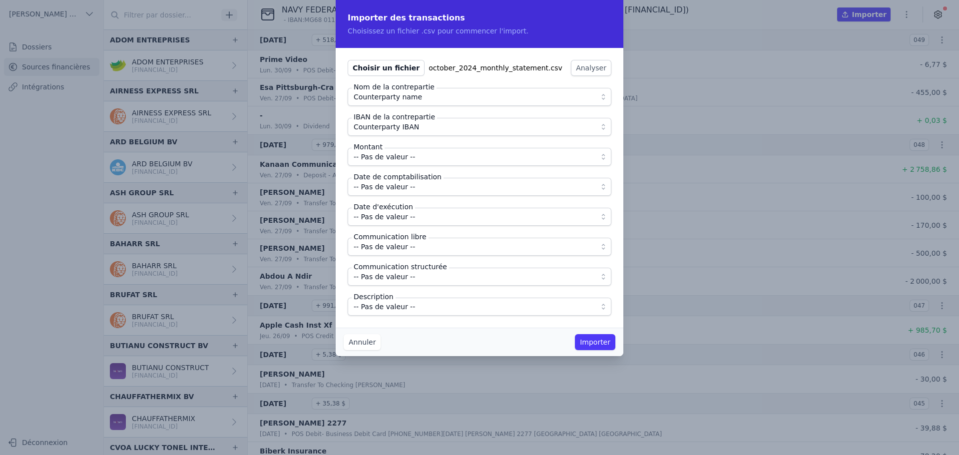
click at [396, 154] on span "-- Pas de valeur --" at bounding box center [384, 157] width 61 height 12
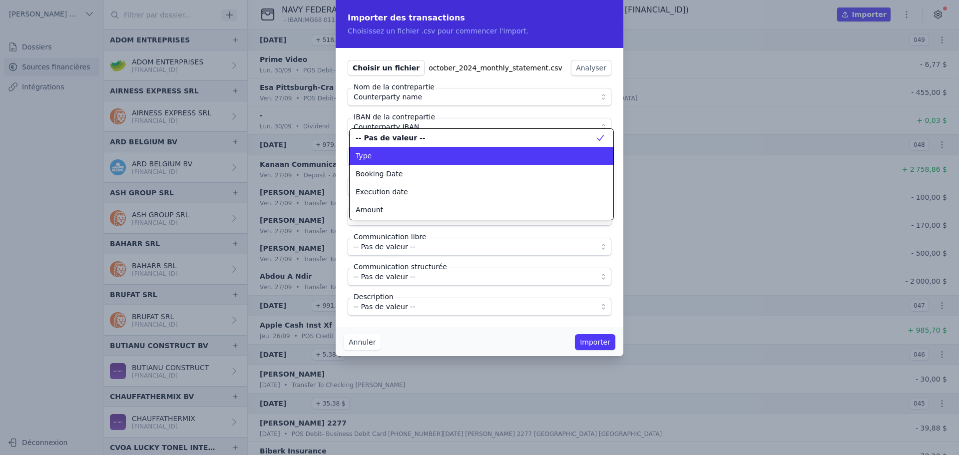
scroll to position [0, 0]
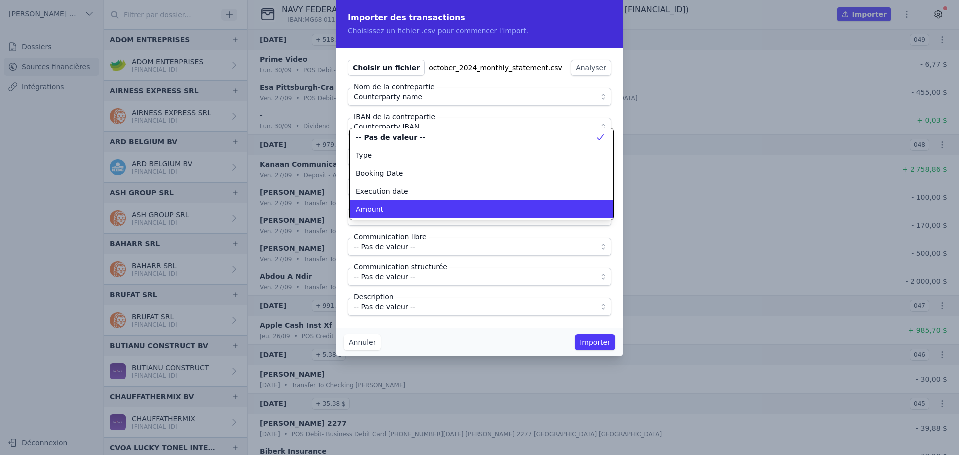
click at [392, 210] on div "Amount" at bounding box center [476, 209] width 240 height 10
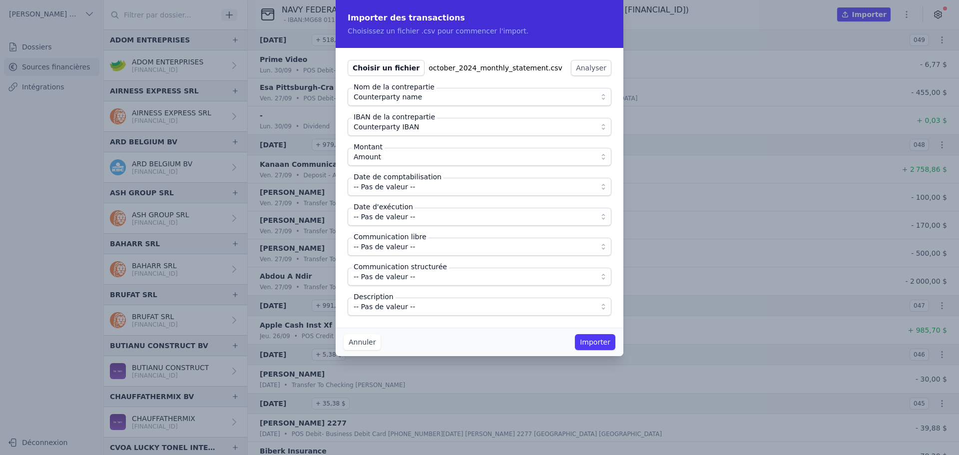
click at [385, 190] on span "-- Pas de valeur --" at bounding box center [384, 187] width 61 height 12
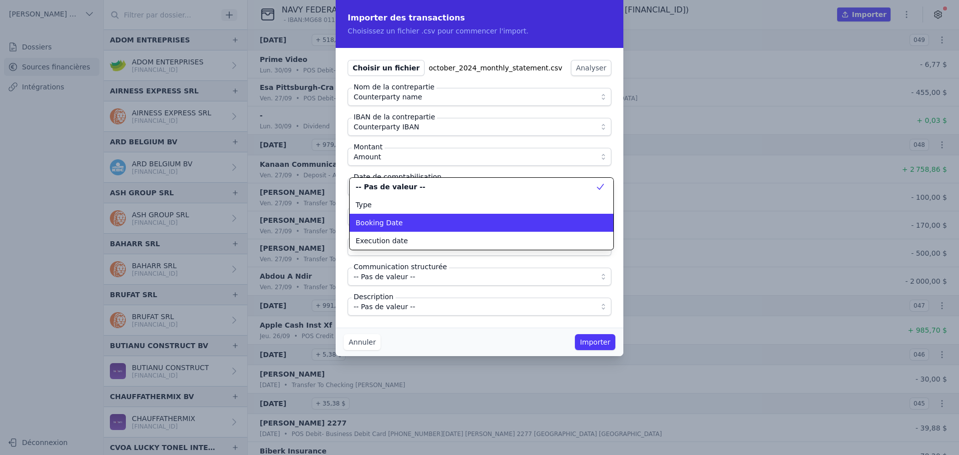
click at [382, 222] on span "Booking Date" at bounding box center [379, 223] width 47 height 10
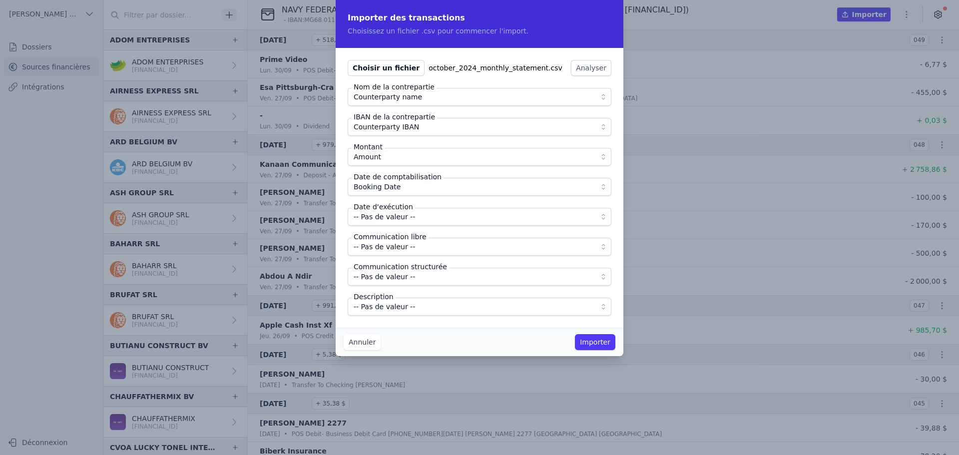
click at [382, 222] on span "-- Pas de valeur --" at bounding box center [384, 217] width 61 height 12
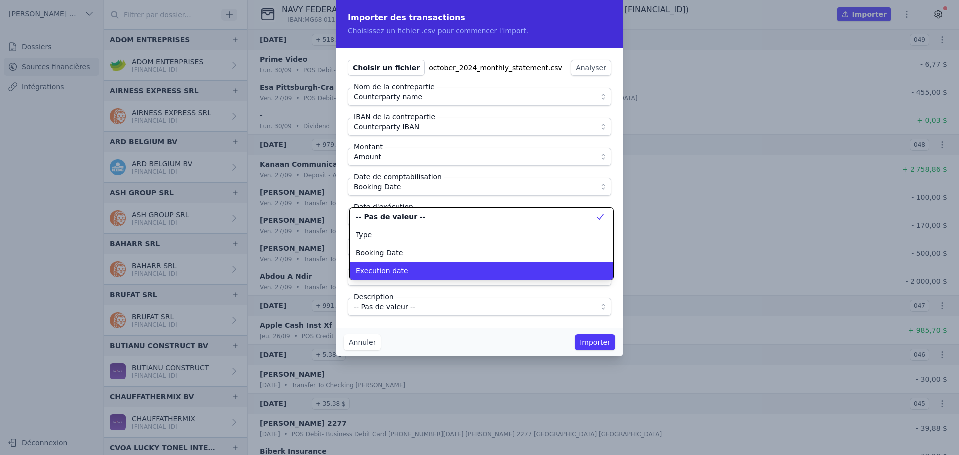
click at [385, 265] on li "Execution date" at bounding box center [482, 271] width 264 height 18
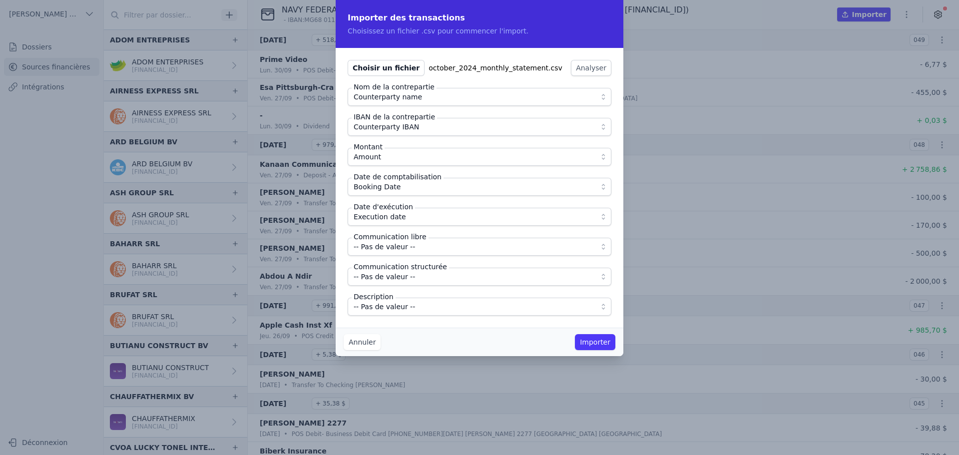
click at [398, 304] on span "-- Pas de valeur --" at bounding box center [384, 307] width 61 height 12
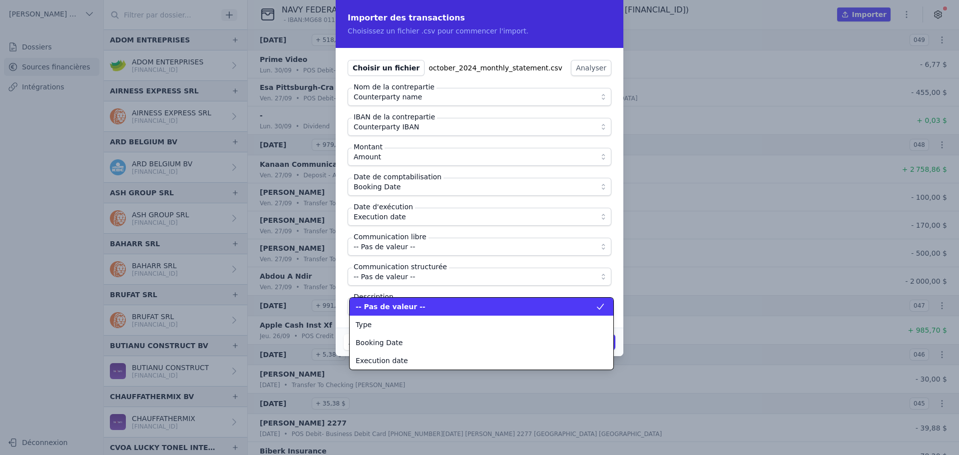
scroll to position [126, 0]
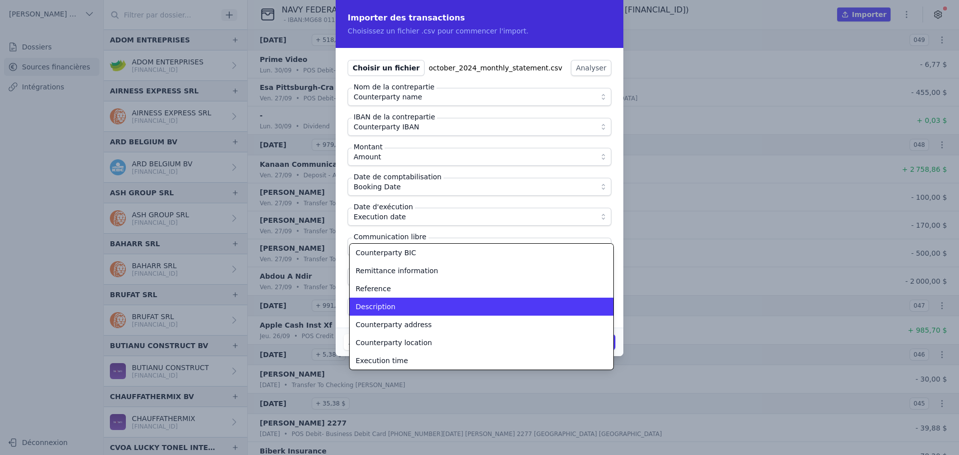
click at [398, 304] on div "Description" at bounding box center [476, 307] width 240 height 10
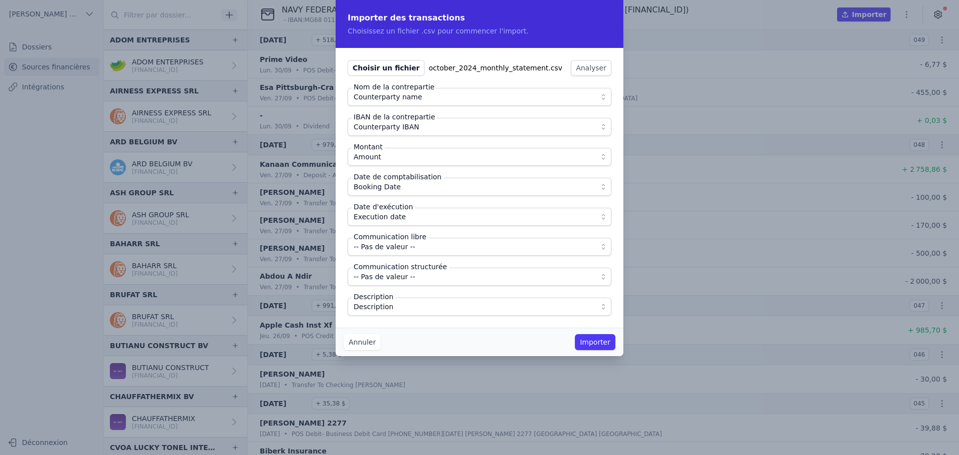
click at [439, 343] on div "Annuler Importer" at bounding box center [480, 342] width 288 height 28
click at [597, 343] on button "Importer" at bounding box center [595, 342] width 40 height 16
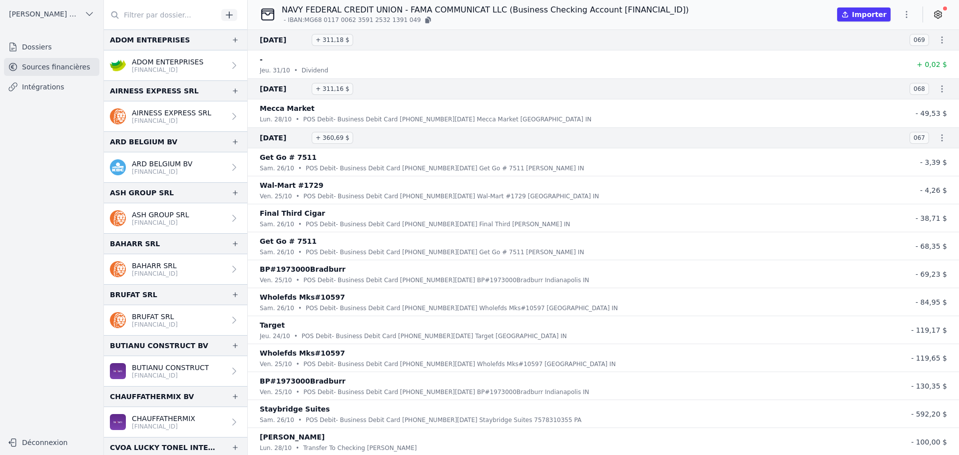
click at [905, 13] on icon "button" at bounding box center [906, 14] width 10 height 10
click at [878, 71] on button "Import CSV *" at bounding box center [883, 72] width 72 height 18
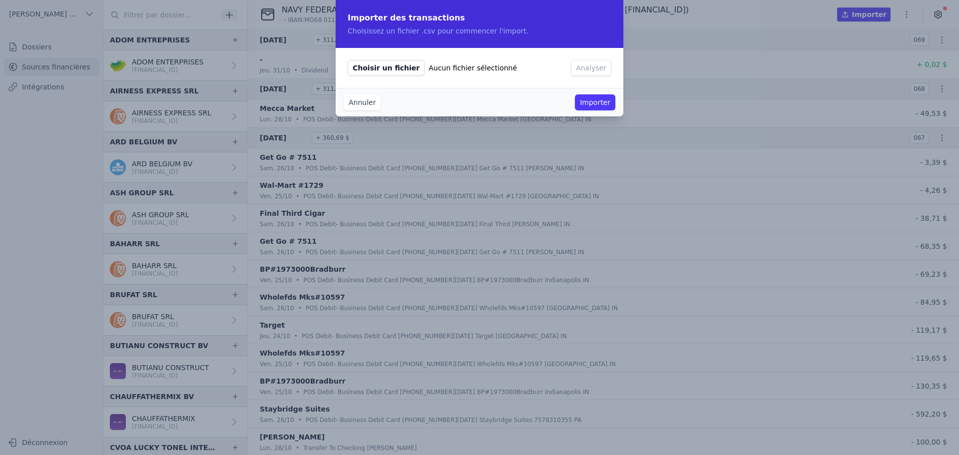
click at [390, 64] on span "Choisir un fichier" at bounding box center [386, 68] width 77 height 16
click at [348, 60] on input "Choisir un fichier Aucun fichier sélectionné" at bounding box center [347, 59] width 0 height 0
type input "C:\fakepath\november_2024_monthly_statement.csv"
click at [600, 68] on button "Analyser" at bounding box center [591, 68] width 40 height 16
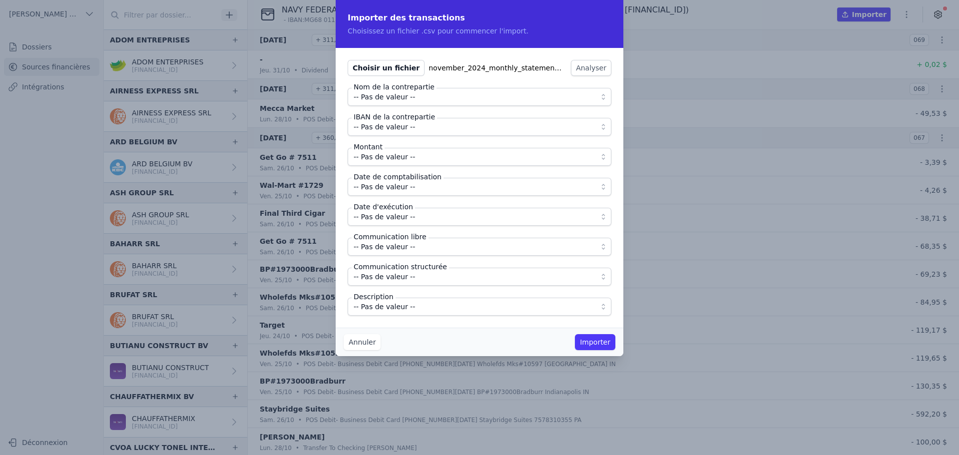
click at [378, 99] on span "-- Pas de valeur --" at bounding box center [384, 97] width 61 height 12
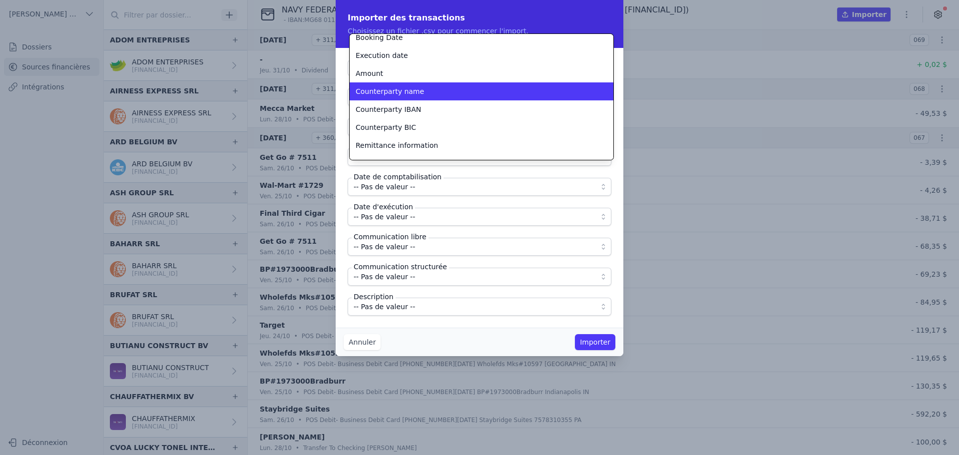
scroll to position [43, 0]
click at [390, 89] on span "Counterparty name" at bounding box center [390, 90] width 68 height 10
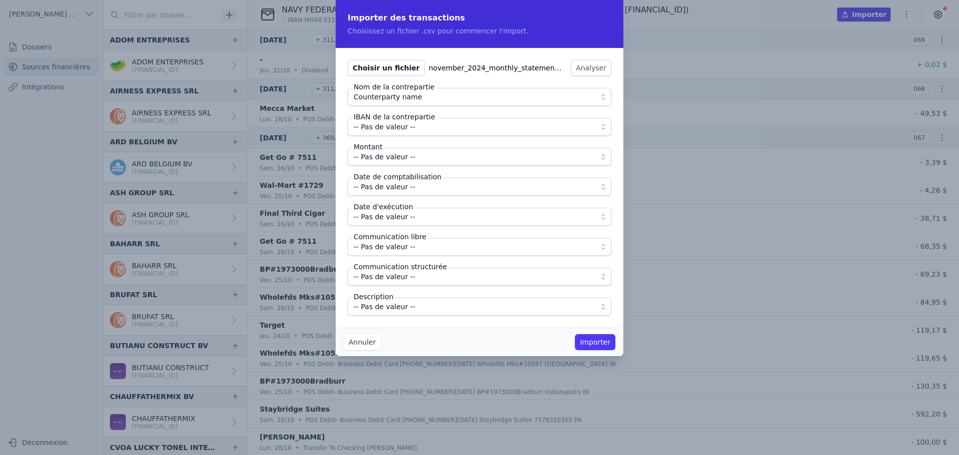
click at [390, 128] on span "-- Pas de valeur --" at bounding box center [384, 127] width 61 height 12
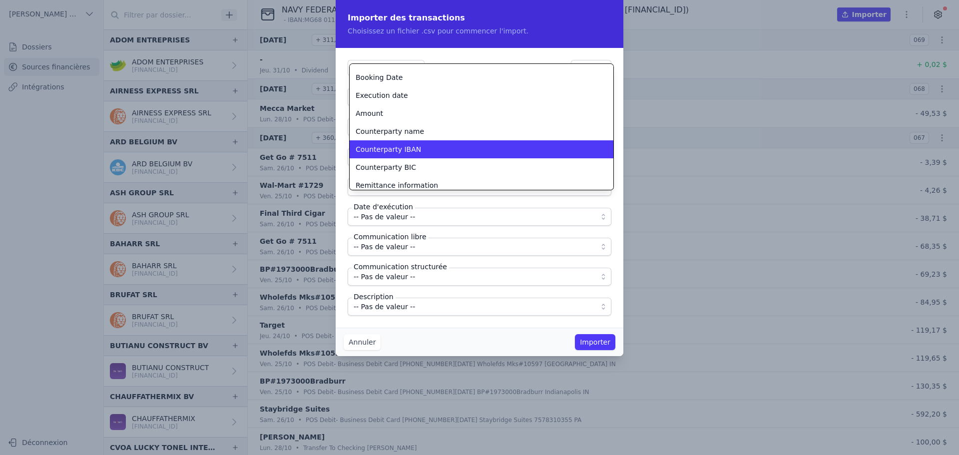
scroll to position [33, 0]
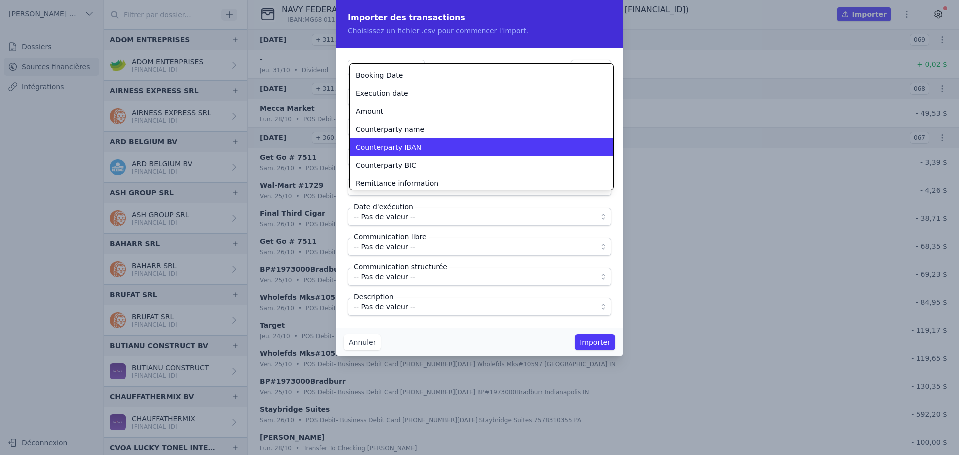
click at [404, 150] on span "Counterparty IBAN" at bounding box center [388, 147] width 65 height 10
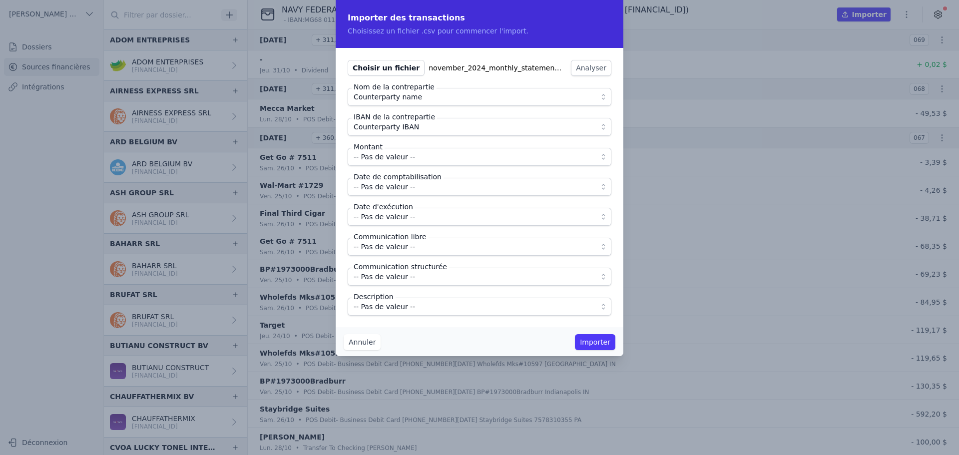
click at [403, 159] on span "-- Pas de valeur --" at bounding box center [384, 157] width 61 height 12
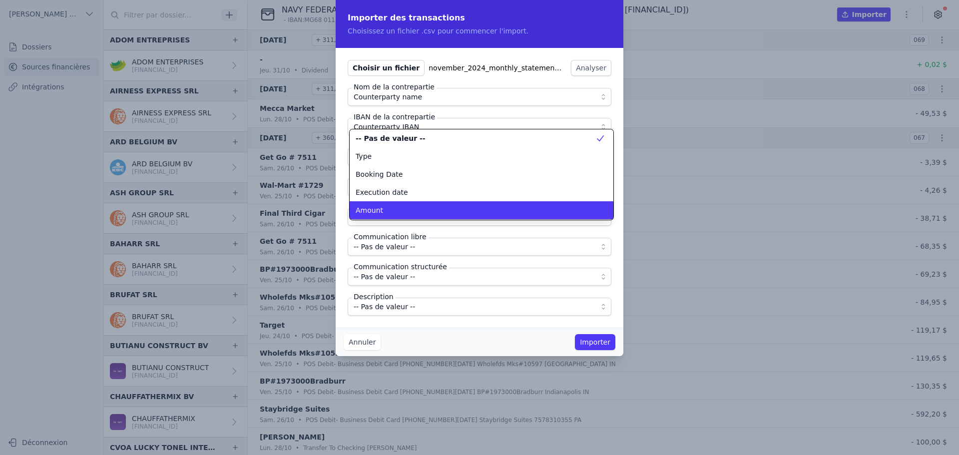
click at [405, 211] on div "Amount" at bounding box center [476, 210] width 240 height 10
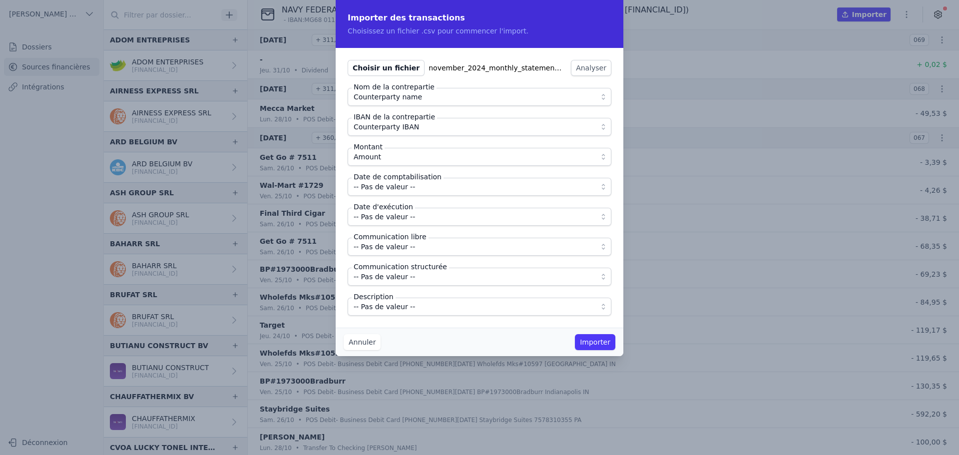
click at [400, 190] on span "-- Pas de valeur --" at bounding box center [384, 187] width 61 height 12
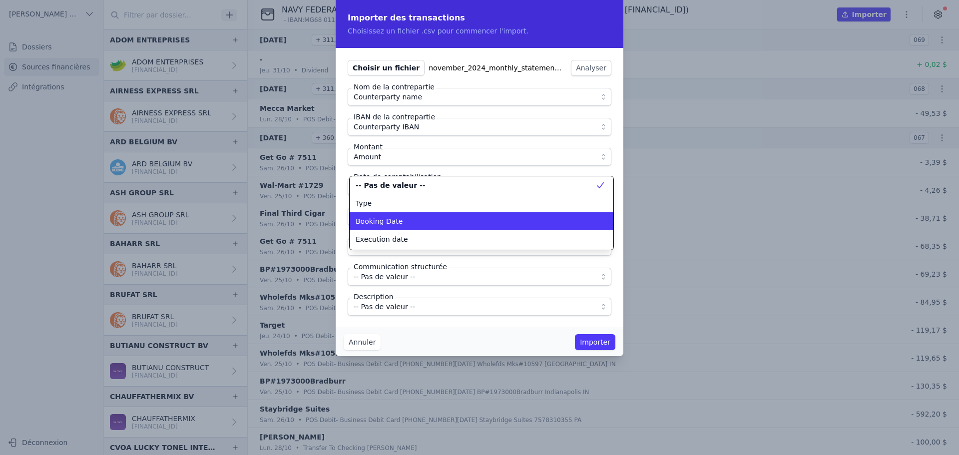
click at [404, 225] on div "Booking Date" at bounding box center [476, 221] width 240 height 10
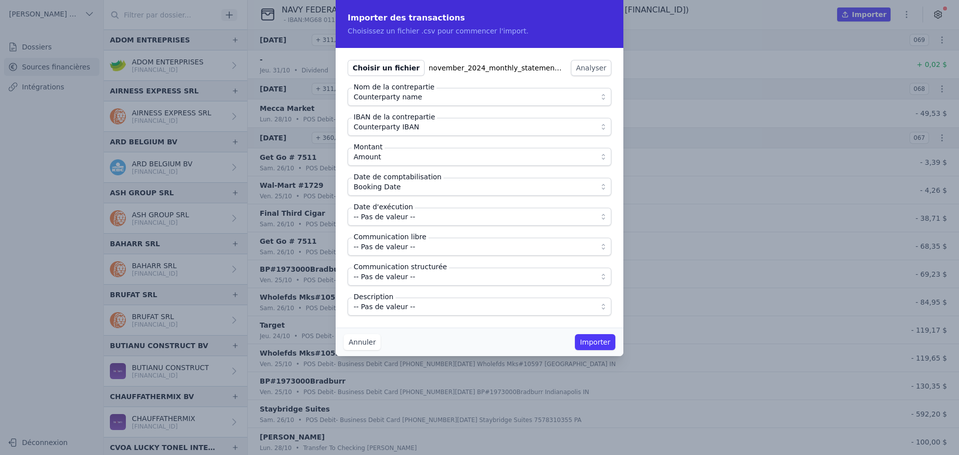
click at [394, 215] on span "-- Pas de valeur --" at bounding box center [384, 217] width 61 height 12
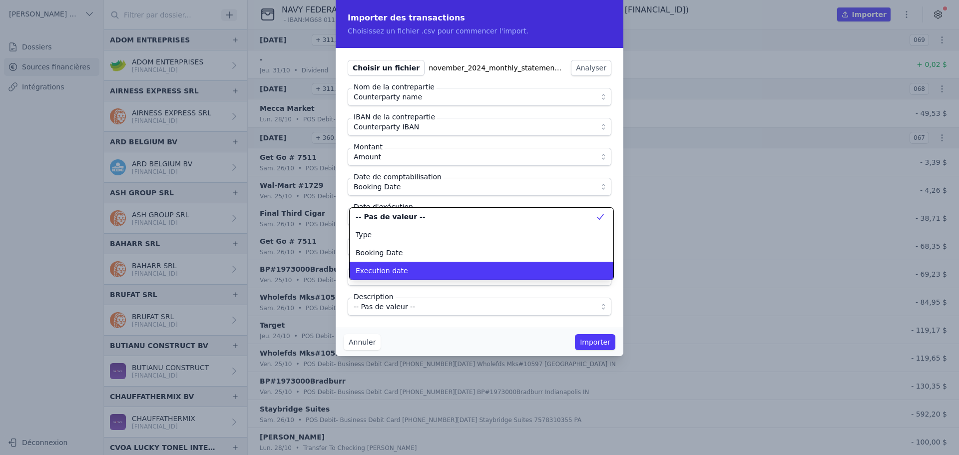
click at [387, 274] on span "Execution date" at bounding box center [382, 271] width 52 height 10
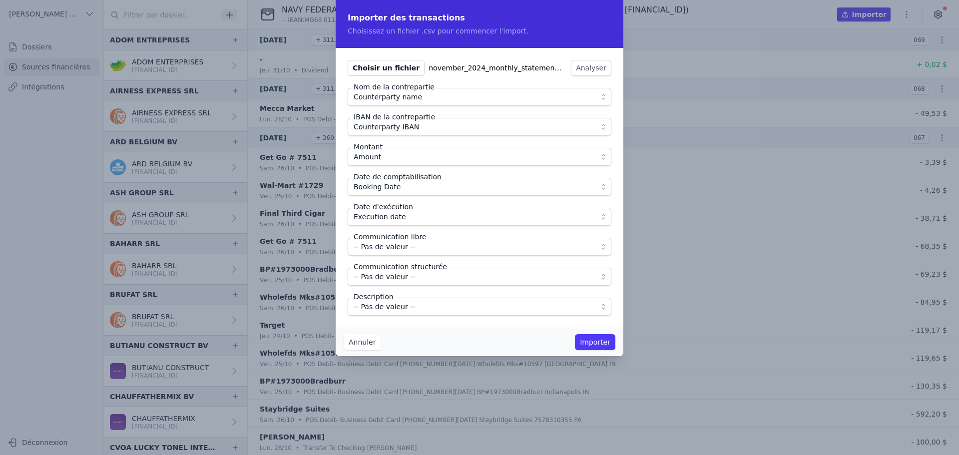
click at [391, 304] on span "-- Pas de valeur --" at bounding box center [384, 307] width 61 height 12
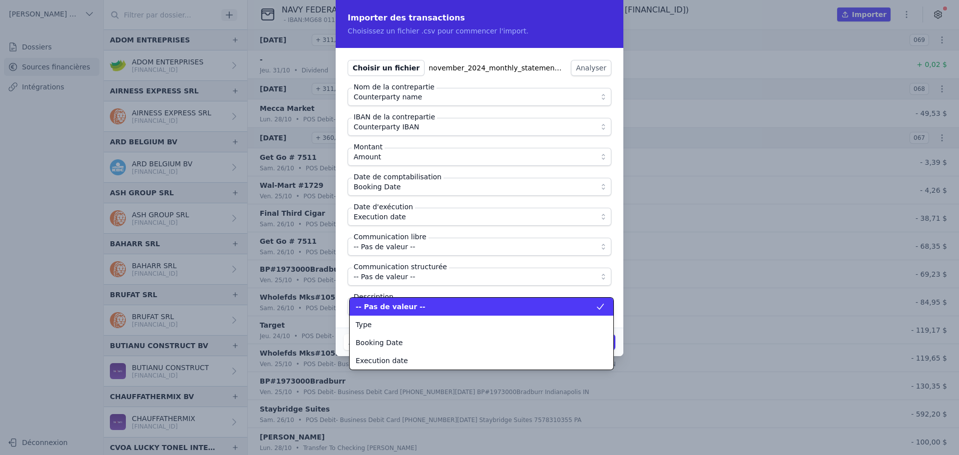
scroll to position [126, 0]
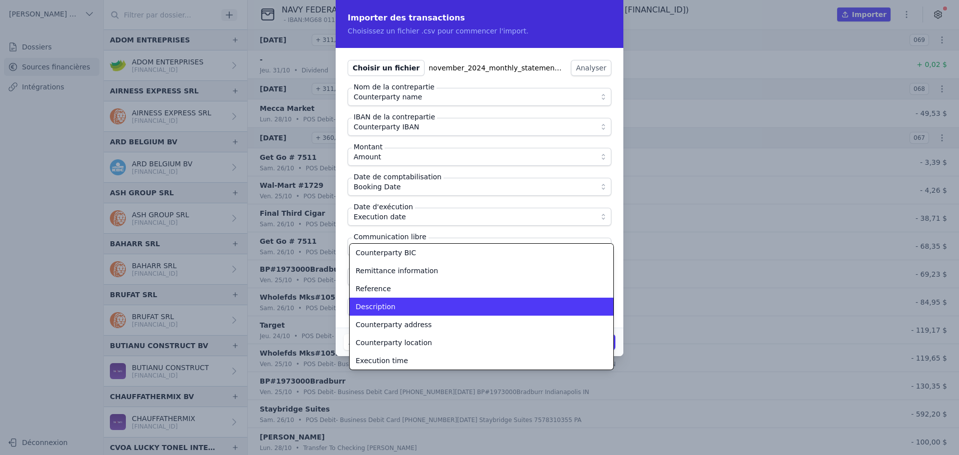
click at [391, 304] on span "Description" at bounding box center [376, 307] width 40 height 10
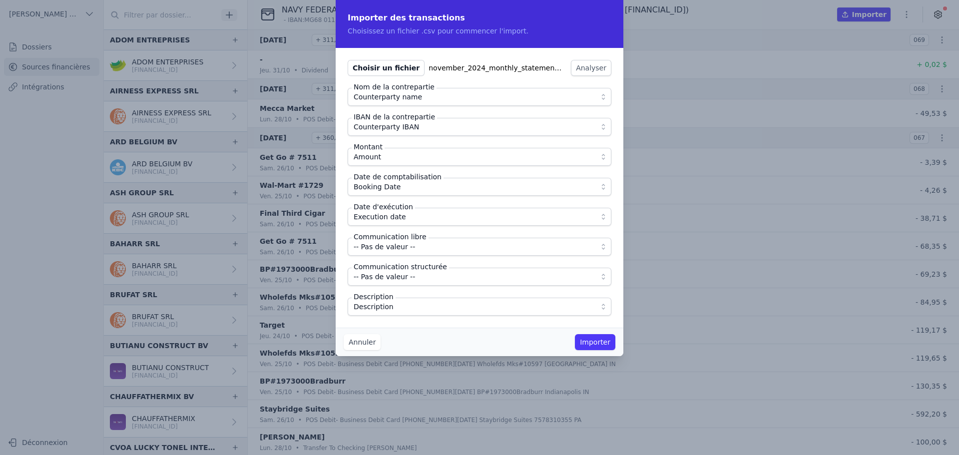
click at [399, 322] on div "Choisir un fichier november_2024_monthly_statement.csv Analyser Nom de la contr…" at bounding box center [480, 188] width 288 height 280
click at [603, 343] on button "Importer" at bounding box center [595, 342] width 40 height 16
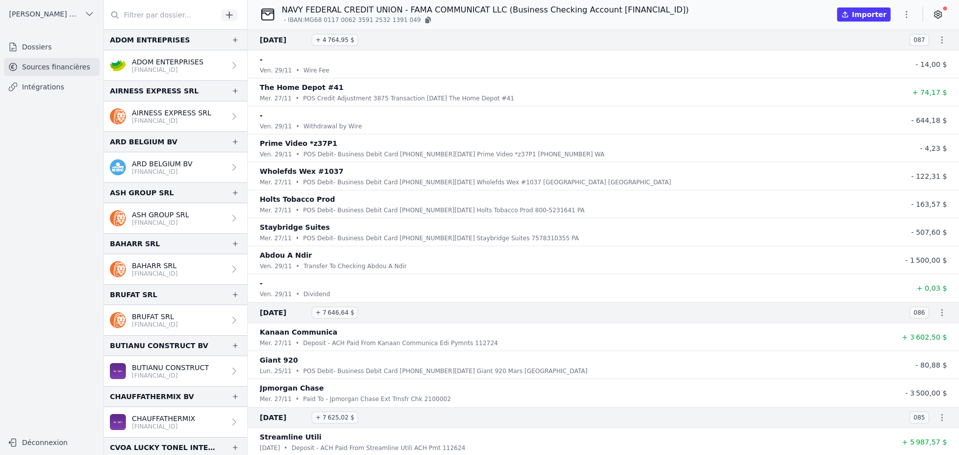
click at [907, 10] on icon "button" at bounding box center [906, 14] width 10 height 10
click at [872, 77] on button "Import CSV *" at bounding box center [883, 72] width 72 height 18
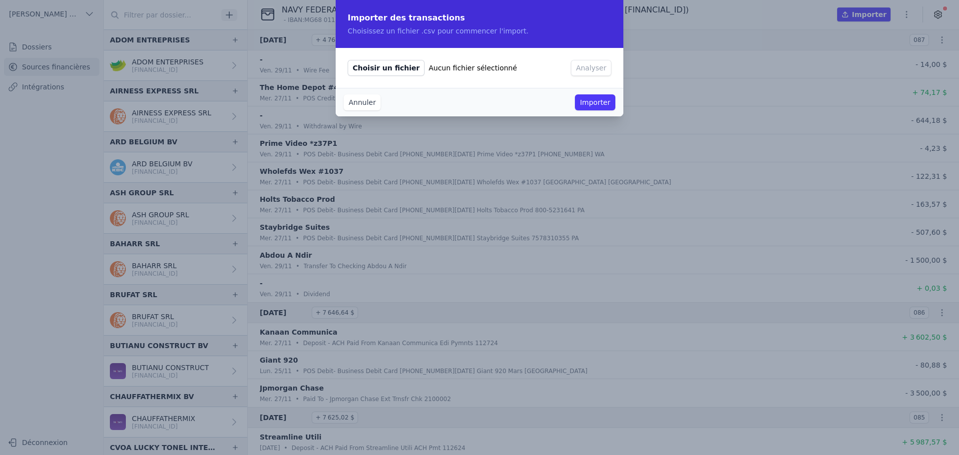
click at [393, 65] on span "Choisir un fichier" at bounding box center [386, 68] width 77 height 16
click at [348, 60] on input "Choisir un fichier Aucun fichier sélectionné" at bounding box center [347, 59] width 0 height 0
click at [387, 66] on span "Choisir un fichier" at bounding box center [386, 68] width 77 height 16
click at [348, 60] on input "Choisir un fichier Aucun fichier sélectionné" at bounding box center [347, 59] width 0 height 0
type input "C:\fakepath\december_2024_monthly_statement.csv"
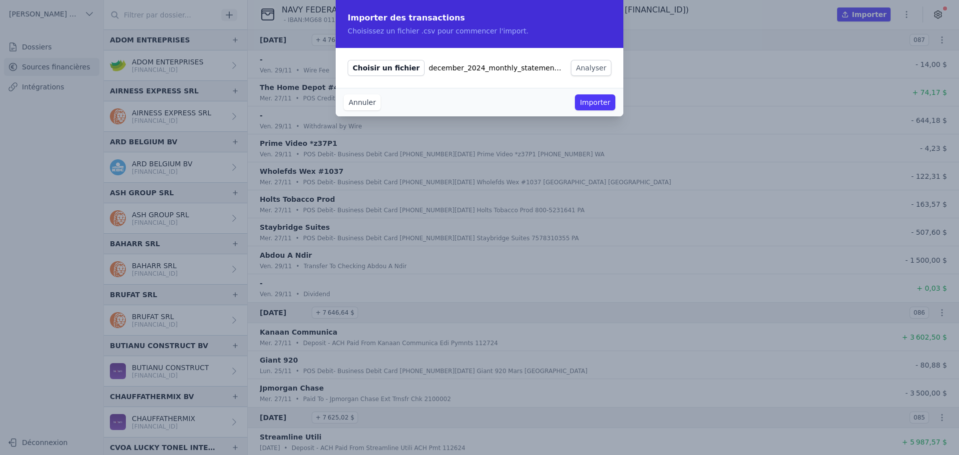
click at [596, 69] on button "Analyser" at bounding box center [591, 68] width 40 height 16
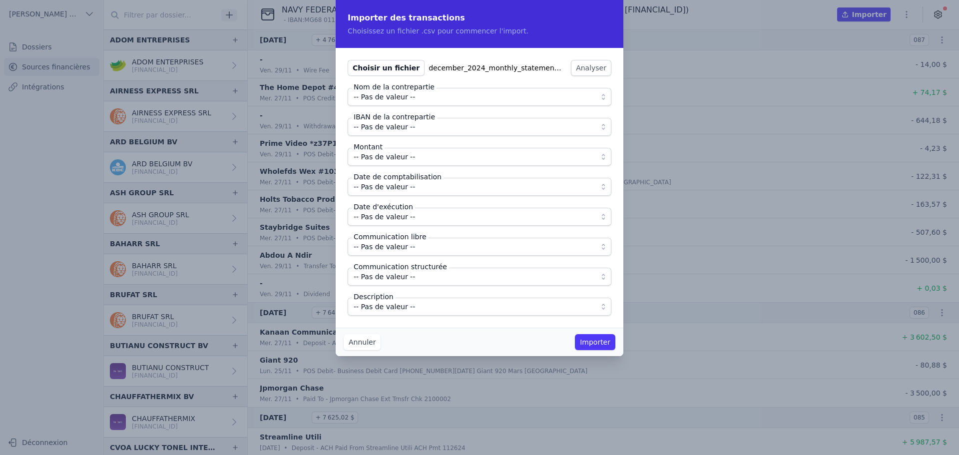
click at [391, 97] on span "-- Pas de valeur --" at bounding box center [384, 97] width 61 height 12
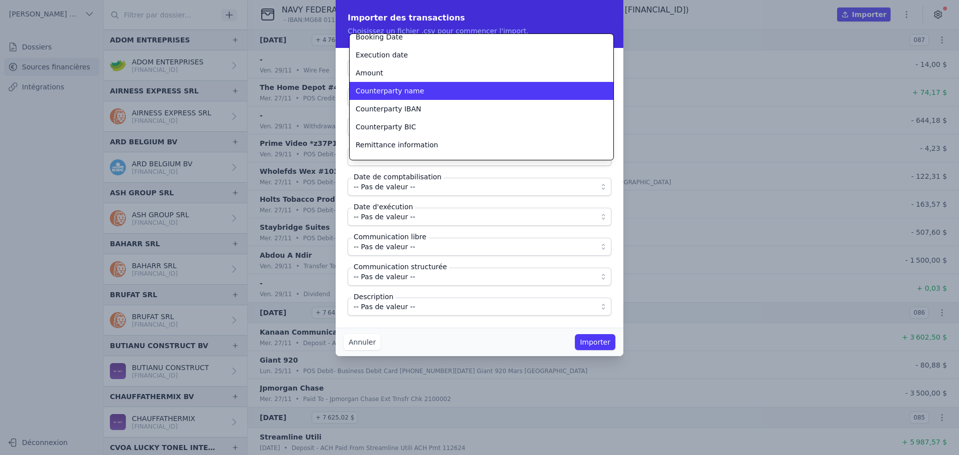
scroll to position [43, 0]
click at [400, 91] on span "Counterparty name" at bounding box center [390, 90] width 68 height 10
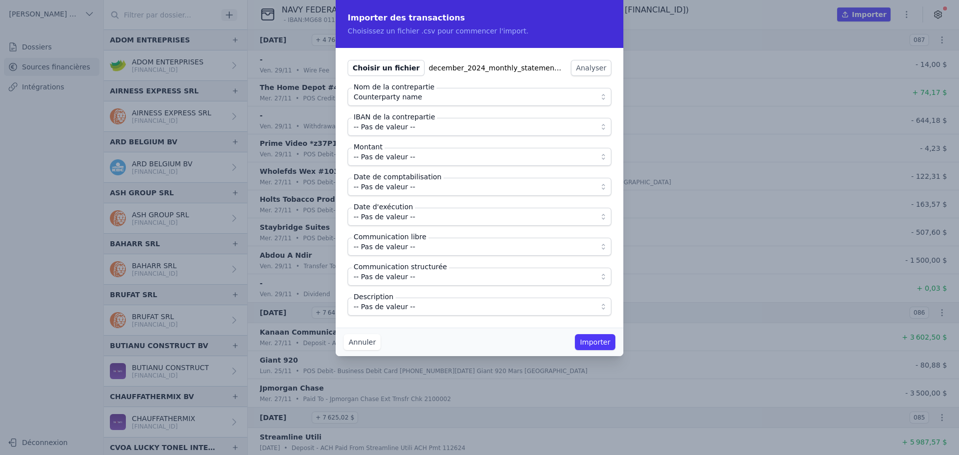
click at [393, 132] on span "-- Pas de valeur --" at bounding box center [384, 127] width 61 height 12
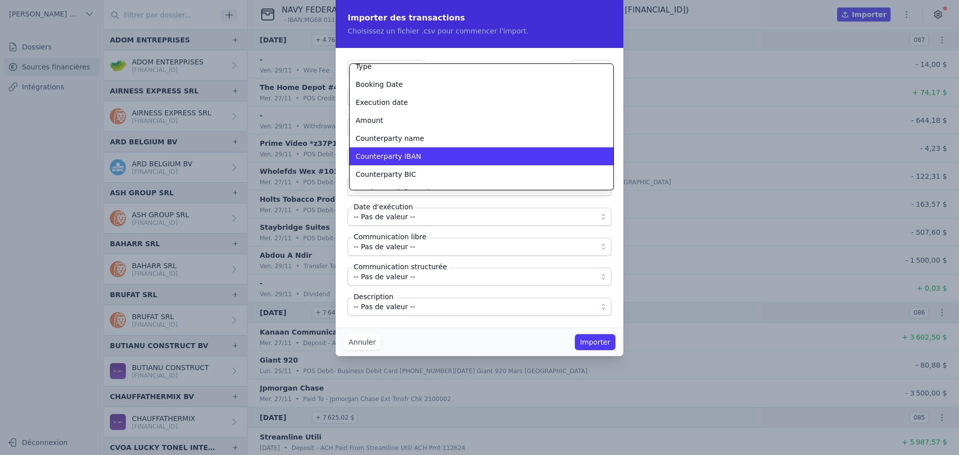
scroll to position [30, 0]
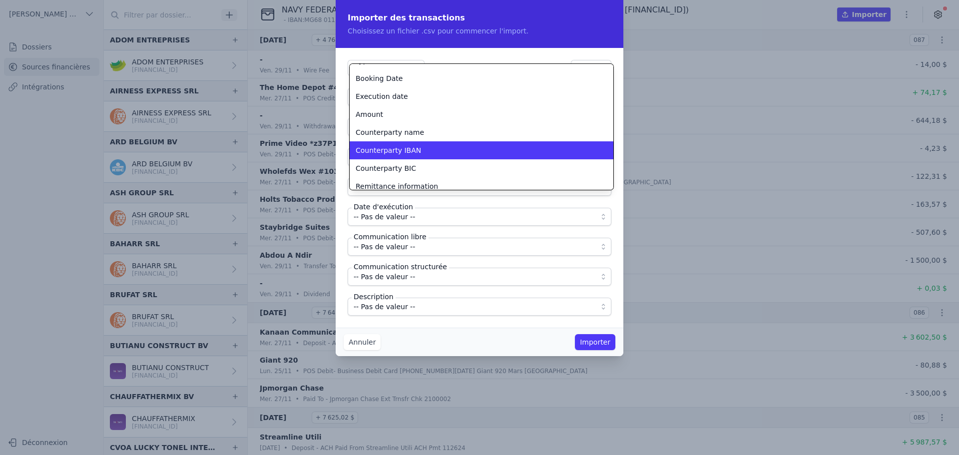
click at [403, 153] on span "Counterparty IBAN" at bounding box center [388, 150] width 65 height 10
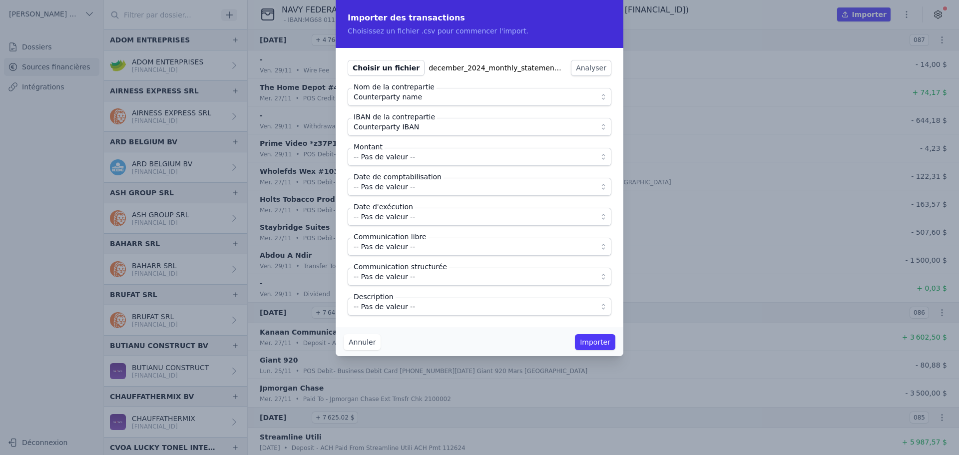
click at [404, 157] on span "-- Pas de valeur --" at bounding box center [384, 157] width 61 height 12
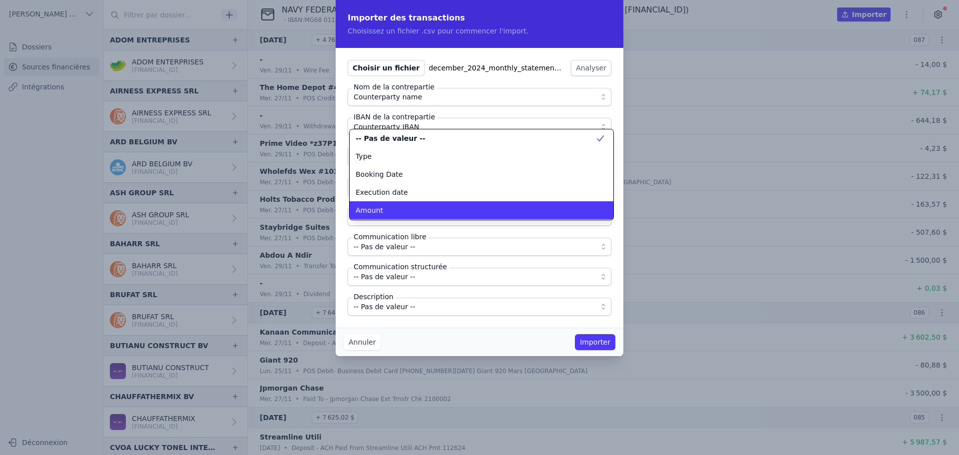
click at [393, 208] on div "Amount" at bounding box center [476, 210] width 240 height 10
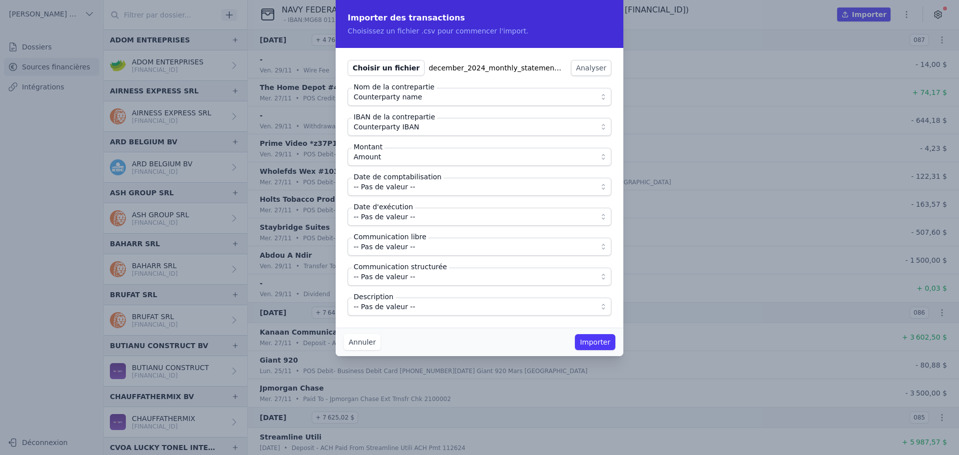
click at [396, 186] on span "-- Pas de valeur --" at bounding box center [384, 187] width 61 height 12
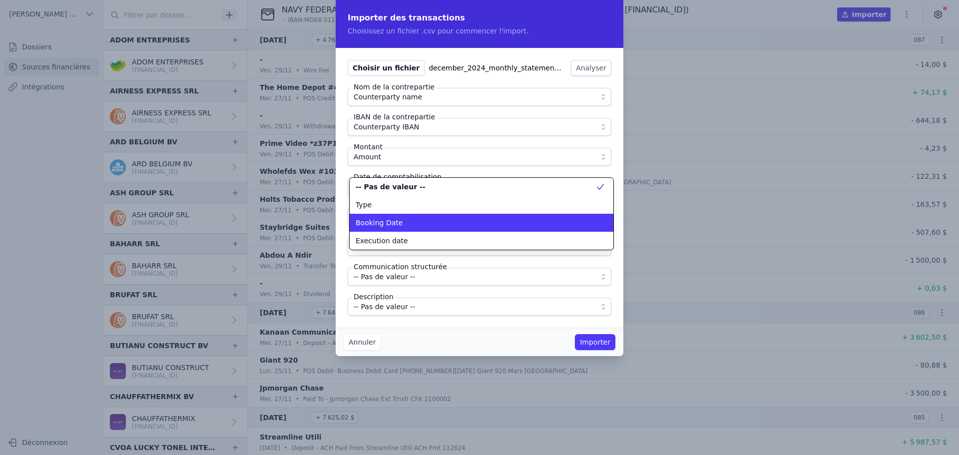
click at [391, 220] on span "Booking Date" at bounding box center [379, 223] width 47 height 10
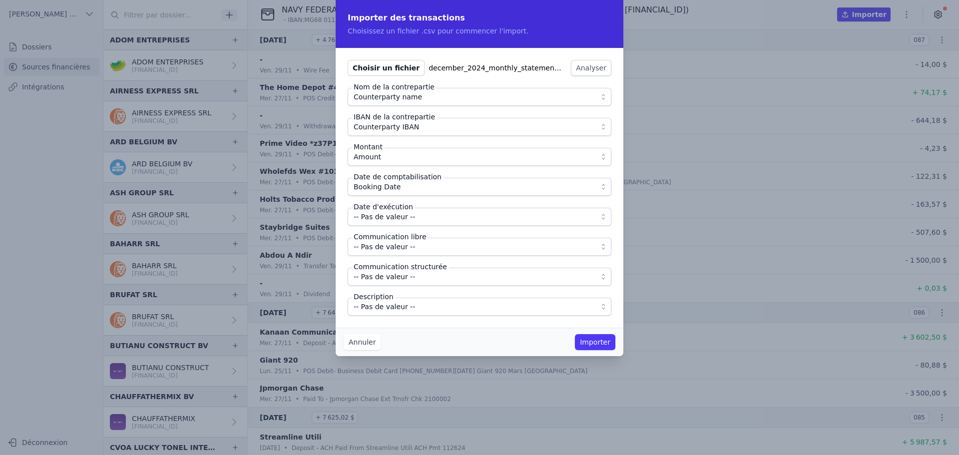
click at [391, 219] on span "-- Pas de valeur --" at bounding box center [384, 217] width 61 height 12
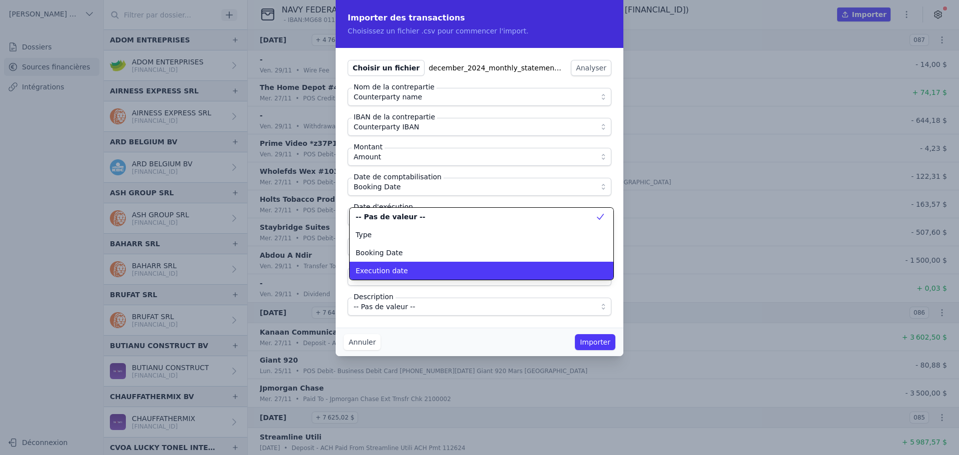
click at [398, 270] on span "Execution date" at bounding box center [382, 271] width 52 height 10
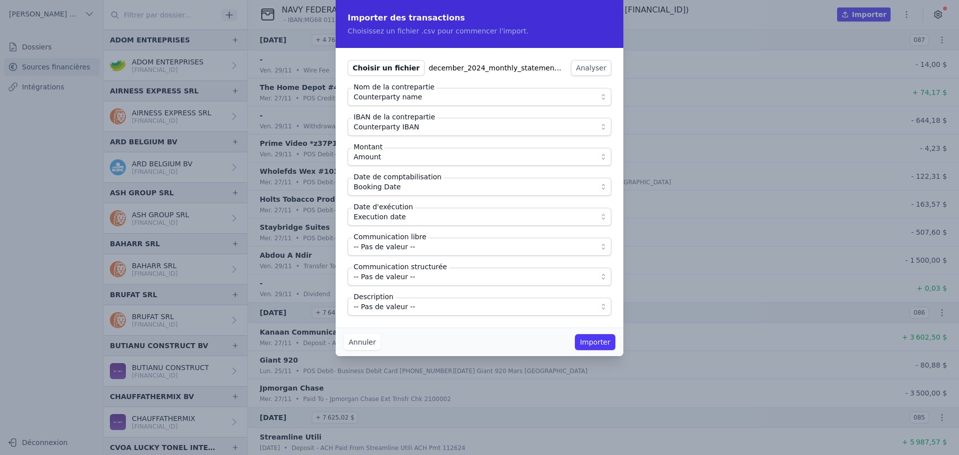
click at [414, 309] on span "-- Pas de valeur --" at bounding box center [473, 307] width 238 height 12
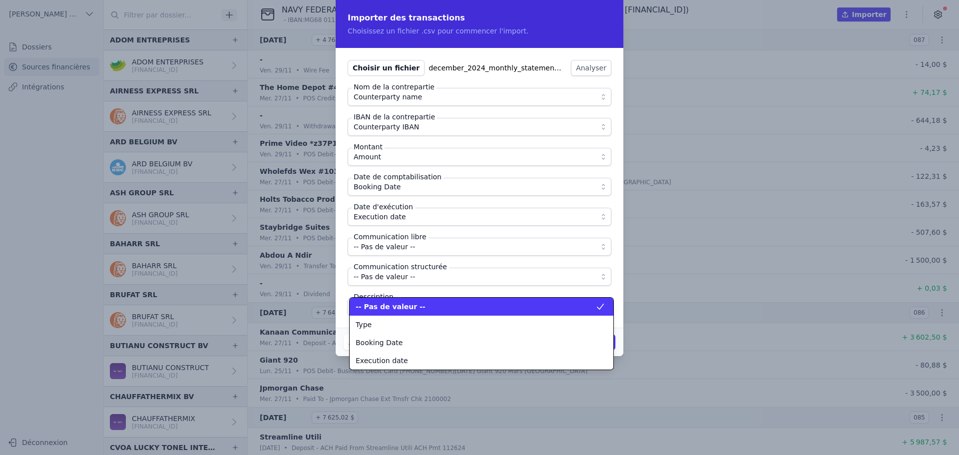
scroll to position [126, 0]
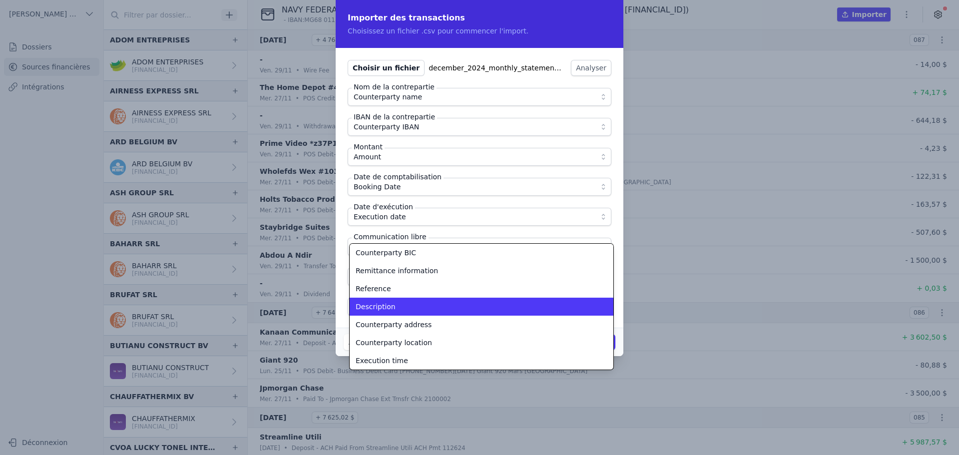
click at [414, 309] on div "Description" at bounding box center [476, 307] width 240 height 10
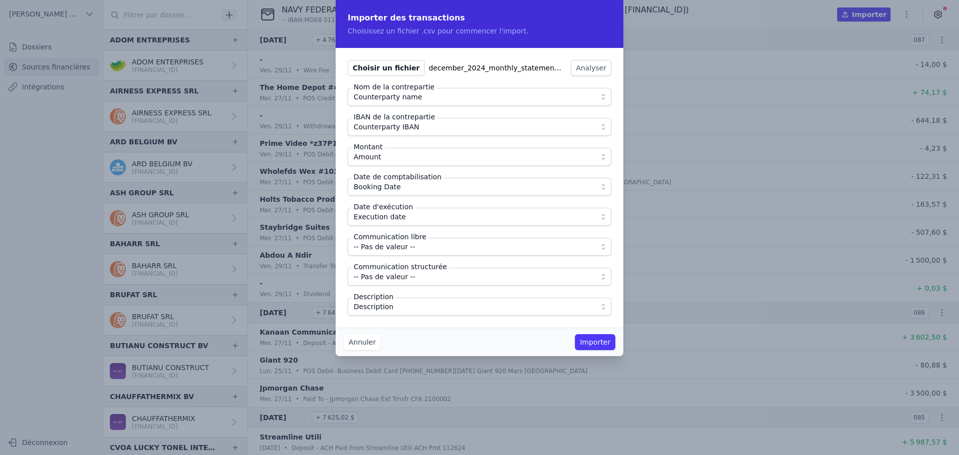
click at [423, 319] on div "Choisir un fichier december_2024_monthly_statement.csv Analyser Nom de la contr…" at bounding box center [480, 188] width 288 height 280
click at [599, 342] on button "Importer" at bounding box center [595, 342] width 40 height 16
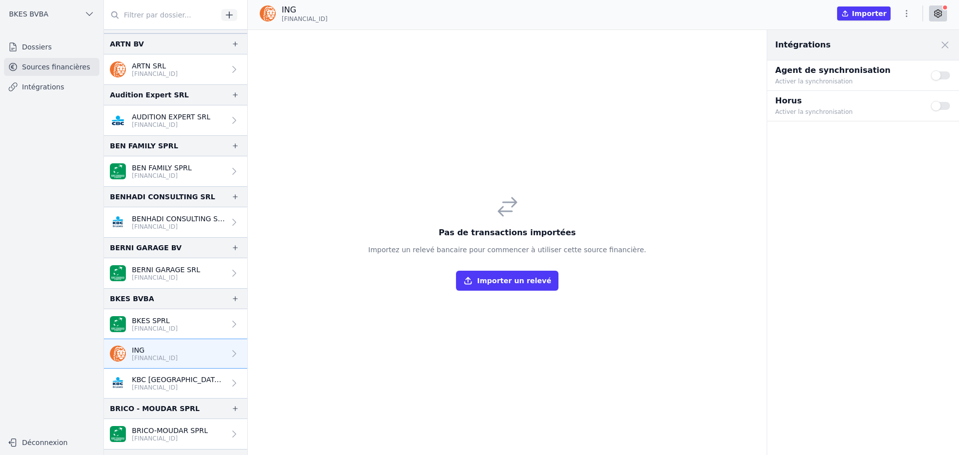
scroll to position [98, 0]
click at [909, 12] on icon "button" at bounding box center [906, 13] width 10 height 10
click at [881, 73] on button "Import CSV *" at bounding box center [883, 71] width 72 height 18
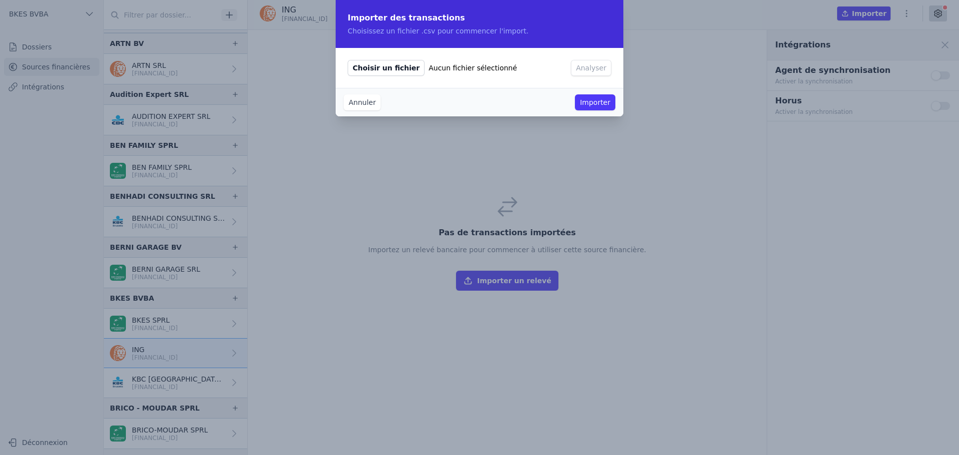
click at [366, 69] on span "Choisir un fichier" at bounding box center [386, 68] width 77 height 16
click at [348, 60] on input "Choisir un fichier Aucun fichier sélectionné" at bounding box center [347, 59] width 0 height 0
type input "C:\fakepath\BE60363198474770 (EUR) 20240101 - 20241231.csv"
click at [583, 67] on button "Analyser" at bounding box center [591, 68] width 40 height 16
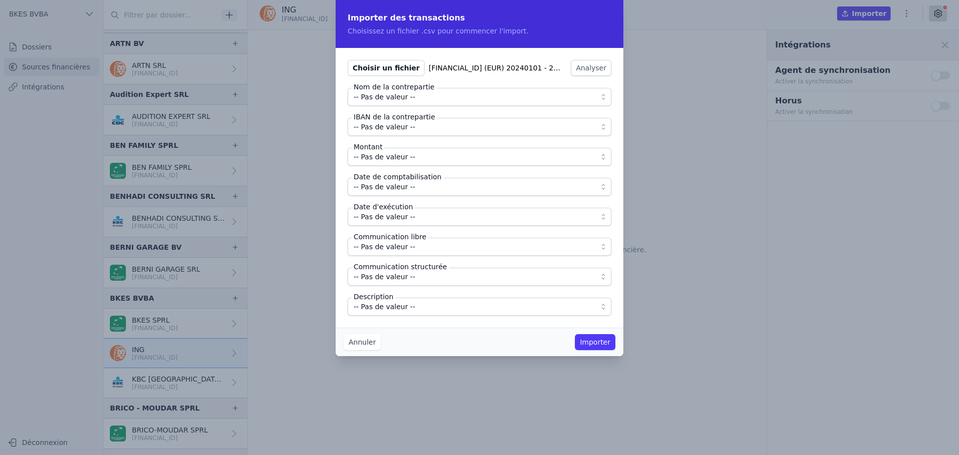
click at [423, 101] on span "-- Pas de valeur --" at bounding box center [473, 97] width 238 height 12
click at [402, 126] on span "-- Pas de valeur --" at bounding box center [384, 127] width 61 height 12
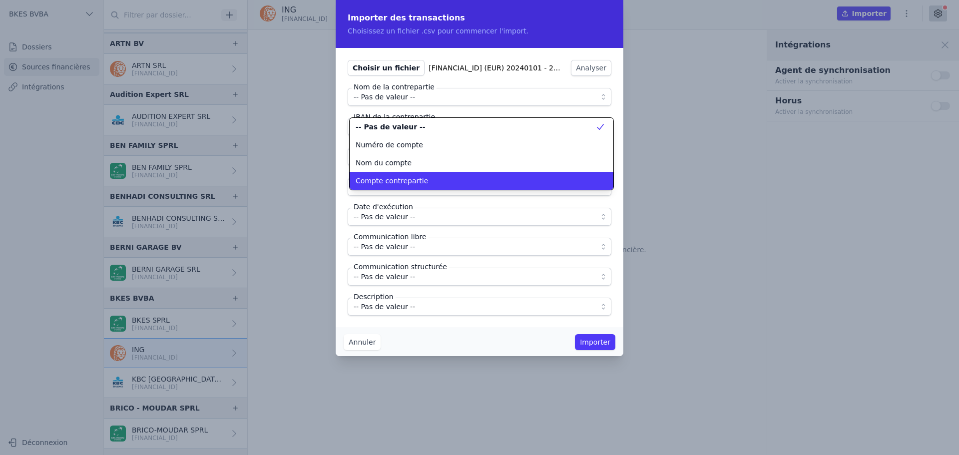
click at [418, 181] on span "Compte contrepartie" at bounding box center [392, 181] width 72 height 10
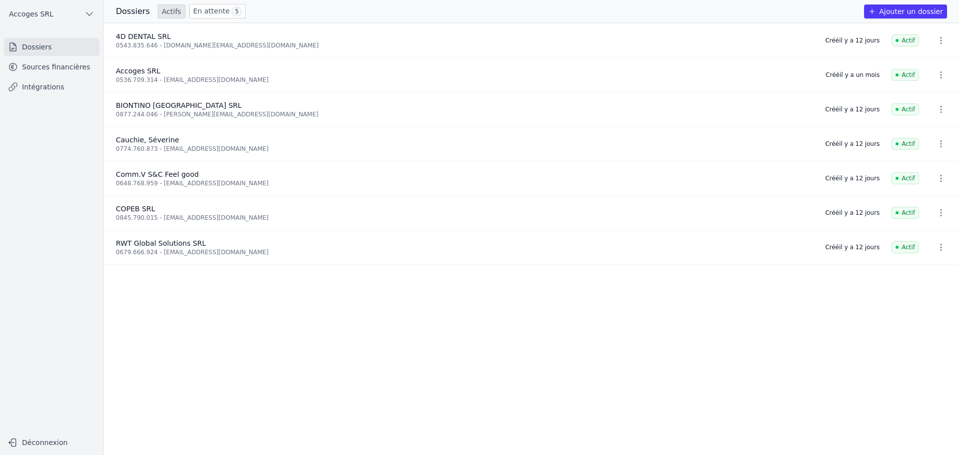
click at [71, 68] on link "Sources financières" at bounding box center [51, 67] width 95 height 18
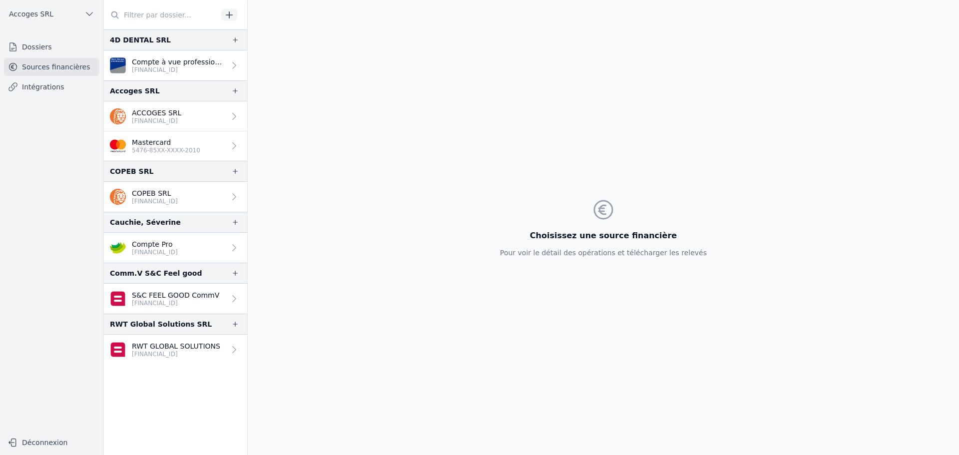
click at [159, 300] on p "[FINANCIAL_ID]" at bounding box center [175, 303] width 87 height 8
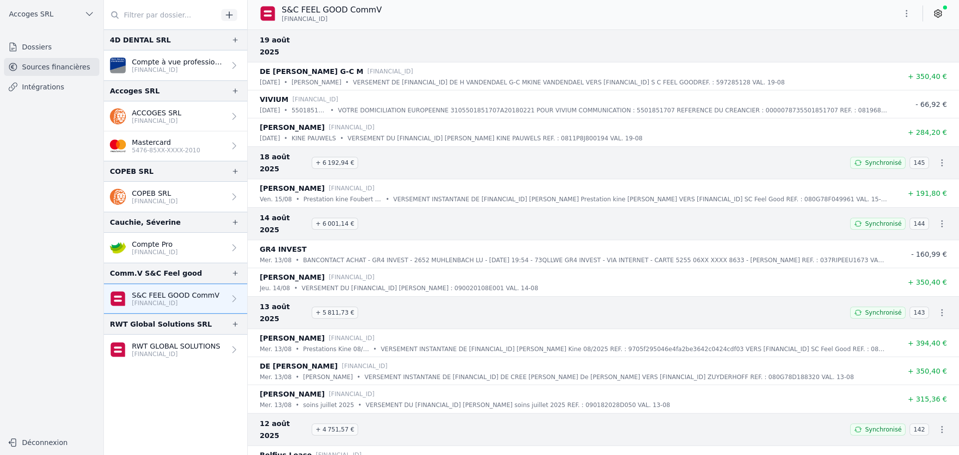
click at [762, 12] on div "S&C FEEL GOOD CommV BE24 0689 0505 9638" at bounding box center [603, 13] width 711 height 19
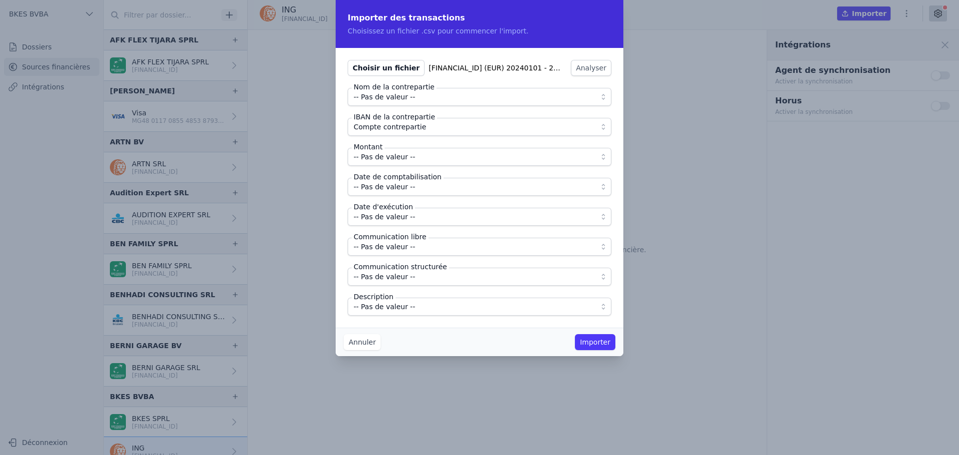
scroll to position [98, 0]
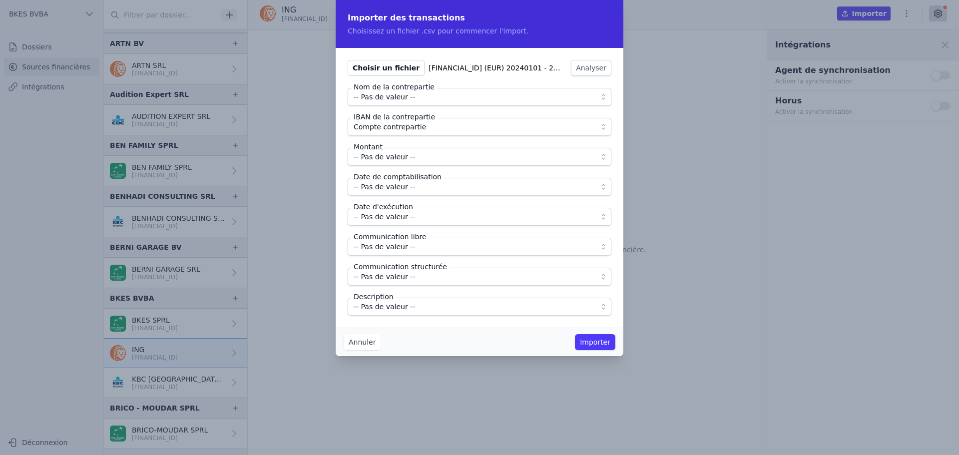
click at [356, 346] on button "Annuler" at bounding box center [362, 342] width 37 height 16
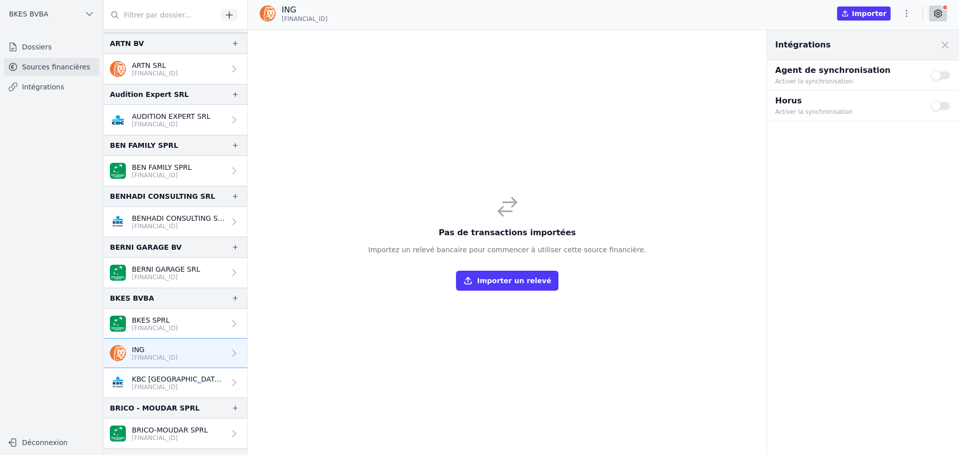
click at [905, 10] on icon "button" at bounding box center [906, 13] width 10 height 10
click at [887, 75] on button "Import CSV *" at bounding box center [883, 71] width 72 height 18
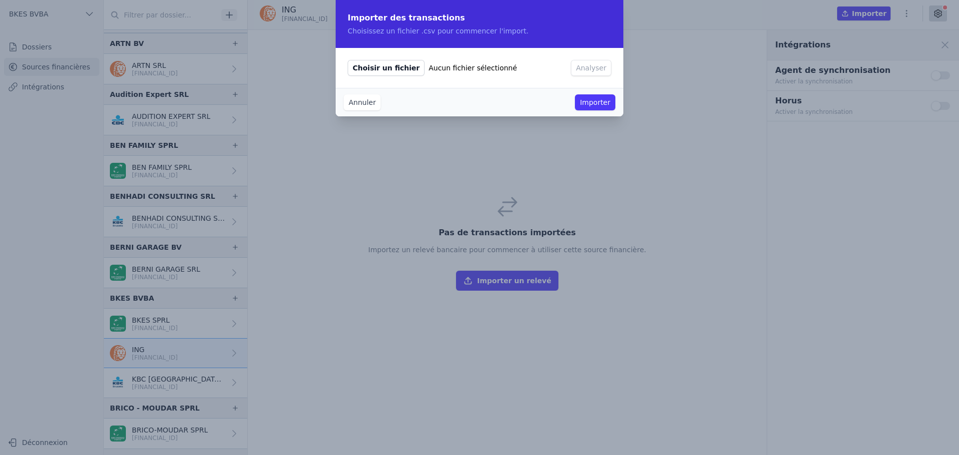
click at [381, 60] on span "Choisir un fichier" at bounding box center [386, 68] width 77 height 16
click at [348, 60] on input "Choisir un fichier Aucun fichier sélectionné" at bounding box center [347, 59] width 0 height 0
type input "C:\fakepath\BE60363198474770 (EUR) 20240101 - 20241231.csv"
click at [597, 71] on button "Analyser" at bounding box center [591, 68] width 40 height 16
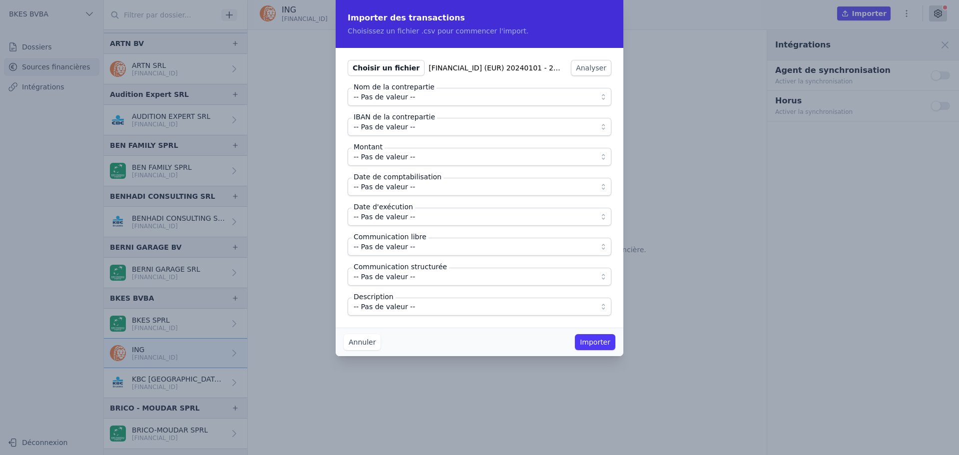
click at [395, 97] on span "-- Pas de valeur --" at bounding box center [384, 97] width 61 height 12
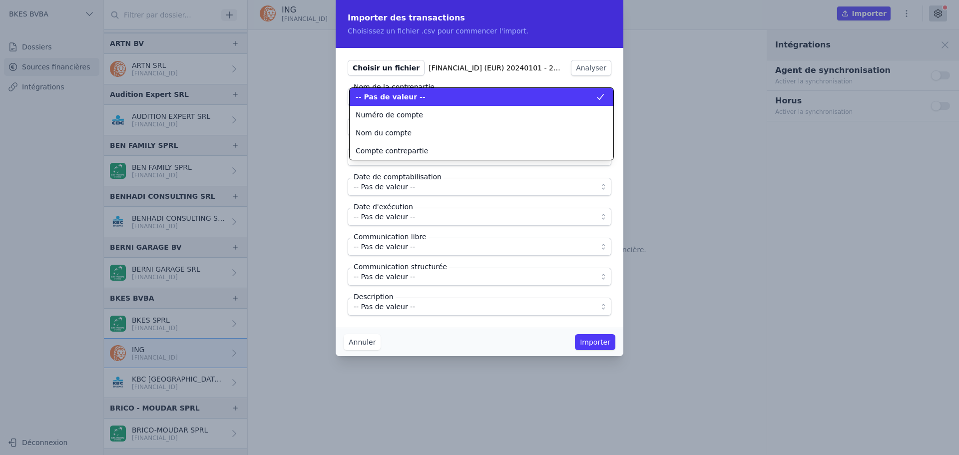
click at [395, 97] on span "-- Pas de valeur --" at bounding box center [391, 97] width 70 height 10
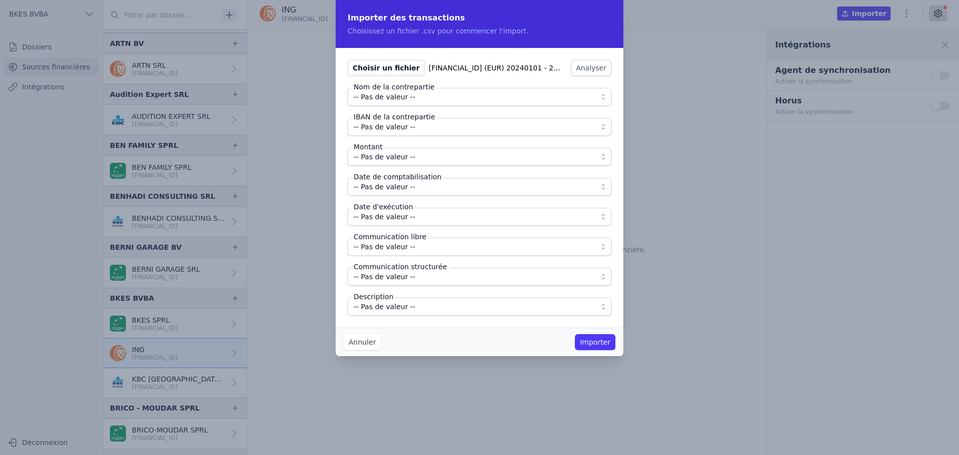
click at [389, 129] on span "-- Pas de valeur --" at bounding box center [384, 127] width 61 height 12
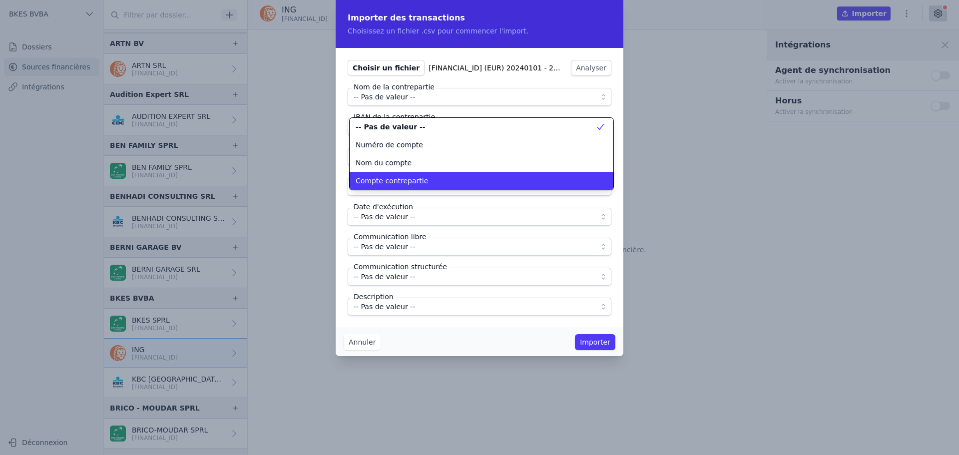
click at [404, 184] on span "Compte contrepartie" at bounding box center [392, 181] width 72 height 10
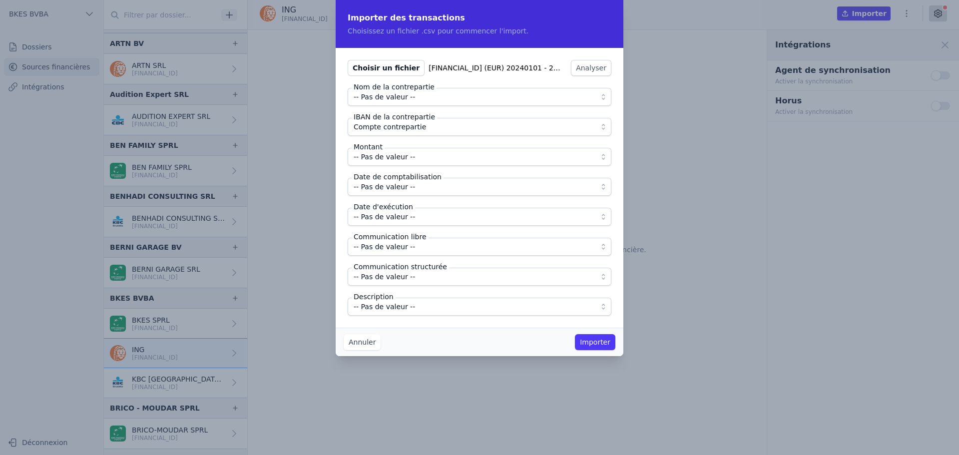
click at [388, 160] on span "-- Pas de valeur --" at bounding box center [384, 157] width 61 height 12
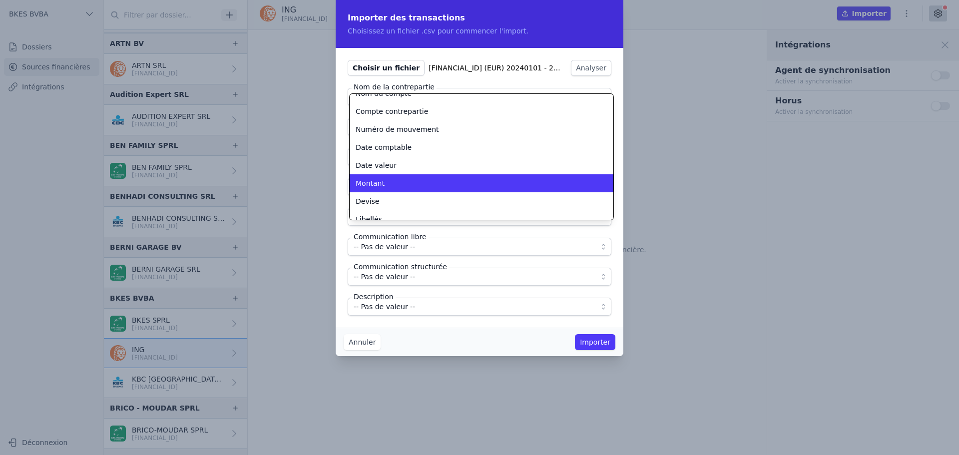
scroll to position [46, 0]
click at [383, 182] on div "Montant" at bounding box center [476, 183] width 240 height 10
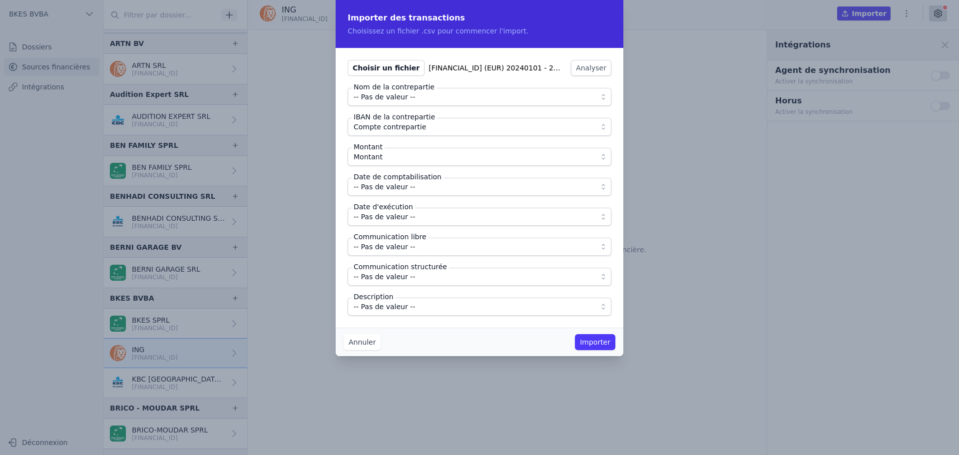
click at [383, 188] on span "-- Pas de valeur --" at bounding box center [384, 187] width 61 height 12
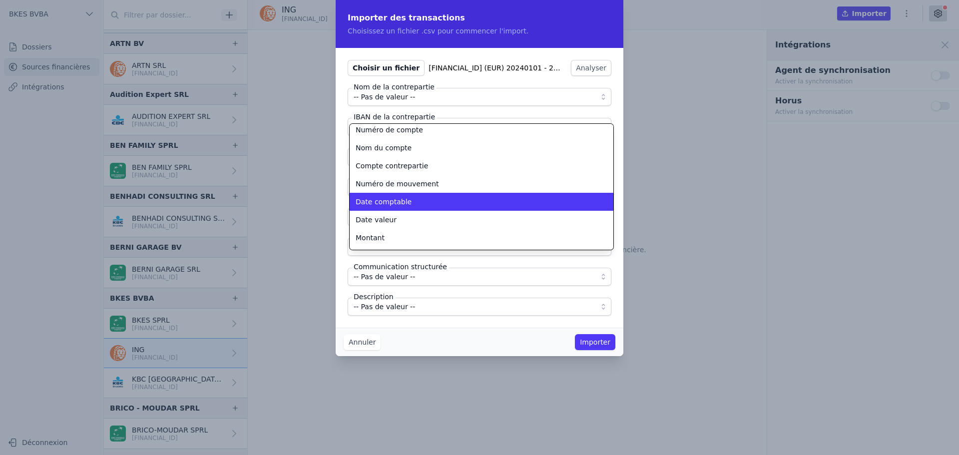
scroll to position [23, 0]
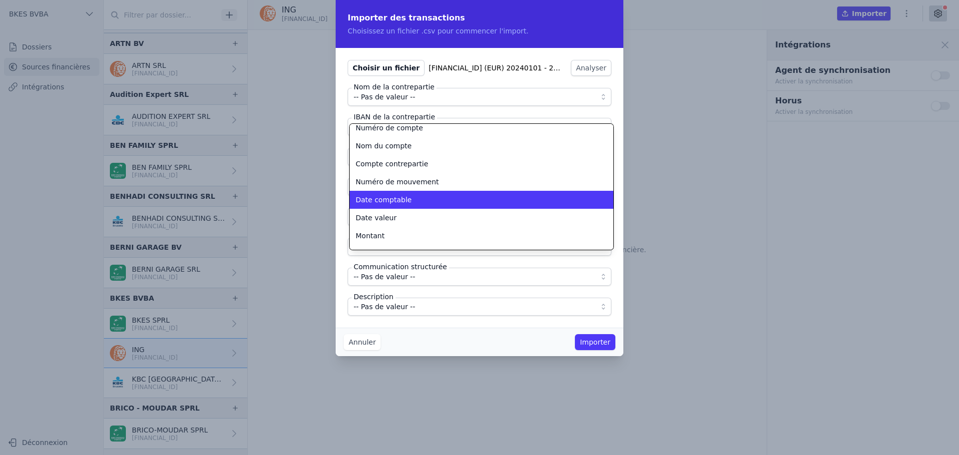
click at [389, 201] on span "Date comptable" at bounding box center [384, 200] width 56 height 10
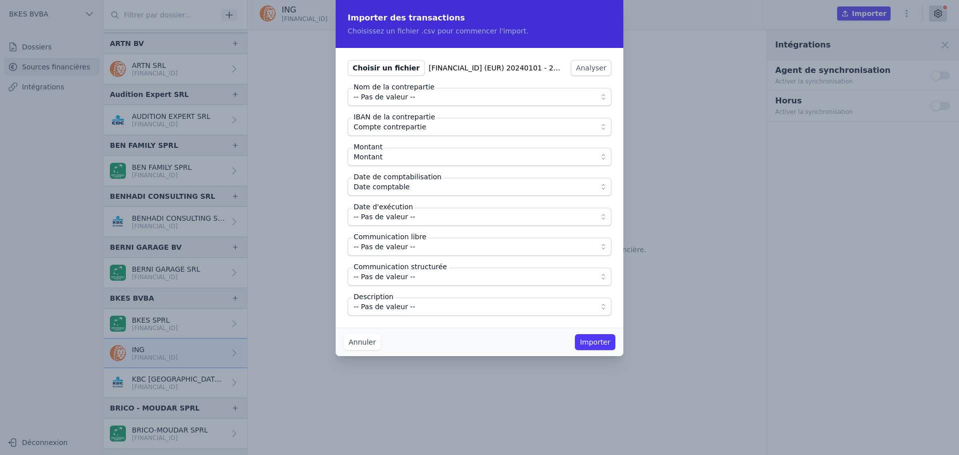
click at [390, 222] on span "-- Pas de valeur --" at bounding box center [384, 217] width 61 height 12
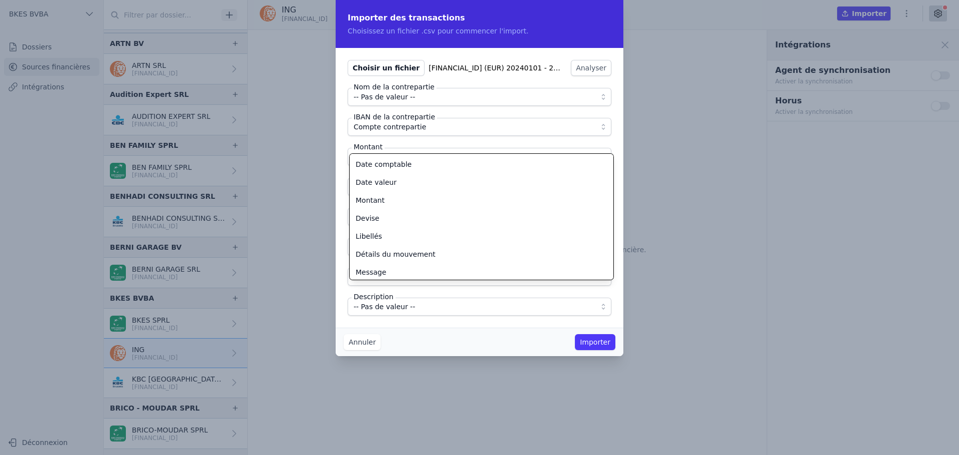
scroll to position [90, 0]
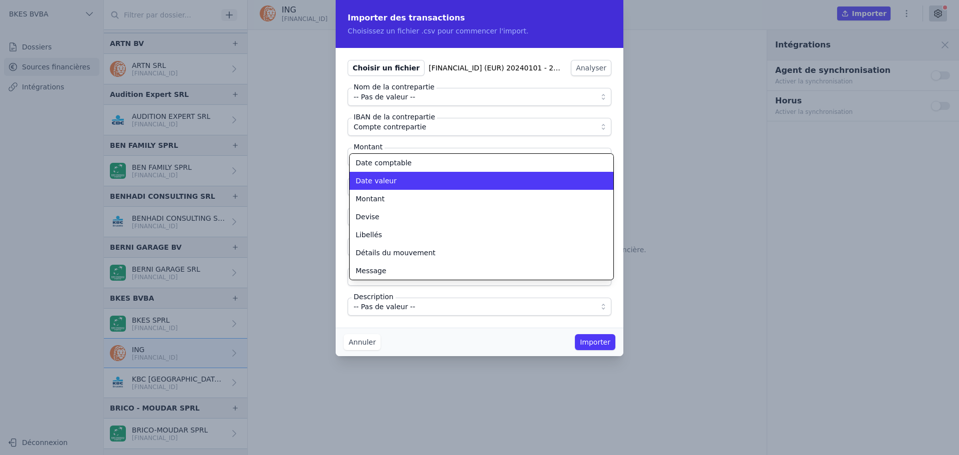
click at [373, 188] on li "Date valeur" at bounding box center [482, 181] width 264 height 18
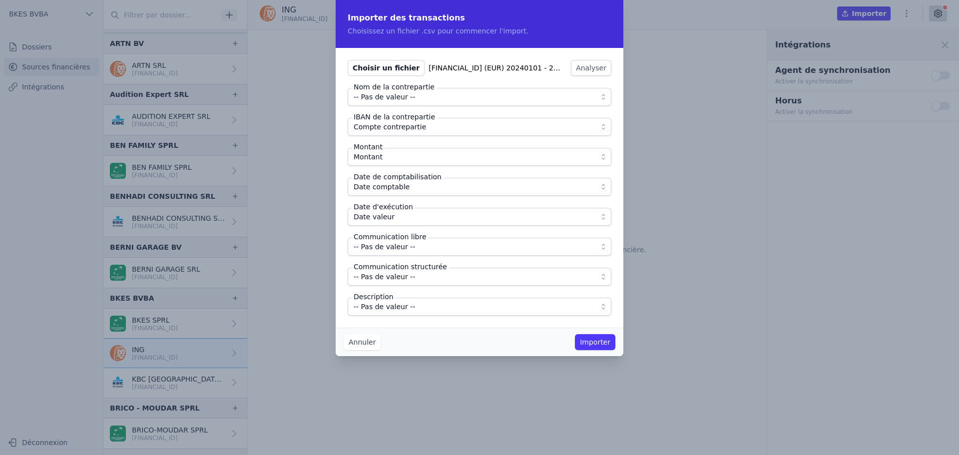
click at [381, 251] on span "-- Pas de valeur --" at bounding box center [384, 247] width 61 height 12
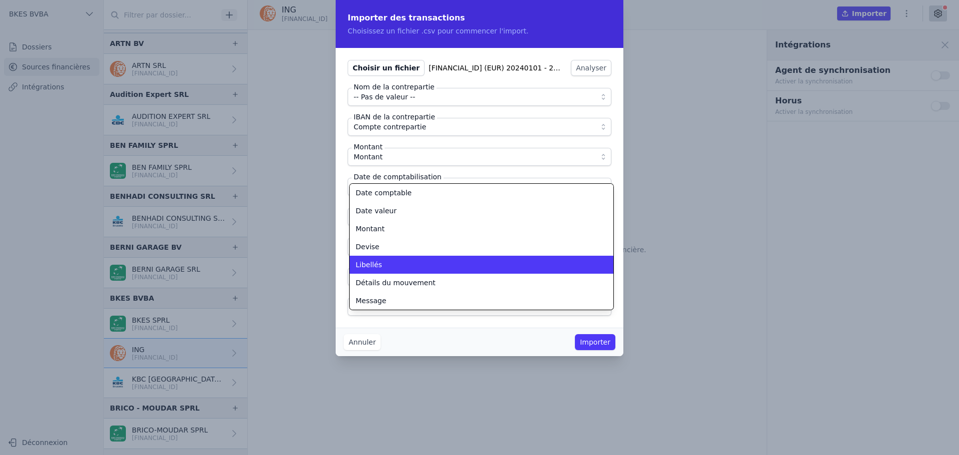
click at [381, 265] on div "Libellés" at bounding box center [476, 265] width 240 height 10
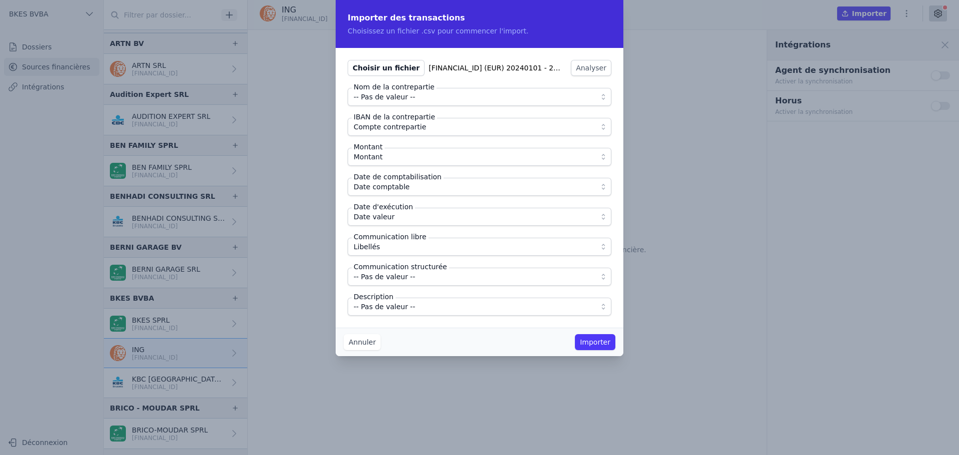
click at [380, 306] on span "-- Pas de valeur --" at bounding box center [384, 307] width 61 height 12
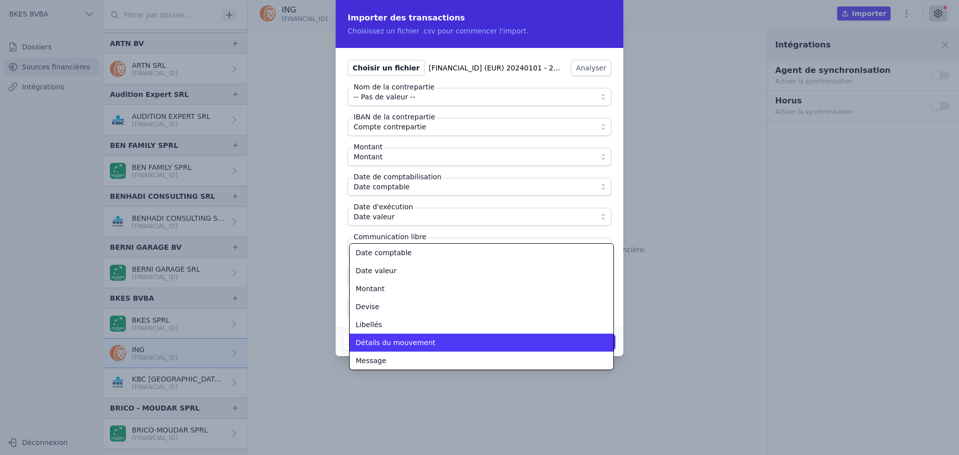
click at [375, 346] on span "Détails du mouvement" at bounding box center [396, 343] width 80 height 10
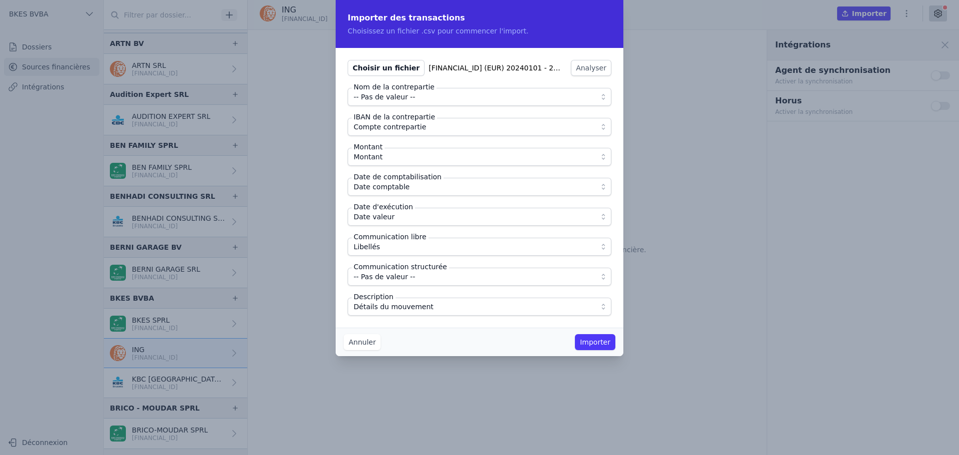
click at [389, 331] on div "Annuler Importer" at bounding box center [480, 342] width 288 height 28
click at [602, 340] on button "Importer" at bounding box center [595, 342] width 40 height 16
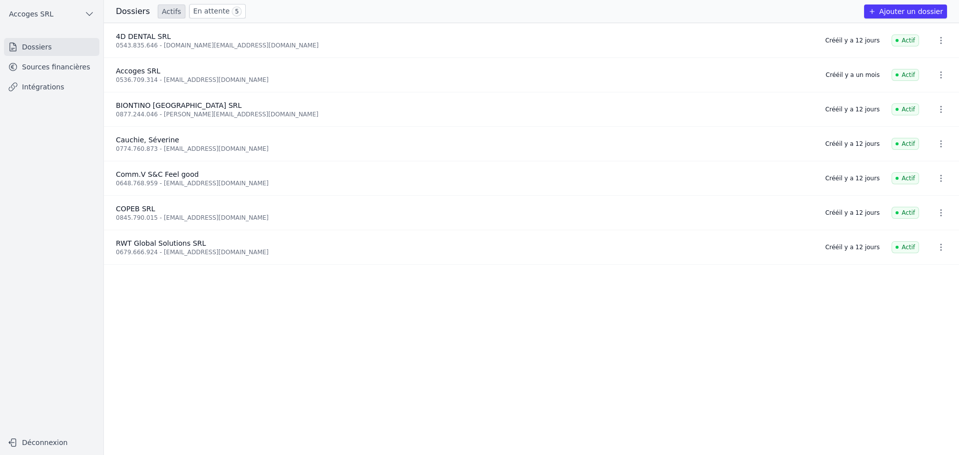
click at [57, 74] on link "Sources financières" at bounding box center [51, 67] width 95 height 18
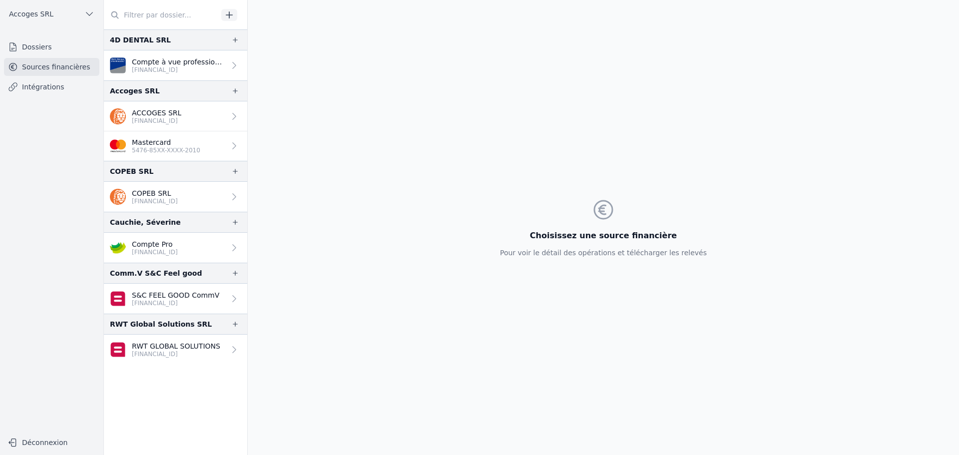
click at [171, 300] on p "[FINANCIAL_ID]" at bounding box center [175, 303] width 87 height 8
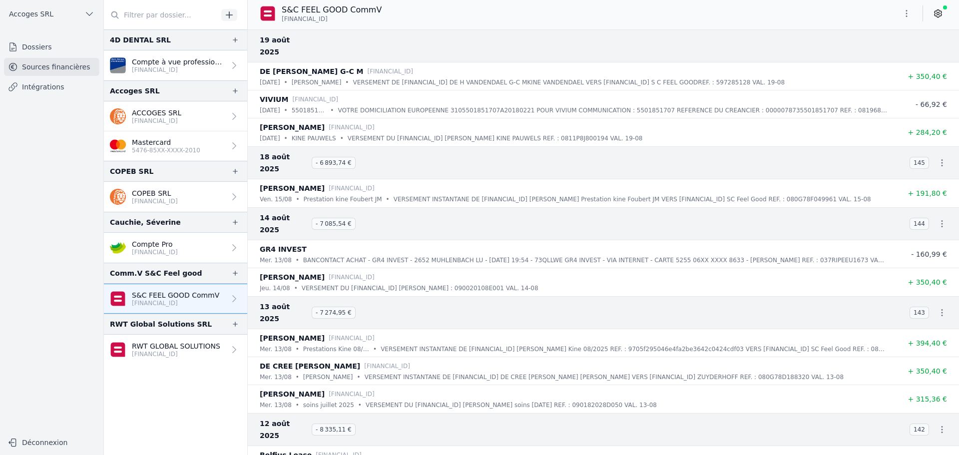
click at [36, 52] on link "Dossiers" at bounding box center [51, 47] width 95 height 18
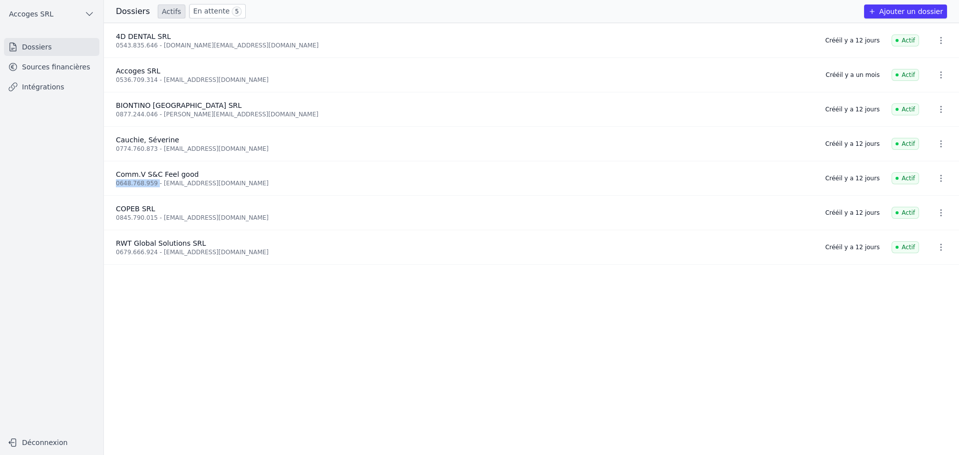
drag, startPoint x: 116, startPoint y: 182, endPoint x: 153, endPoint y: 184, distance: 37.0
click at [153, 184] on div "0648.768.959 - [EMAIL_ADDRESS][DOMAIN_NAME]" at bounding box center [464, 183] width 697 height 8
copy div "0648.768.959"
click at [60, 13] on button "Accoges SRL" at bounding box center [51, 14] width 95 height 16
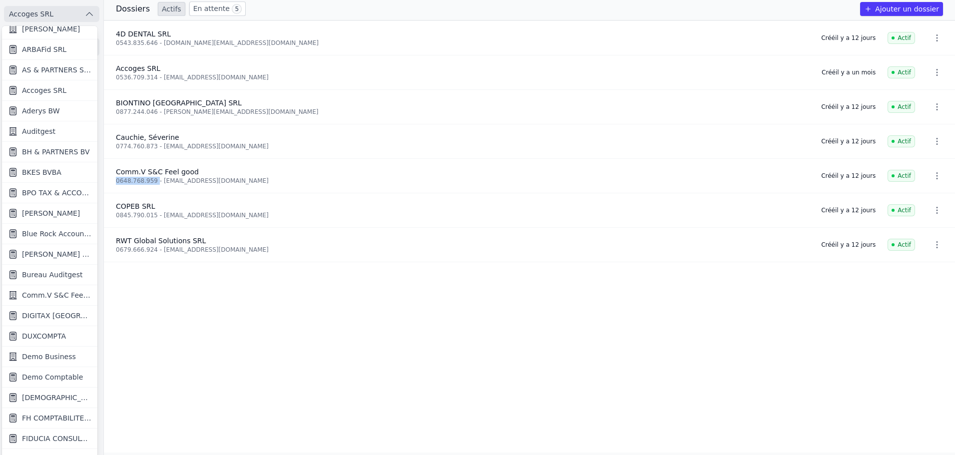
scroll to position [48, 0]
click at [45, 291] on span "Comm.V S&C Feel good" at bounding box center [56, 295] width 69 height 10
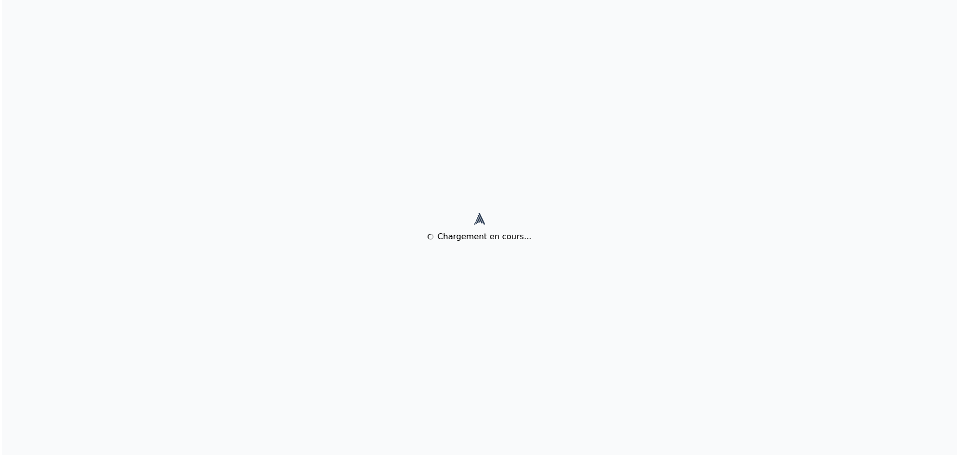
scroll to position [0, 0]
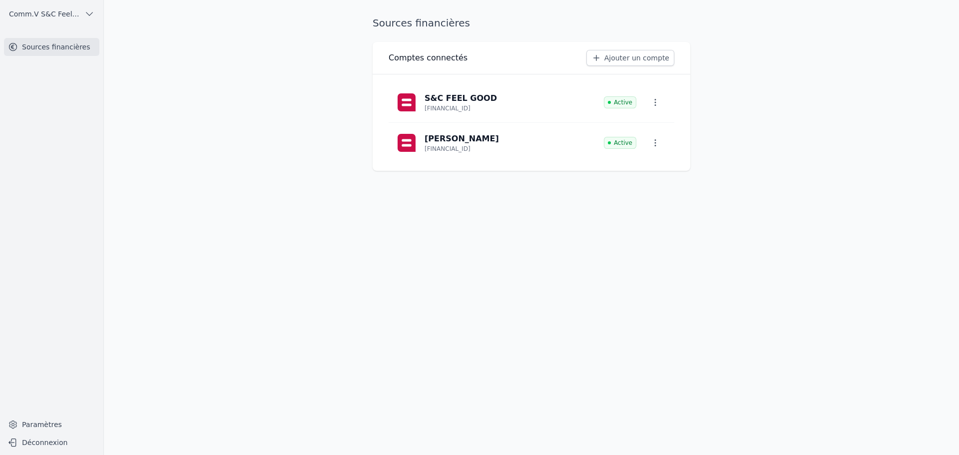
click at [445, 98] on p "S&C FEEL GOOD" at bounding box center [461, 98] width 72 height 12
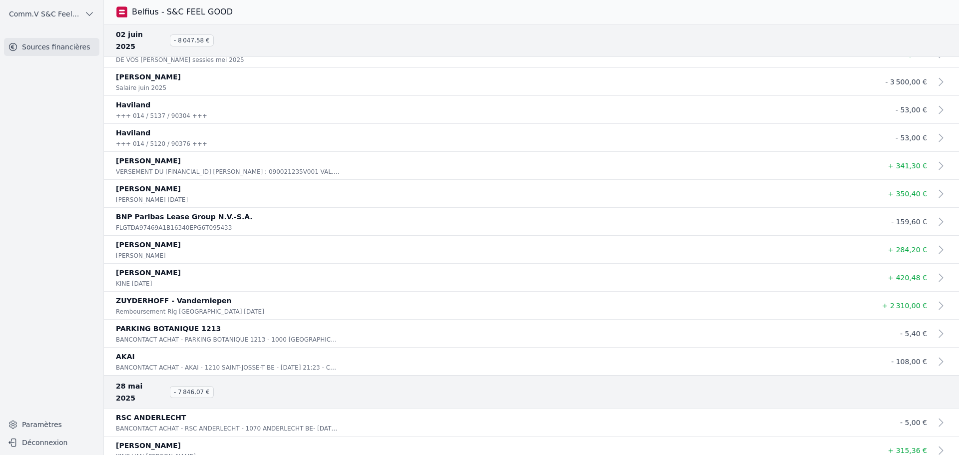
scroll to position [6084, 0]
click at [55, 45] on link "Sources financières" at bounding box center [51, 47] width 95 height 18
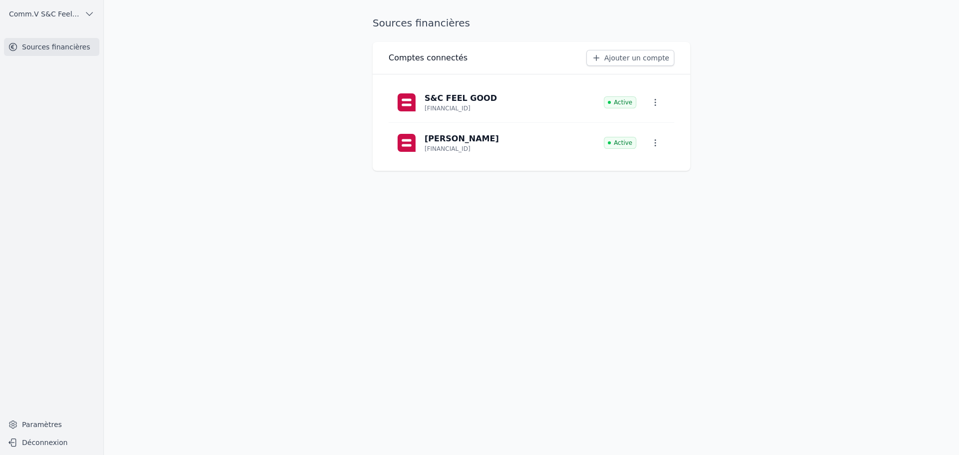
click at [468, 142] on p "[PERSON_NAME]" at bounding box center [462, 139] width 74 height 12
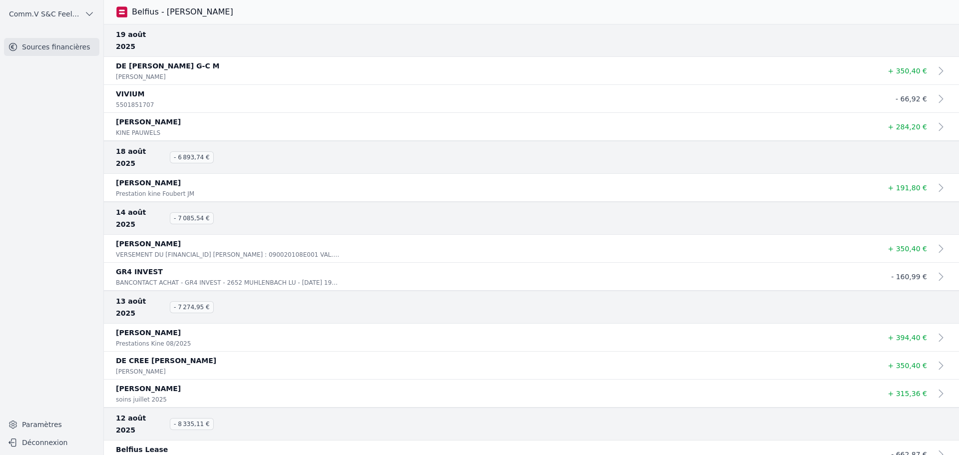
click at [61, 11] on span "Comm.V S&C Feel good" at bounding box center [44, 14] width 71 height 10
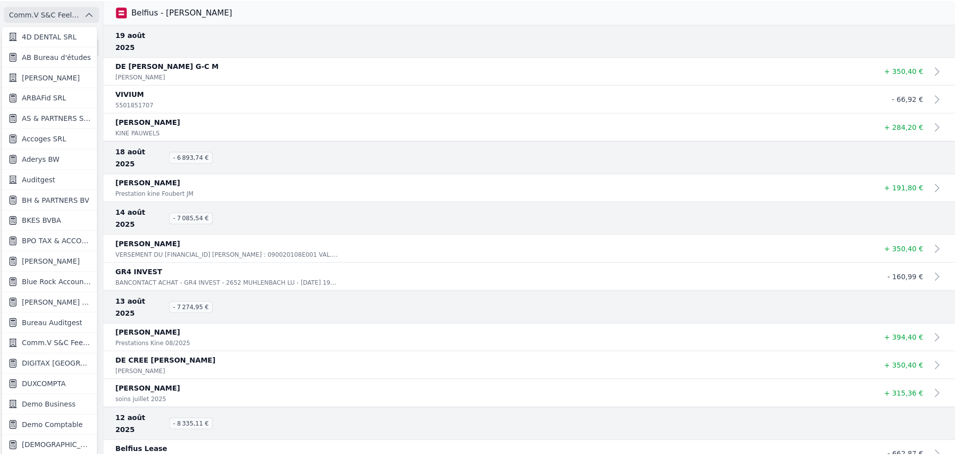
scroll to position [2, 0]
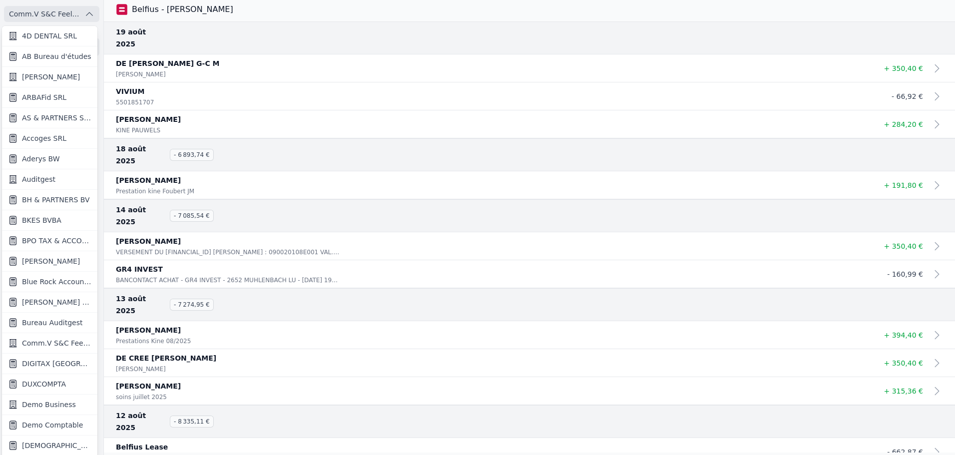
click at [40, 133] on span "Accoges SRL" at bounding box center [44, 138] width 44 height 10
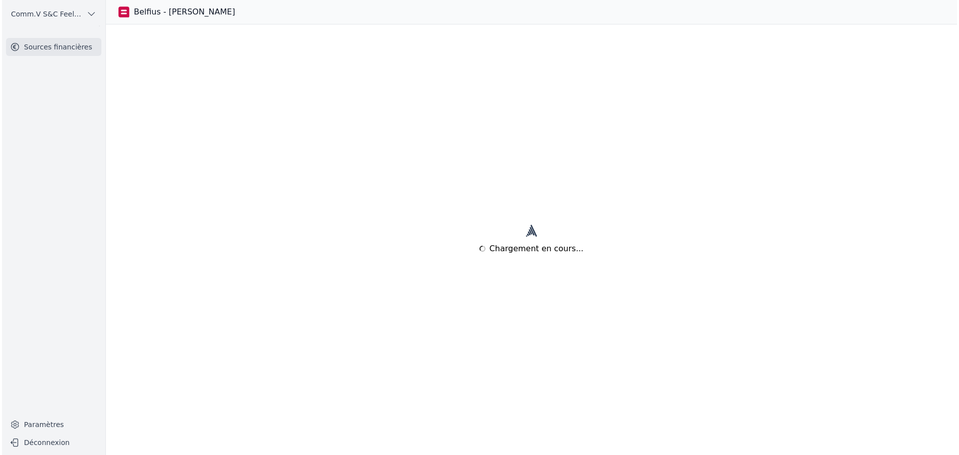
scroll to position [0, 0]
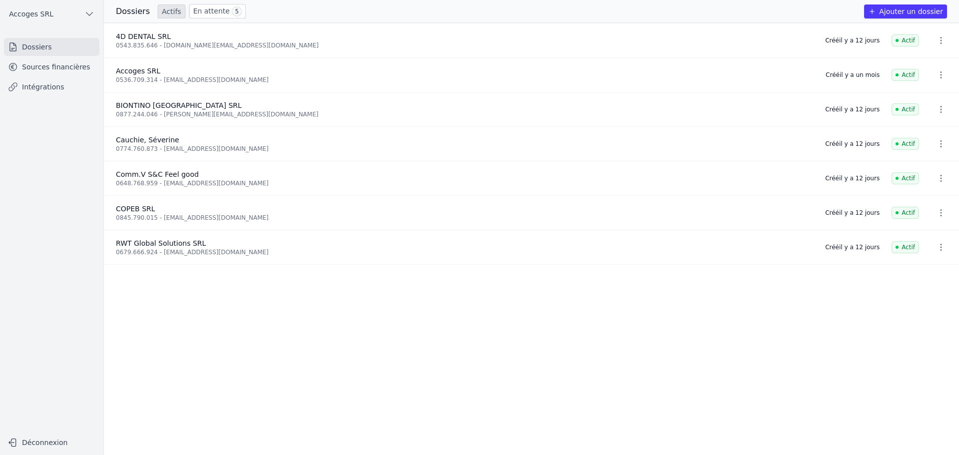
click at [49, 65] on link "Sources financières" at bounding box center [51, 67] width 95 height 18
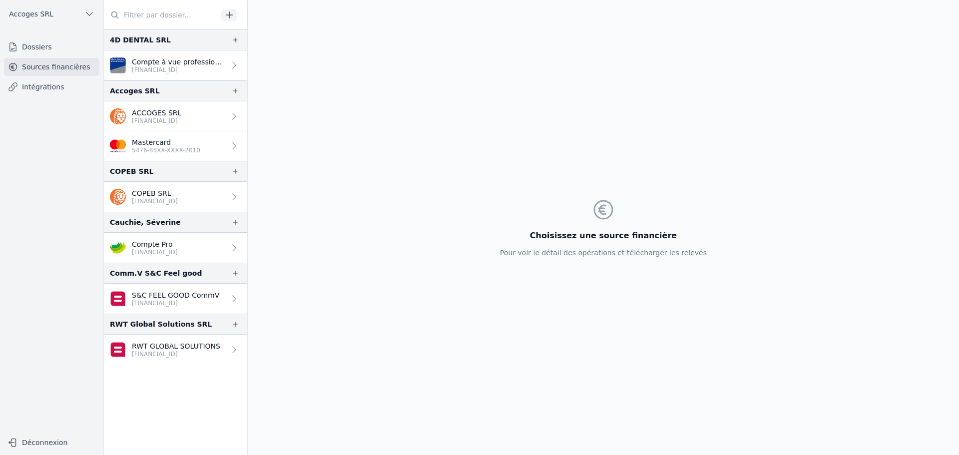
click at [144, 294] on p "S&C FEEL GOOD CommV" at bounding box center [175, 295] width 87 height 10
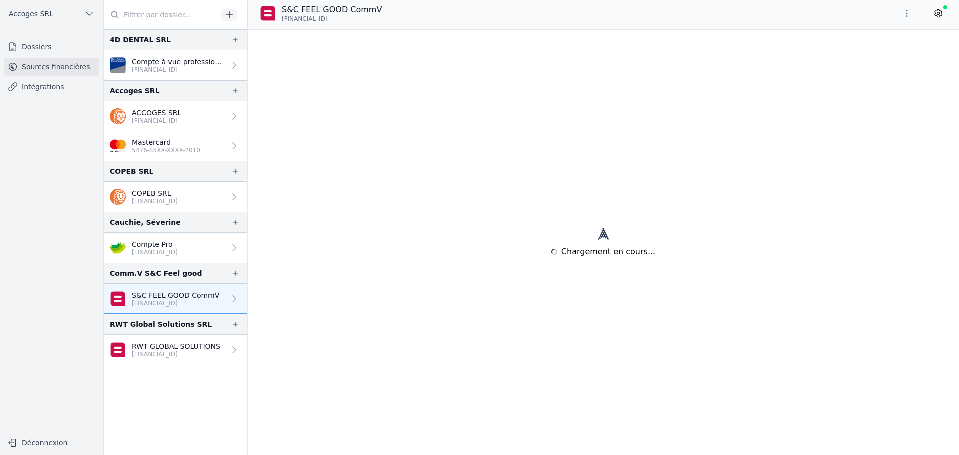
click at [906, 11] on icon "button" at bounding box center [906, 13] width 1 height 7
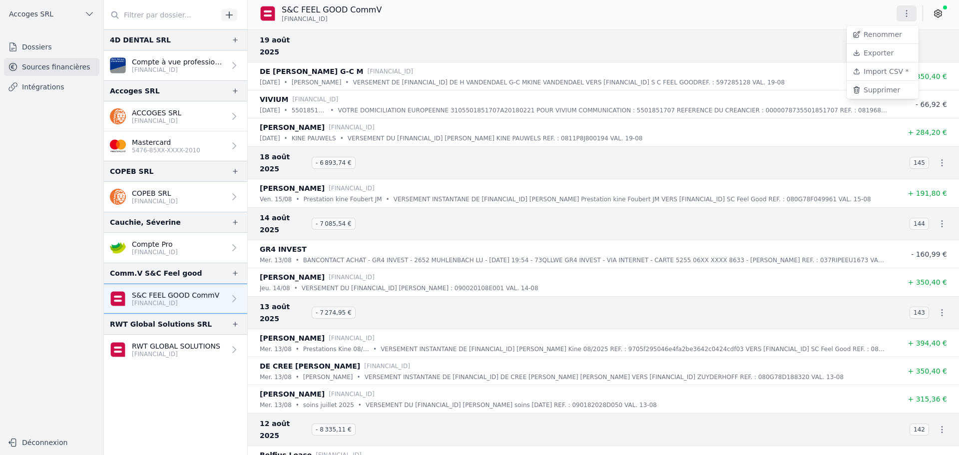
click at [879, 52] on button "Exporter" at bounding box center [883, 53] width 72 height 18
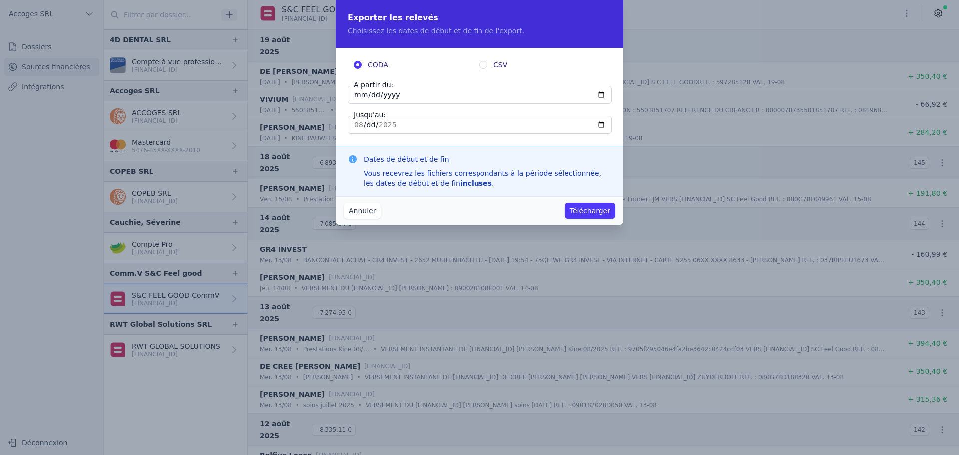
click at [483, 64] on input "CSV" at bounding box center [483, 65] width 8 height 8
radio input "true"
radio input "false"
click at [414, 94] on input "2025-08-18" at bounding box center [480, 95] width 264 height 18
click at [388, 95] on input "2025-08-18" at bounding box center [480, 95] width 264 height 18
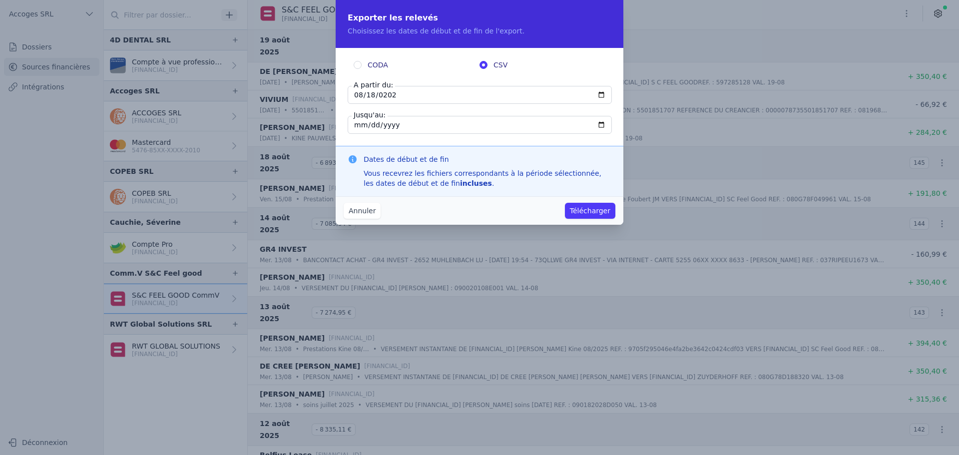
type input "2023-08-18"
click at [593, 212] on button "Télécharger" at bounding box center [590, 211] width 50 height 16
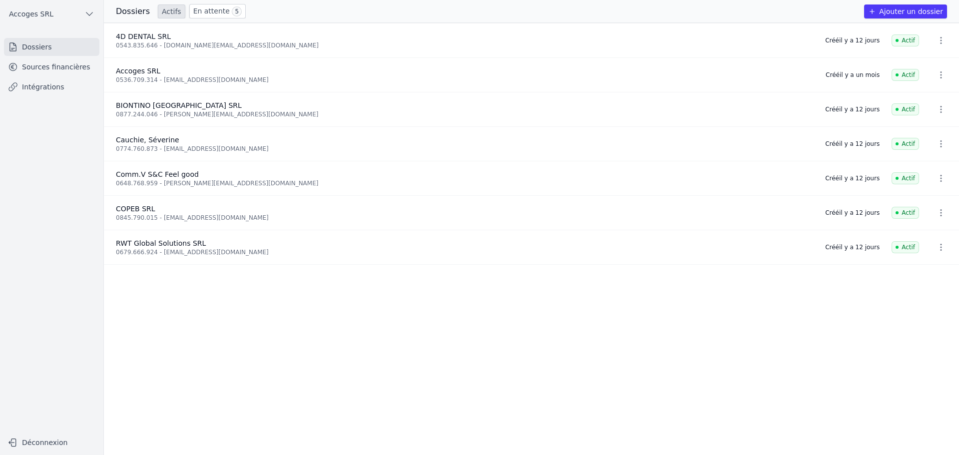
click at [42, 16] on span "Accoges SRL" at bounding box center [31, 14] width 44 height 10
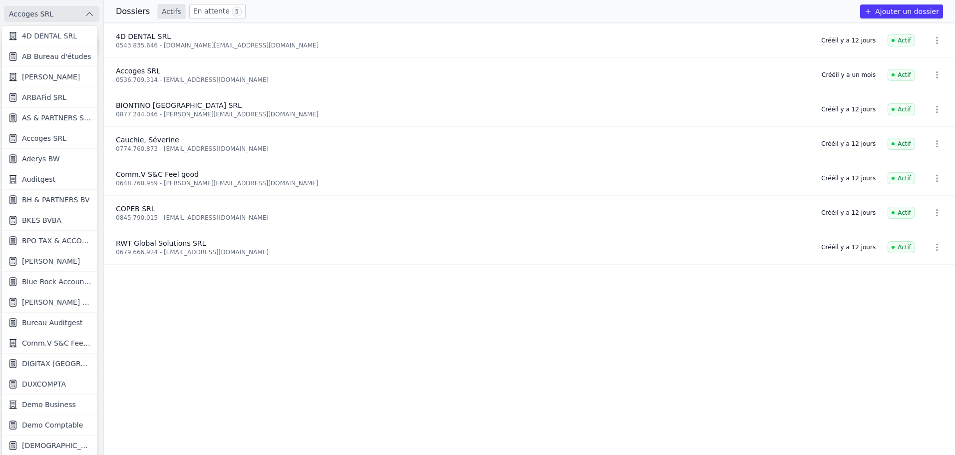
click at [52, 345] on span "Comm.V S&C Feel good" at bounding box center [56, 343] width 69 height 10
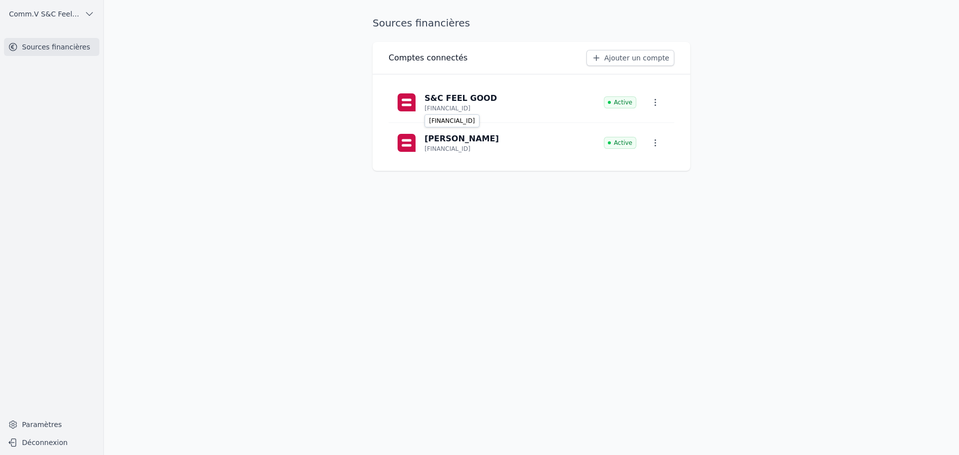
click at [435, 107] on p "BE24 0689 0505 9638" at bounding box center [448, 108] width 46 height 8
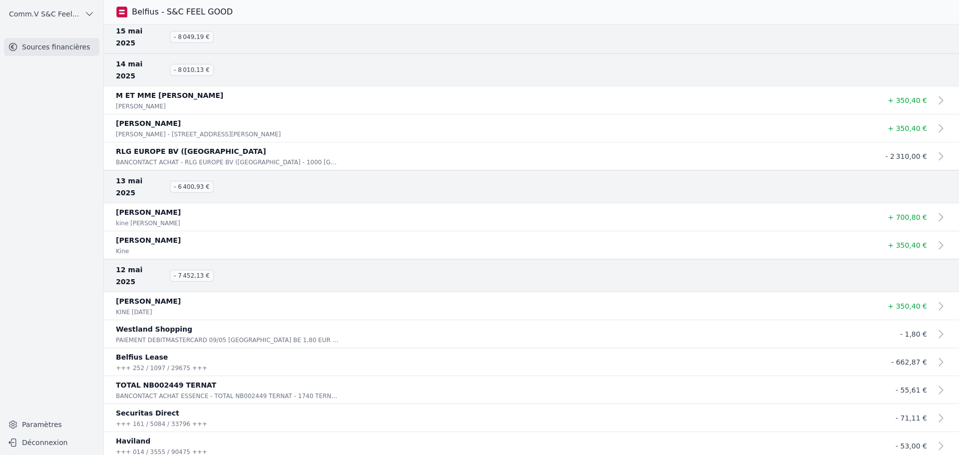
scroll to position [7175, 0]
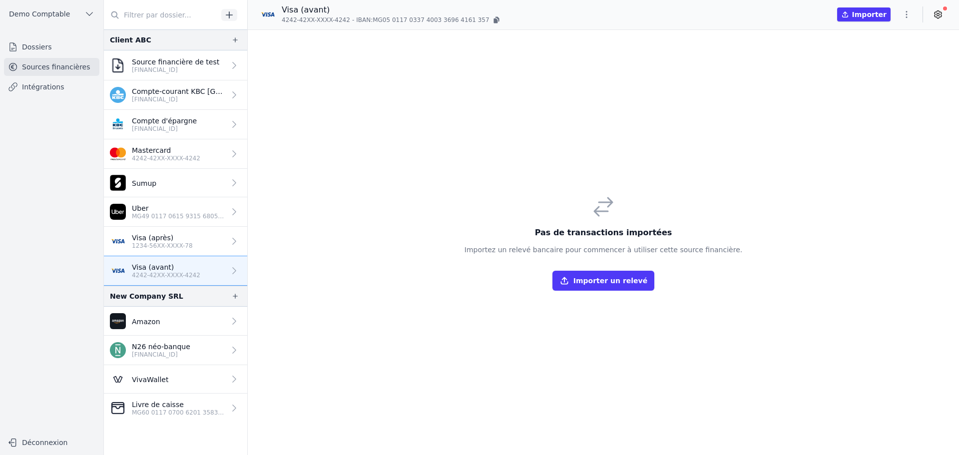
click at [163, 127] on p "BE33 7360 5969 2046" at bounding box center [164, 129] width 65 height 8
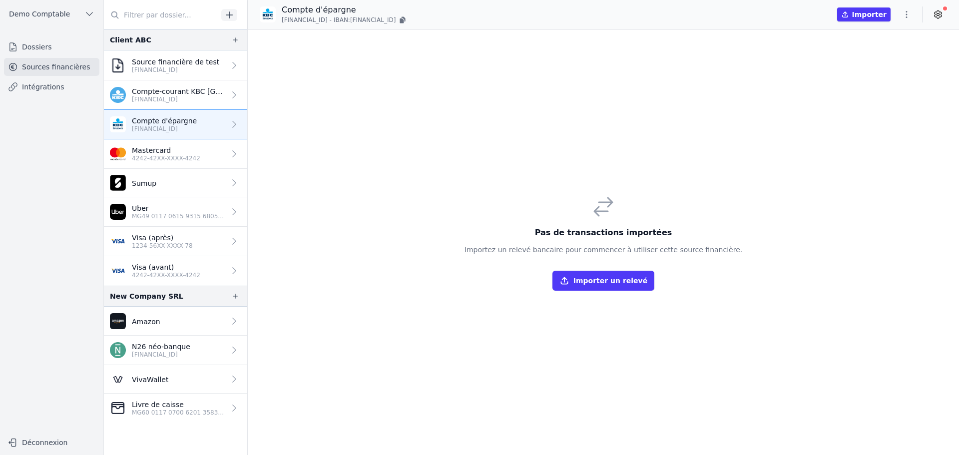
click at [174, 96] on p "BE33 7360 5969 2046" at bounding box center [178, 99] width 93 height 8
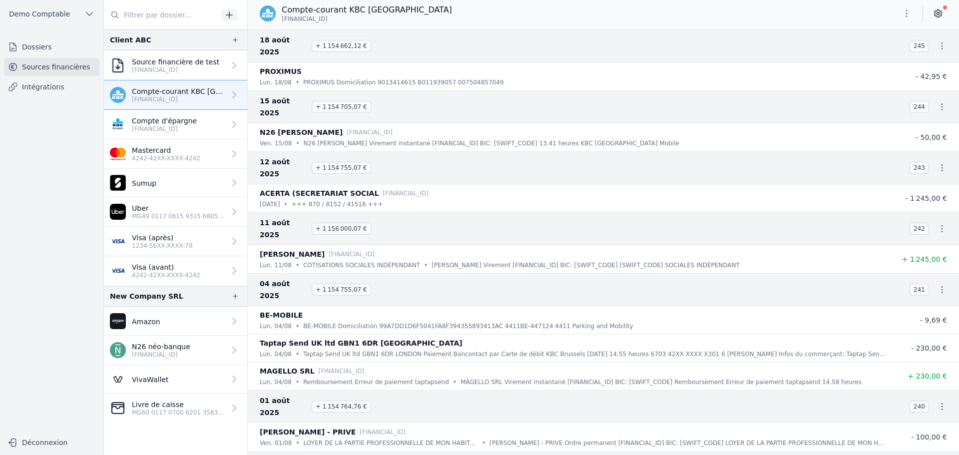
click at [180, 145] on p "N26 néo-banque" at bounding box center [161, 347] width 58 height 10
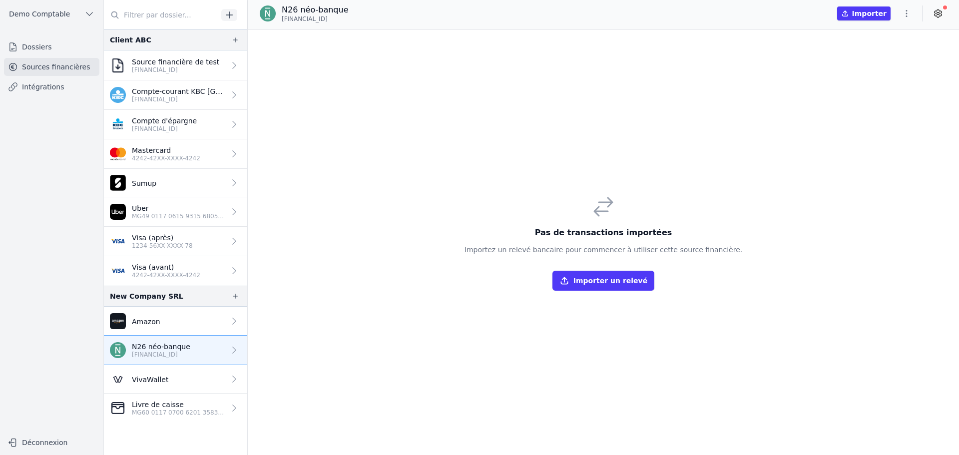
click at [178, 145] on link "Visa (après) 1234-56XX-XXXX-78" at bounding box center [175, 241] width 143 height 29
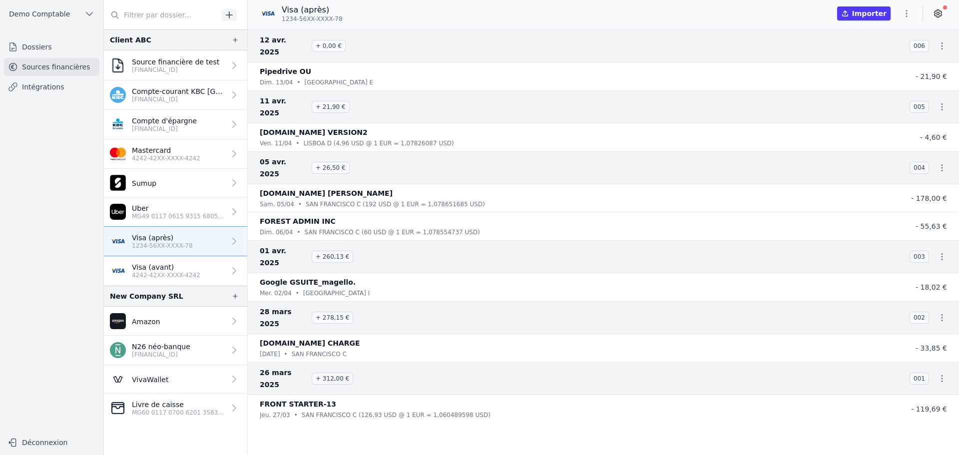
click at [174, 103] on link "Compte-courant KBC Brussels BE33 7360 5969 2046" at bounding box center [175, 94] width 143 height 29
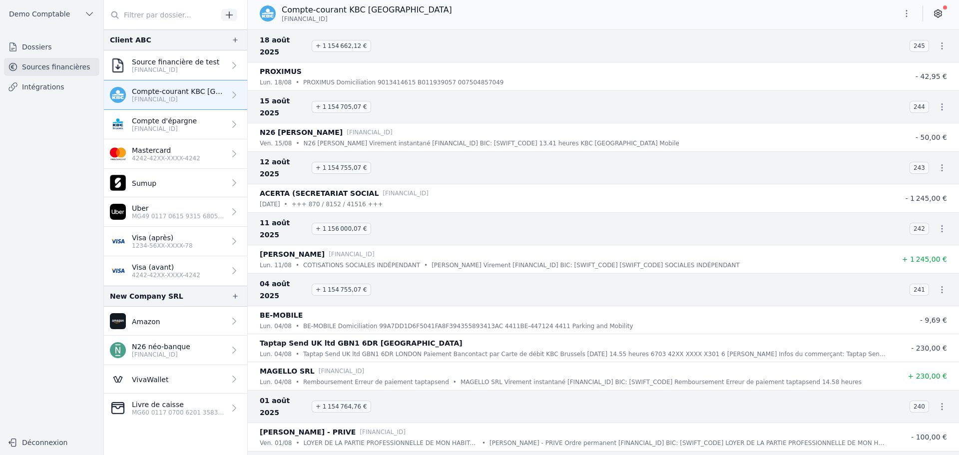
click at [175, 130] on p "BE33 7360 5969 2046" at bounding box center [164, 129] width 65 height 8
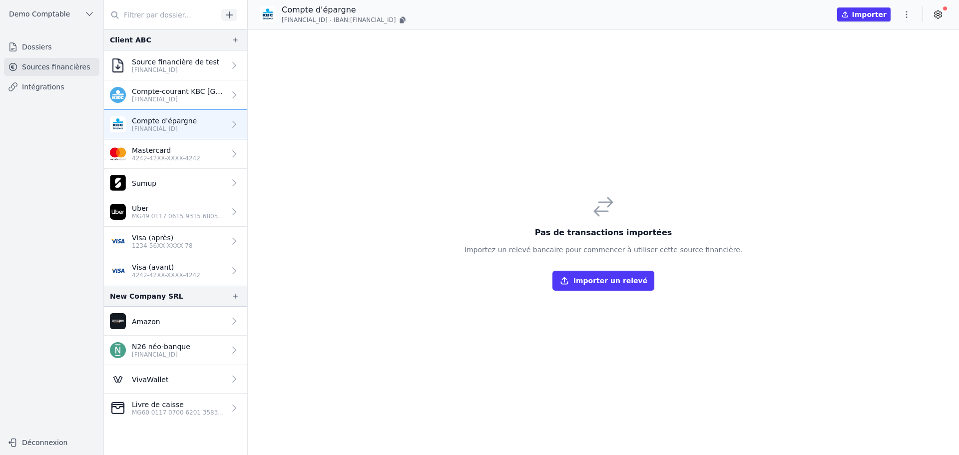
click at [184, 145] on link "Visa (après) 1234-56XX-XXXX-78" at bounding box center [175, 241] width 143 height 29
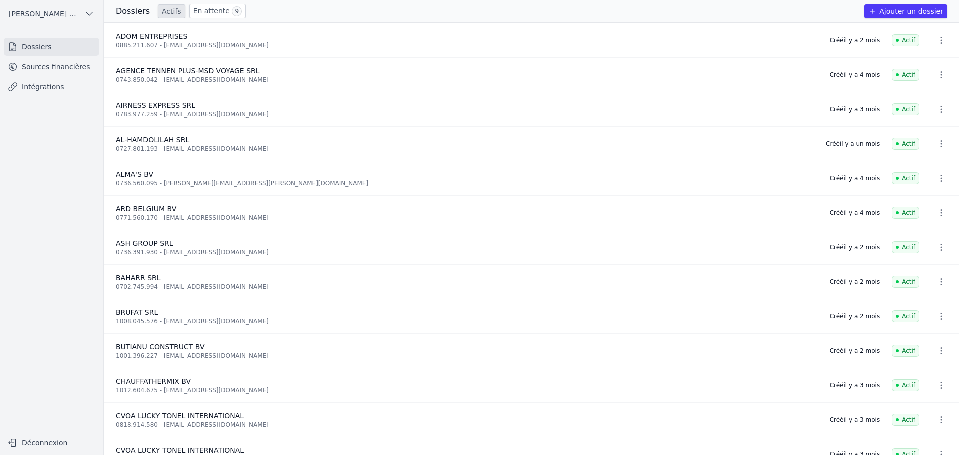
click at [32, 67] on link "Sources financières" at bounding box center [51, 67] width 95 height 18
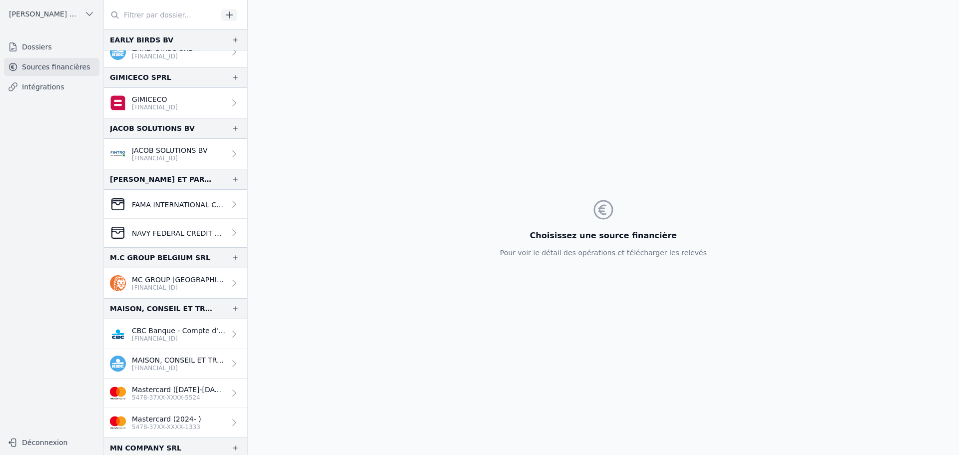
scroll to position [502, 0]
click at [188, 206] on p "FAMA INTERNATIONAL COMMUNICATIONS - JPMorgan Chase Bank (Account [FINANCIAL_ID])" at bounding box center [178, 204] width 93 height 10
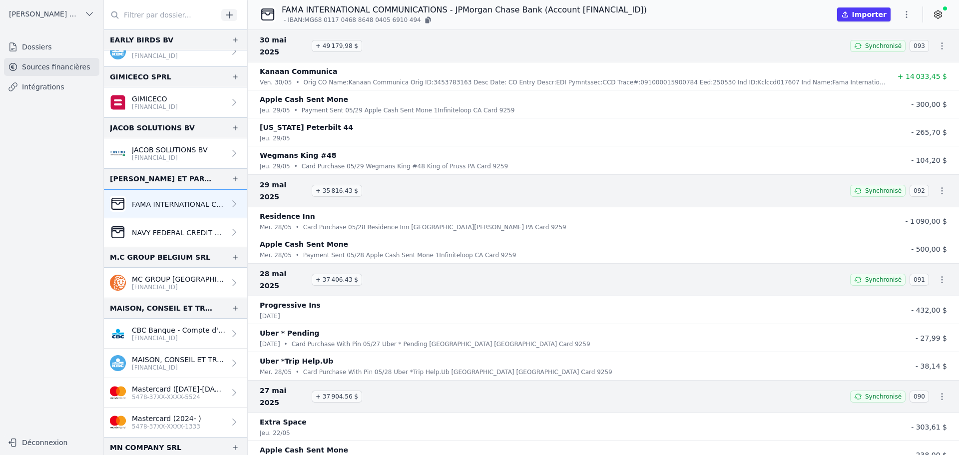
click at [941, 186] on icon "button" at bounding box center [942, 191] width 10 height 10
click at [904, 188] on link "Télécharger les CODA" at bounding box center [908, 191] width 91 height 18
click at [182, 231] on p "NAVY FEDERAL CREDIT UNION - FAMA COMMUNICAT LLC (Business Checking Account [FIN…" at bounding box center [178, 233] width 93 height 10
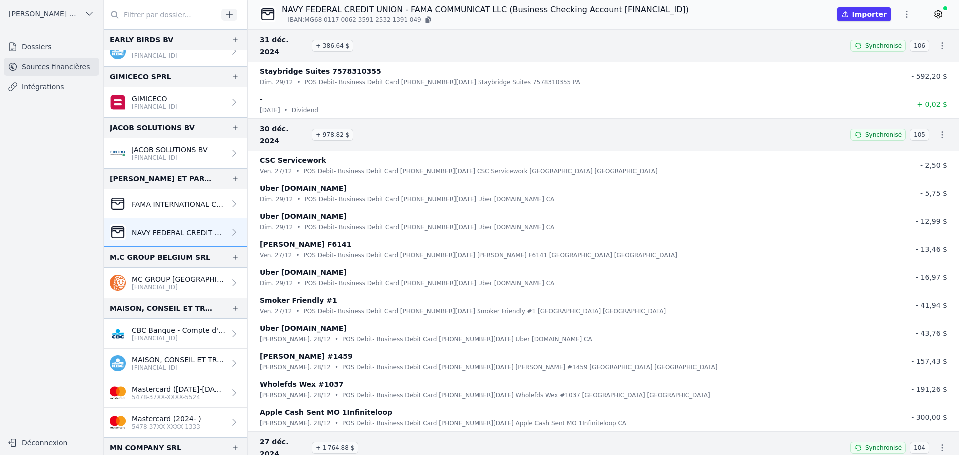
click at [184, 202] on p "FAMA INTERNATIONAL COMMUNICATIONS - JPMorgan Chase Bank (Account [FINANCIAL_ID])" at bounding box center [178, 204] width 93 height 10
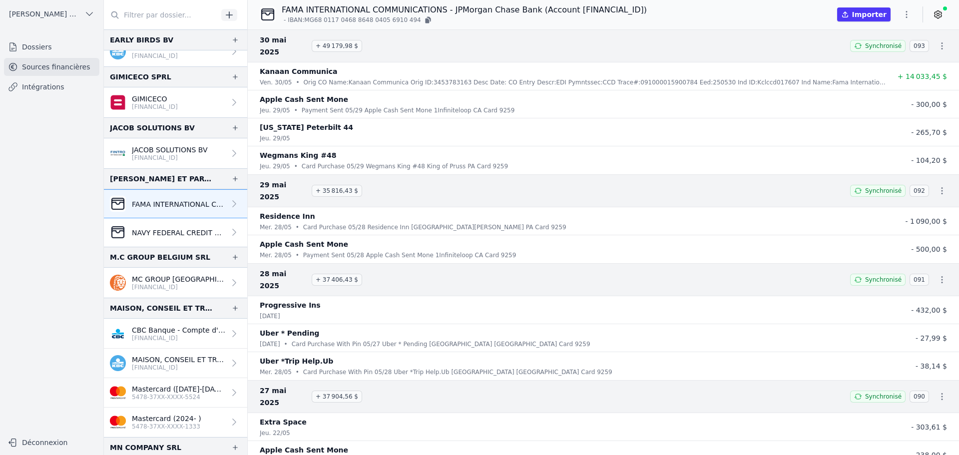
click at [176, 235] on p "NAVY FEDERAL CREDIT UNION - FAMA COMMUNICAT LLC (Business Checking Account [FIN…" at bounding box center [178, 233] width 93 height 10
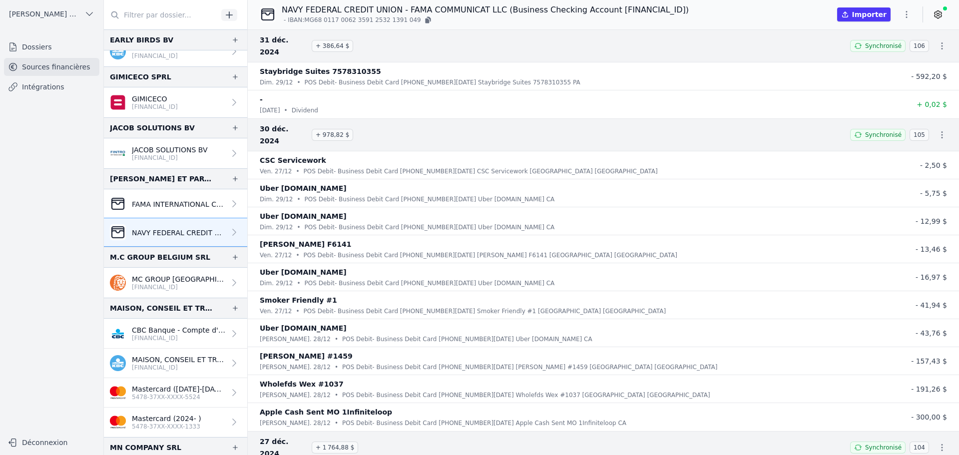
click at [173, 208] on div "FAMA INTERNATIONAL COMMUNICATIONS - JPMorgan Chase Bank (Account [FINANCIAL_ID])" at bounding box center [167, 204] width 115 height 16
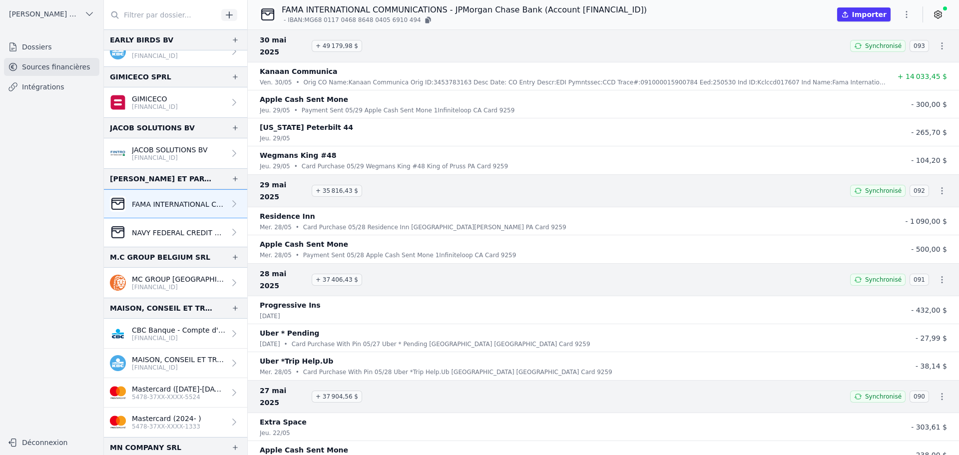
click at [175, 224] on link "NAVY FEDERAL CREDIT UNION - FAMA COMMUNICAT LLC (Business Checking Account [FIN…" at bounding box center [175, 232] width 143 height 28
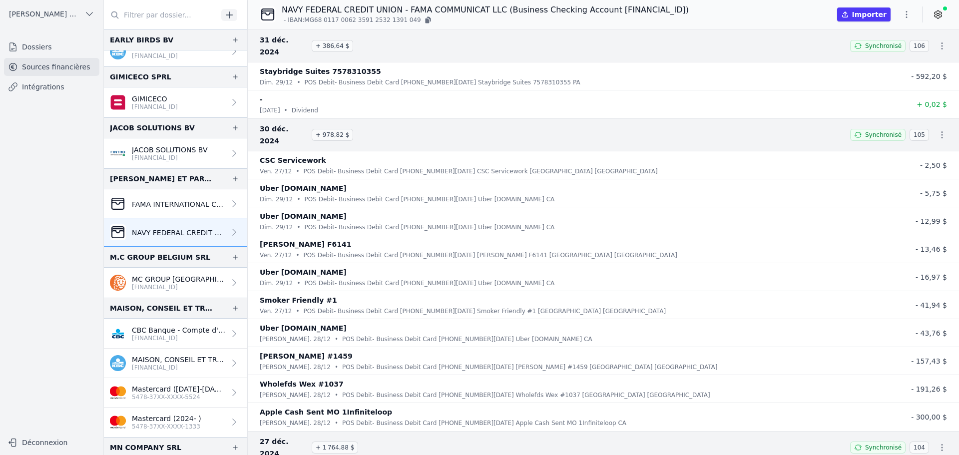
click at [182, 204] on p "FAMA INTERNATIONAL COMMUNICATIONS - JPMorgan Chase Bank (Account [FINANCIAL_ID])" at bounding box center [178, 204] width 93 height 10
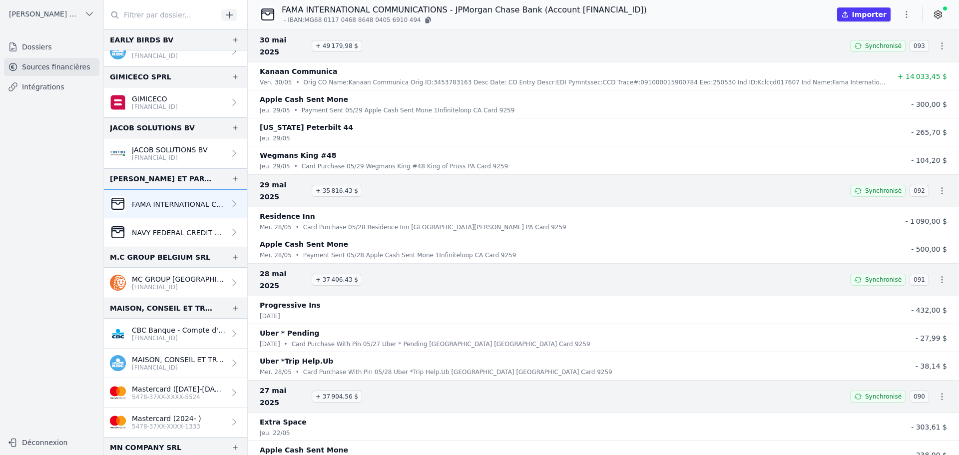
click at [425, 18] on icon "button" at bounding box center [427, 20] width 4 height 5
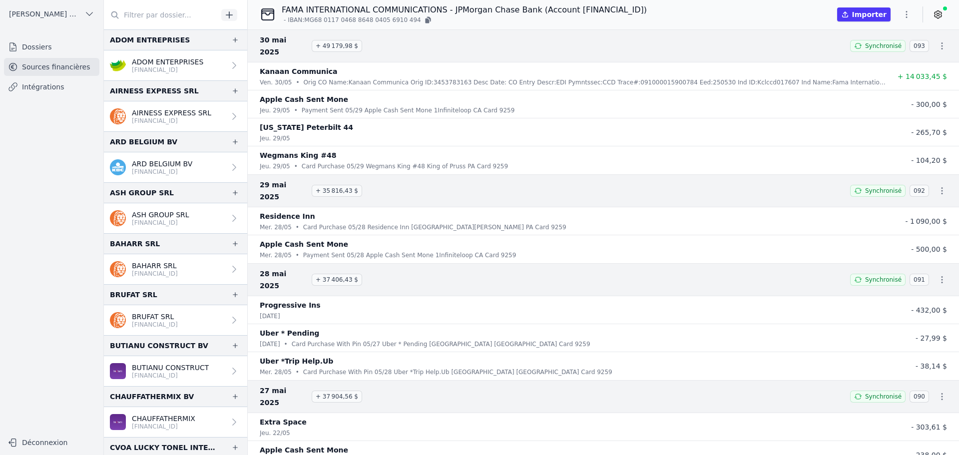
click at [35, 49] on link "Dossiers" at bounding box center [51, 47] width 95 height 18
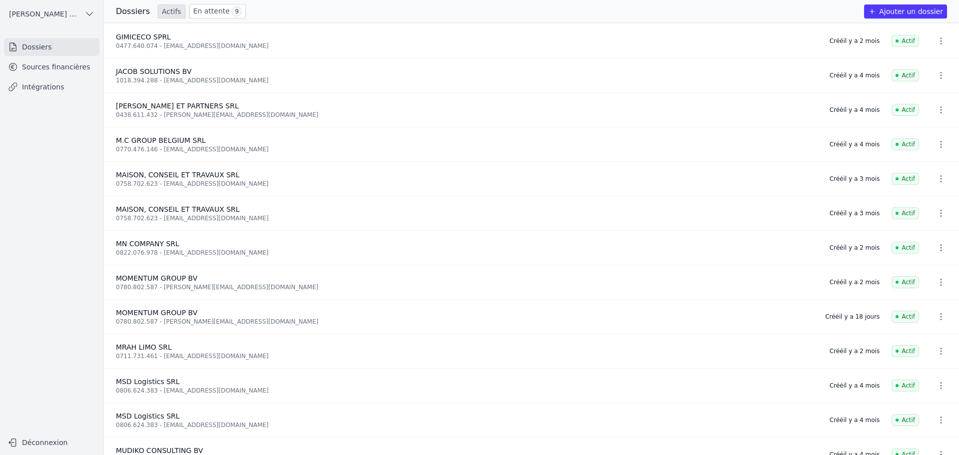
scroll to position [550, 0]
click at [120, 116] on div "0438.611.432 - [PERSON_NAME][EMAIL_ADDRESS][DOMAIN_NAME]" at bounding box center [467, 115] width 702 height 8
drag, startPoint x: 120, startPoint y: 116, endPoint x: 177, endPoint y: 144, distance: 63.9
click at [120, 116] on div "0438.611.432 - [PERSON_NAME][EMAIL_ADDRESS][DOMAIN_NAME]" at bounding box center [467, 115] width 702 height 8
click at [62, 67] on link "Sources financières" at bounding box center [51, 67] width 95 height 18
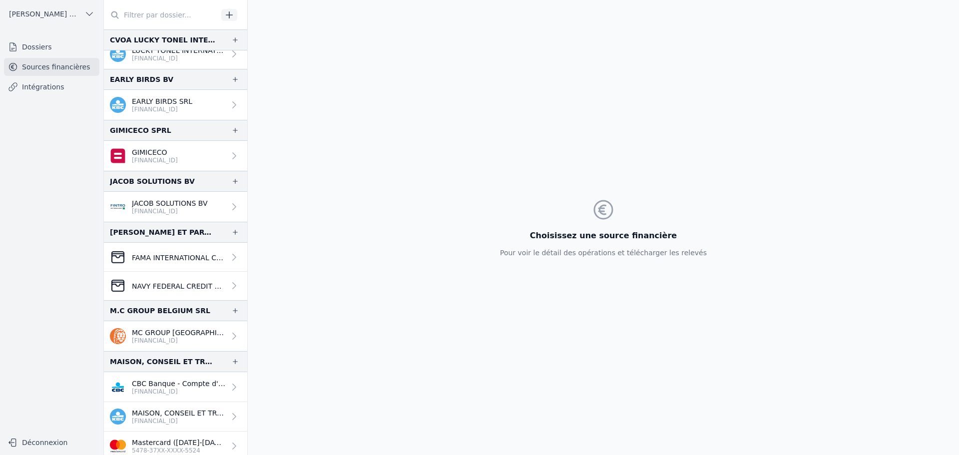
scroll to position [449, 0]
click at [153, 259] on p "FAMA INTERNATIONAL COMMUNICATIONS - JPMorgan Chase Bank (Account [FINANCIAL_ID])" at bounding box center [178, 257] width 93 height 10
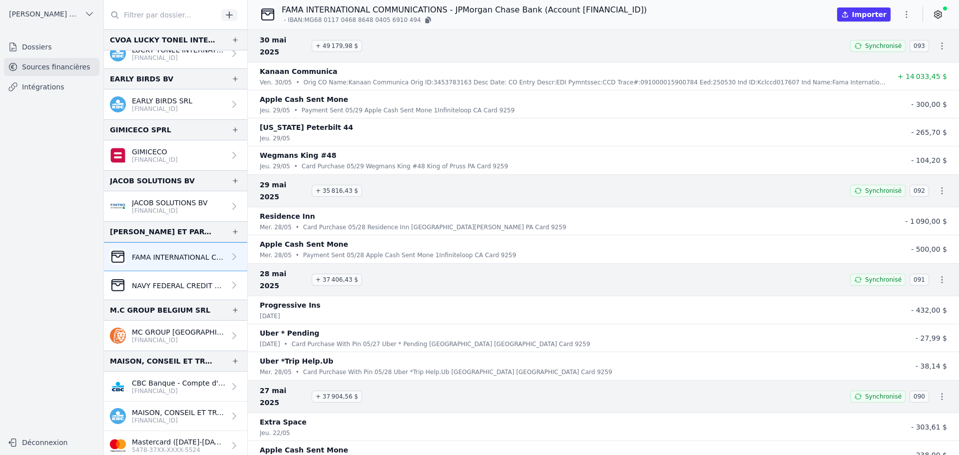
click at [907, 10] on icon "button" at bounding box center [906, 14] width 10 height 10
click at [882, 51] on button "Exporter" at bounding box center [883, 54] width 72 height 18
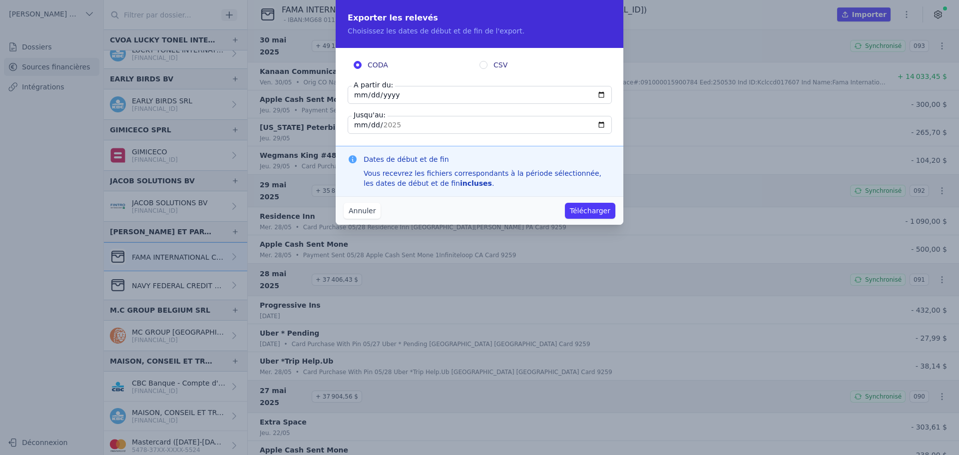
click at [485, 64] on input "CSV" at bounding box center [483, 65] width 8 height 8
radio input "true"
radio input "false"
click at [412, 98] on input "[DATE]" at bounding box center [480, 95] width 264 height 18
click at [381, 127] on input "[DATE]" at bounding box center [480, 125] width 264 height 18
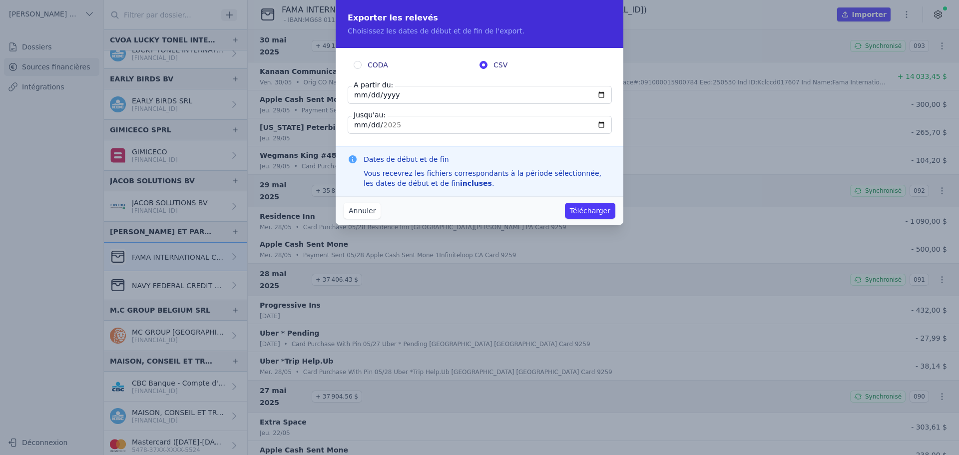
click at [386, 123] on input "[DATE]" at bounding box center [480, 125] width 264 height 18
click at [599, 124] on input "[DATE]" at bounding box center [480, 125] width 264 height 18
click at [487, 212] on div "Annuler Télécharger" at bounding box center [480, 210] width 288 height 28
click at [355, 201] on div "Annuler Télécharger" at bounding box center [480, 210] width 288 height 28
click at [359, 211] on button "Annuler" at bounding box center [362, 211] width 37 height 16
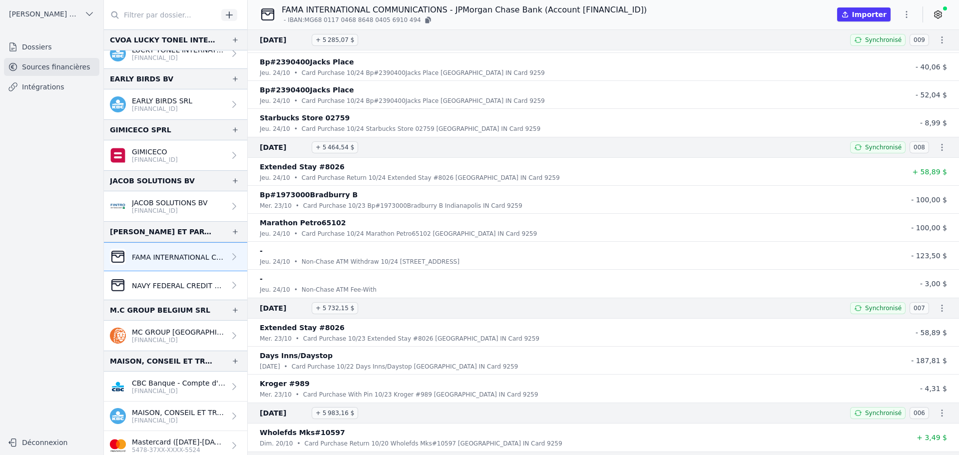
scroll to position [11310, 0]
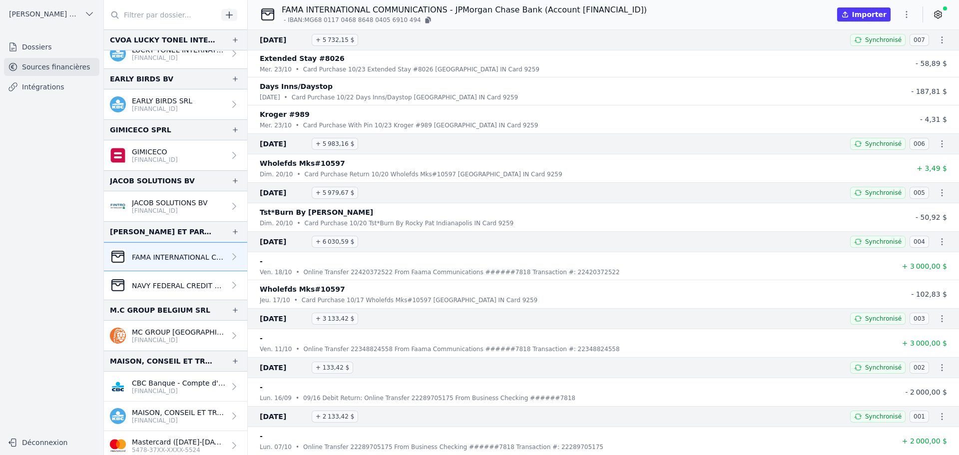
click at [910, 12] on icon "button" at bounding box center [906, 14] width 10 height 10
click at [874, 50] on button "Exporter" at bounding box center [883, 54] width 72 height 18
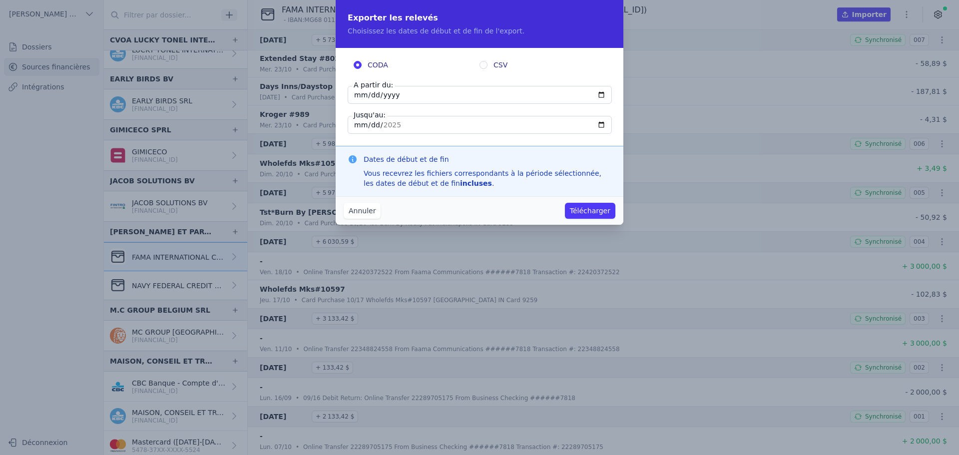
click at [375, 122] on input "[DATE]" at bounding box center [480, 125] width 264 height 18
click at [601, 123] on input "[DATE]" at bounding box center [480, 125] width 264 height 18
click at [596, 163] on h3 "Dates de début et de fin" at bounding box center [488, 159] width 248 height 10
click at [364, 208] on button "Annuler" at bounding box center [362, 211] width 37 height 16
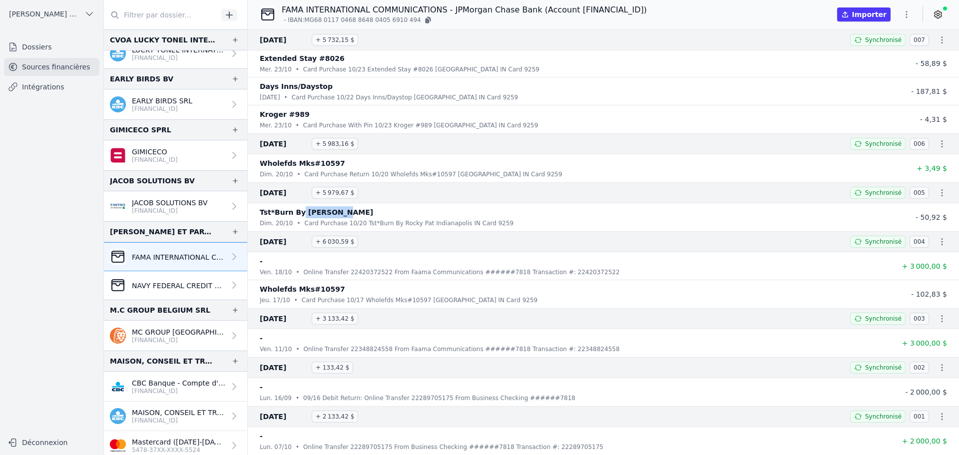
drag, startPoint x: 329, startPoint y: 211, endPoint x: 296, endPoint y: 213, distance: 32.5
click at [296, 213] on p "Tst*Burn By [PERSON_NAME]" at bounding box center [316, 212] width 113 height 12
click at [301, 213] on p "Tst*Burn By [PERSON_NAME]" at bounding box center [316, 212] width 113 height 12
click at [298, 213] on p "Tst*Burn By [PERSON_NAME]" at bounding box center [316, 212] width 113 height 12
drag, startPoint x: 298, startPoint y: 213, endPoint x: 335, endPoint y: 211, distance: 36.5
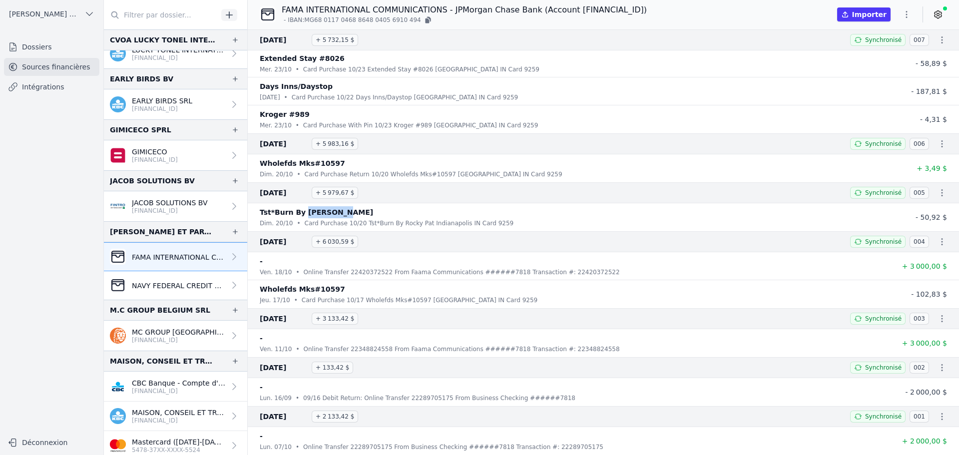
click at [335, 211] on div "Tst*Burn By [PERSON_NAME]" at bounding box center [573, 212] width 627 height 12
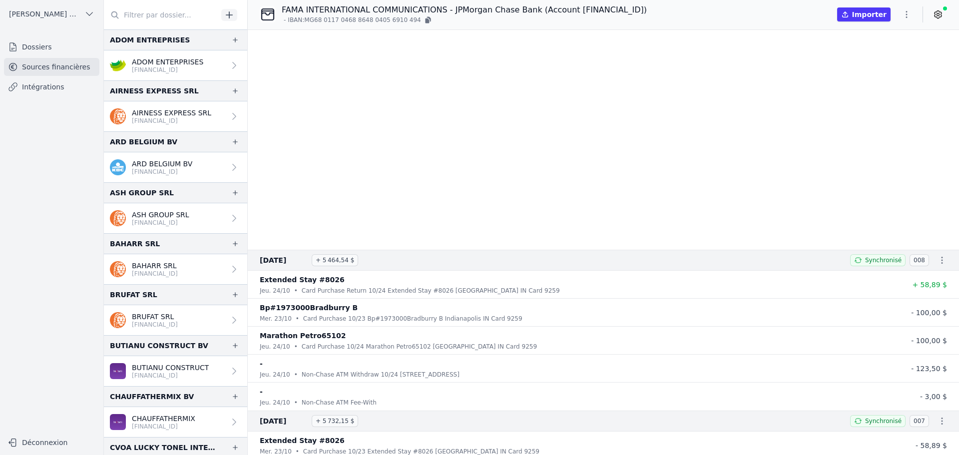
scroll to position [13849, 0]
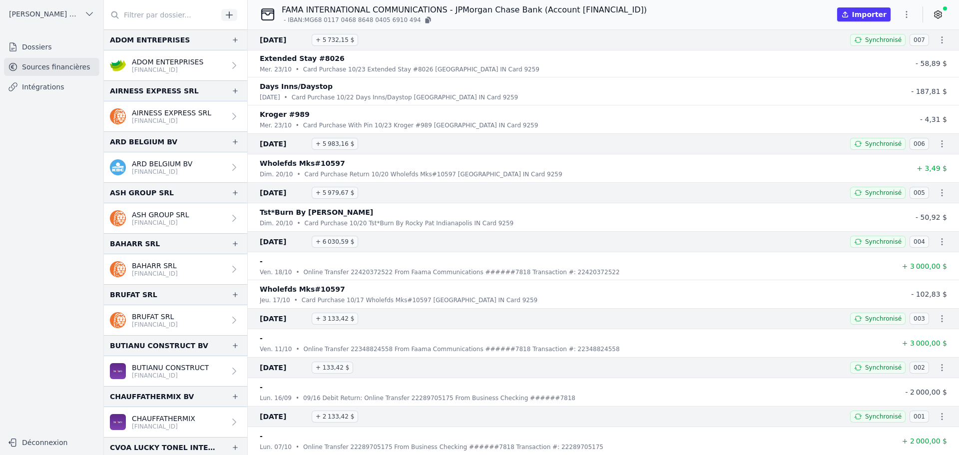
click at [909, 16] on icon "button" at bounding box center [906, 14] width 10 height 10
click at [882, 47] on button "Exporter" at bounding box center [883, 54] width 72 height 18
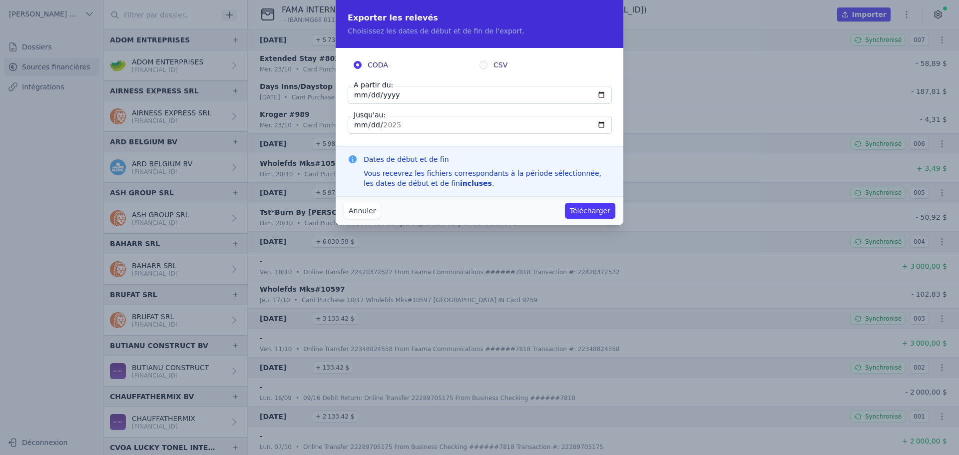
click at [422, 96] on input "[DATE]" at bounding box center [480, 95] width 264 height 18
type input "[DATE]"
click at [434, 137] on div "CODA CSV A partir du: [DATE] Jusqu'au: [DATE]" at bounding box center [480, 97] width 288 height 98
click at [484, 63] on input "CSV" at bounding box center [483, 65] width 8 height 8
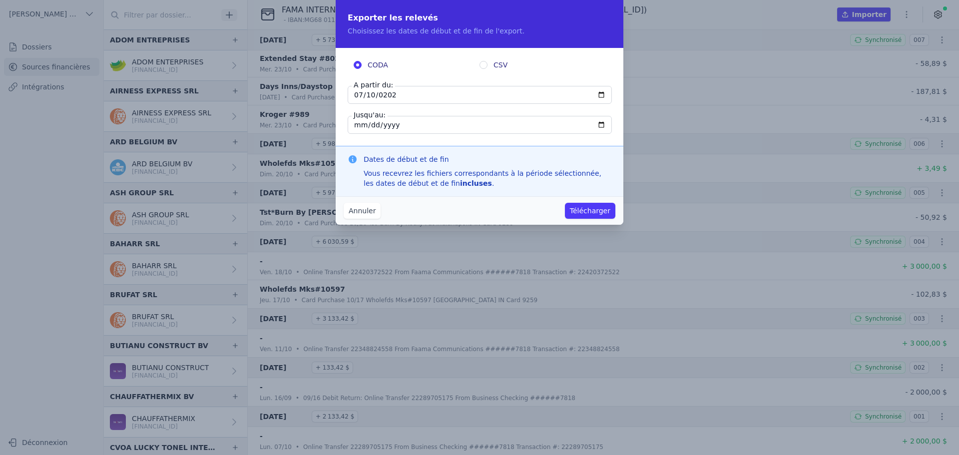
radio input "true"
radio input "false"
click at [592, 211] on button "Télécharger" at bounding box center [590, 211] width 50 height 16
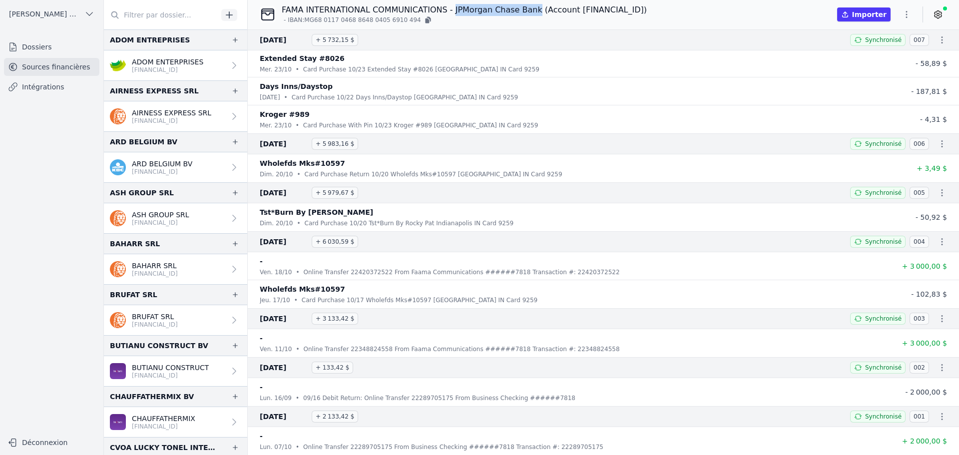
drag, startPoint x: 449, startPoint y: 10, endPoint x: 527, endPoint y: 12, distance: 77.9
click at [527, 12] on p "FAMA INTERNATIONAL COMMUNICATIONS - JPMorgan Chase Bank (Account [FINANCIAL_ID])" at bounding box center [464, 10] width 365 height 12
copy p "JPMorgan Chase Bank"
click at [153, 11] on input "text" at bounding box center [161, 15] width 114 height 18
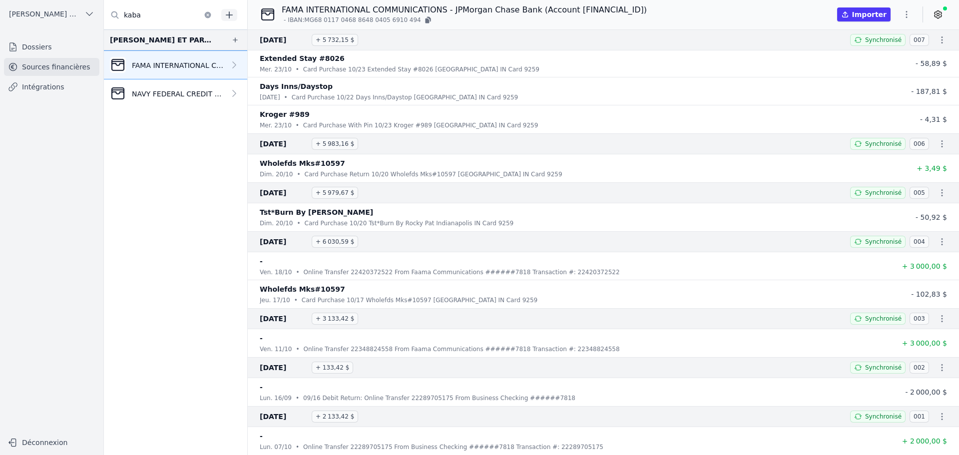
type input "kaba"
click at [164, 95] on p "NAVY FEDERAL CREDIT UNION - FAMA COMMUNICAT LLC (Business Checking Account [FIN…" at bounding box center [178, 94] width 93 height 10
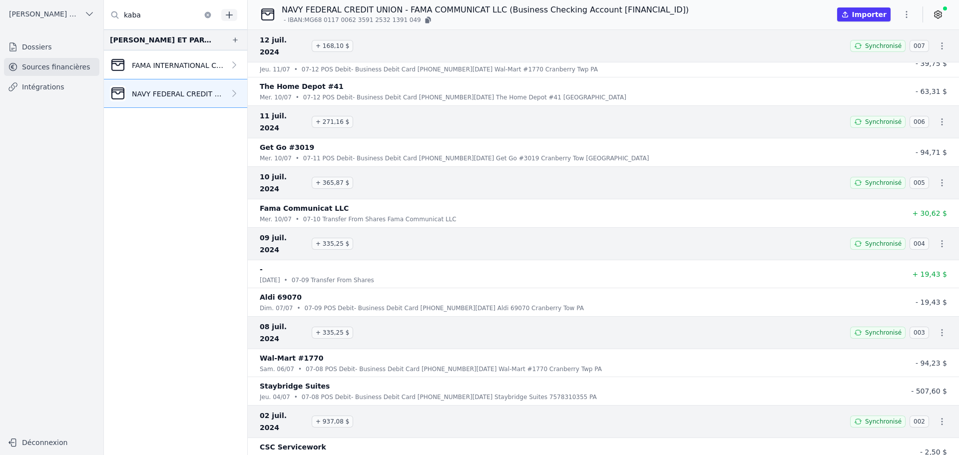
scroll to position [8828, 0]
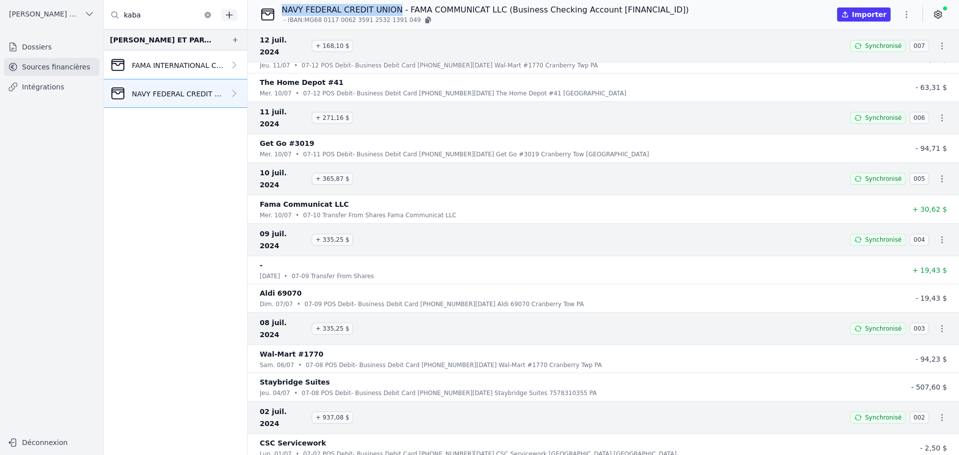
drag, startPoint x: 283, startPoint y: 7, endPoint x: 394, endPoint y: 8, distance: 110.4
click at [394, 8] on p "NAVY FEDERAL CREDIT UNION - FAMA COMMUNICAT LLC (Business Checking Account [FIN…" at bounding box center [485, 10] width 407 height 12
copy p "NAVY FEDERAL CREDIT UNION"
click at [910, 15] on icon "button" at bounding box center [906, 14] width 10 height 10
click at [878, 51] on button "Exporter" at bounding box center [883, 54] width 72 height 18
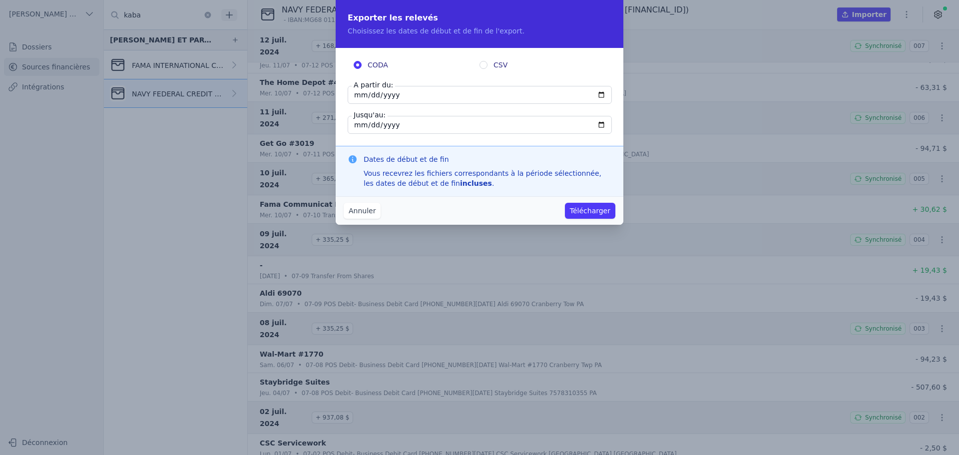
click at [360, 94] on input "[DATE]" at bounding box center [480, 95] width 264 height 18
type input "[DATE]"
click at [594, 212] on button "Télécharger" at bounding box center [590, 211] width 50 height 16
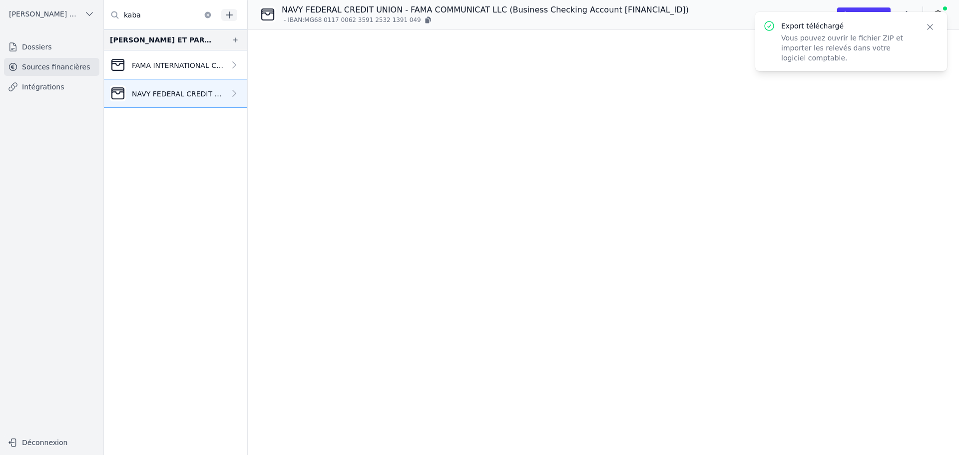
scroll to position [0, 0]
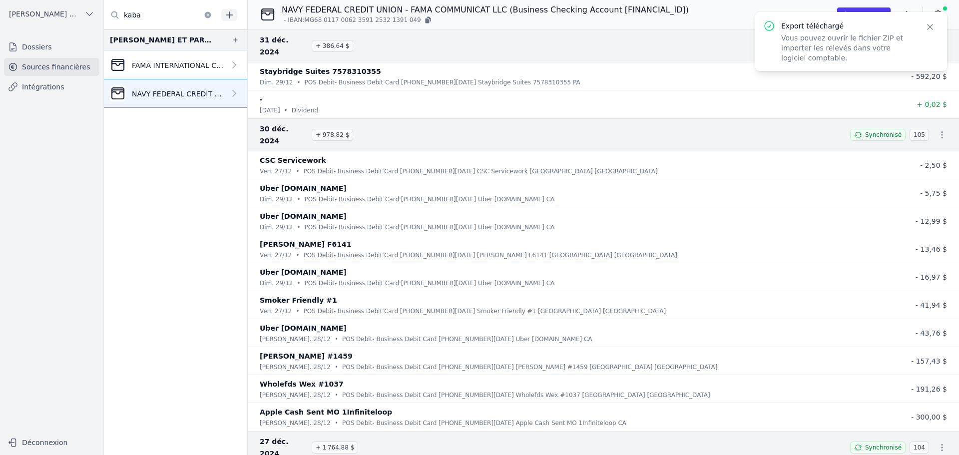
click at [931, 26] on icon "button" at bounding box center [930, 27] width 10 height 10
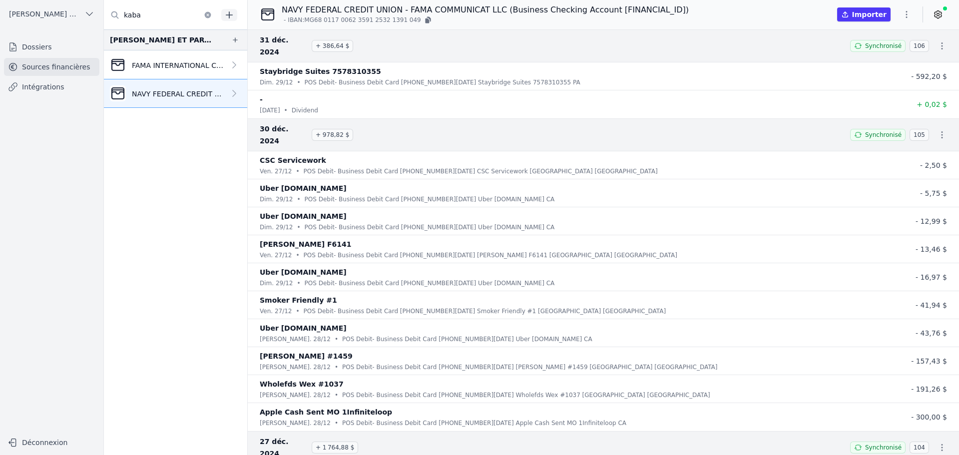
click at [906, 11] on icon "button" at bounding box center [906, 14] width 10 height 10
click at [879, 52] on button "Exporter" at bounding box center [883, 54] width 72 height 18
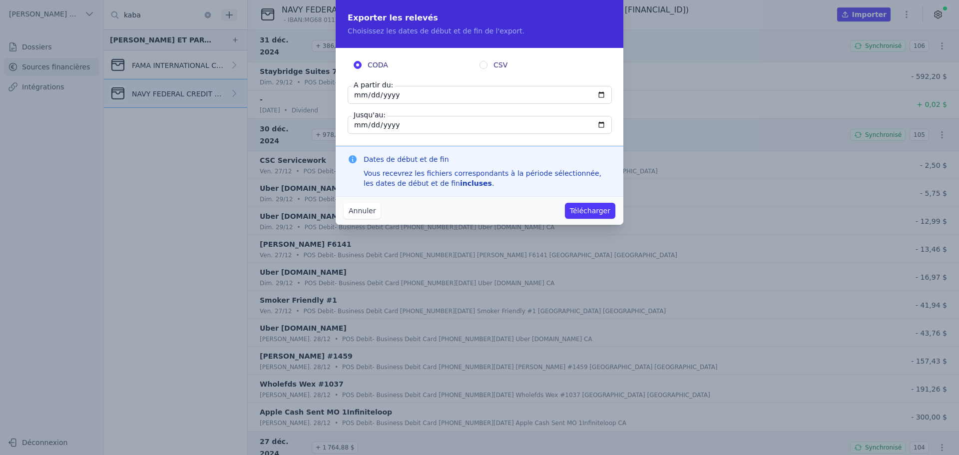
click at [357, 94] on input "[DATE]" at bounding box center [480, 95] width 264 height 18
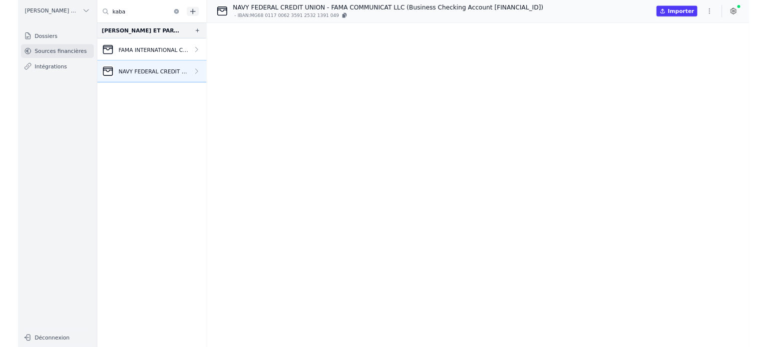
scroll to position [13206, 0]
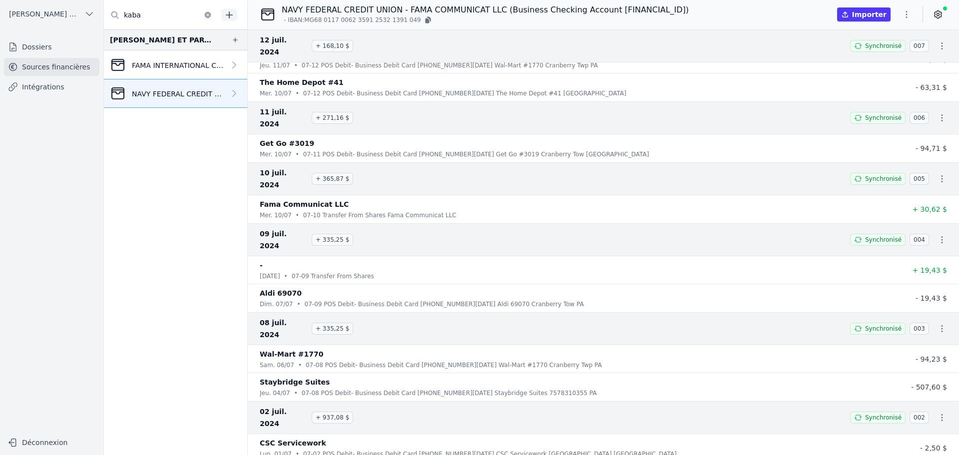
click at [905, 11] on icon "button" at bounding box center [906, 14] width 10 height 10
click at [870, 54] on button "Exporter" at bounding box center [883, 54] width 72 height 18
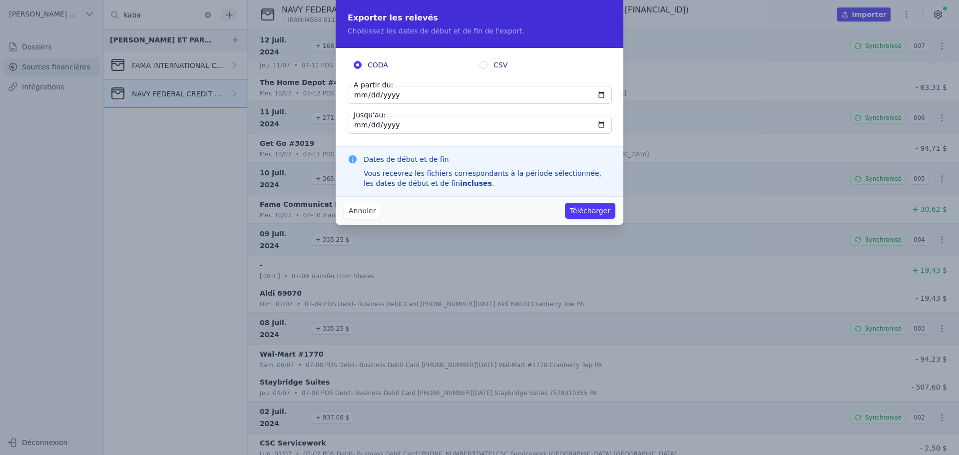
click at [360, 95] on input "[DATE]" at bounding box center [480, 95] width 264 height 18
type input "[DATE]"
click at [408, 141] on div "CODA CSV A partir du: [DATE] Jusqu'au: [DATE]" at bounding box center [480, 97] width 288 height 98
click at [483, 63] on input "CSV" at bounding box center [483, 65] width 8 height 8
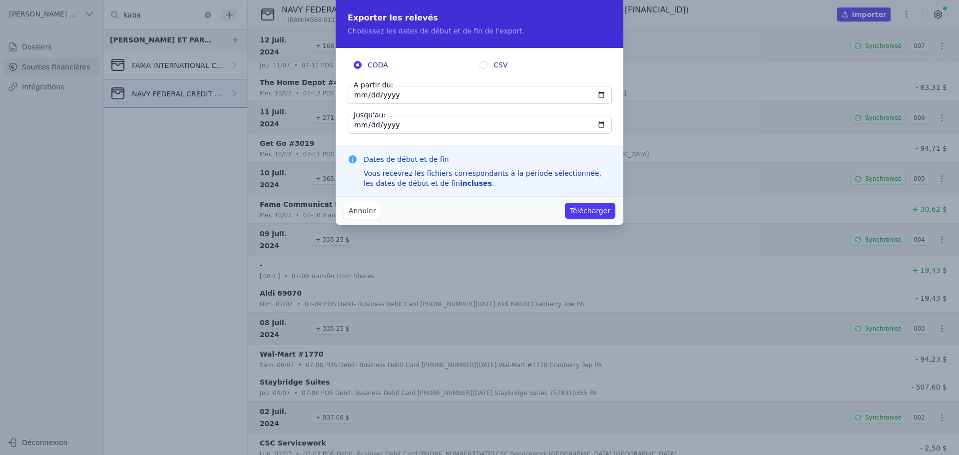
radio input "true"
radio input "false"
click at [604, 209] on button "Télécharger" at bounding box center [590, 211] width 50 height 16
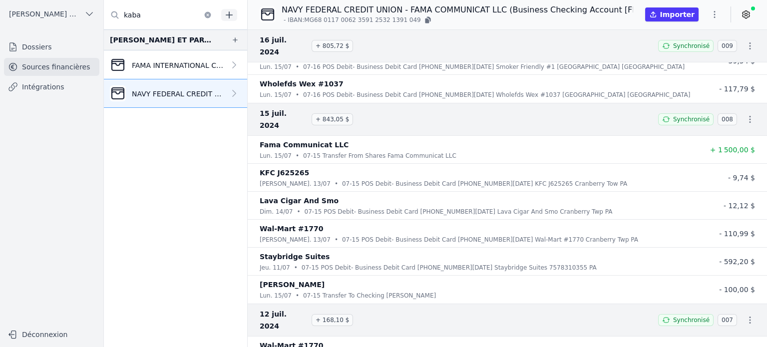
scroll to position [12938, 0]
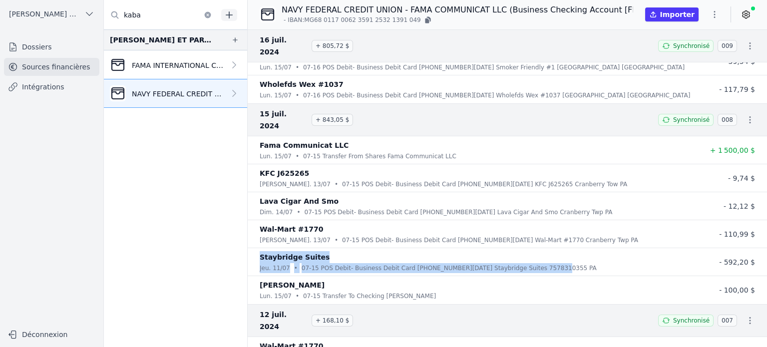
drag, startPoint x: 260, startPoint y: 218, endPoint x: 554, endPoint y: 230, distance: 294.9
click at [554, 251] on div "Staybridge Suites jeu. 11/07 • 07-15 POS Debit- Business Debit Card [PHONE_NUMB…" at bounding box center [477, 262] width 435 height 22
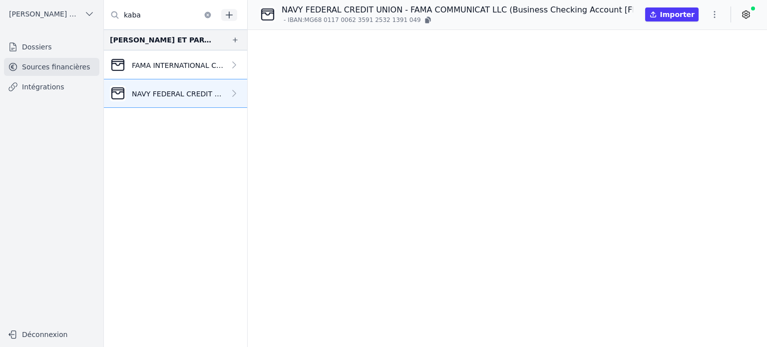
scroll to position [0, 0]
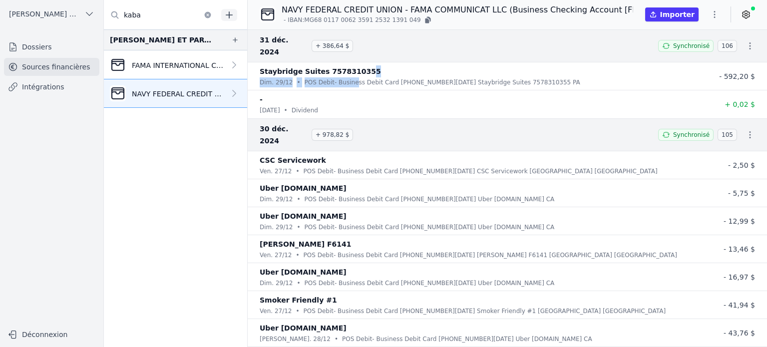
click at [348, 65] on div "Staybridge Suites 7578310355 dim. 29/12 • POS Debit- Business Debit Card [PHONE…" at bounding box center [477, 76] width 435 height 22
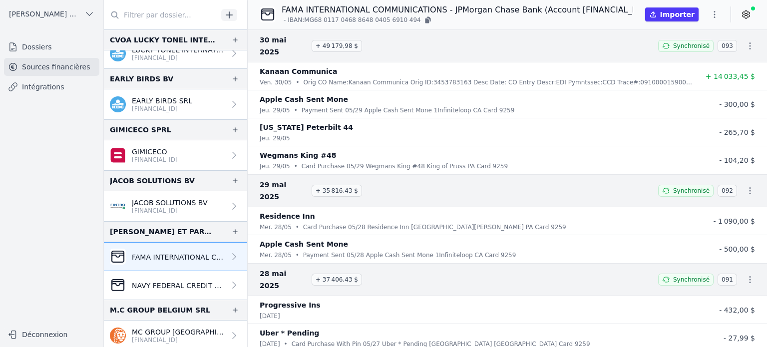
click at [569, 23] on p "- IBAN: MG68 0117 0468 8648 0405 6910 494" at bounding box center [458, 20] width 352 height 10
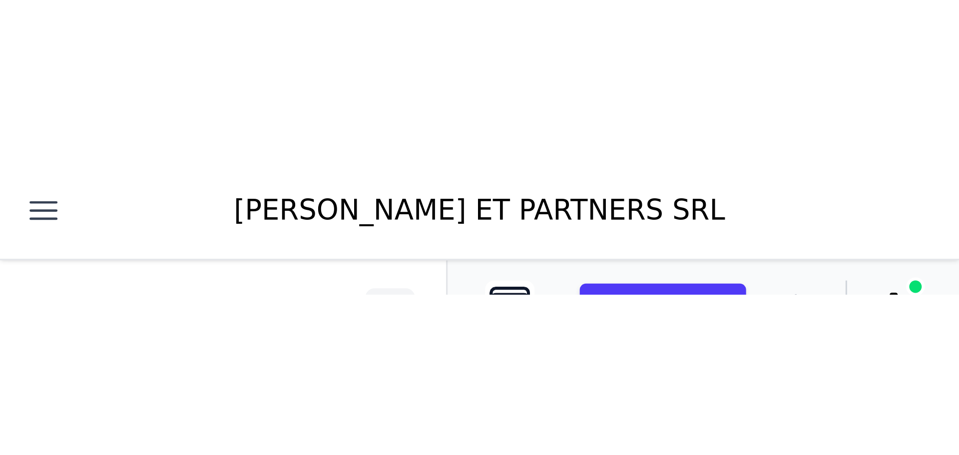
scroll to position [449, 0]
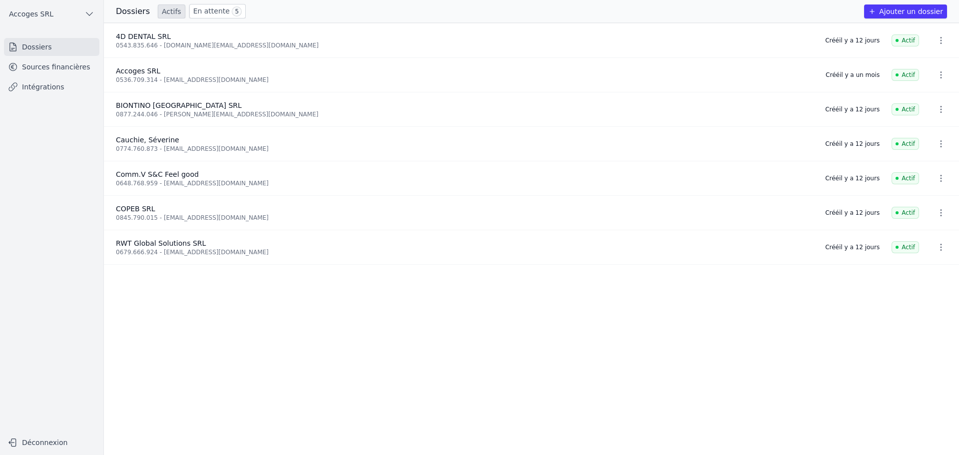
click at [31, 61] on link "Sources financières" at bounding box center [51, 67] width 95 height 18
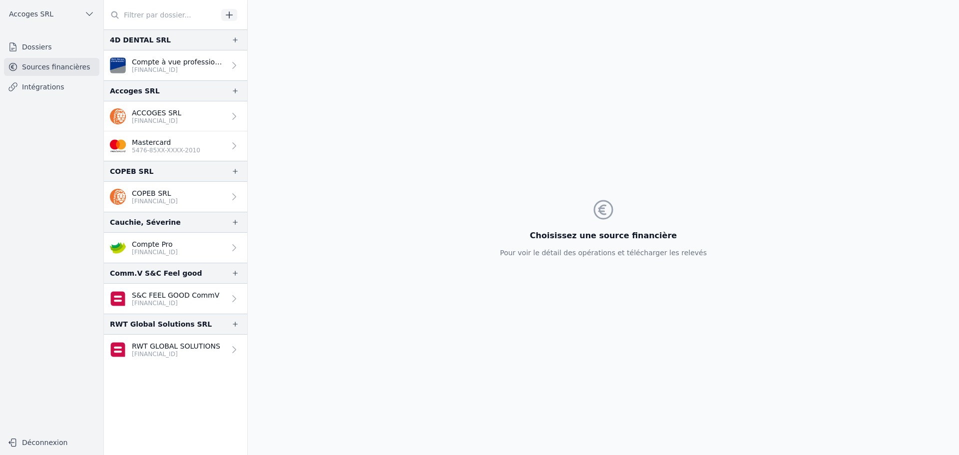
click at [146, 307] on p "[FINANCIAL_ID]" at bounding box center [175, 303] width 87 height 8
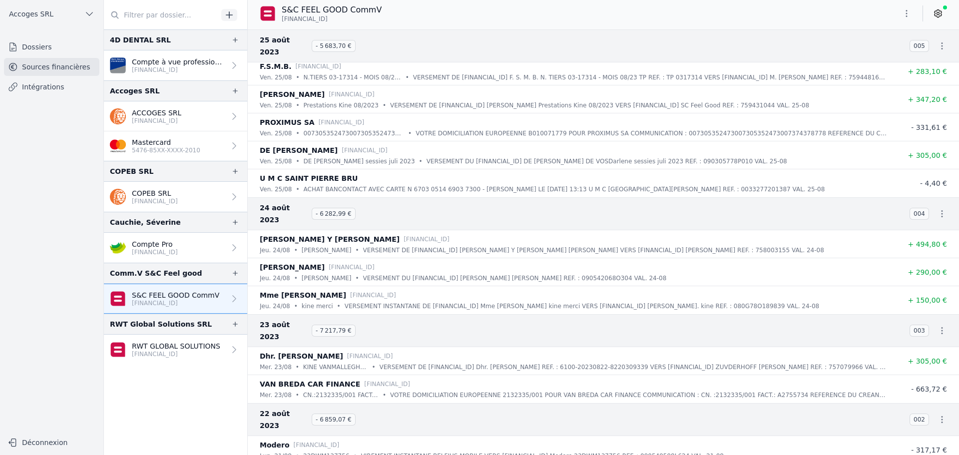
scroll to position [33158, 0]
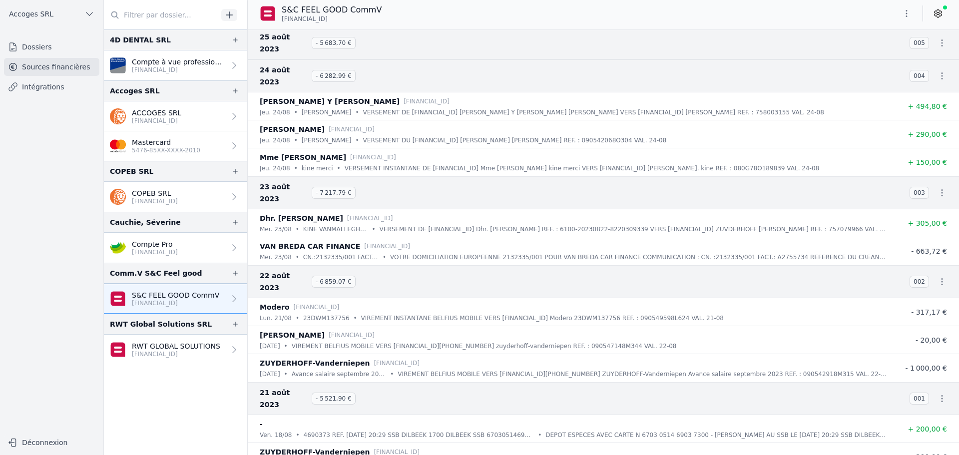
click at [905, 15] on icon "button" at bounding box center [906, 13] width 10 height 10
click at [872, 49] on button "Exporter" at bounding box center [883, 53] width 72 height 18
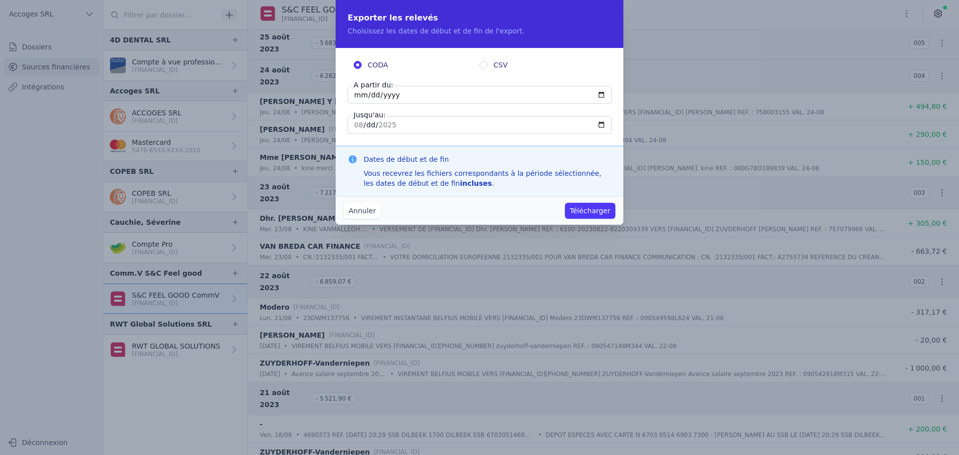
click at [409, 95] on input "2025-08-18" at bounding box center [480, 95] width 264 height 18
click at [606, 97] on input "2025-08-18" at bounding box center [480, 95] width 264 height 18
click at [603, 93] on input "2025-08-18" at bounding box center [480, 95] width 264 height 18
type input "2023-08-01"
click at [586, 207] on button "Télécharger" at bounding box center [590, 211] width 50 height 16
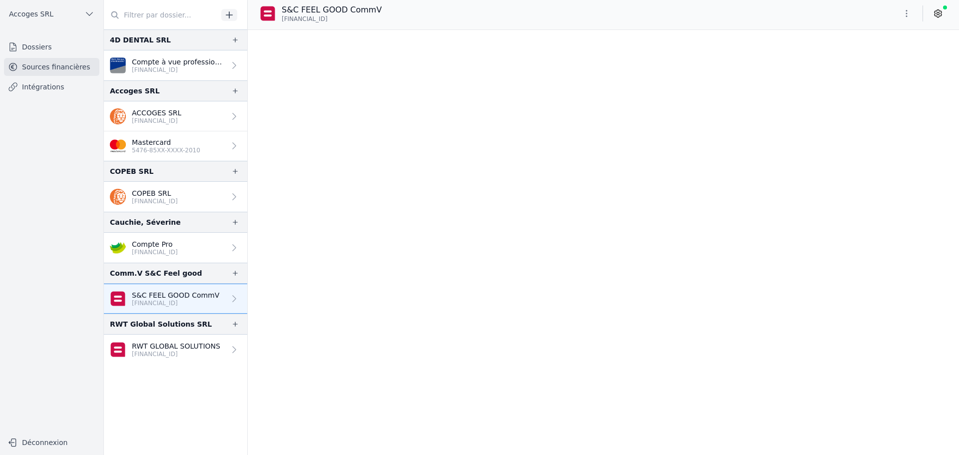
scroll to position [0, 0]
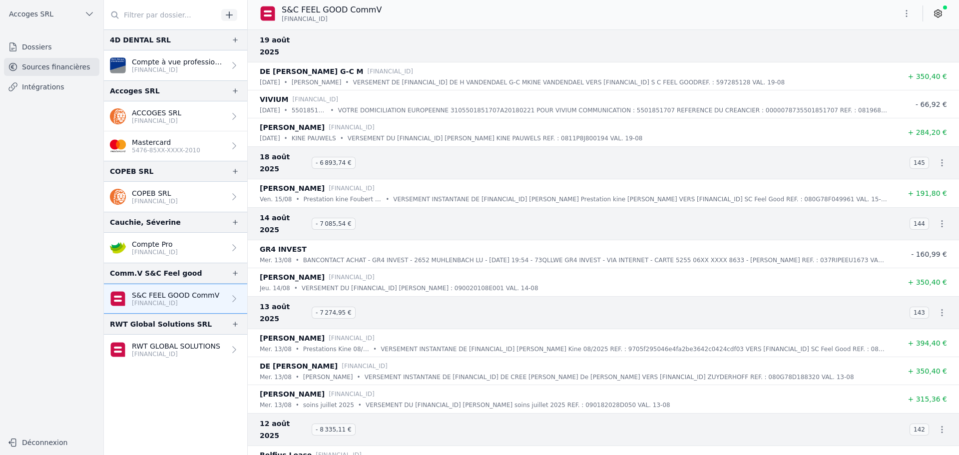
click at [934, 17] on icon at bounding box center [938, 13] width 10 height 10
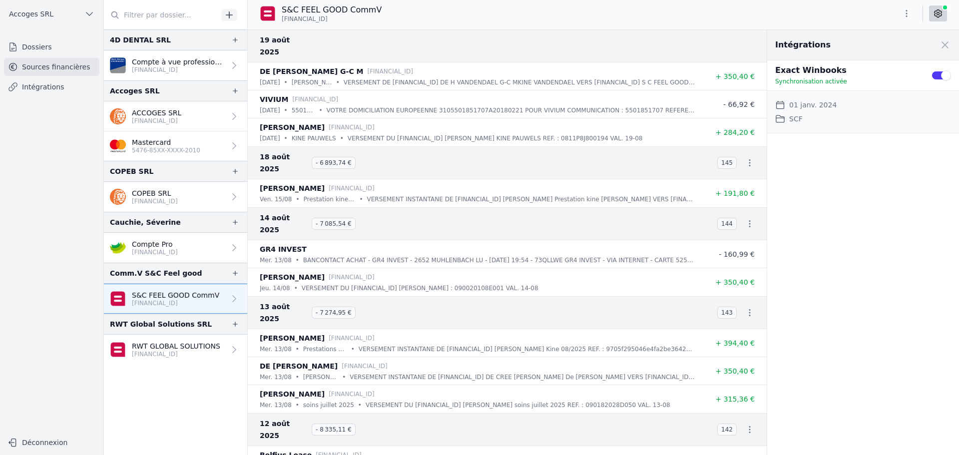
click at [174, 109] on p "ACCOGES SRL" at bounding box center [156, 113] width 49 height 10
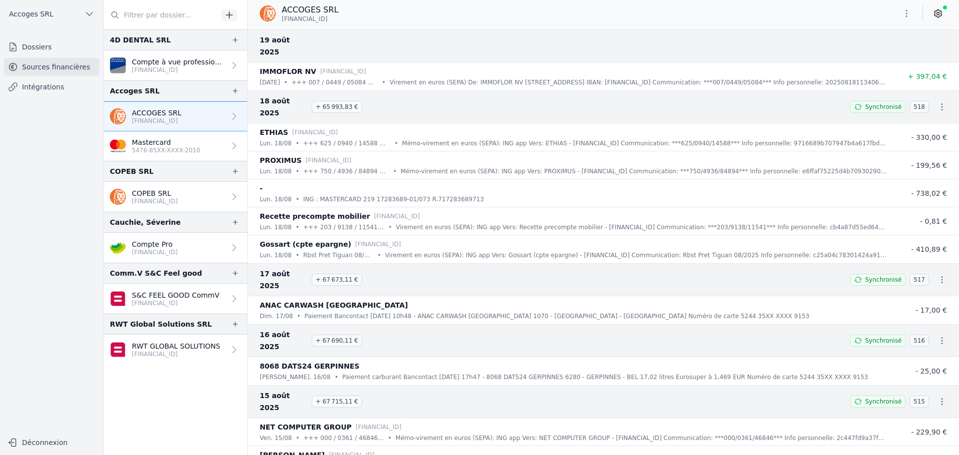
click at [167, 191] on p "COPEB SRL" at bounding box center [155, 193] width 46 height 10
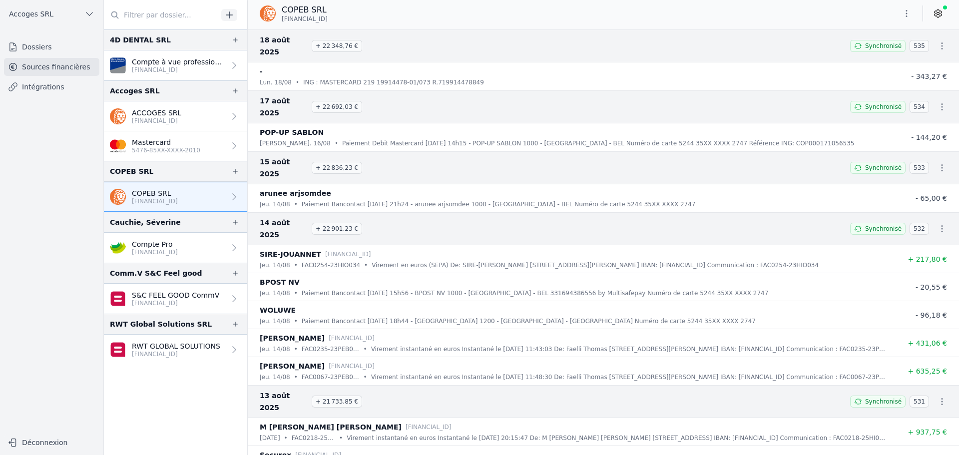
click at [167, 249] on p "[FINANCIAL_ID]" at bounding box center [155, 252] width 46 height 8
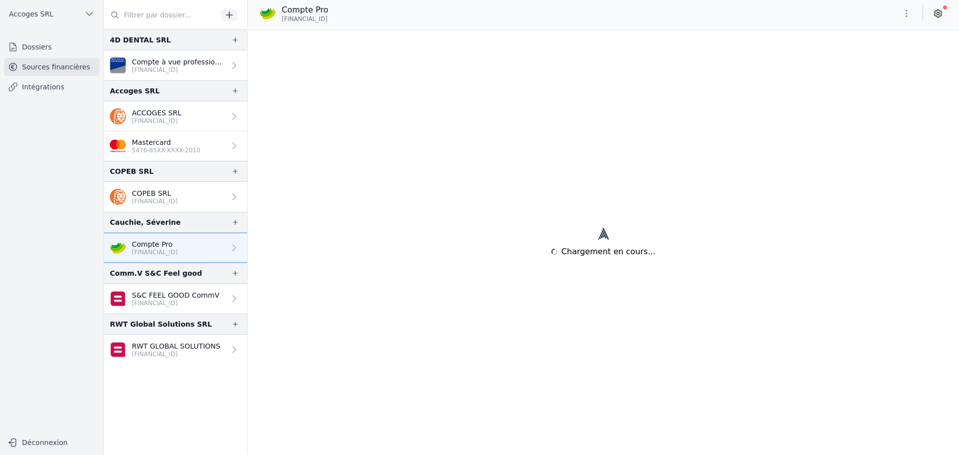
click at [165, 298] on p "S&C FEEL GOOD CommV" at bounding box center [175, 295] width 87 height 10
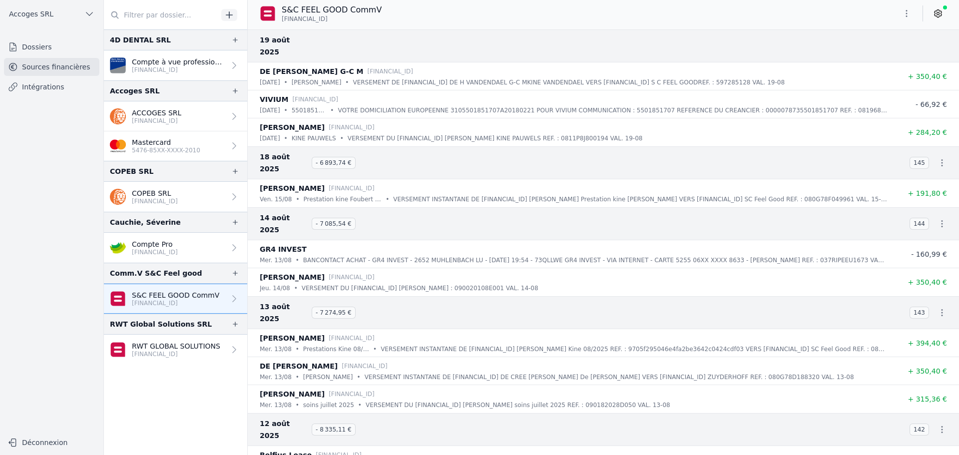
click at [935, 17] on icon at bounding box center [938, 13] width 10 height 10
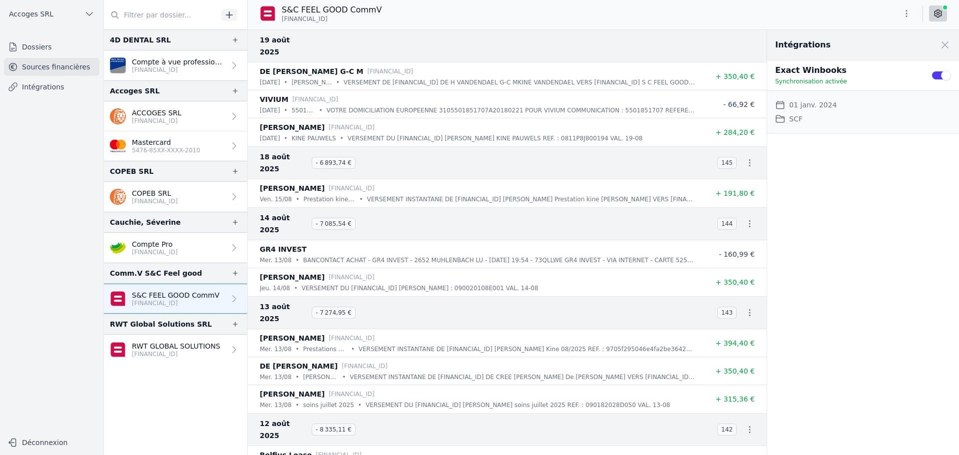
click at [180, 344] on p "RWT GLOBAL SOLUTIONS" at bounding box center [176, 346] width 88 height 10
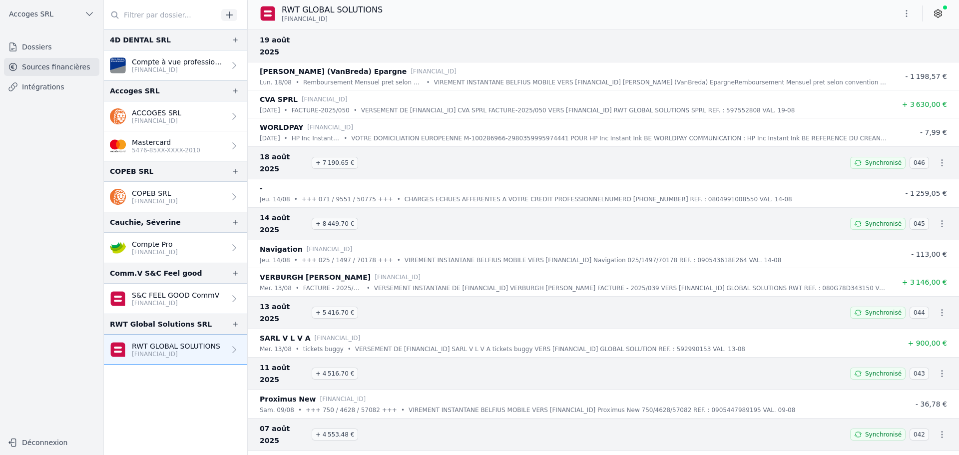
click at [938, 13] on icon at bounding box center [938, 13] width 10 height 10
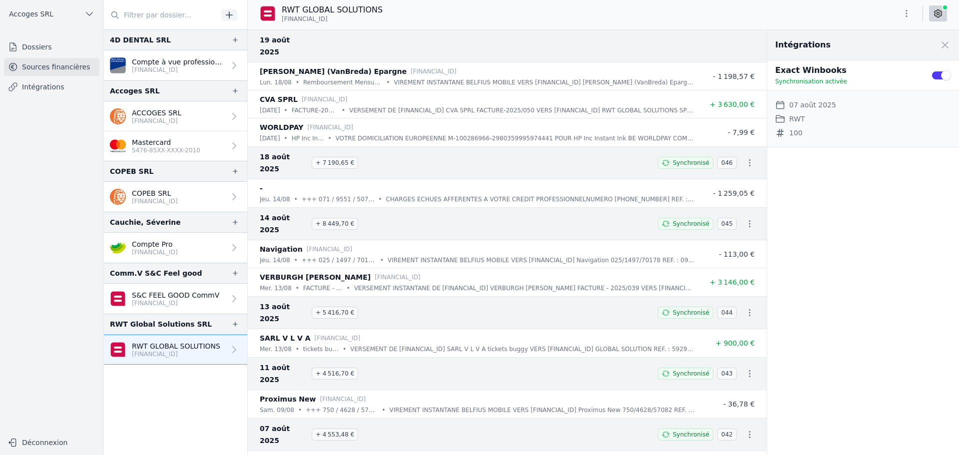
click at [176, 296] on p "S&C FEEL GOOD CommV" at bounding box center [175, 295] width 87 height 10
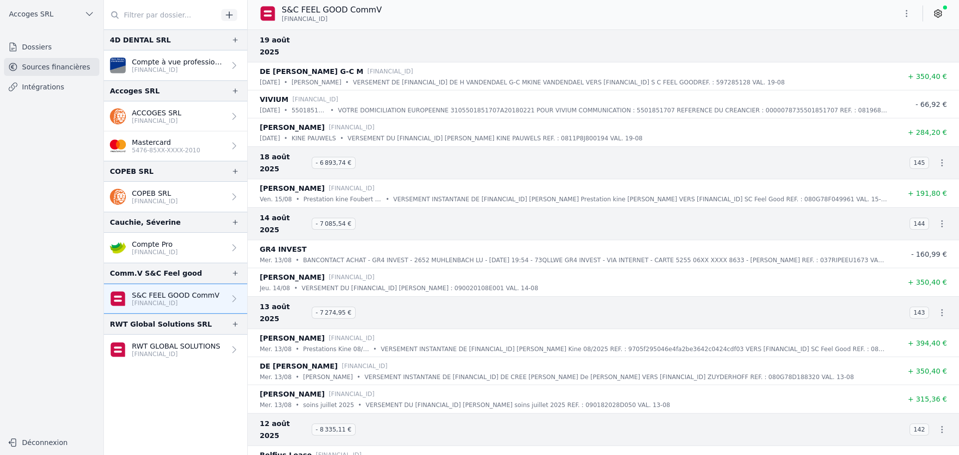
click at [941, 19] on link at bounding box center [938, 13] width 18 height 16
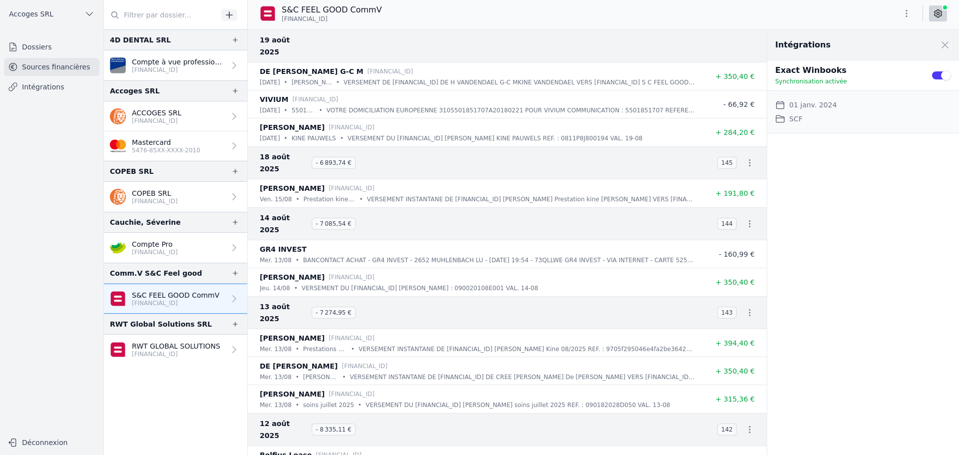
click at [909, 13] on icon "button" at bounding box center [906, 13] width 10 height 10
click at [764, 33] on div at bounding box center [479, 227] width 959 height 455
